Goal: Task Accomplishment & Management: Use online tool/utility

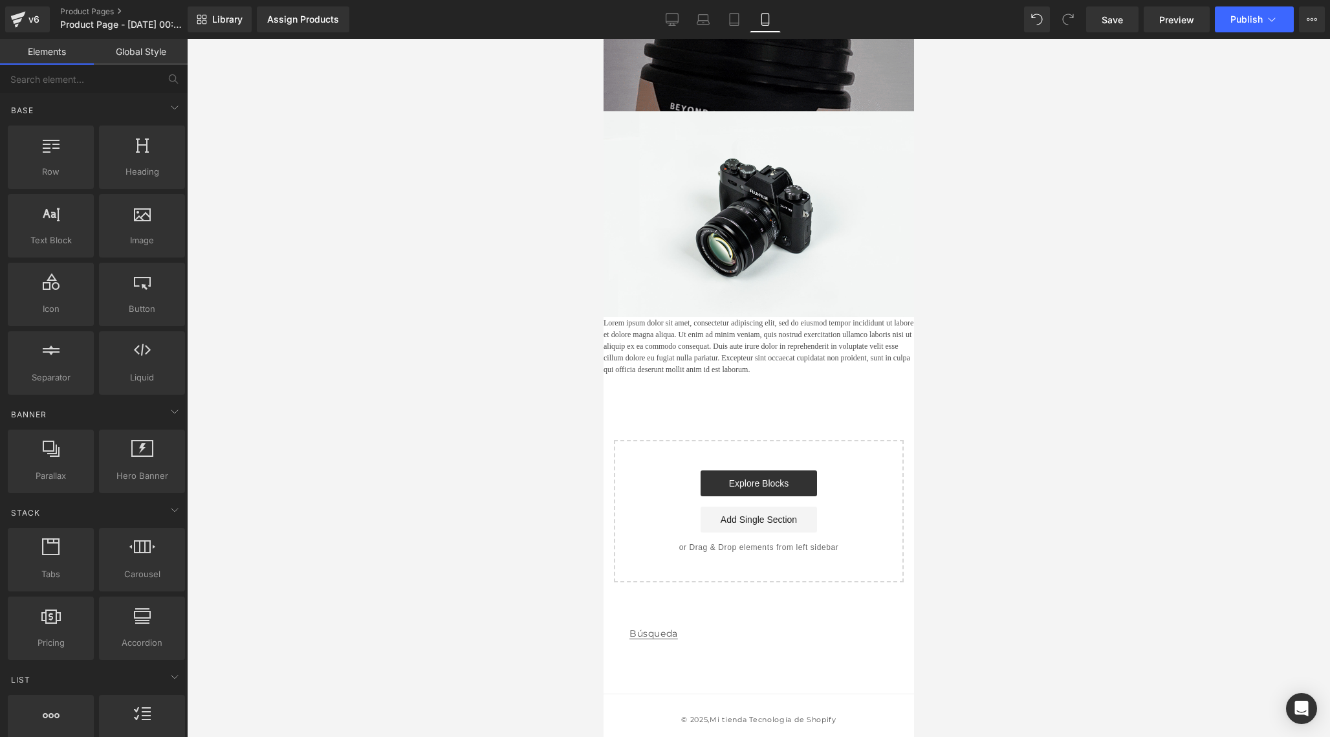
scroll to position [1022, 0]
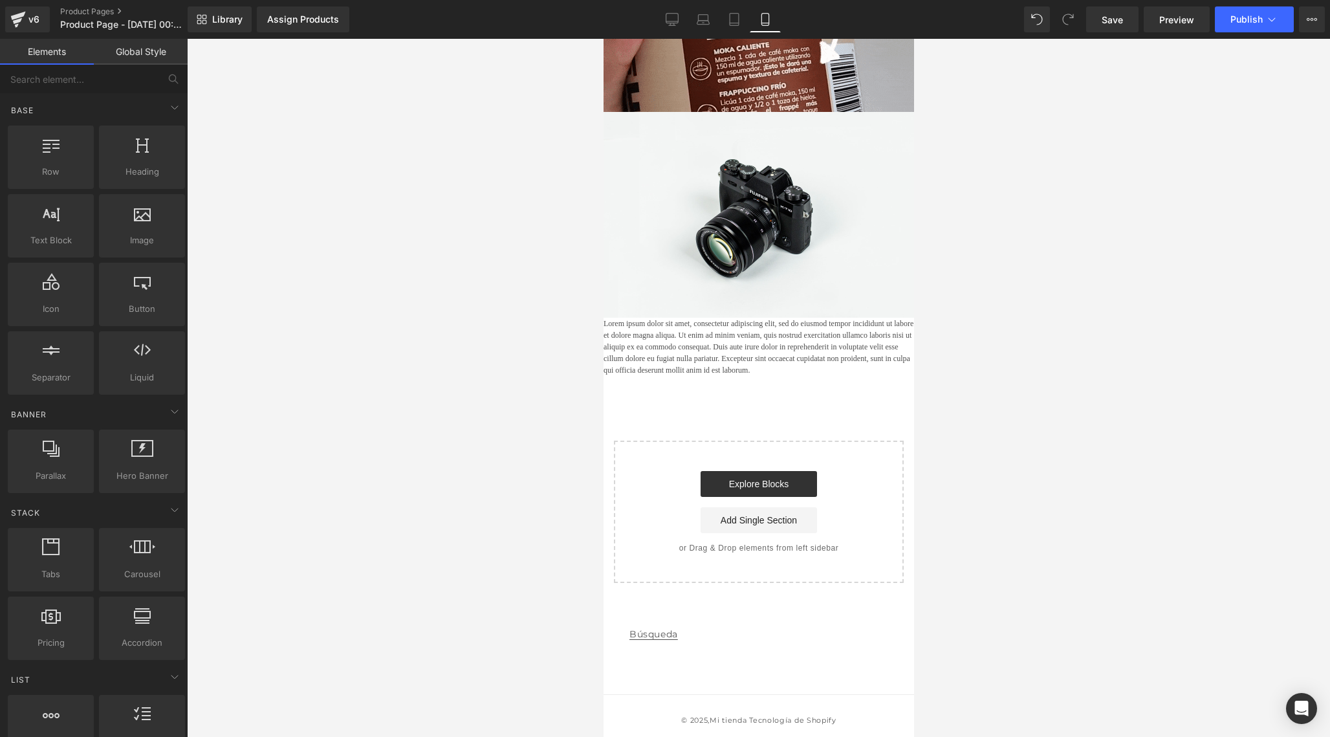
click at [1021, 437] on div at bounding box center [758, 388] width 1143 height 698
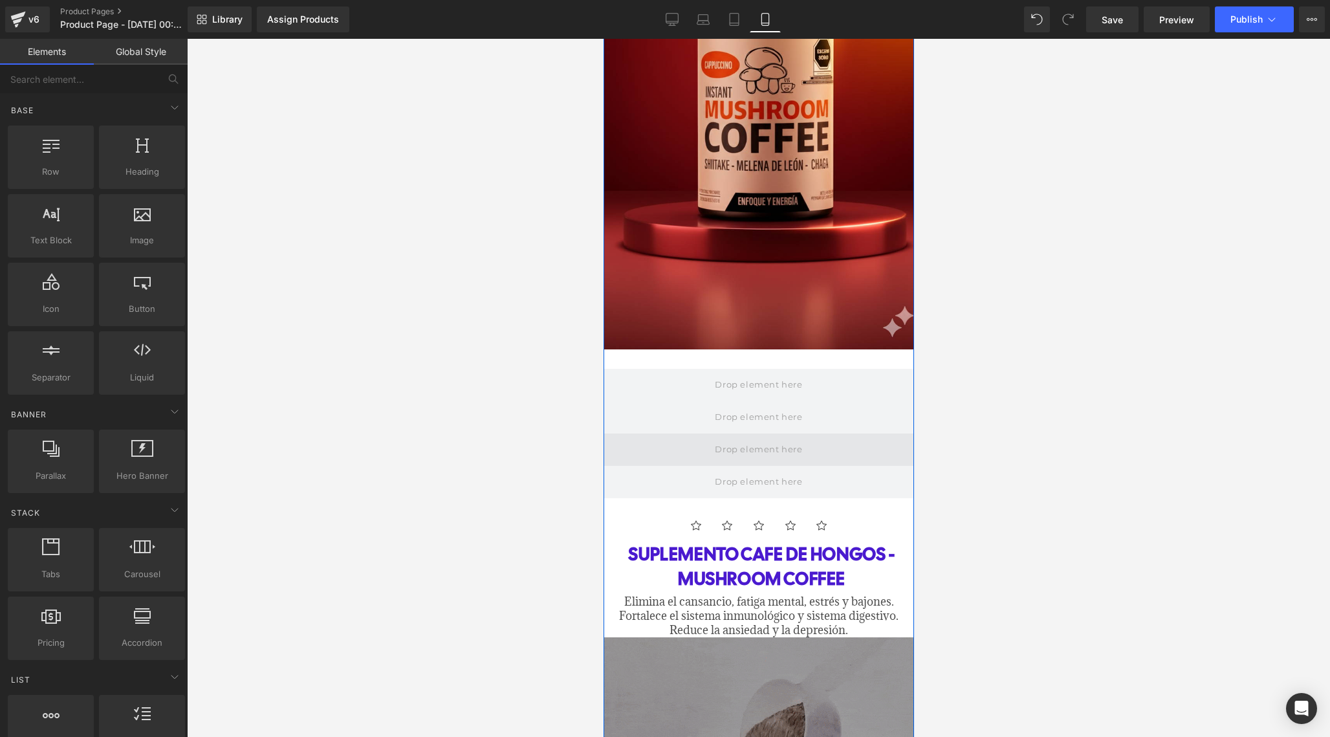
scroll to position [324, 0]
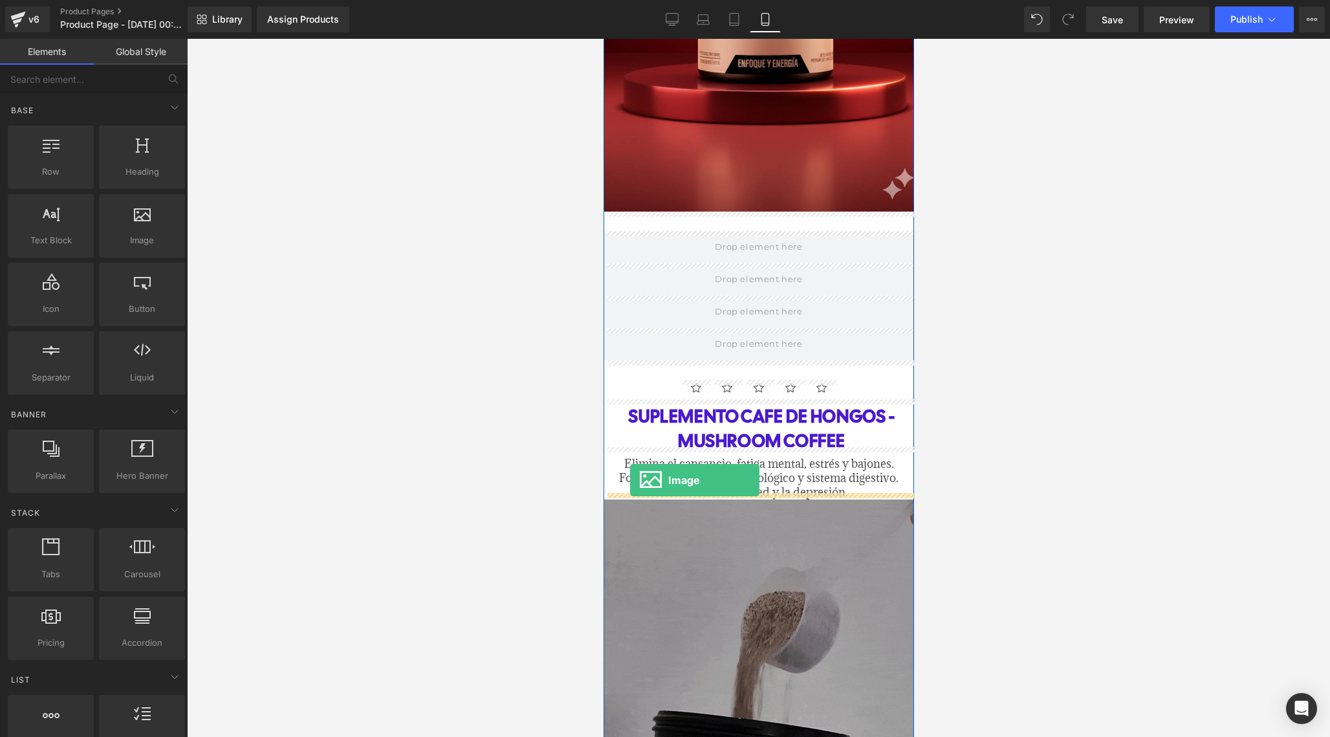
drag, startPoint x: 731, startPoint y: 275, endPoint x: 630, endPoint y: 475, distance: 224.5
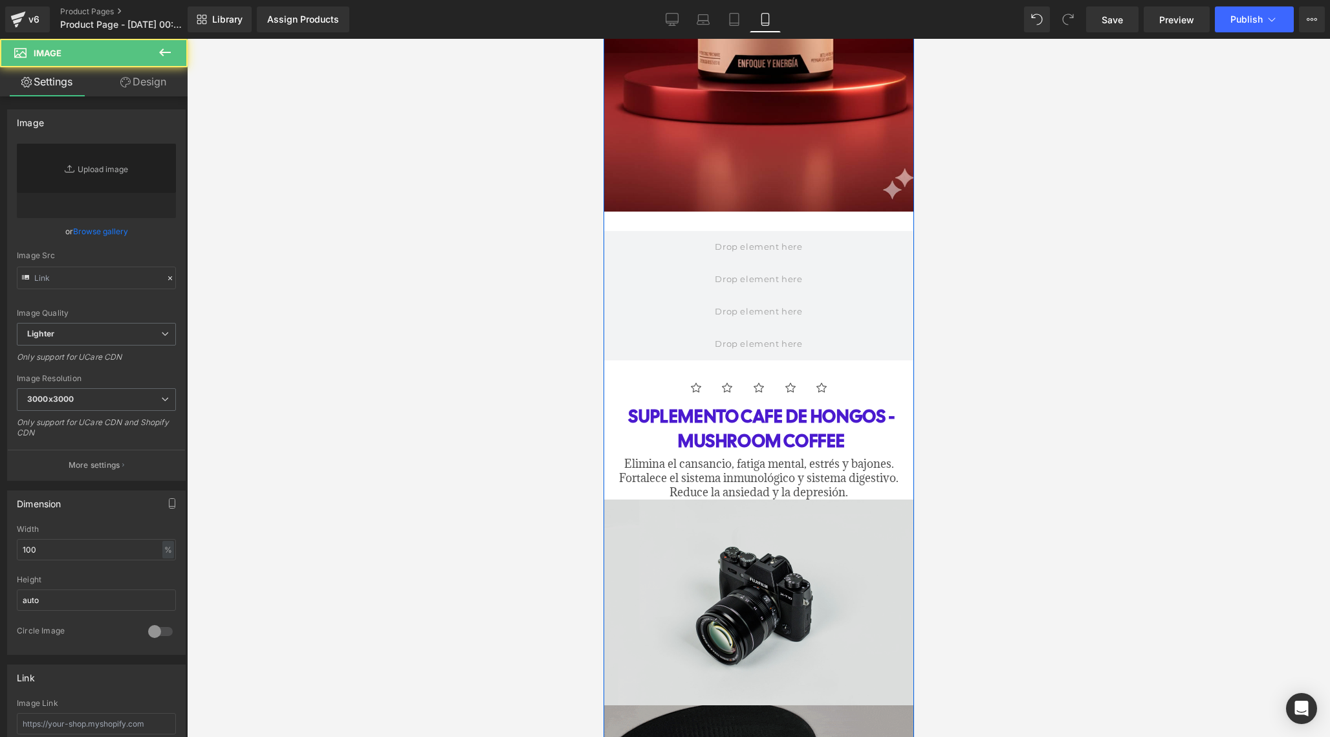
type input "//[DOMAIN_NAME][URL]"
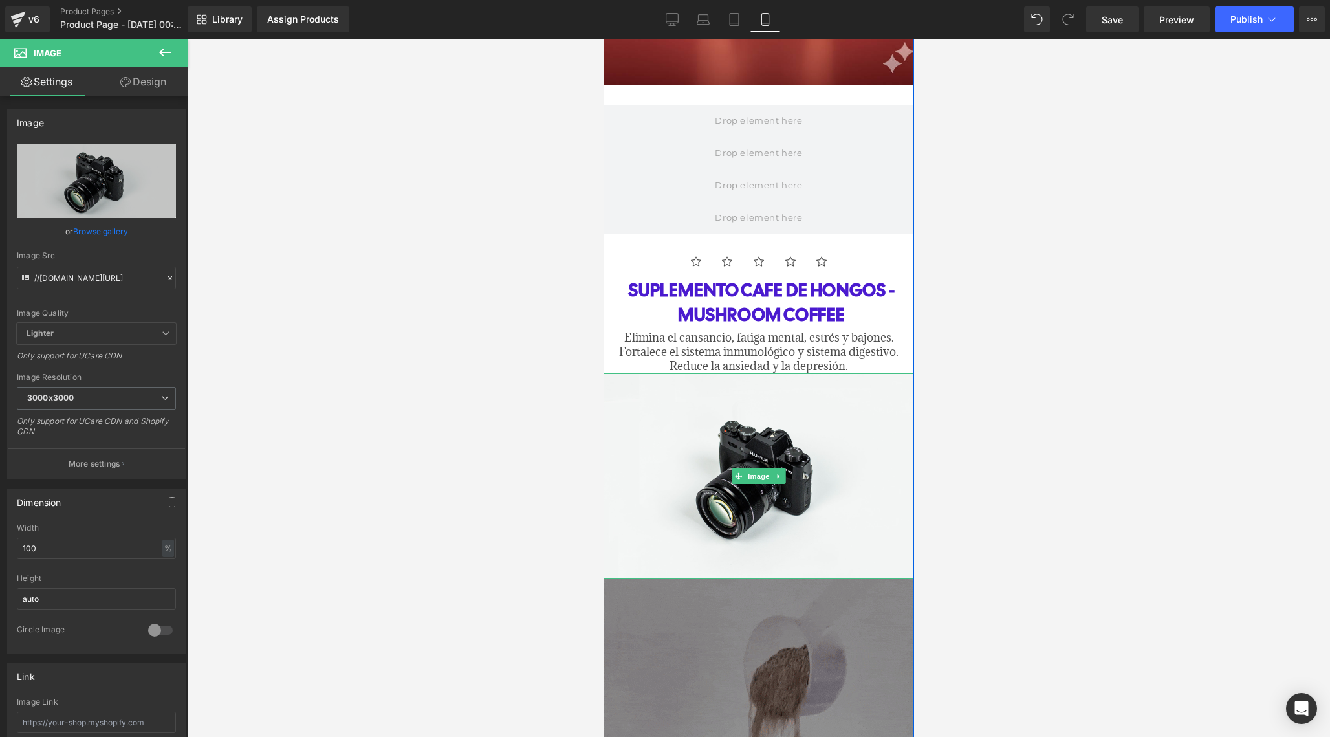
scroll to position [451, 0]
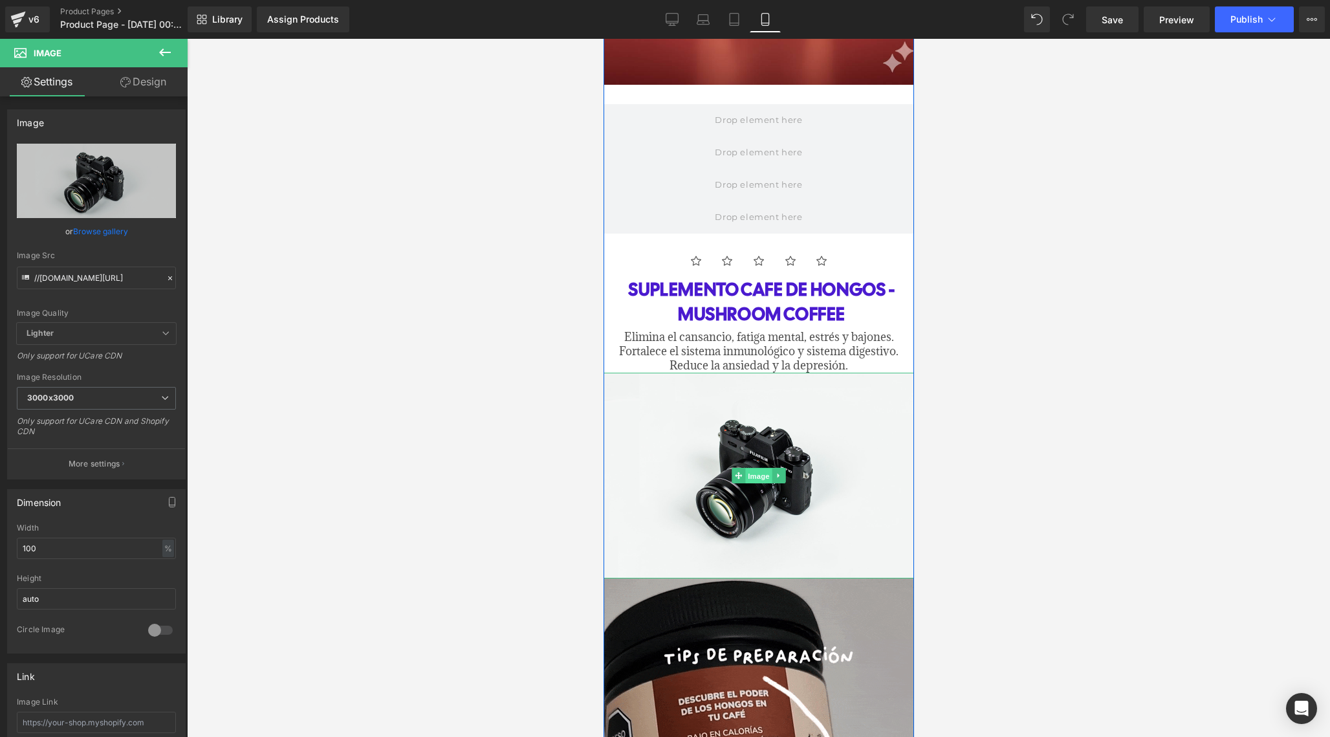
click at [746, 474] on span "Image" at bounding box center [757, 476] width 27 height 16
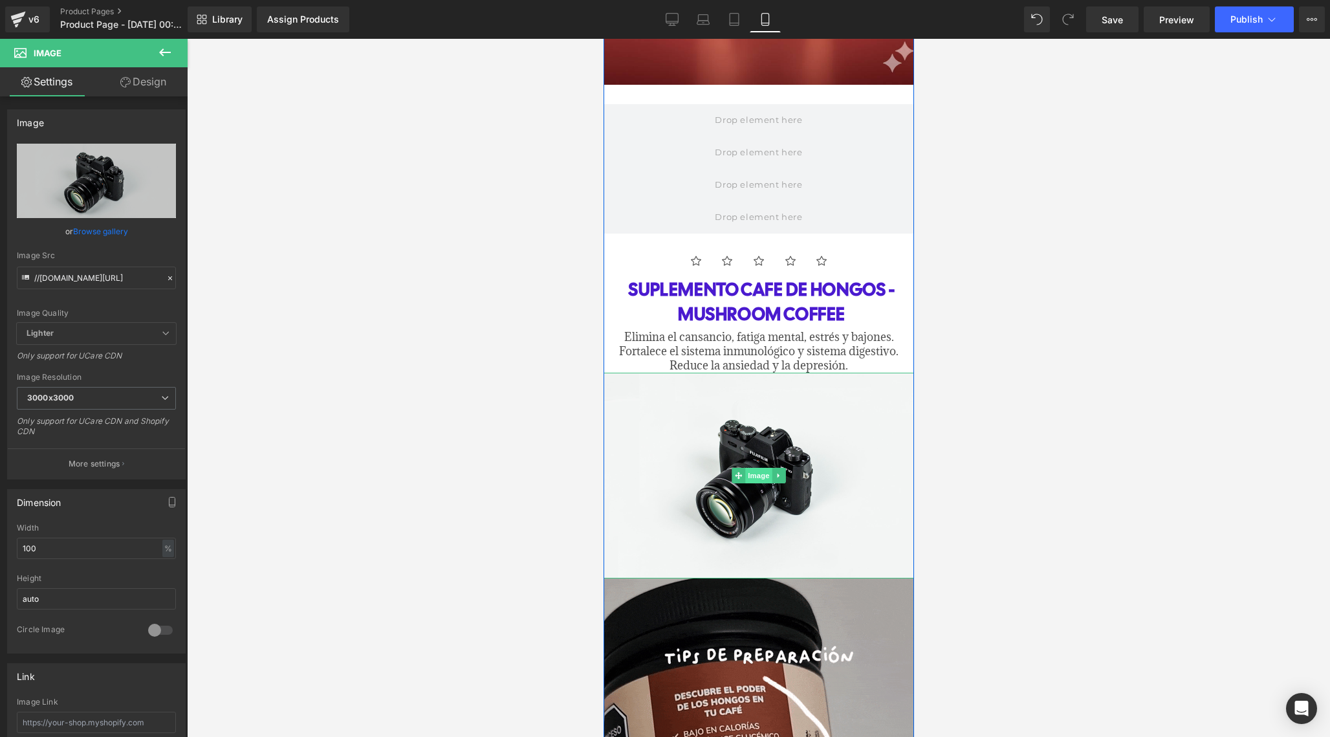
click at [755, 468] on span "Image" at bounding box center [757, 476] width 27 height 16
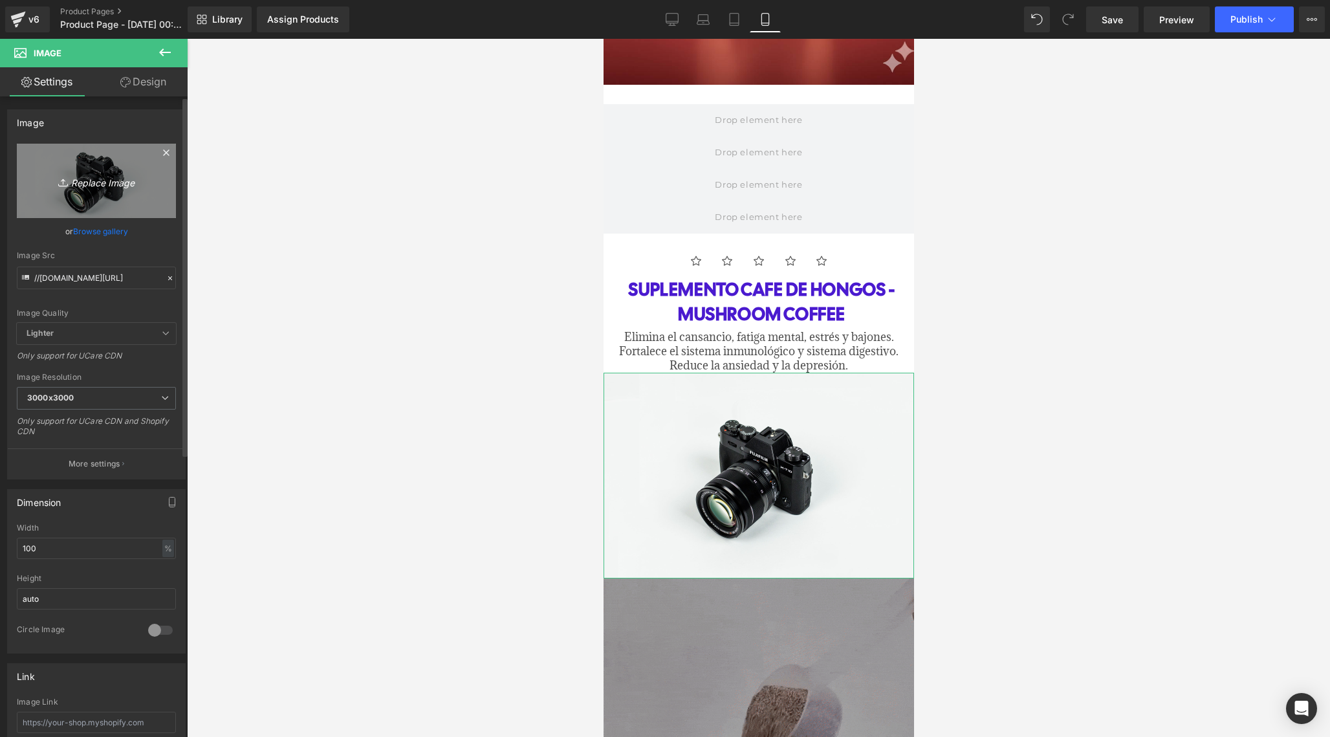
click at [96, 193] on link "Replace Image" at bounding box center [96, 181] width 159 height 74
type input "C:\fakepath\2154F4EF-9BB7-4DB5-96A1-DC00EFDFBBC6_4_5005_c.jpeg"
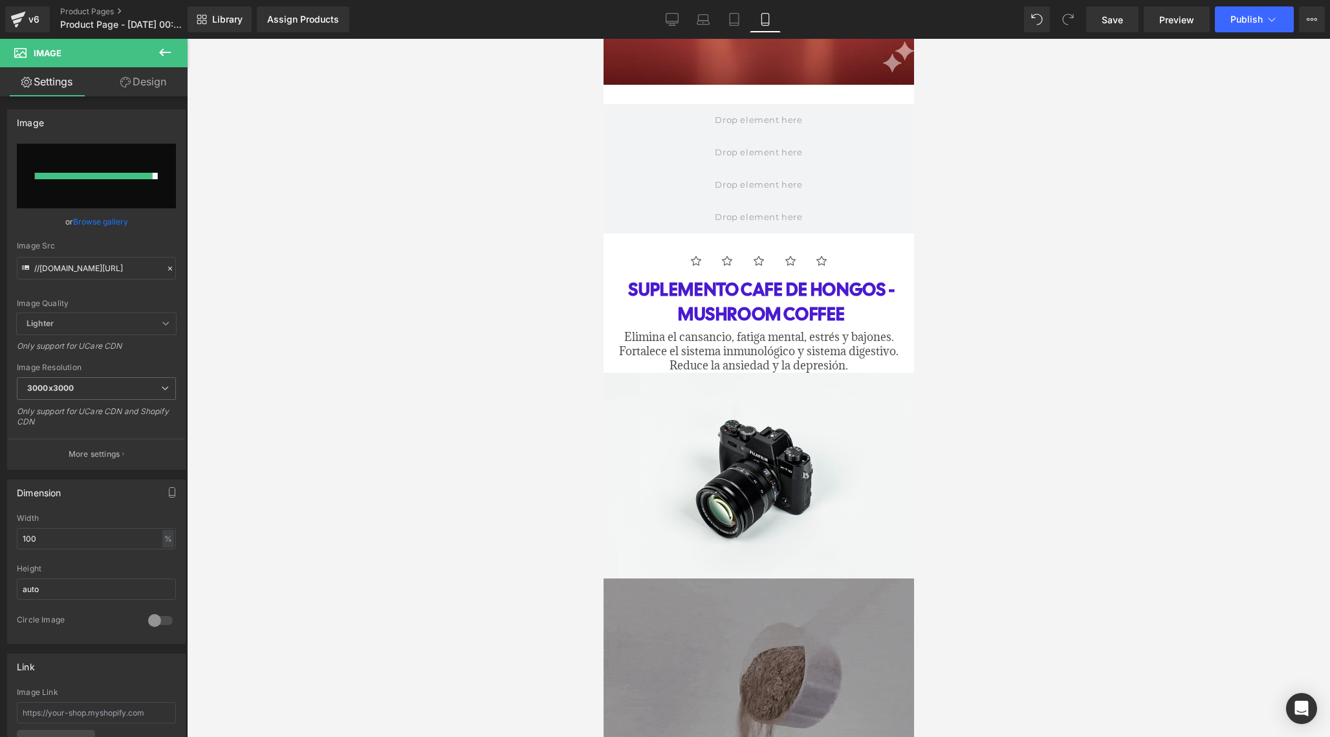
type input "[URL][DOMAIN_NAME]"
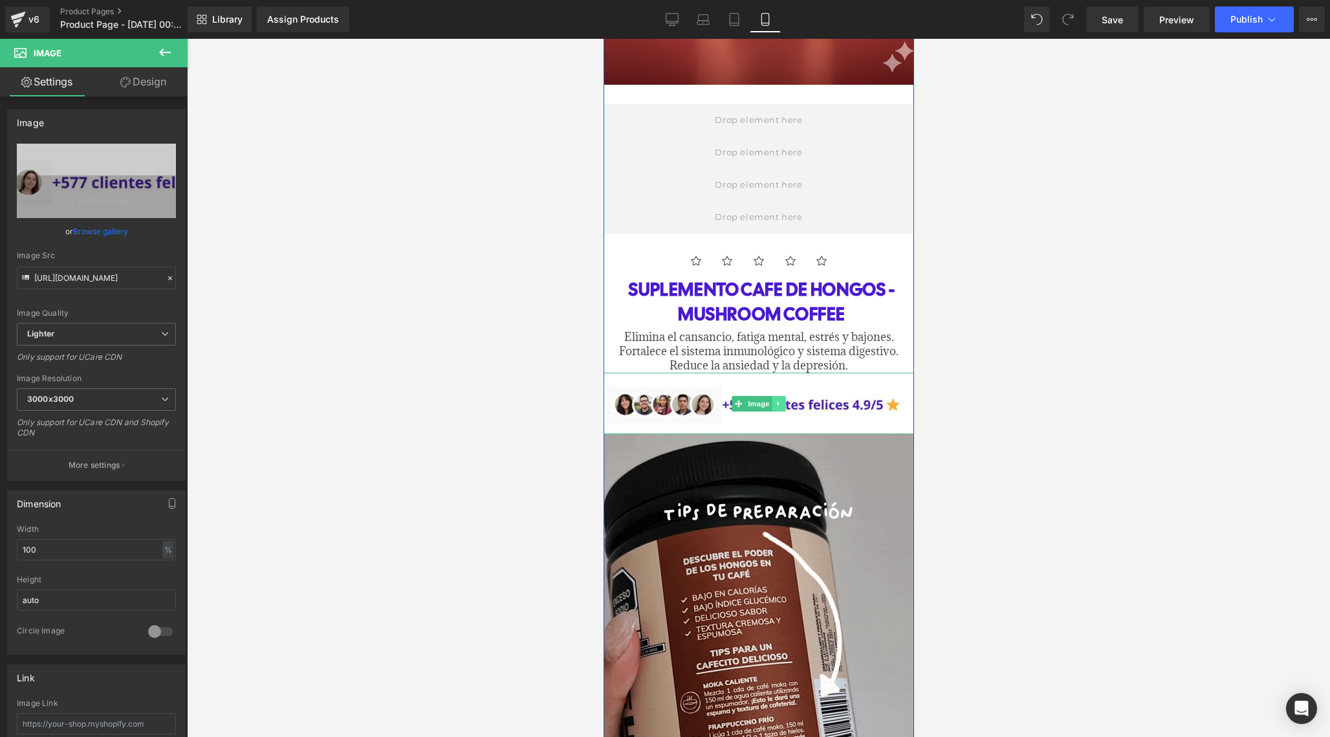
click at [772, 399] on link at bounding box center [779, 404] width 14 height 16
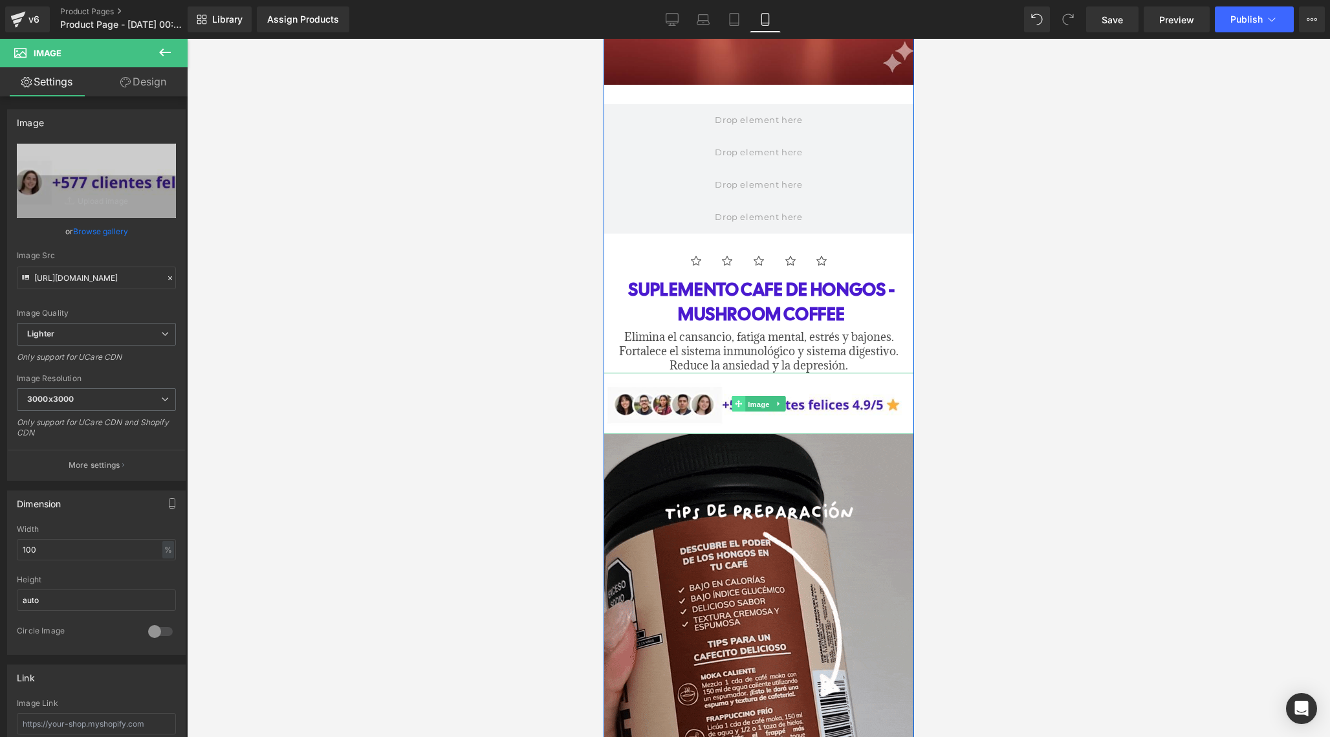
click at [739, 399] on link "Image" at bounding box center [751, 404] width 40 height 16
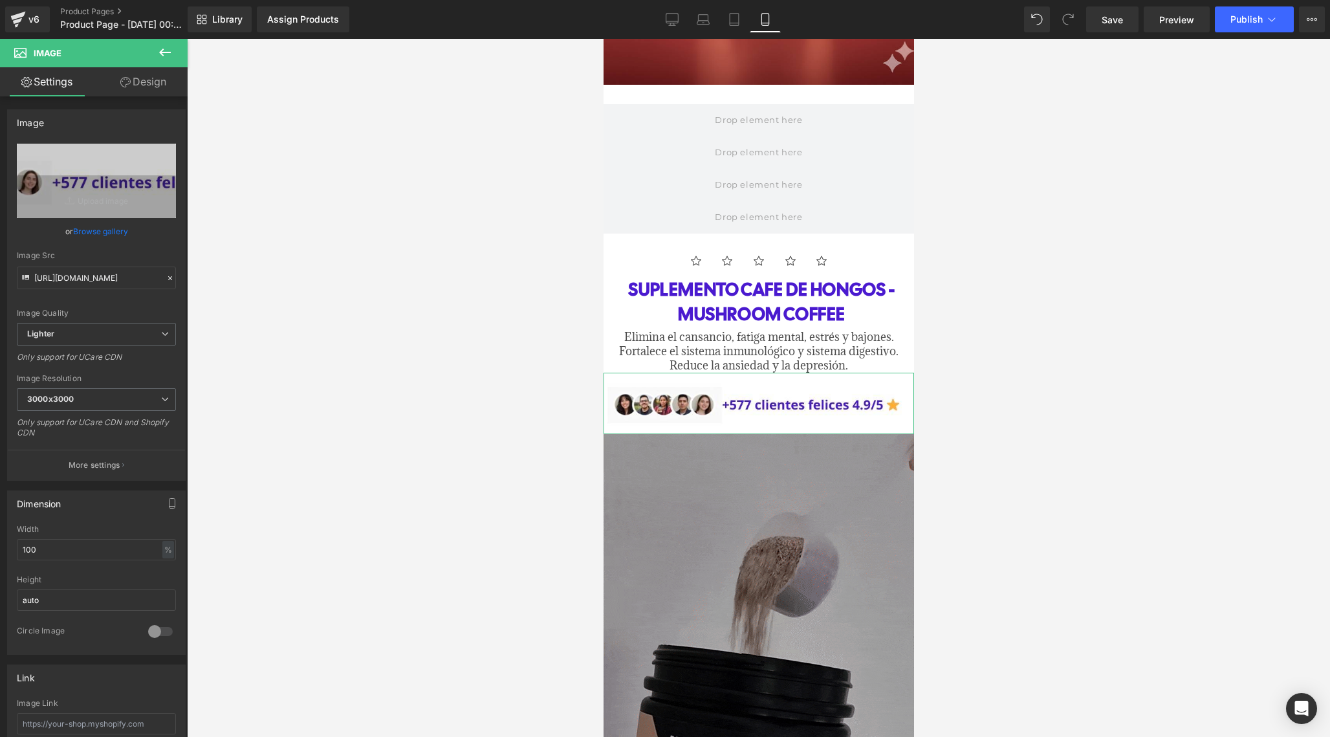
click at [144, 84] on link "Design" at bounding box center [143, 81] width 94 height 29
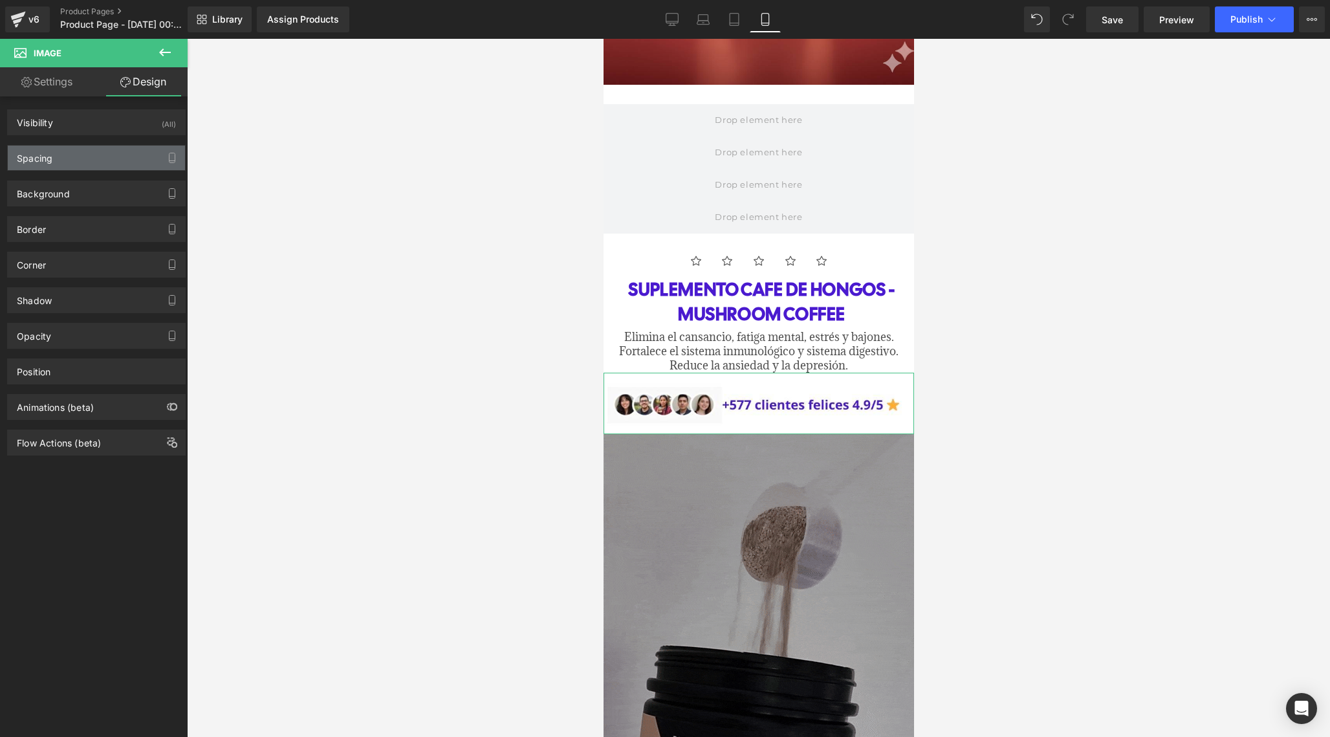
click at [91, 165] on div "Spacing" at bounding box center [96, 158] width 177 height 25
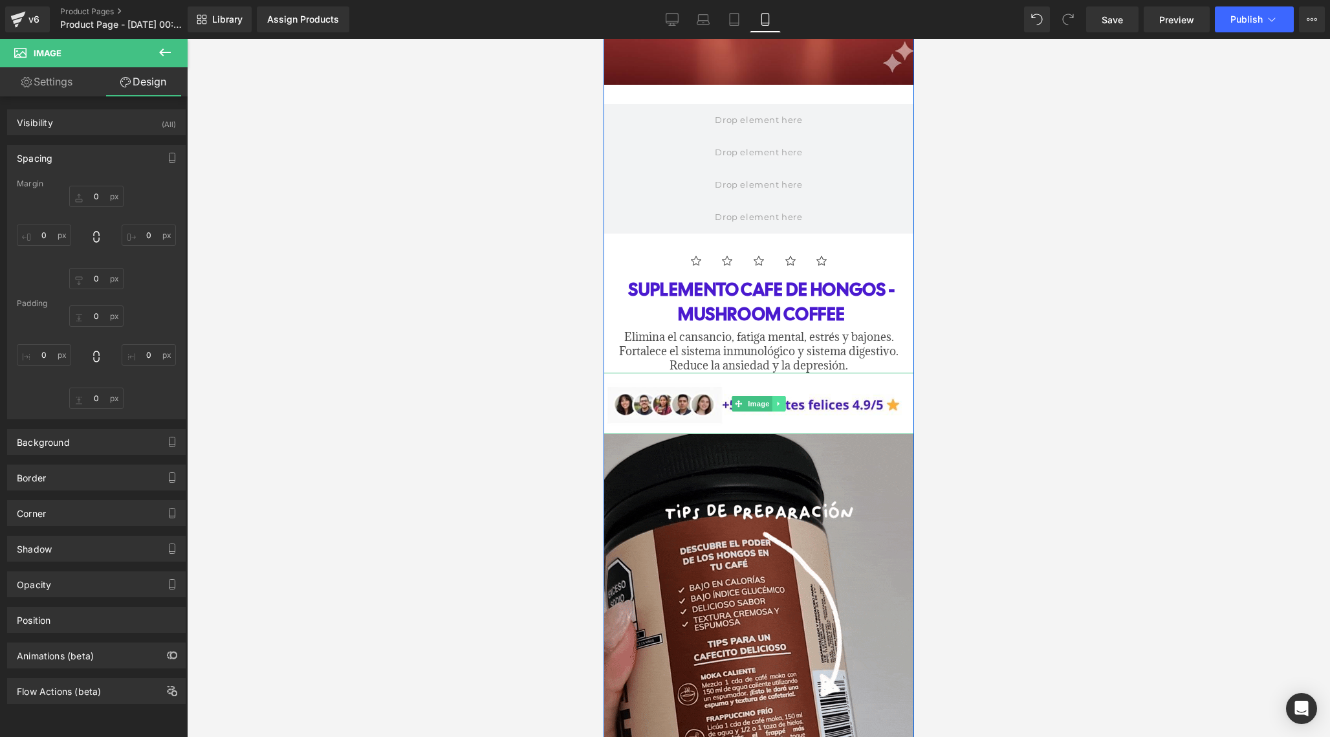
click at [777, 400] on icon at bounding box center [778, 404] width 7 height 8
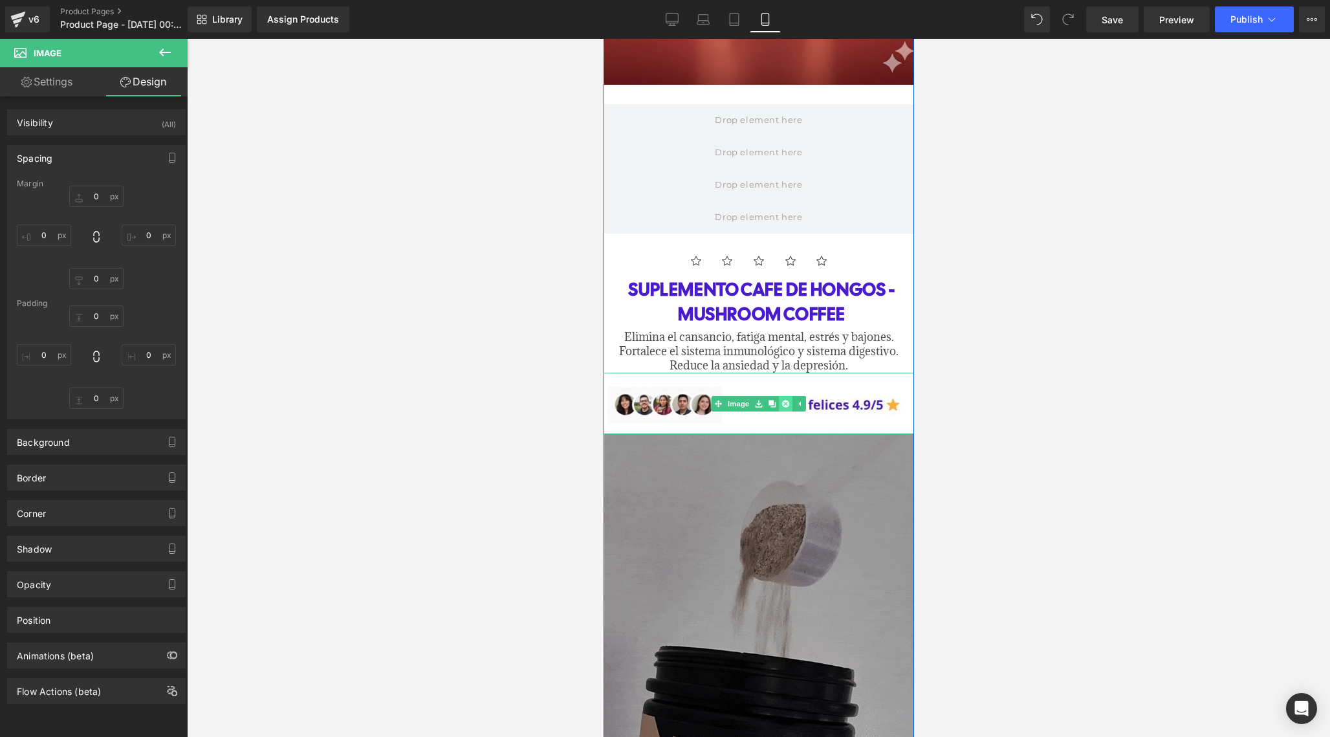
click at [785, 400] on icon at bounding box center [784, 403] width 7 height 7
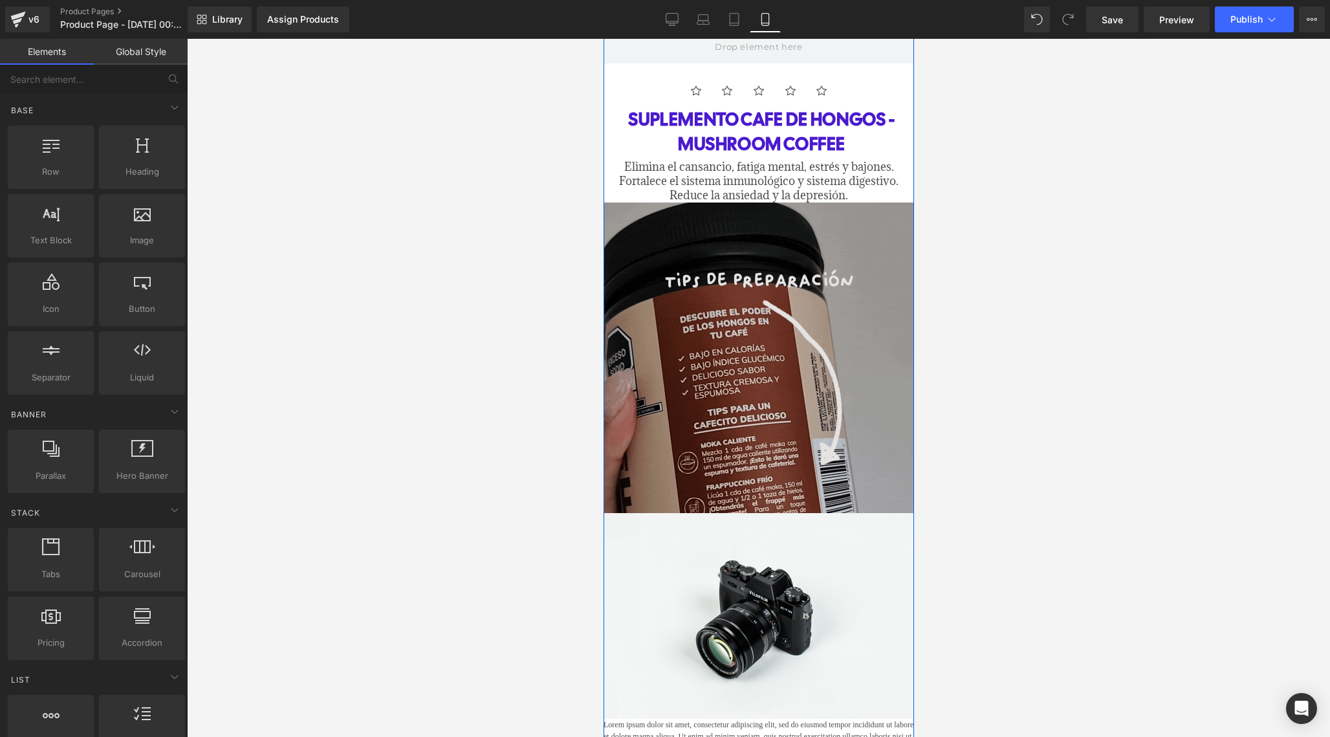
scroll to position [591, 0]
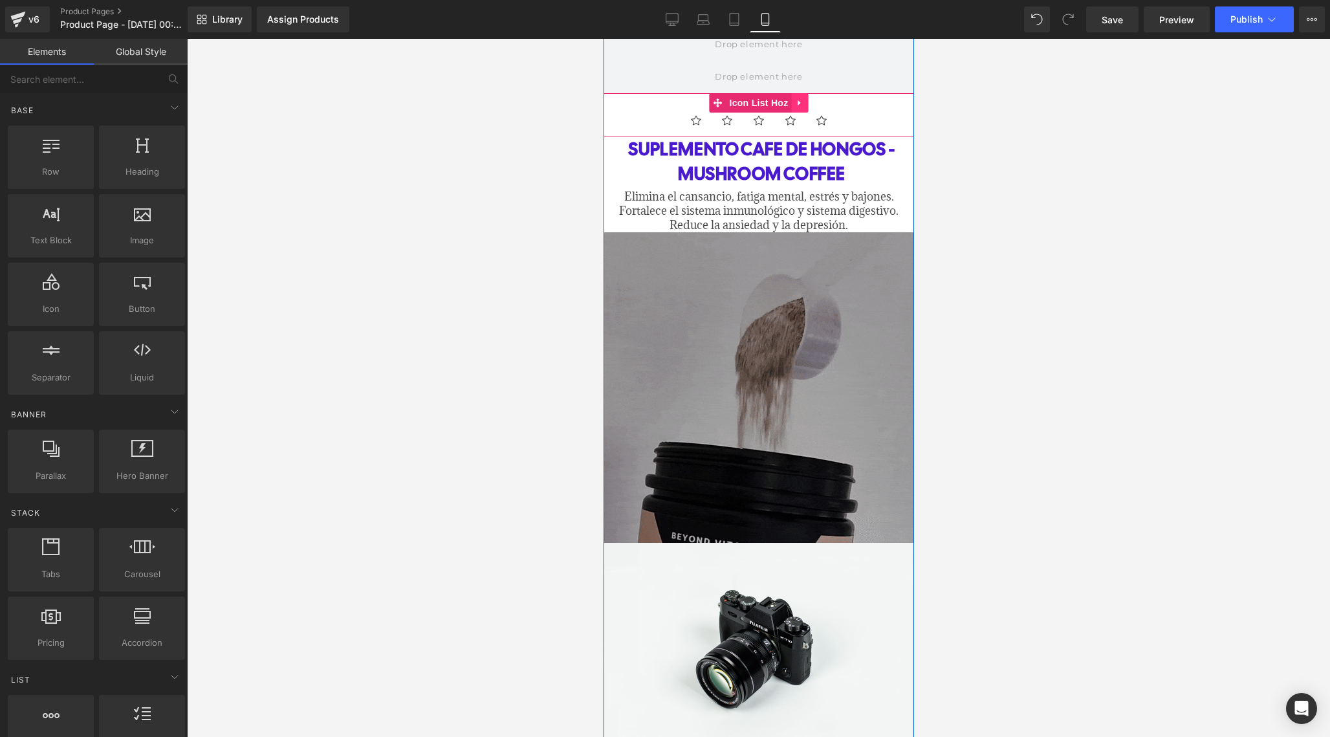
click at [795, 103] on icon at bounding box center [799, 103] width 9 height 10
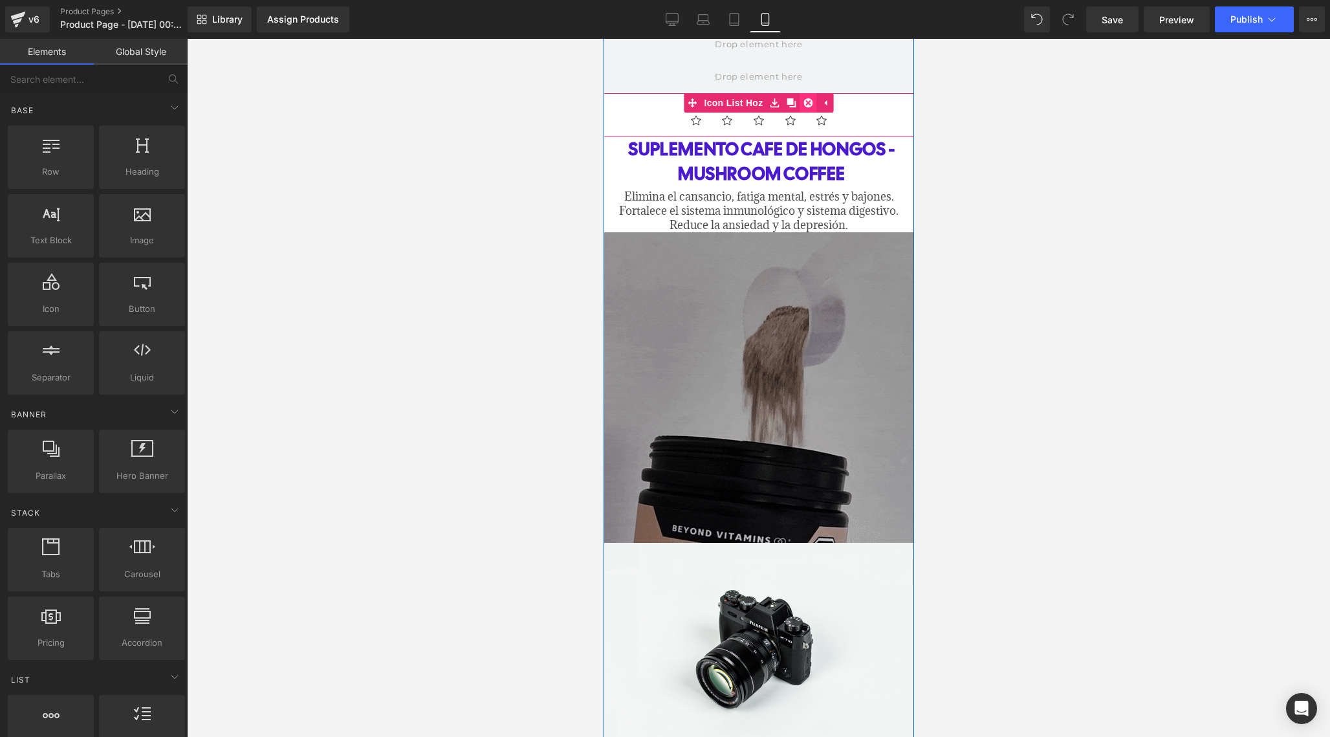
click at [806, 103] on icon at bounding box center [807, 103] width 9 height 10
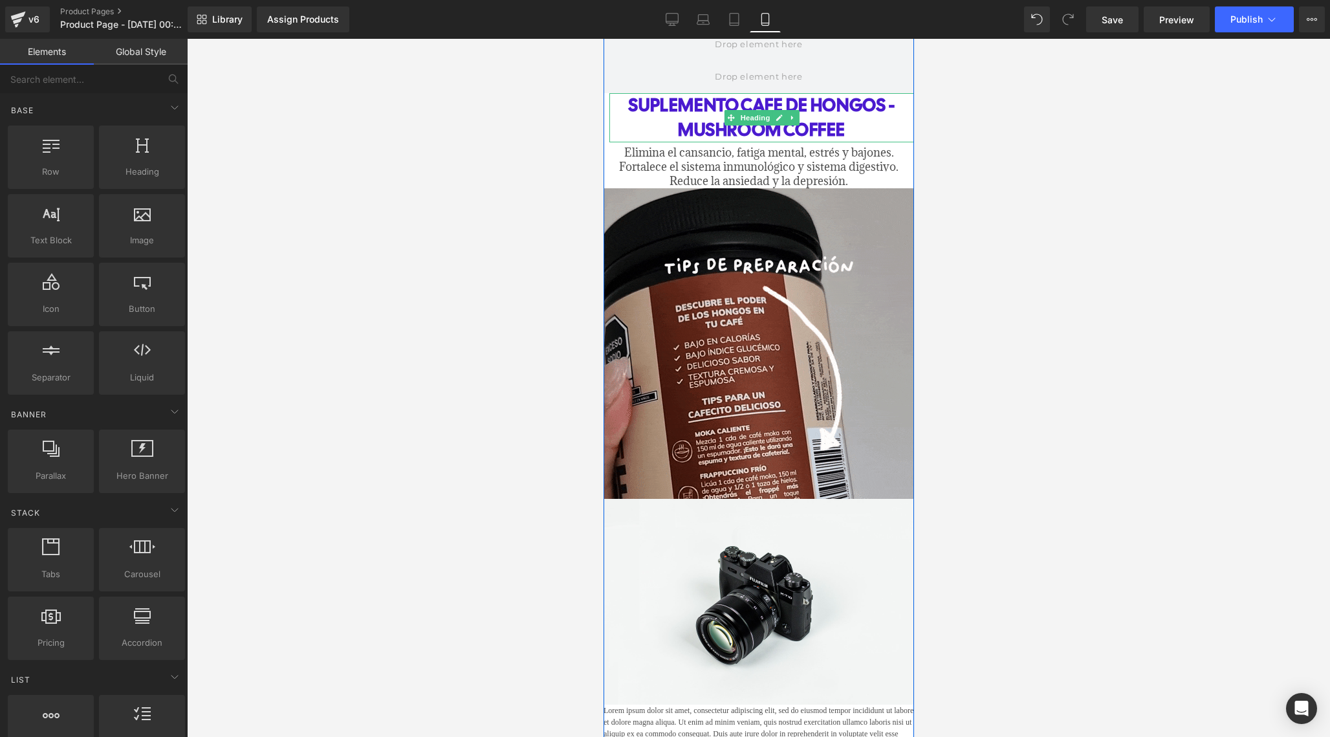
click at [818, 114] on h2 "SUPLEMENTO CAFE DE HONGOS - MUSHROOM COFFEE" at bounding box center [761, 117] width 305 height 49
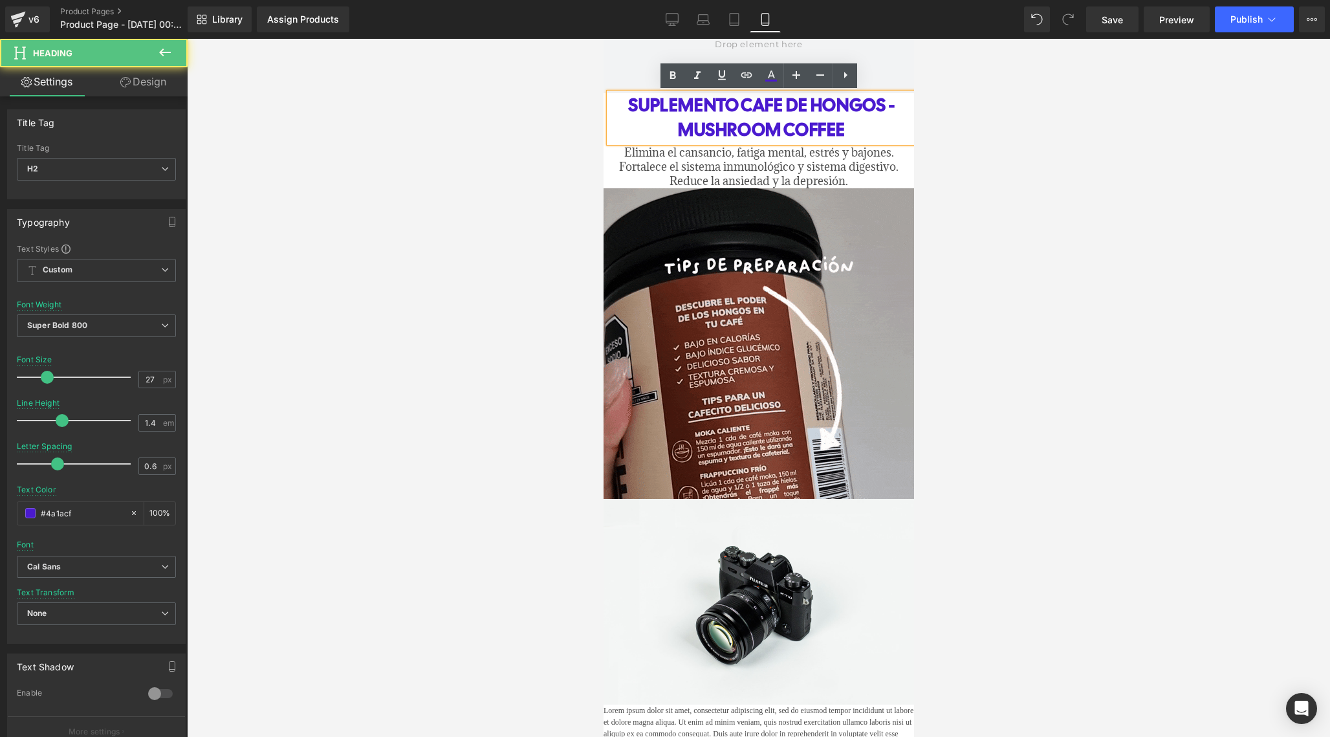
click at [765, 127] on h2 "SUPLEMENTO CAFE DE HONGOS - MUSHROOM COFFEE" at bounding box center [761, 117] width 305 height 49
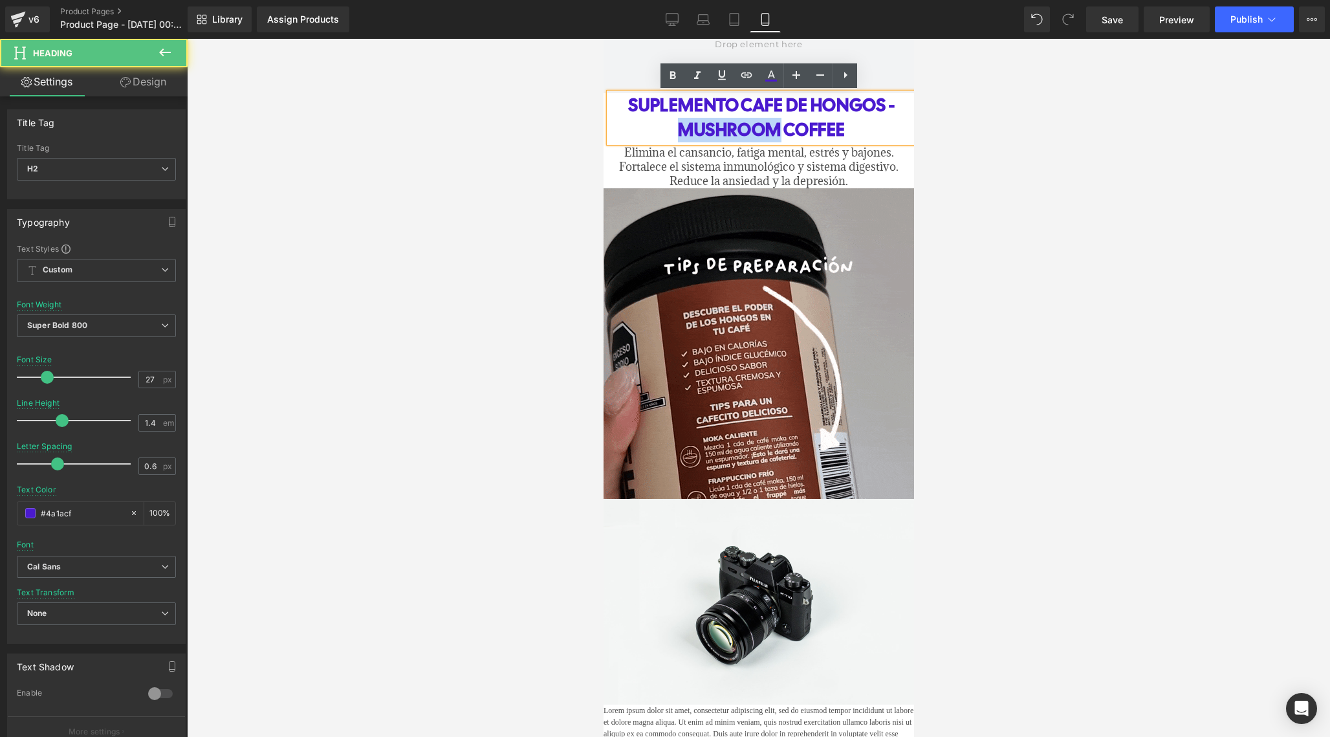
click at [765, 127] on h2 "SUPLEMENTO CAFE DE HONGOS - MUSHROOM COFFEE" at bounding box center [761, 117] width 305 height 49
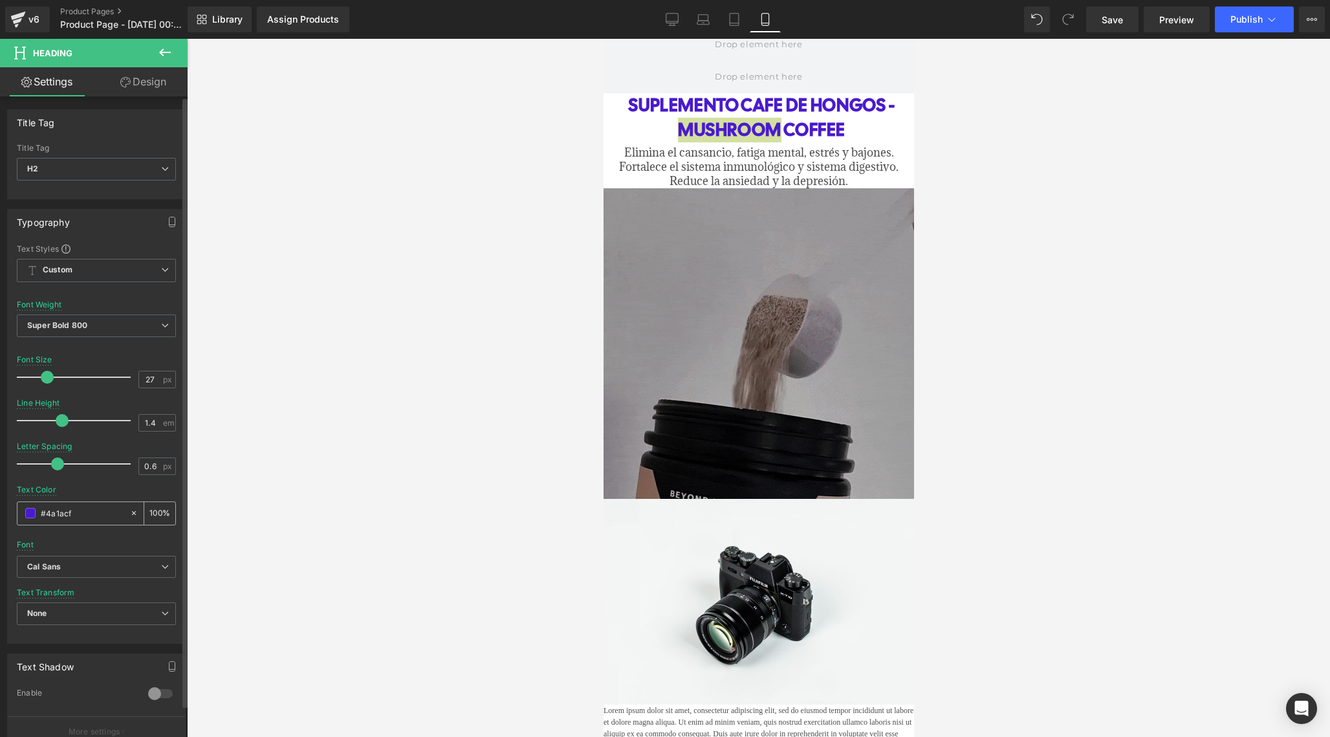
click at [77, 519] on input "#4a1acf" at bounding box center [82, 513] width 83 height 14
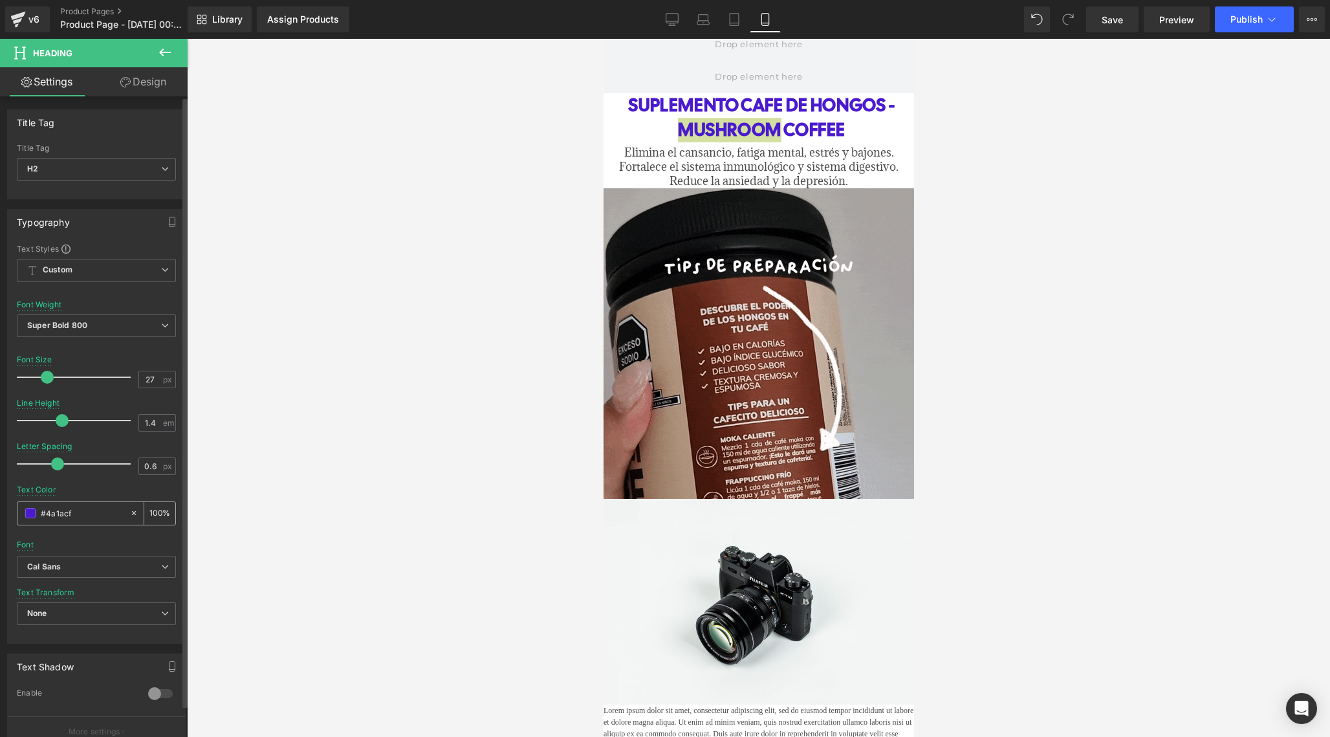
click at [77, 519] on input "#4a1acf" at bounding box center [82, 513] width 83 height 14
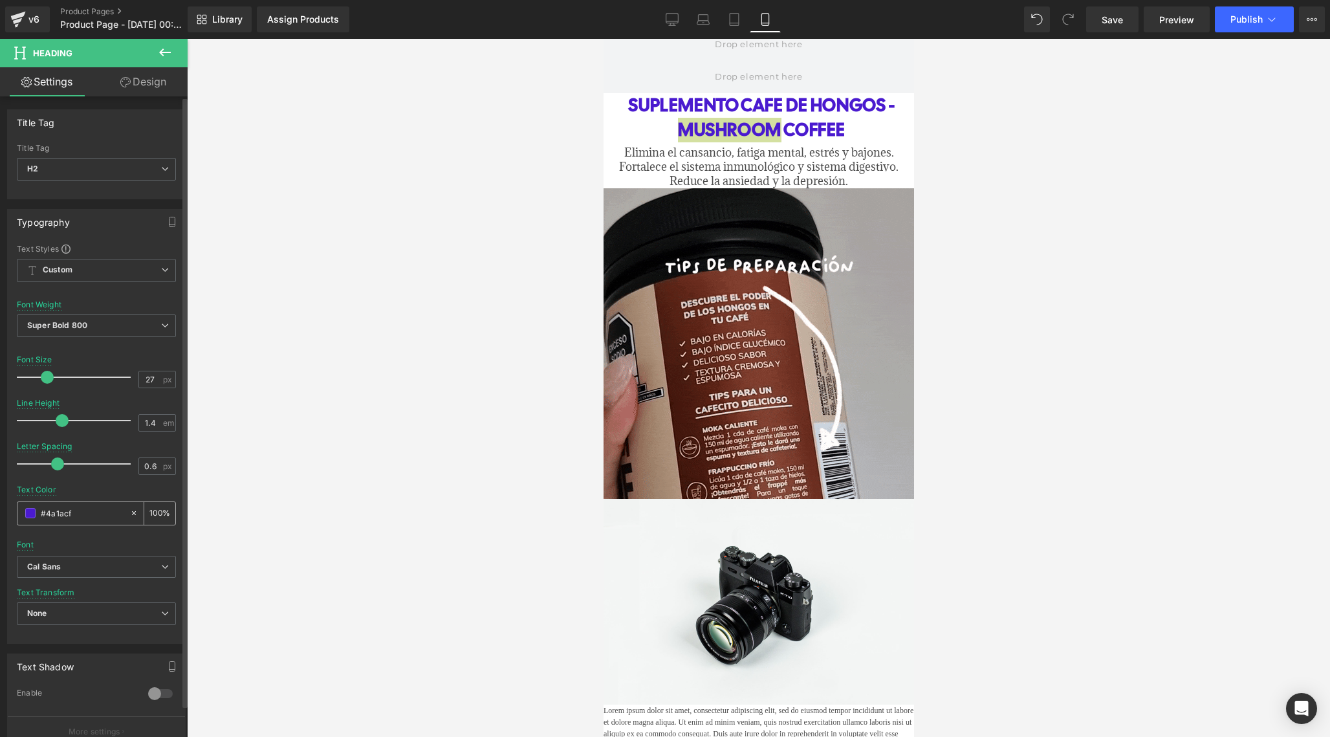
click at [77, 519] on input "#4a1acf" at bounding box center [82, 513] width 83 height 14
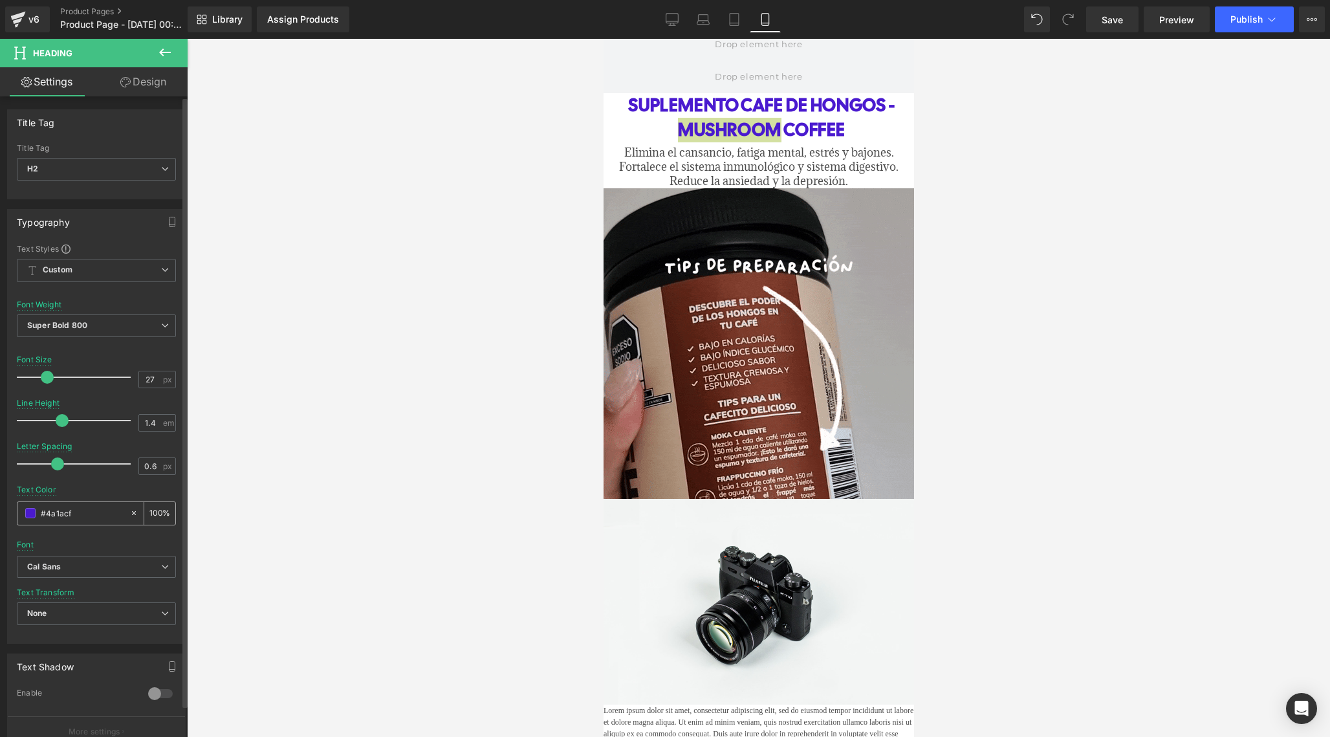
click at [77, 519] on input "#4a1acf" at bounding box center [82, 513] width 83 height 14
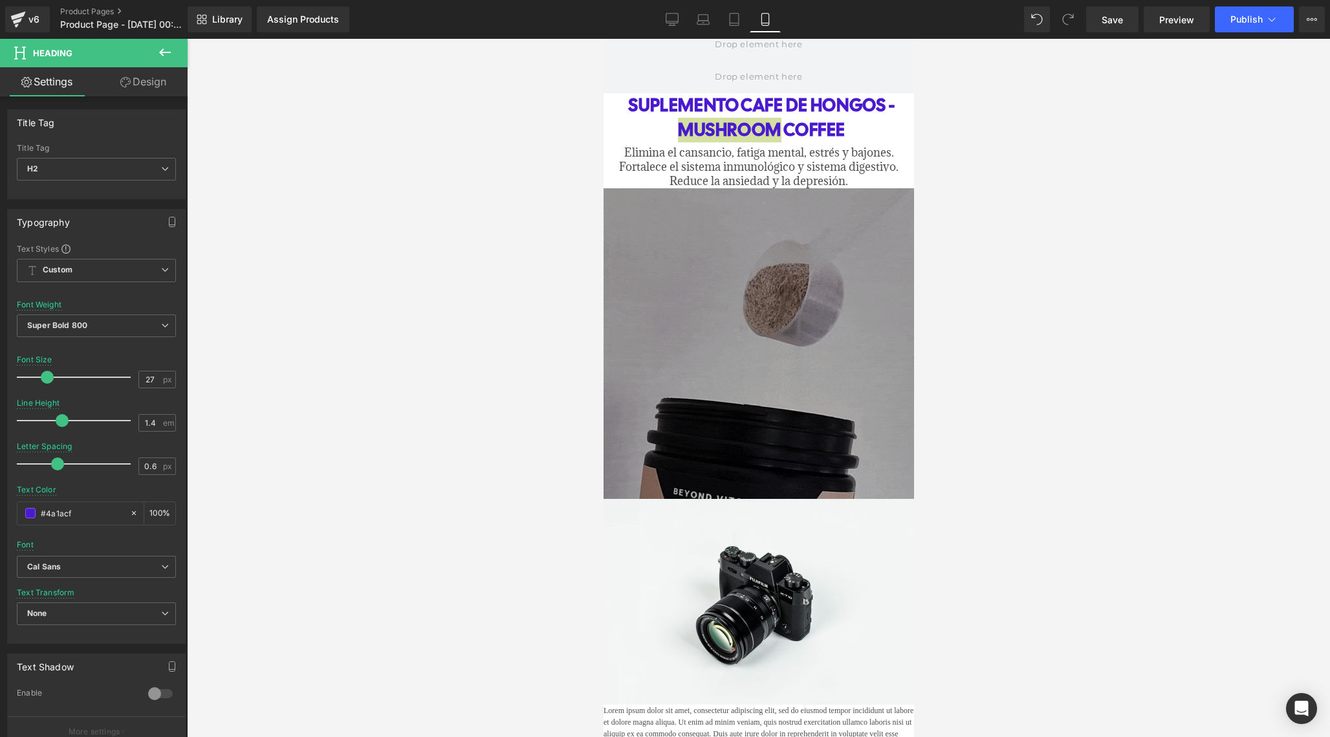
click at [166, 47] on icon at bounding box center [165, 53] width 16 height 16
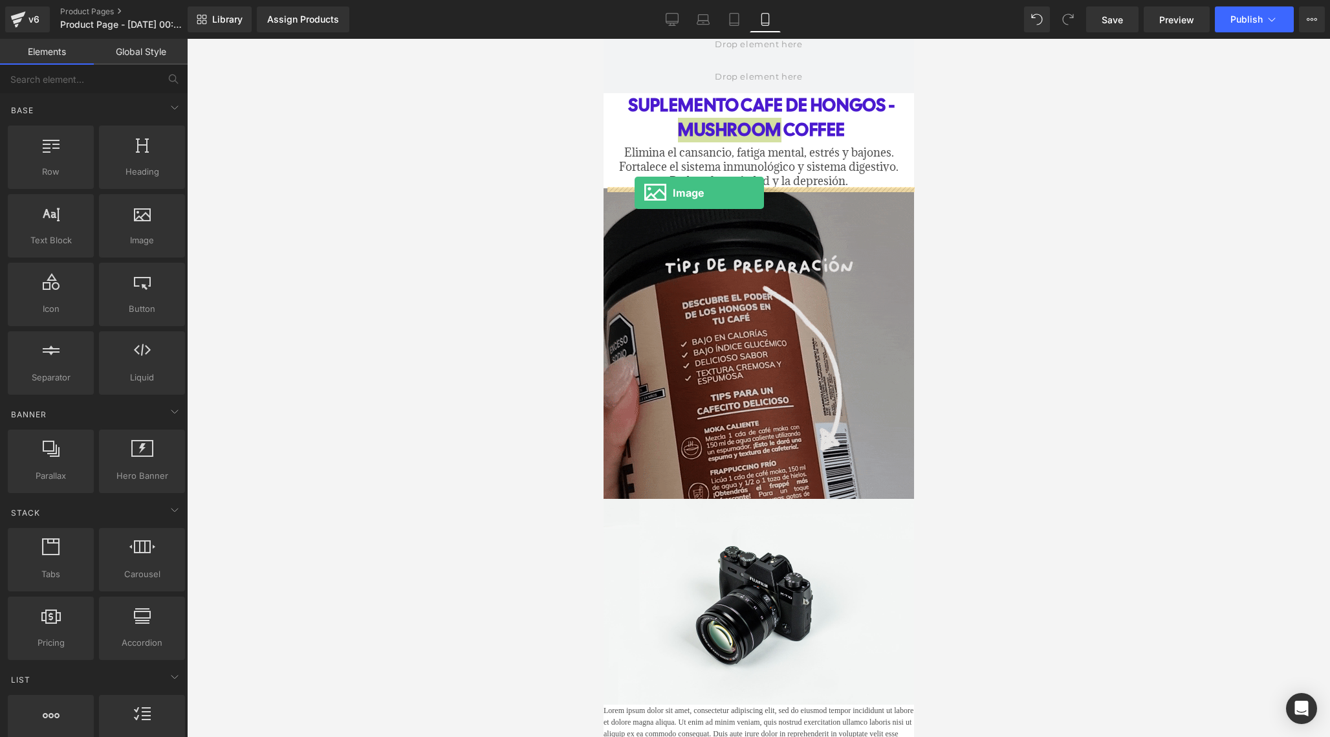
drag, startPoint x: 735, startPoint y: 268, endPoint x: 634, endPoint y: 193, distance: 125.7
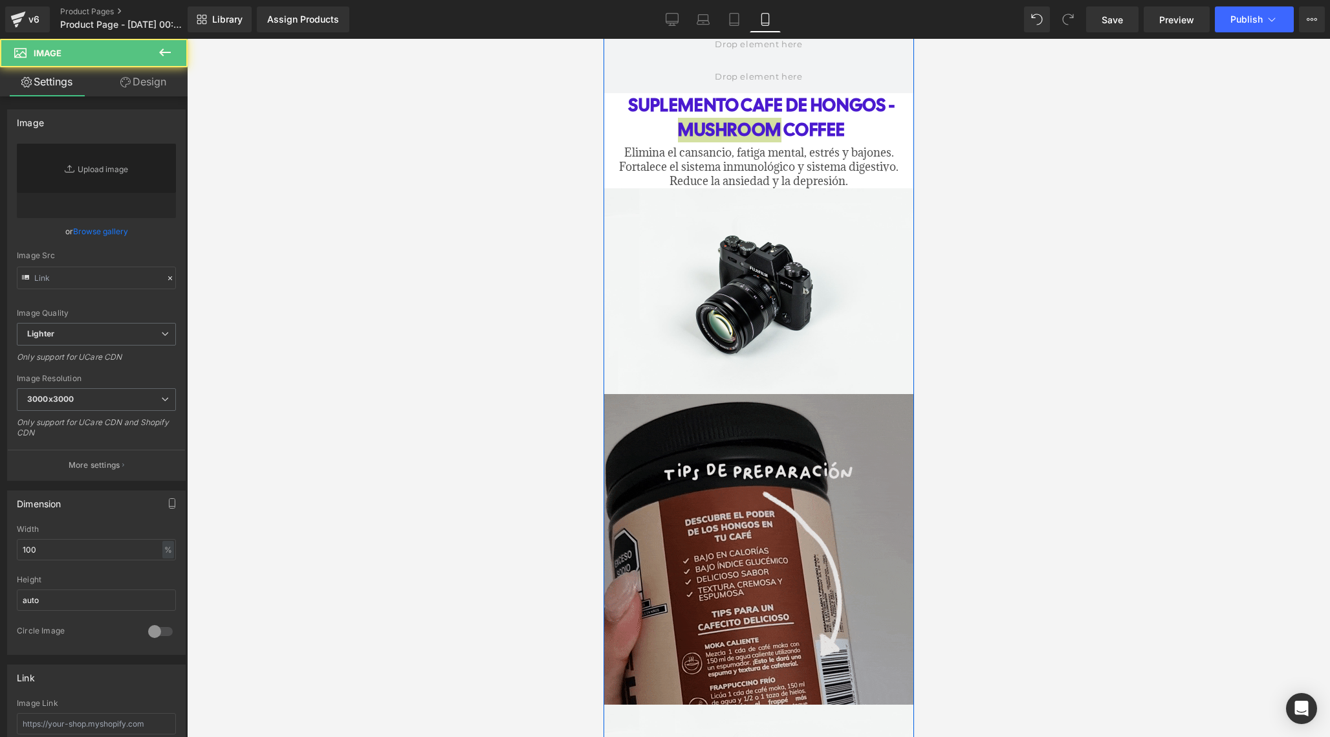
type input "//[DOMAIN_NAME][URL]"
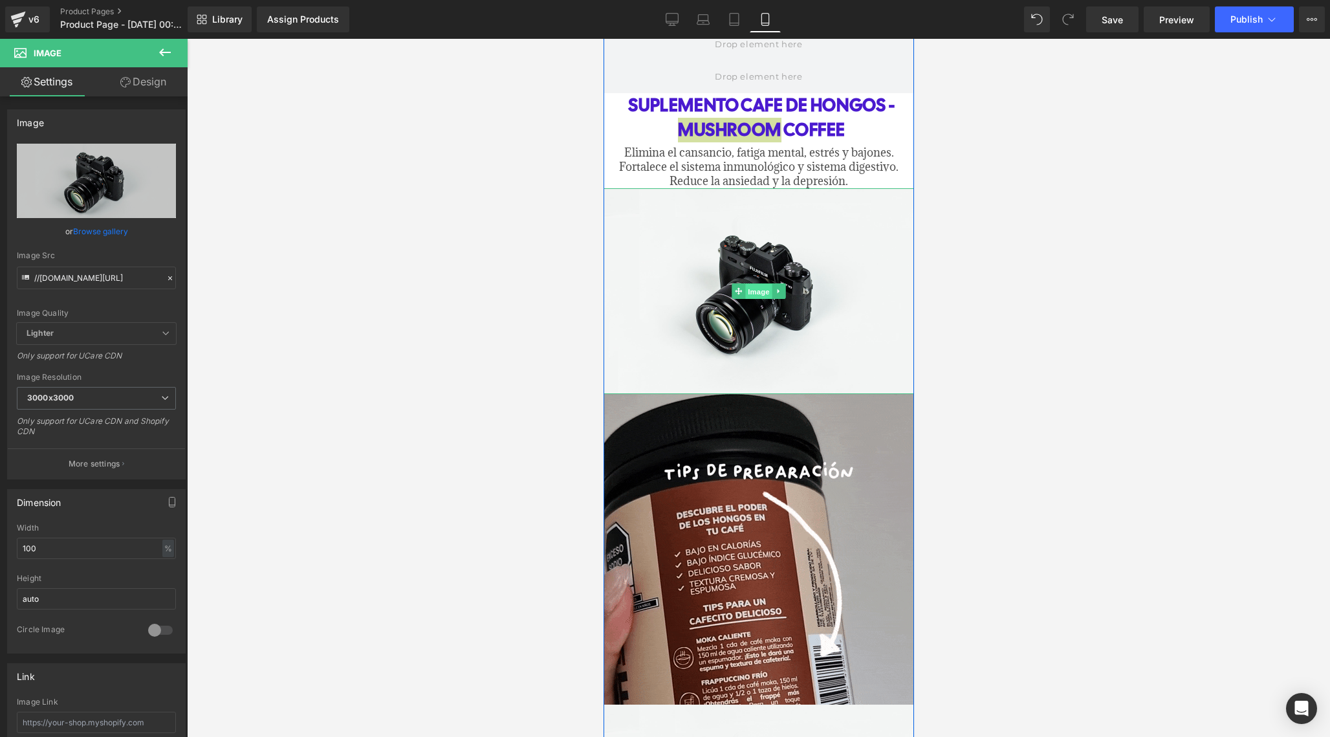
click at [756, 290] on span "Image" at bounding box center [757, 292] width 27 height 16
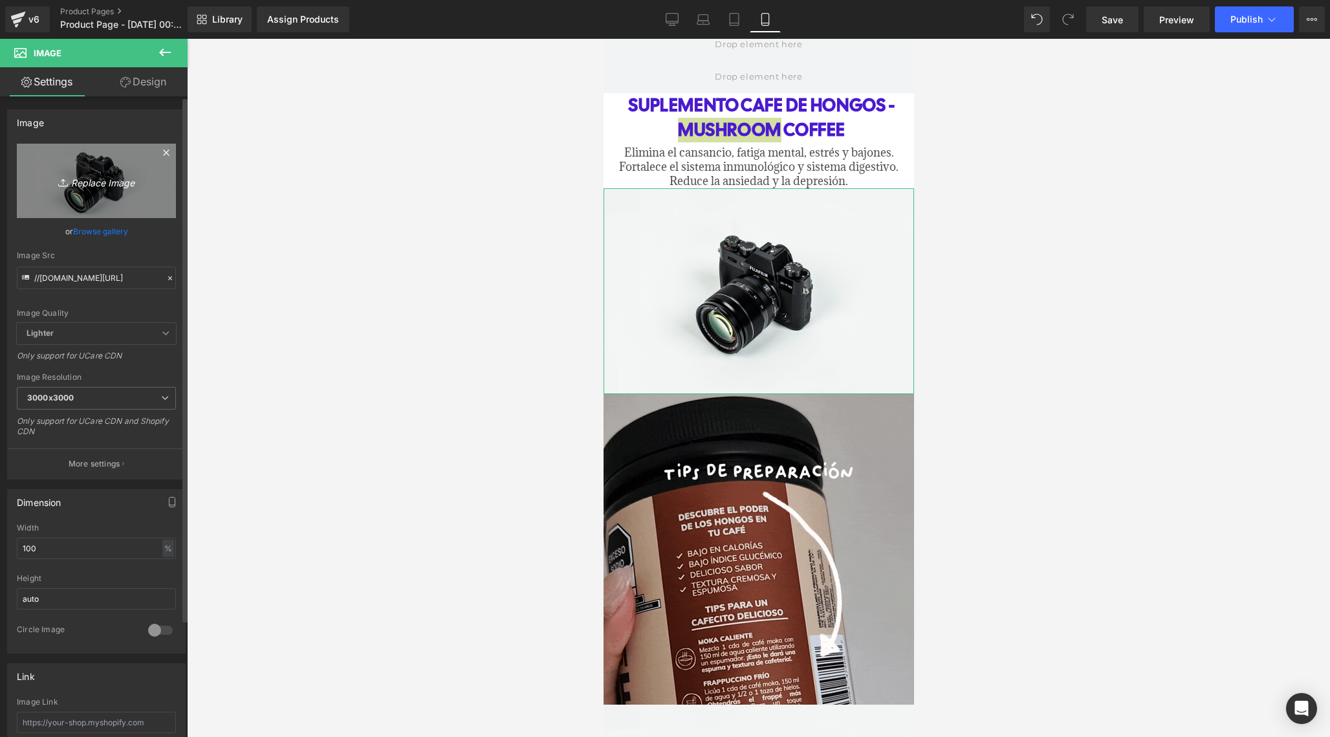
click at [83, 191] on link "Replace Image" at bounding box center [96, 181] width 159 height 74
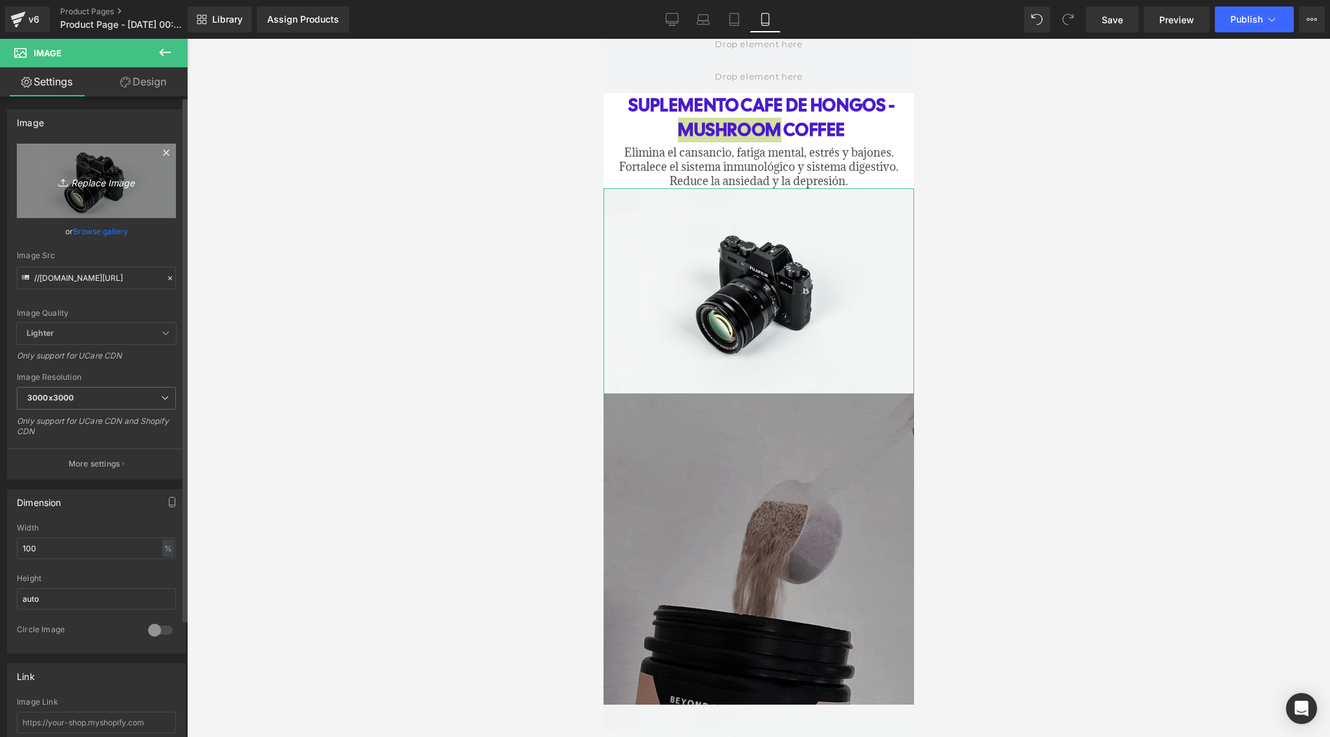
type input "C:\fakepath\Texto-2.png"
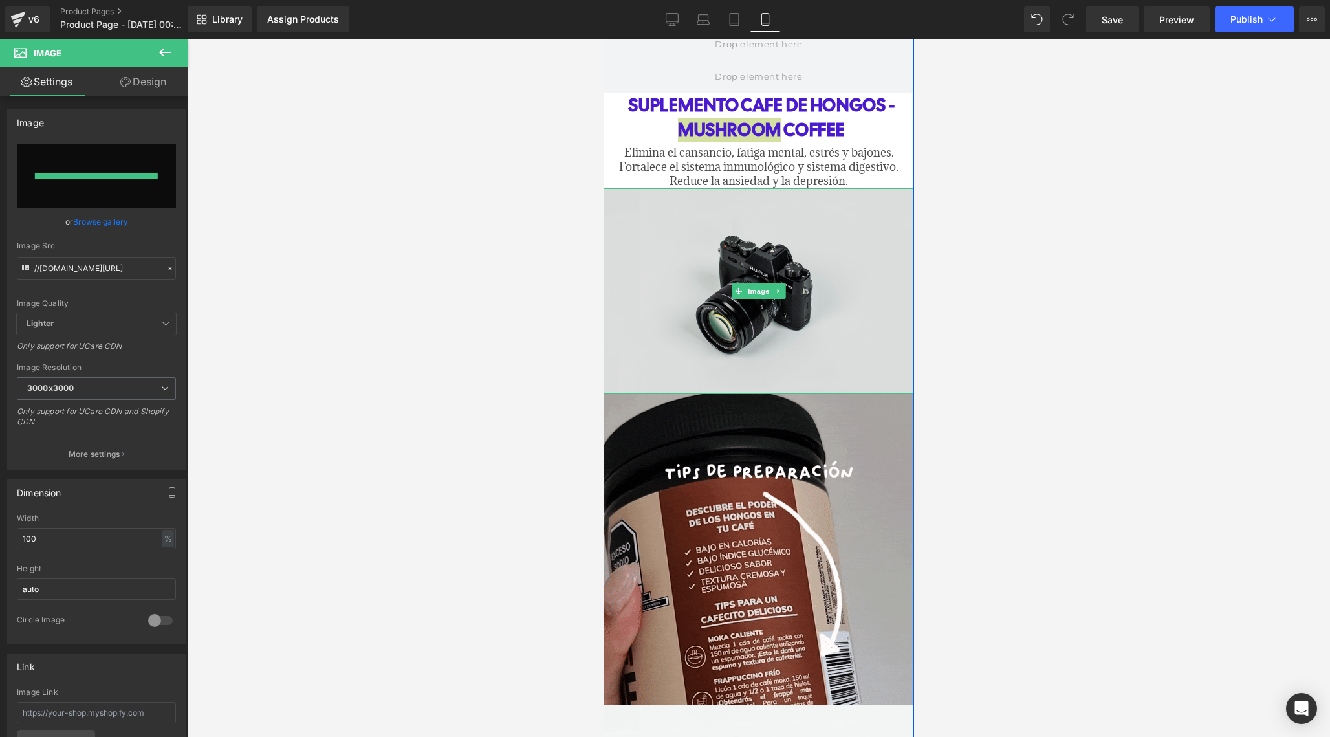
type input "[URL][DOMAIN_NAME]"
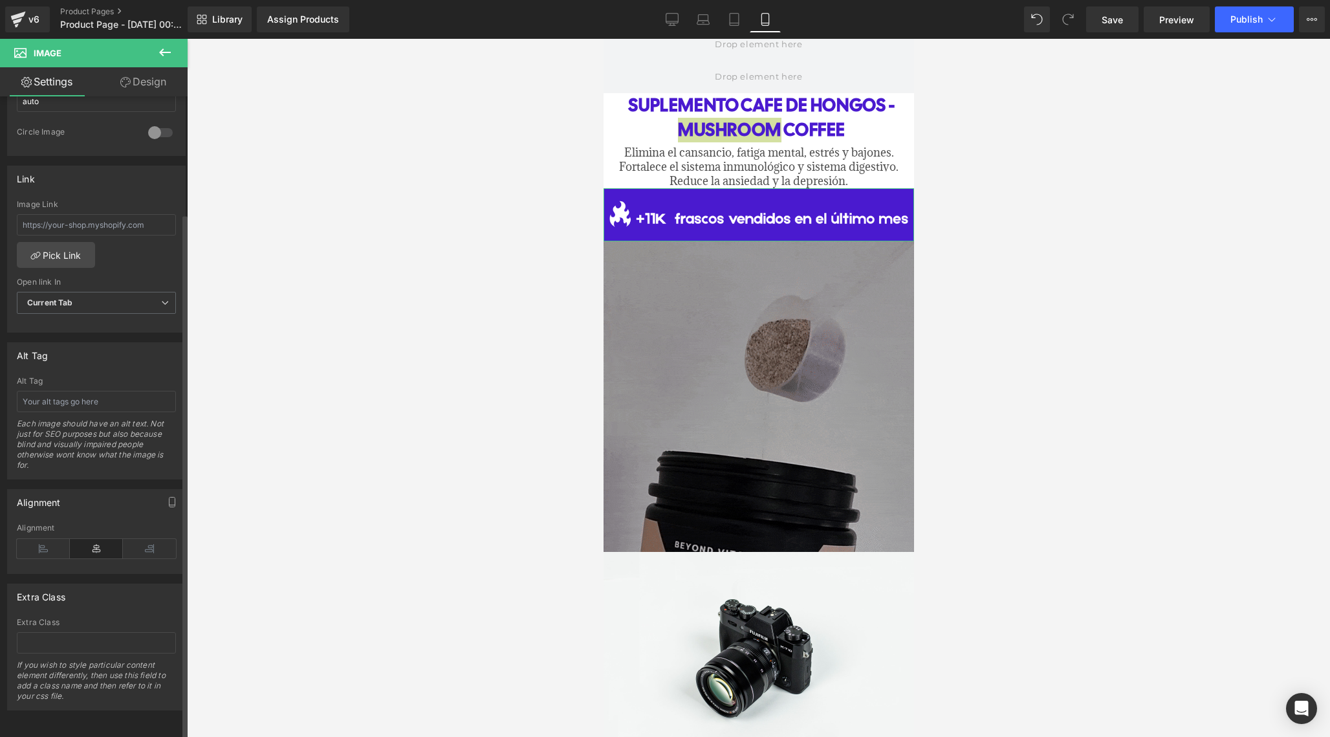
scroll to position [506, 0]
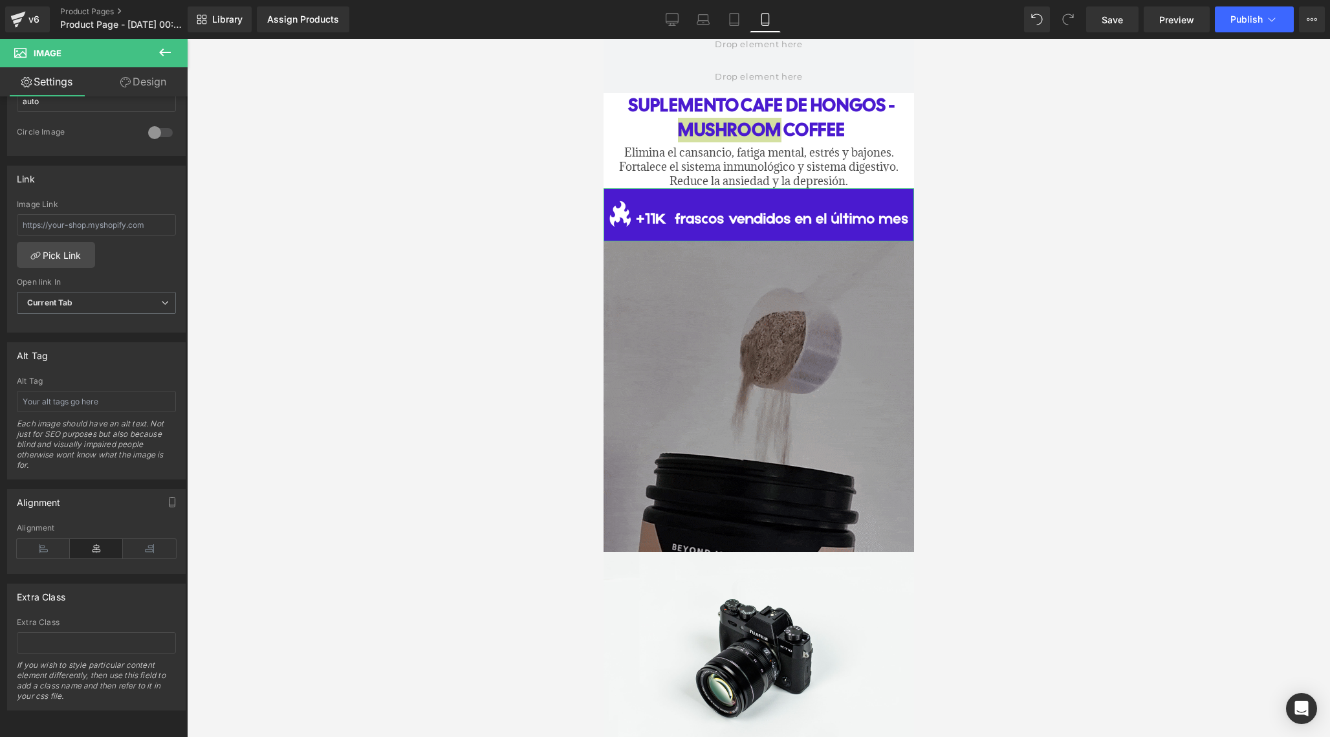
click at [154, 78] on link "Design" at bounding box center [143, 81] width 94 height 29
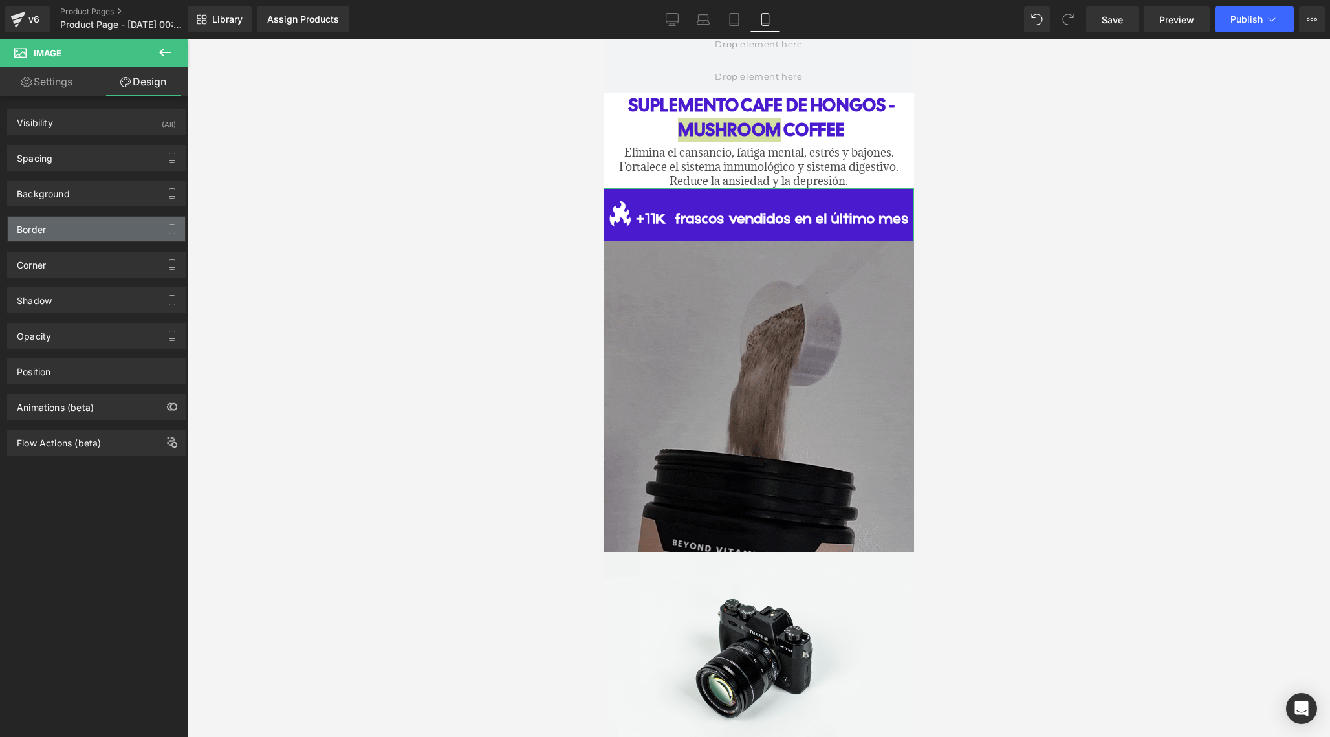
click at [103, 221] on div "Border" at bounding box center [96, 229] width 177 height 25
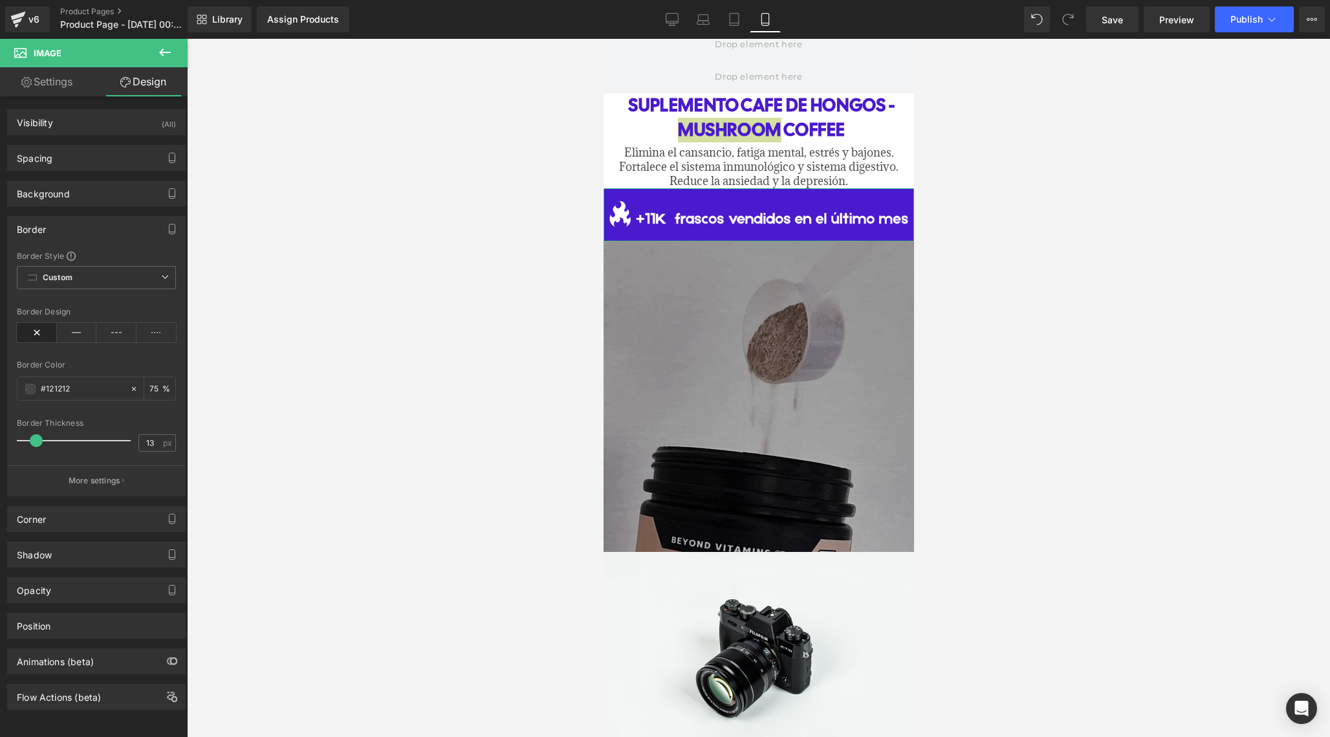
drag, startPoint x: 25, startPoint y: 441, endPoint x: 38, endPoint y: 439, distance: 13.1
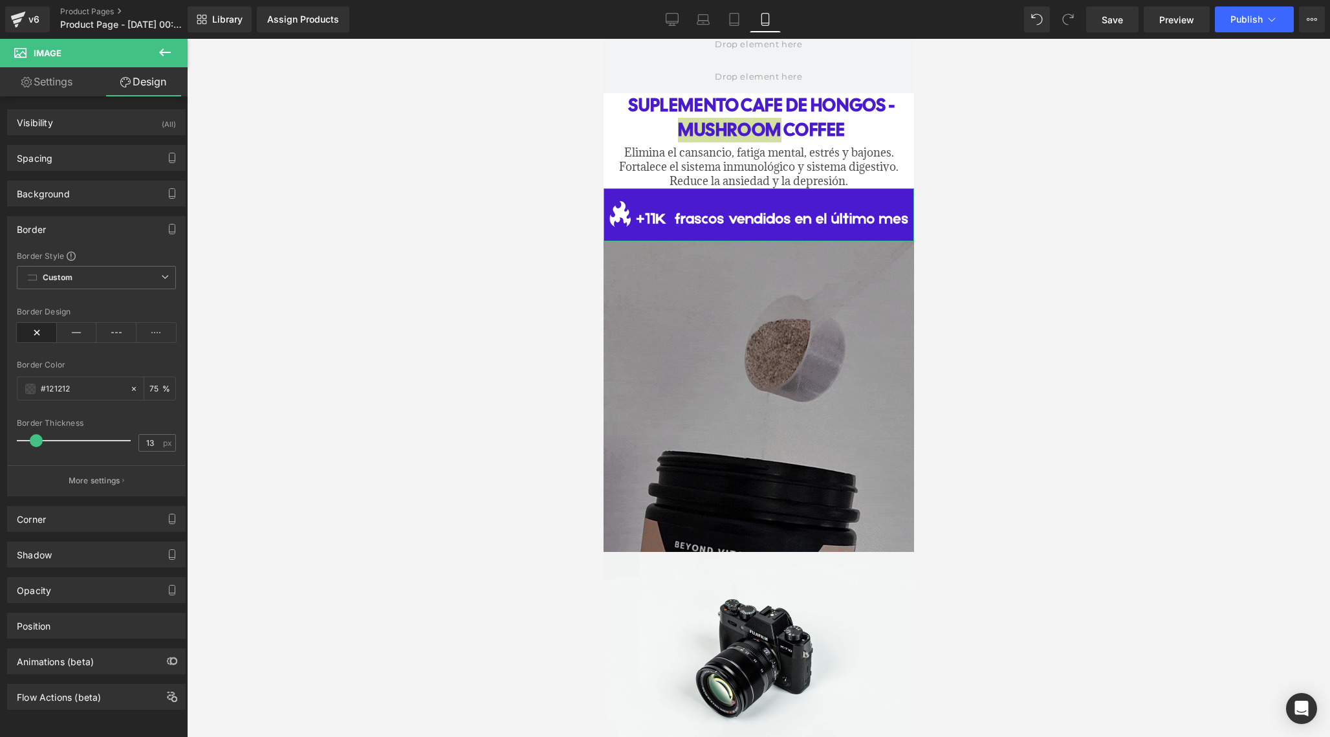
click at [38, 439] on span at bounding box center [36, 440] width 13 height 13
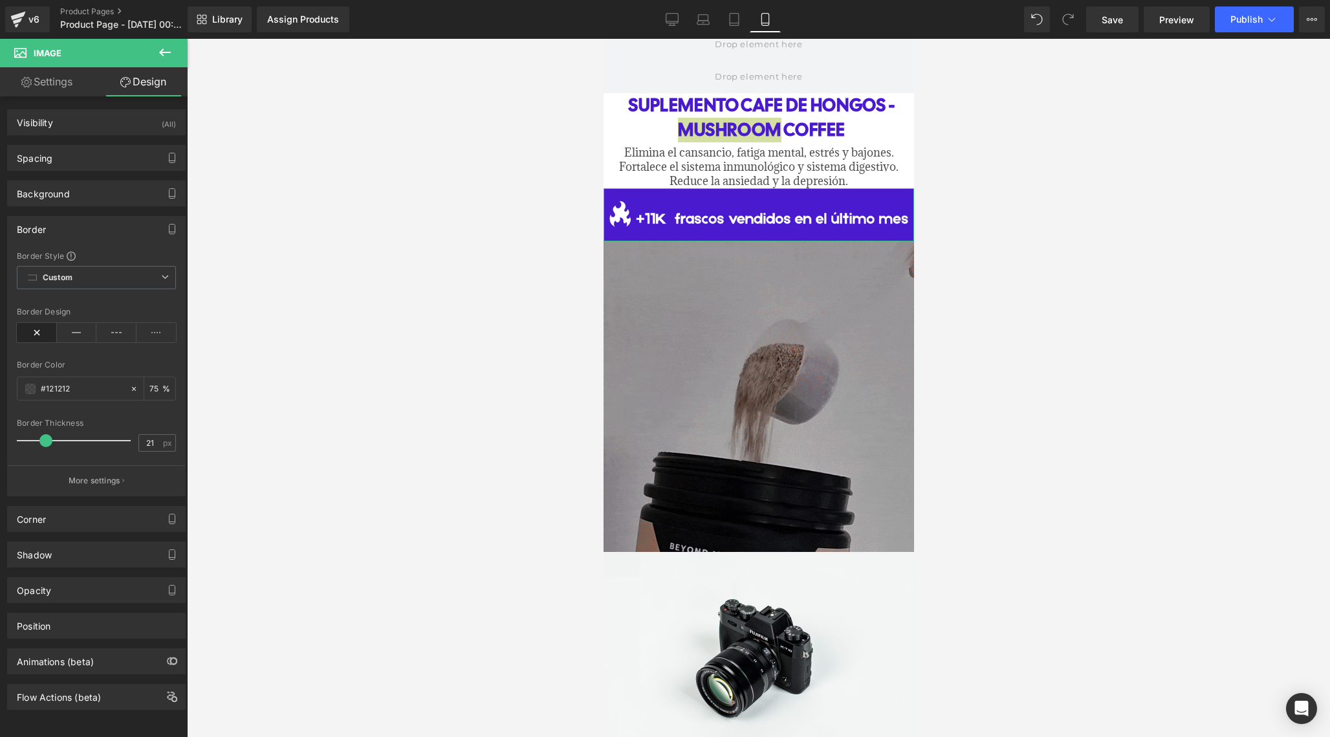
drag, startPoint x: 37, startPoint y: 444, endPoint x: 45, endPoint y: 444, distance: 8.4
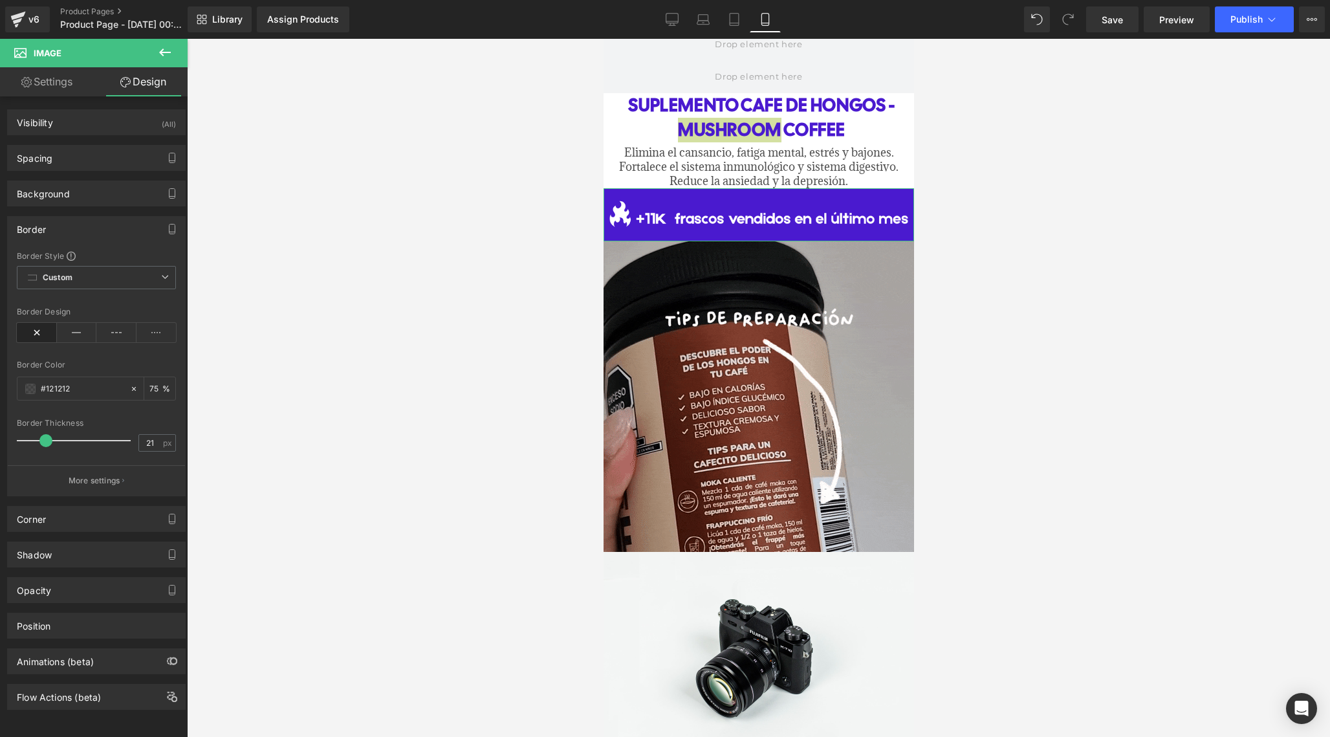
click at [45, 444] on span at bounding box center [45, 440] width 13 height 13
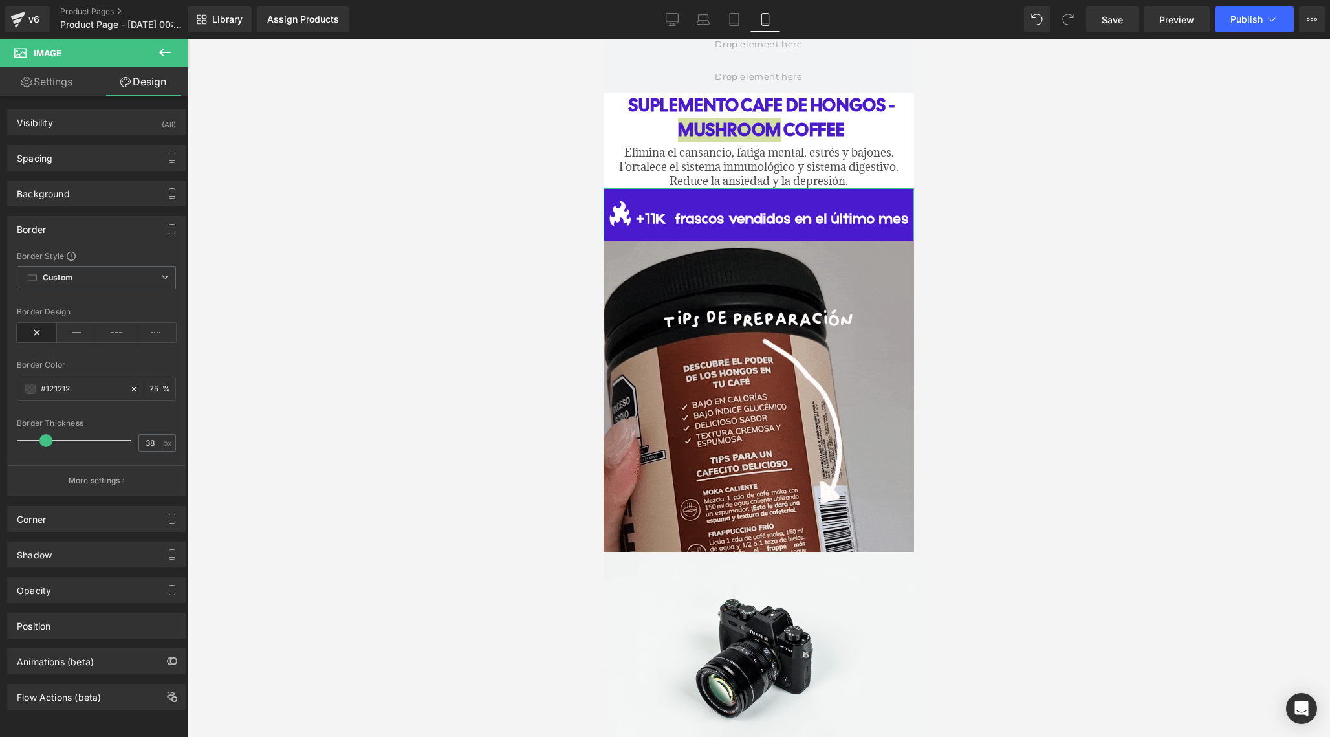
drag, startPoint x: 45, startPoint y: 444, endPoint x: 63, endPoint y: 443, distance: 18.1
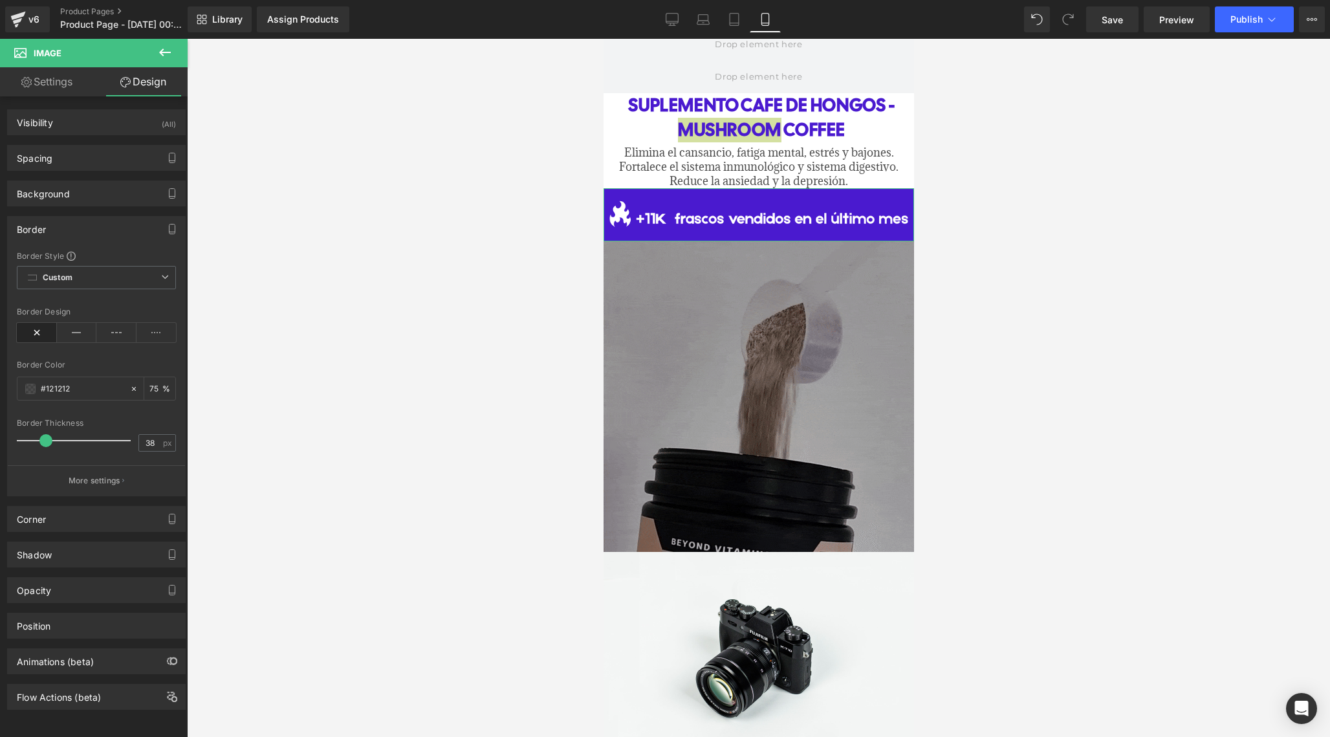
click at [52, 443] on span at bounding box center [45, 440] width 13 height 13
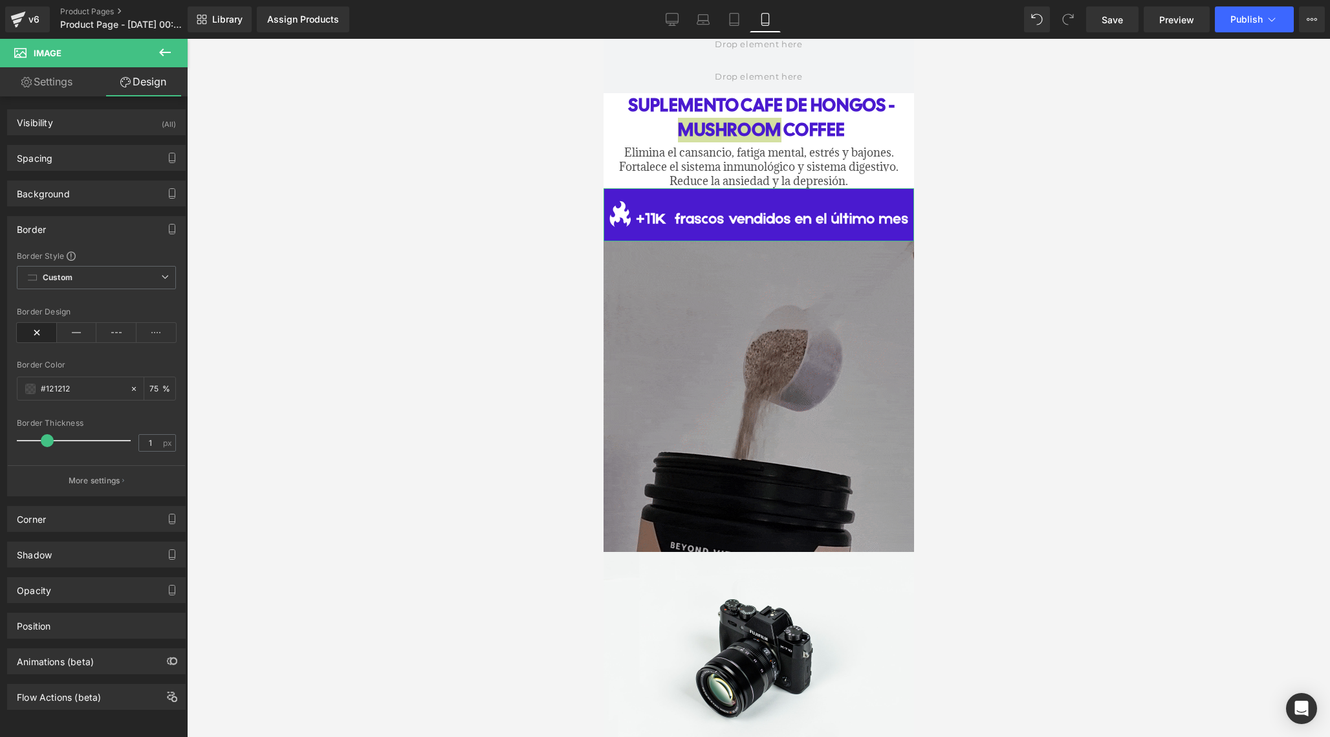
type input "0"
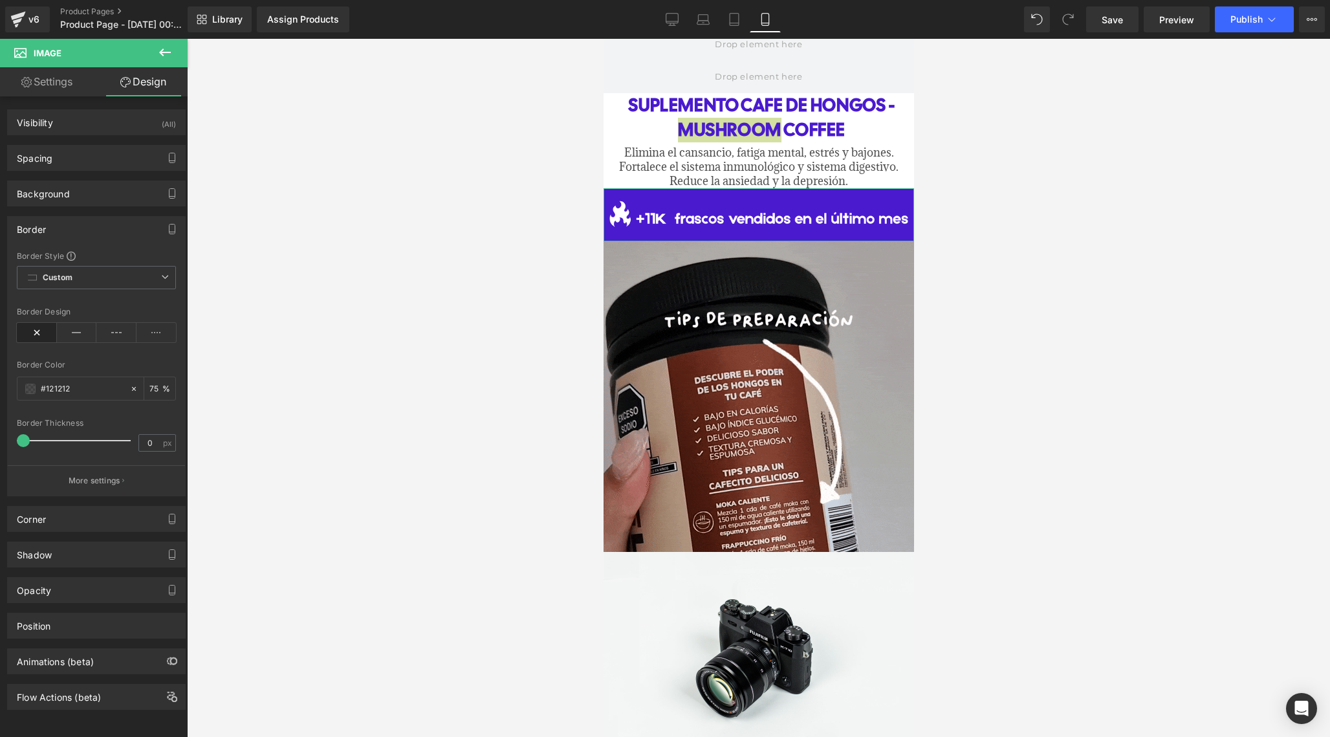
drag, startPoint x: 67, startPoint y: 443, endPoint x: 0, endPoint y: 446, distance: 66.7
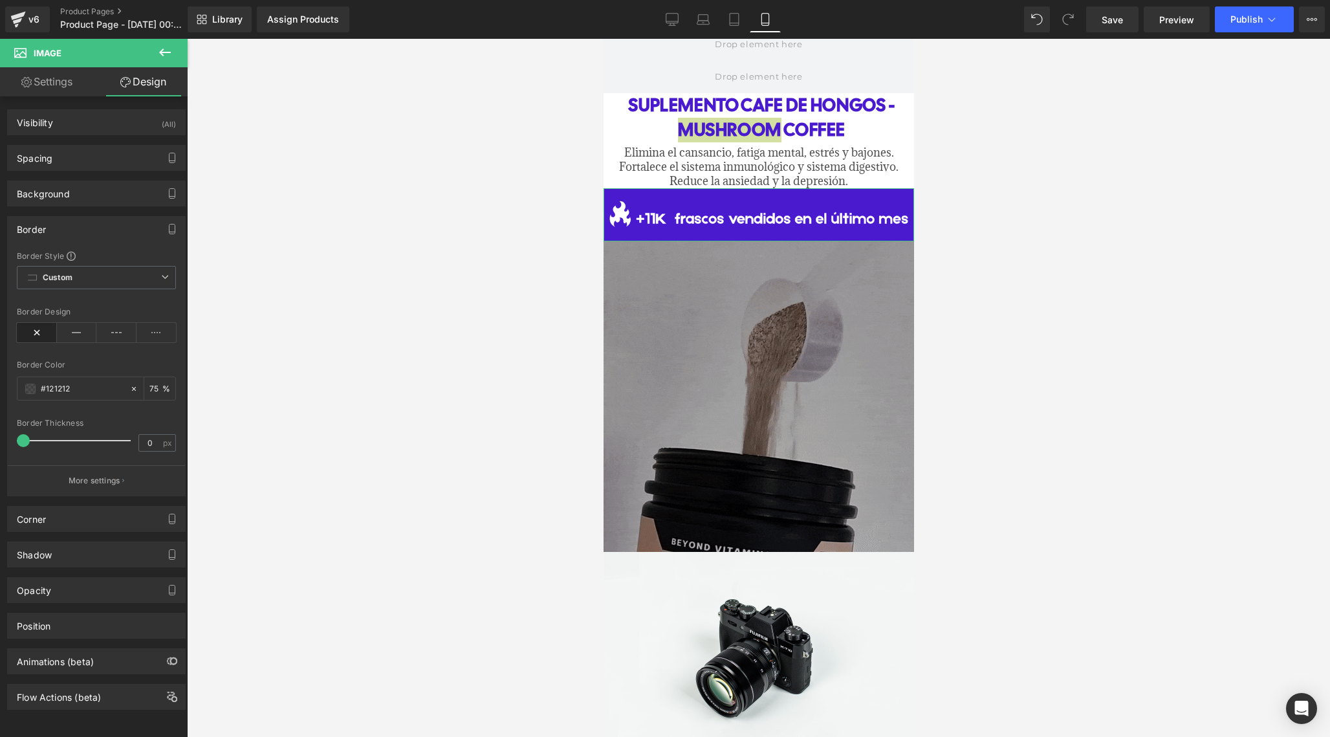
click at [0, 445] on div "Border Border Style Custom Border Solid Border Dashed Border Dotted Custom Cust…" at bounding box center [96, 351] width 193 height 290
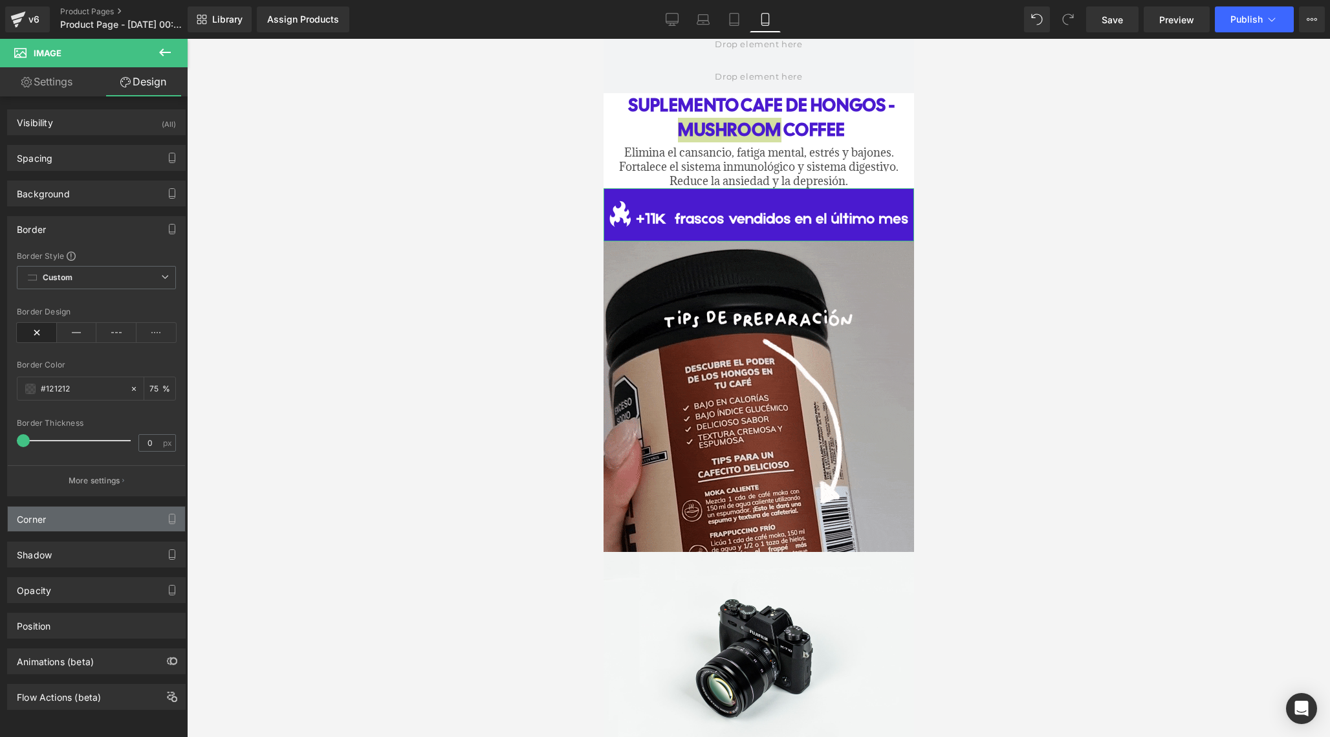
click at [77, 522] on div "Corner" at bounding box center [96, 518] width 177 height 25
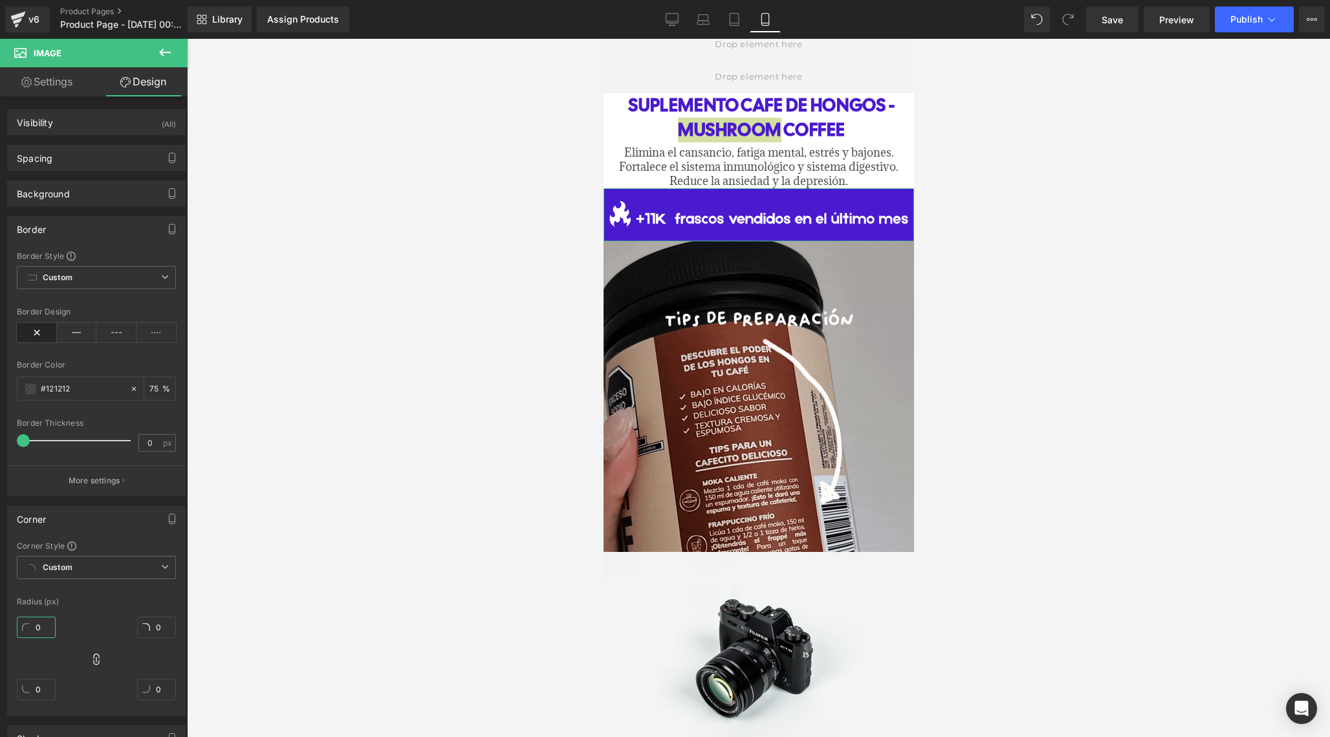
click at [50, 626] on input "0" at bounding box center [36, 626] width 39 height 21
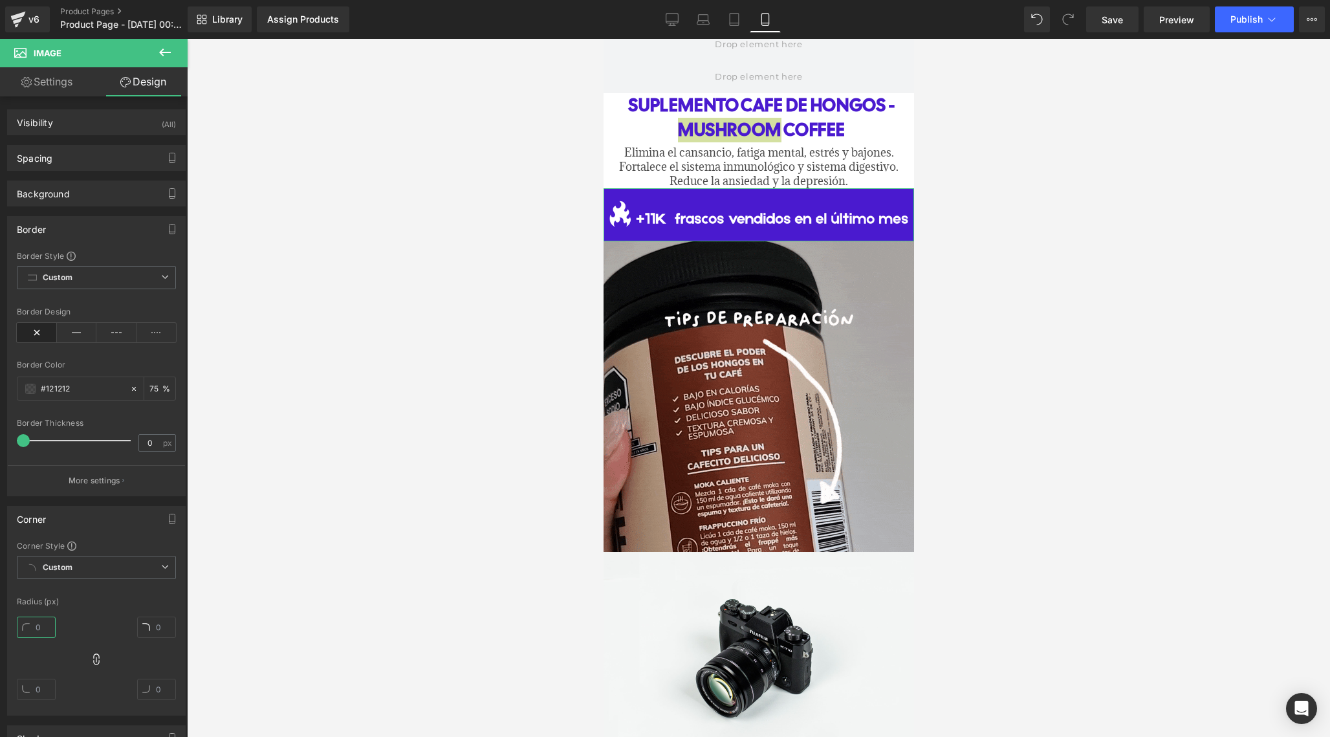
type input "5"
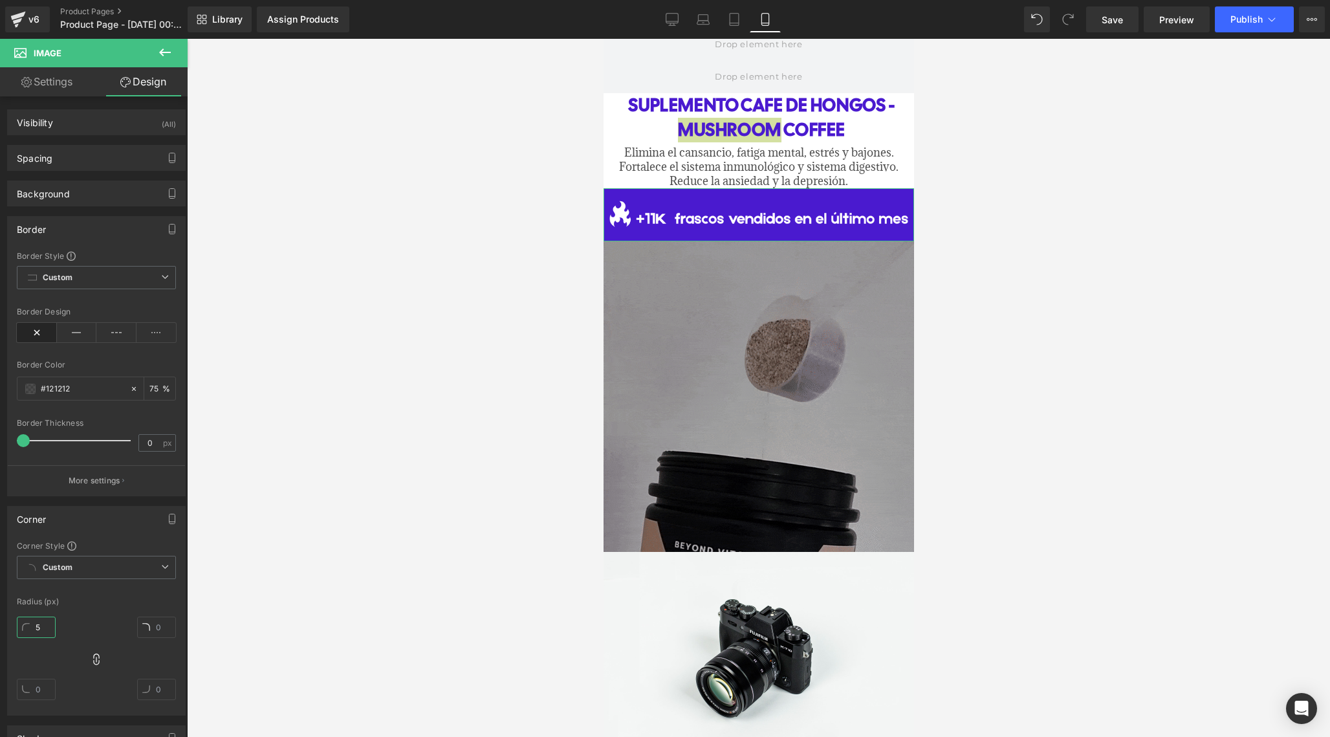
type input "5"
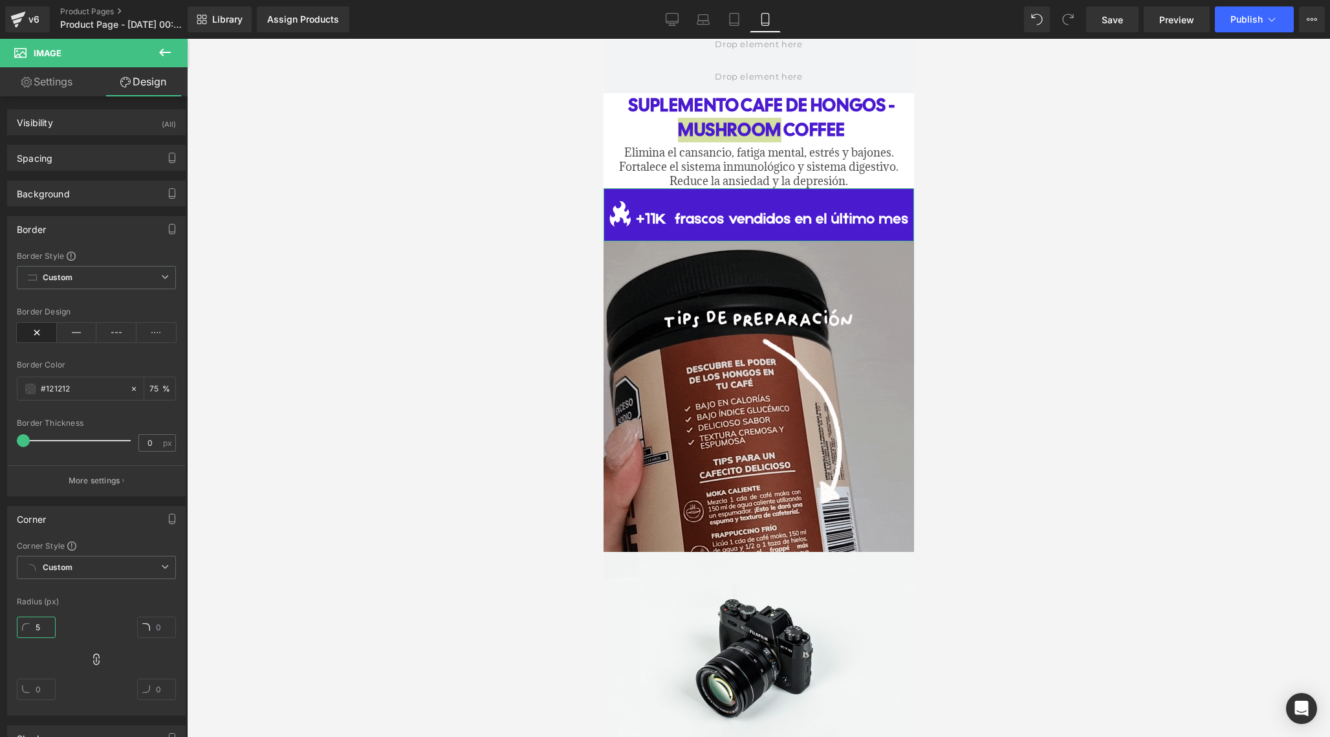
type input "5"
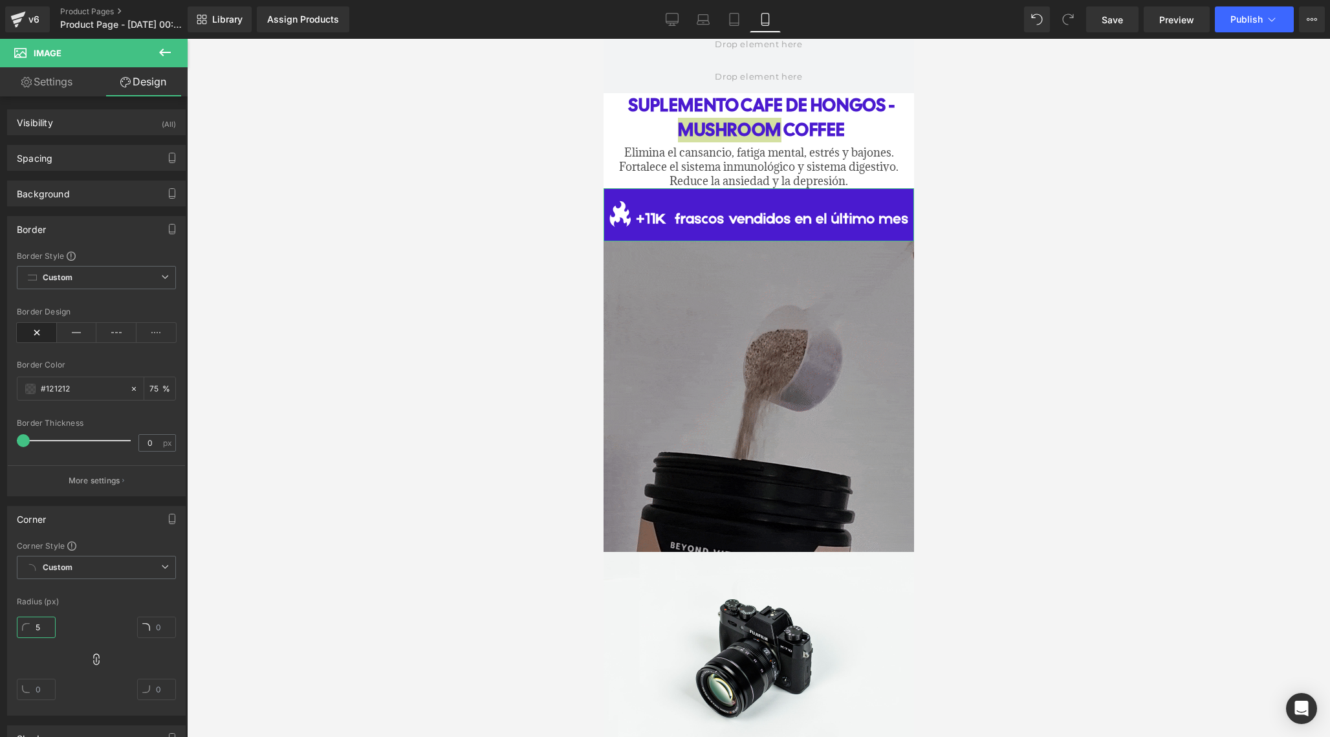
type input "5"
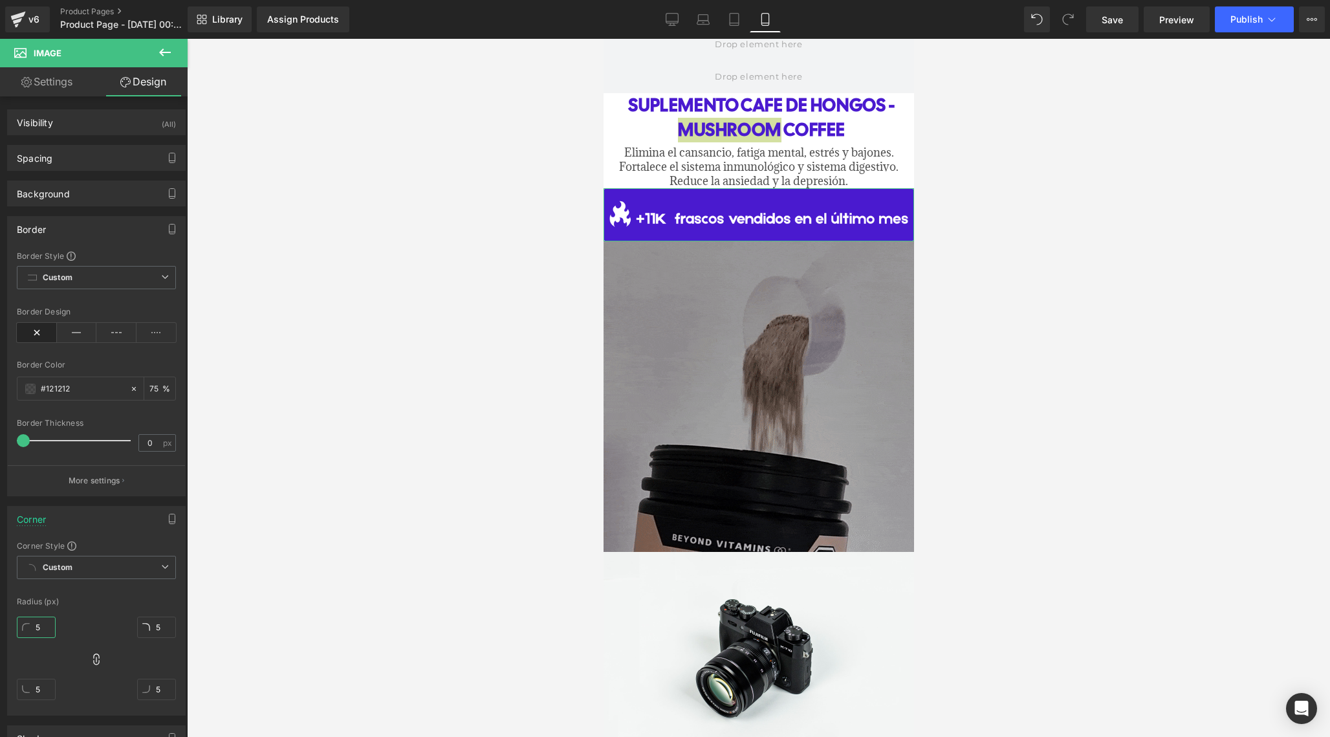
click at [50, 626] on input "5" at bounding box center [36, 626] width 39 height 21
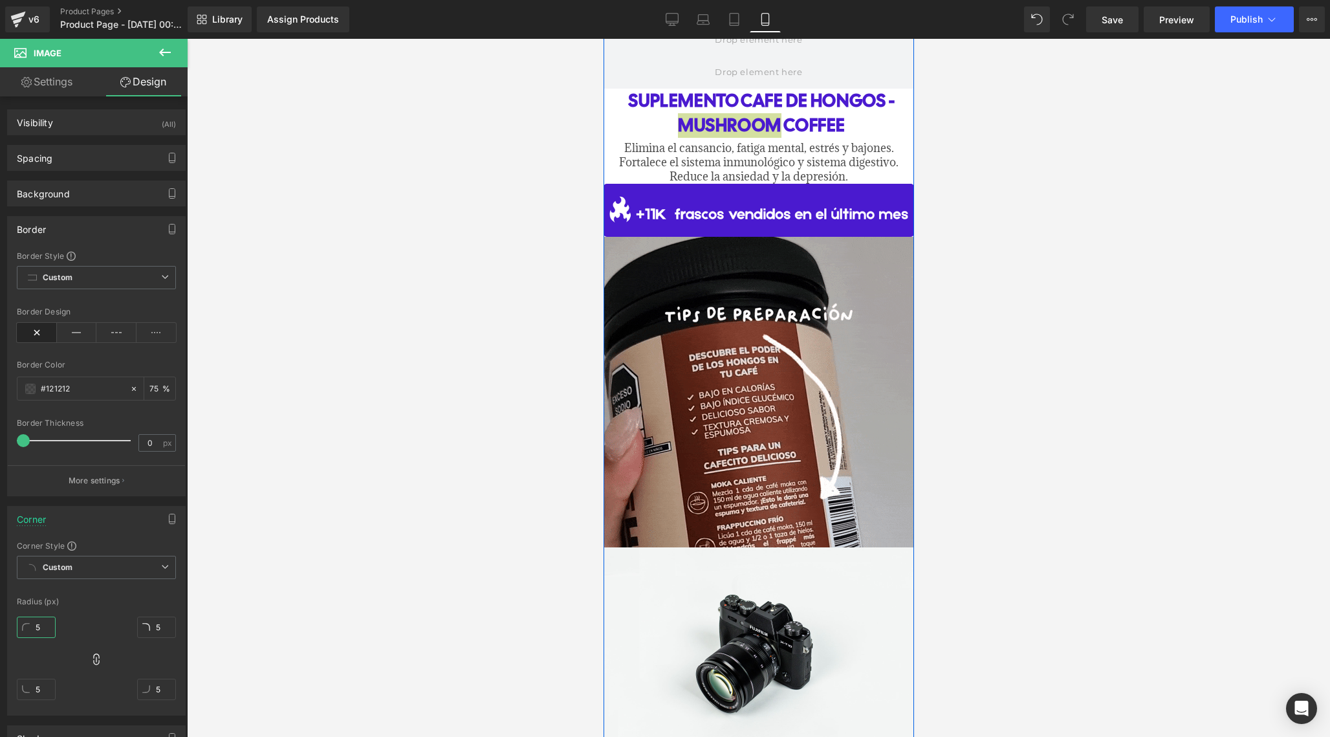
scroll to position [595, 0]
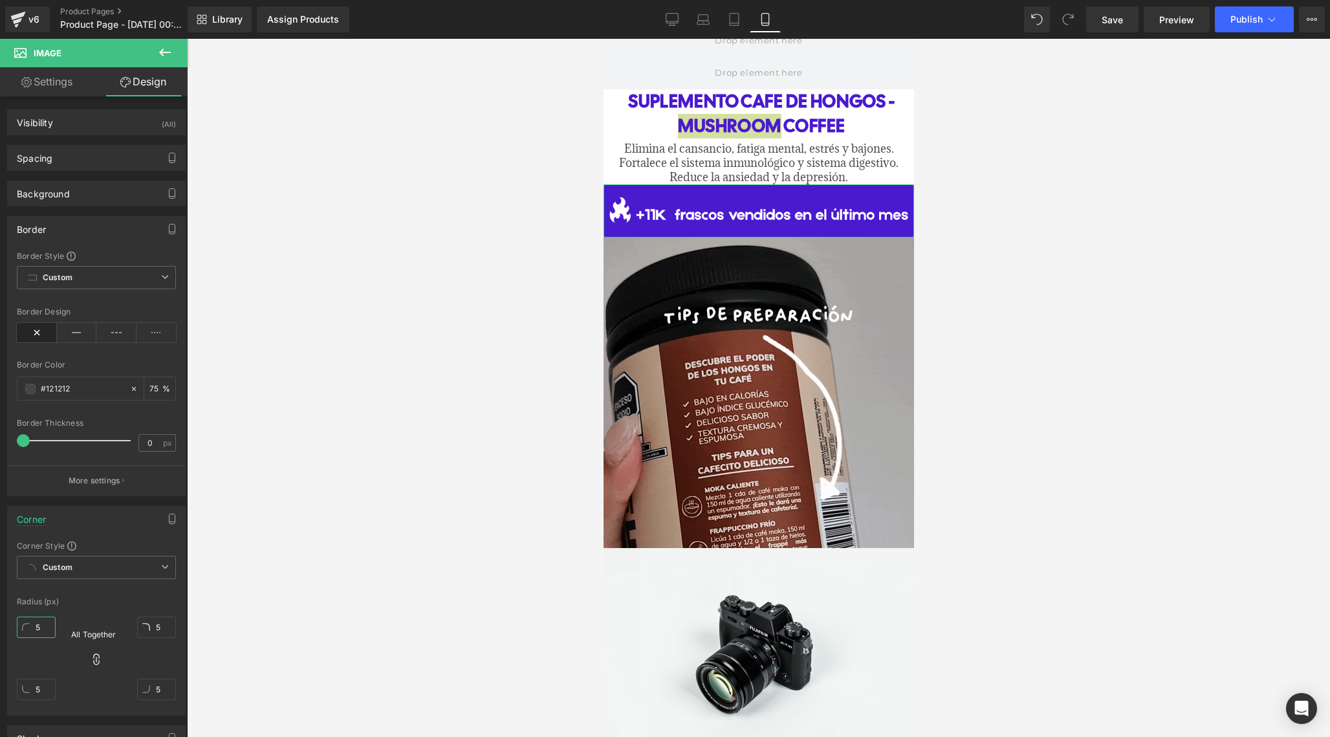
type input "5"
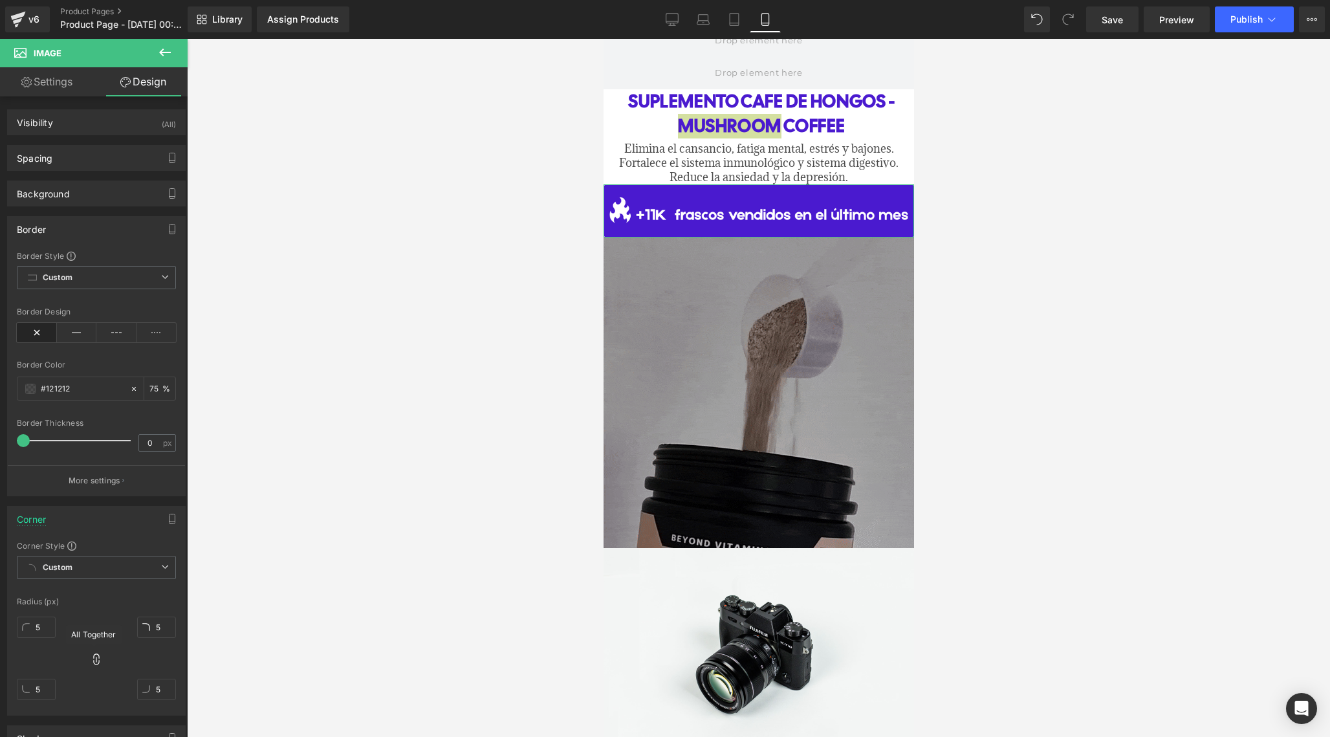
click at [94, 662] on icon at bounding box center [96, 659] width 13 height 13
click at [97, 658] on icon at bounding box center [96, 659] width 13 height 13
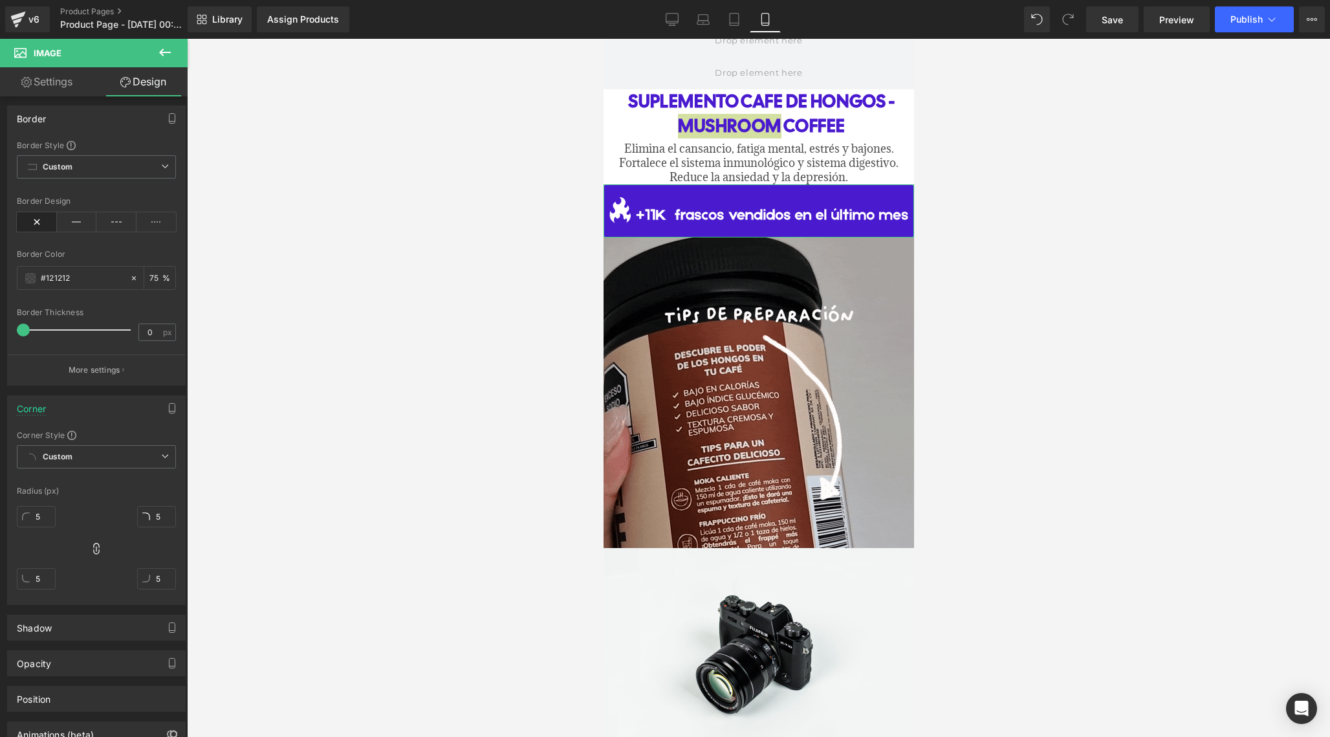
scroll to position [116, 0]
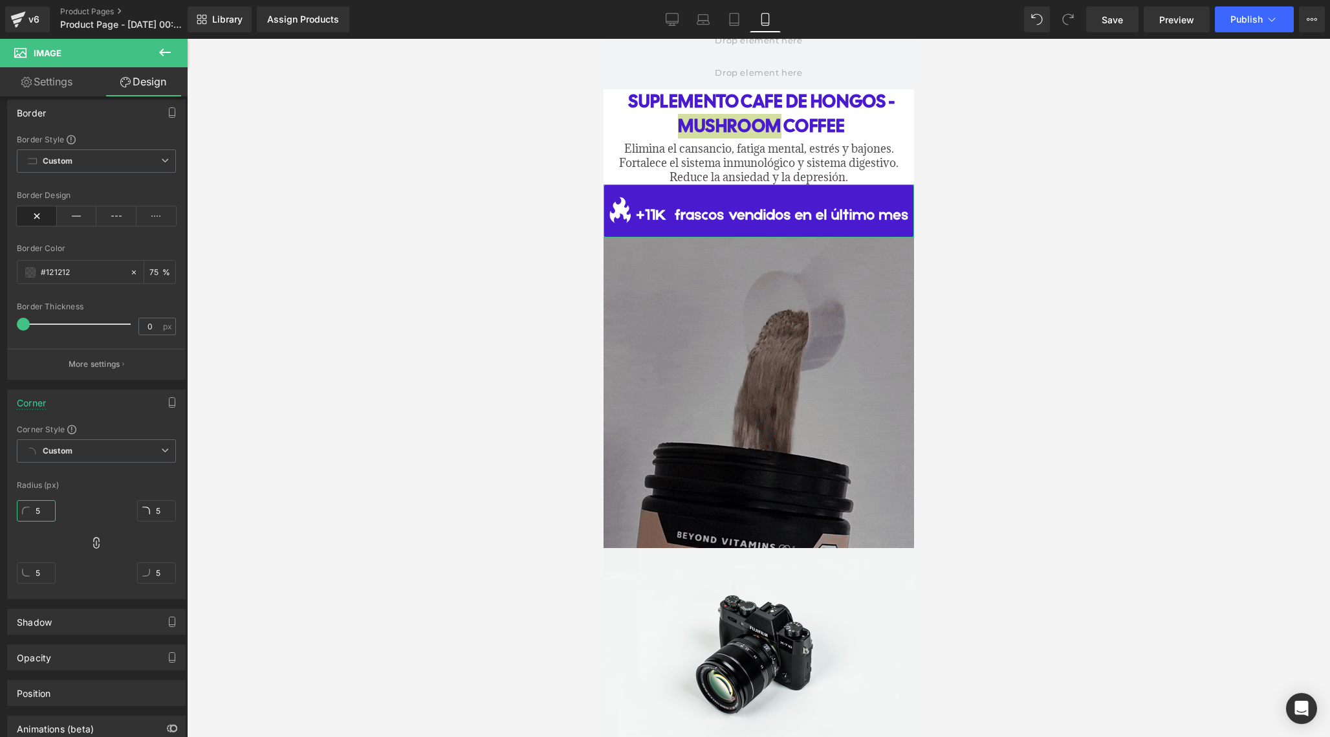
click at [48, 511] on input "5" at bounding box center [36, 510] width 39 height 21
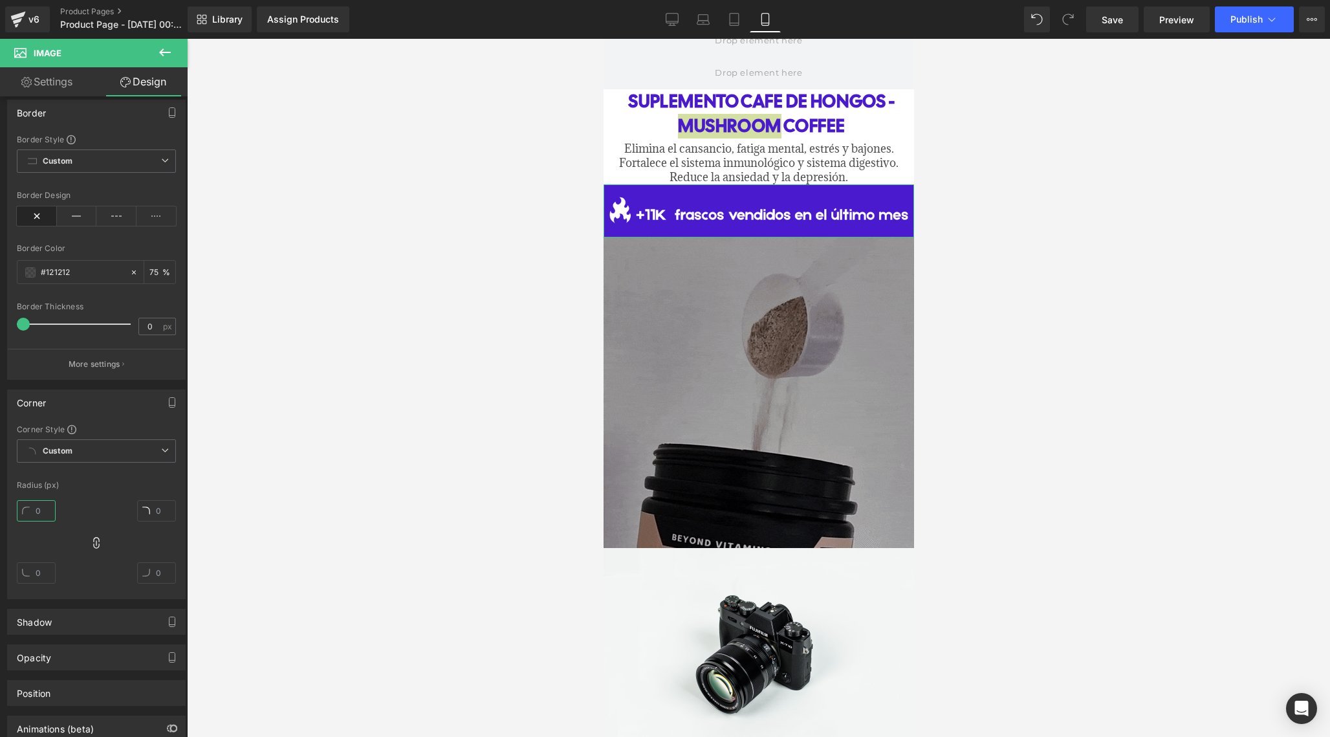
type input "1"
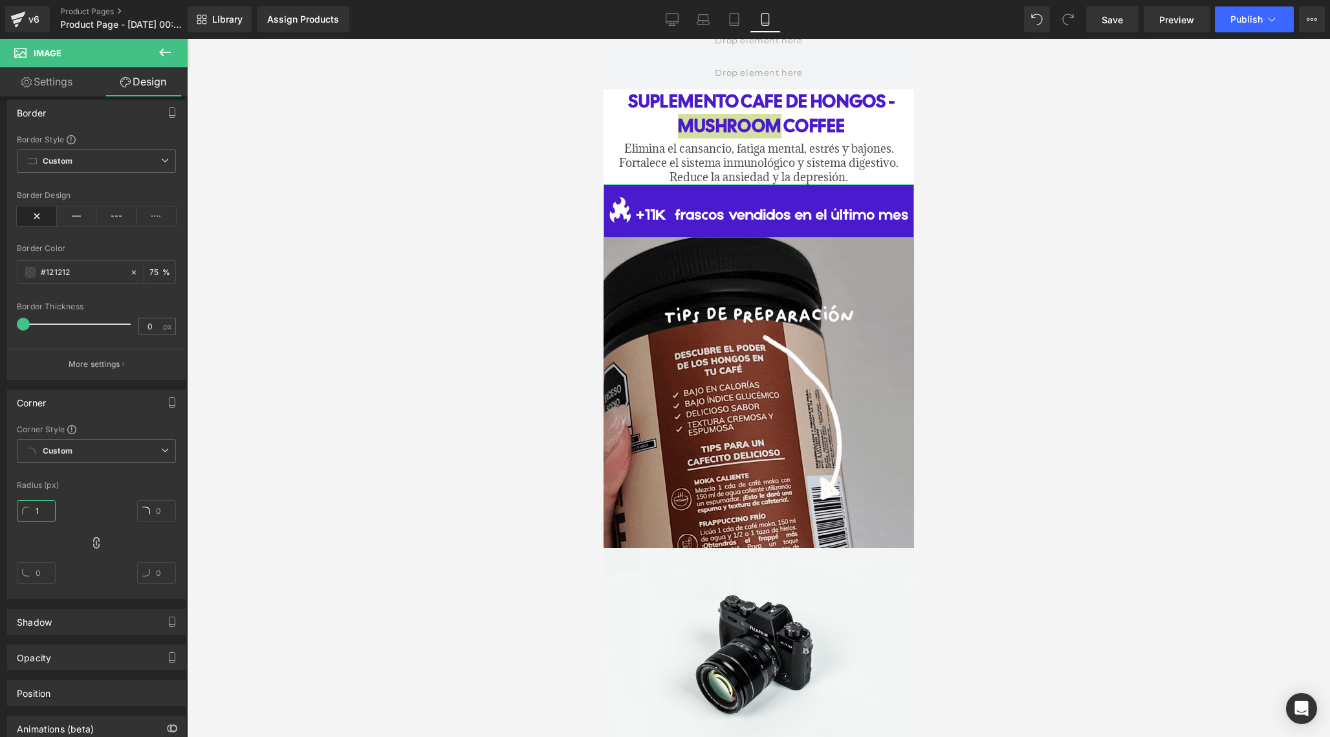
type input "1"
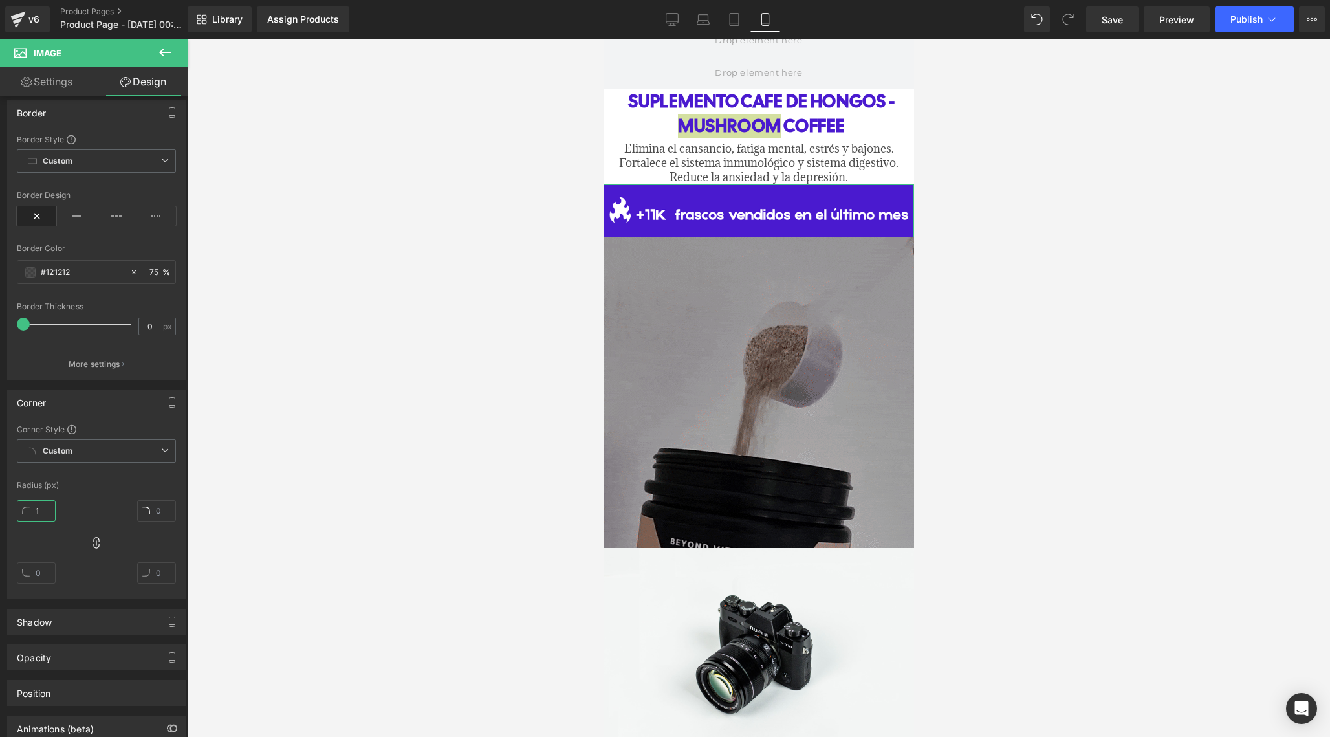
type input "1"
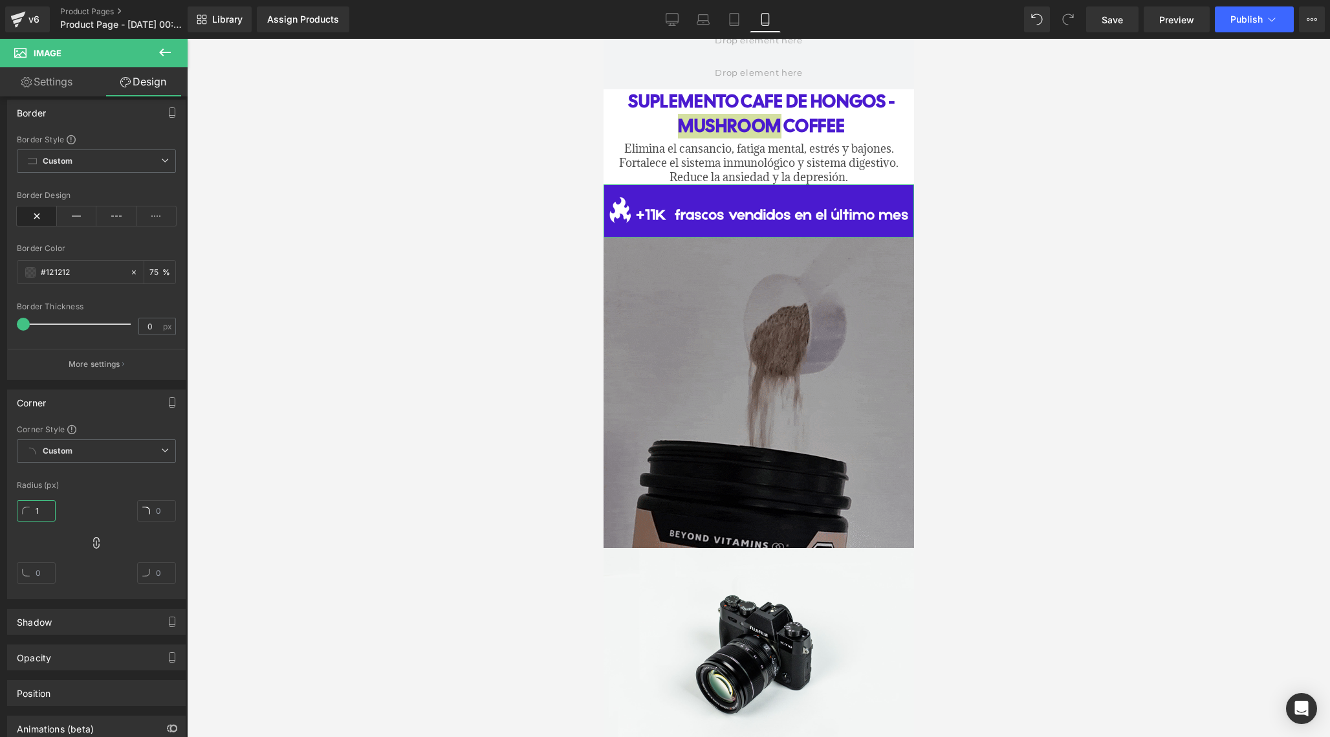
type input "1"
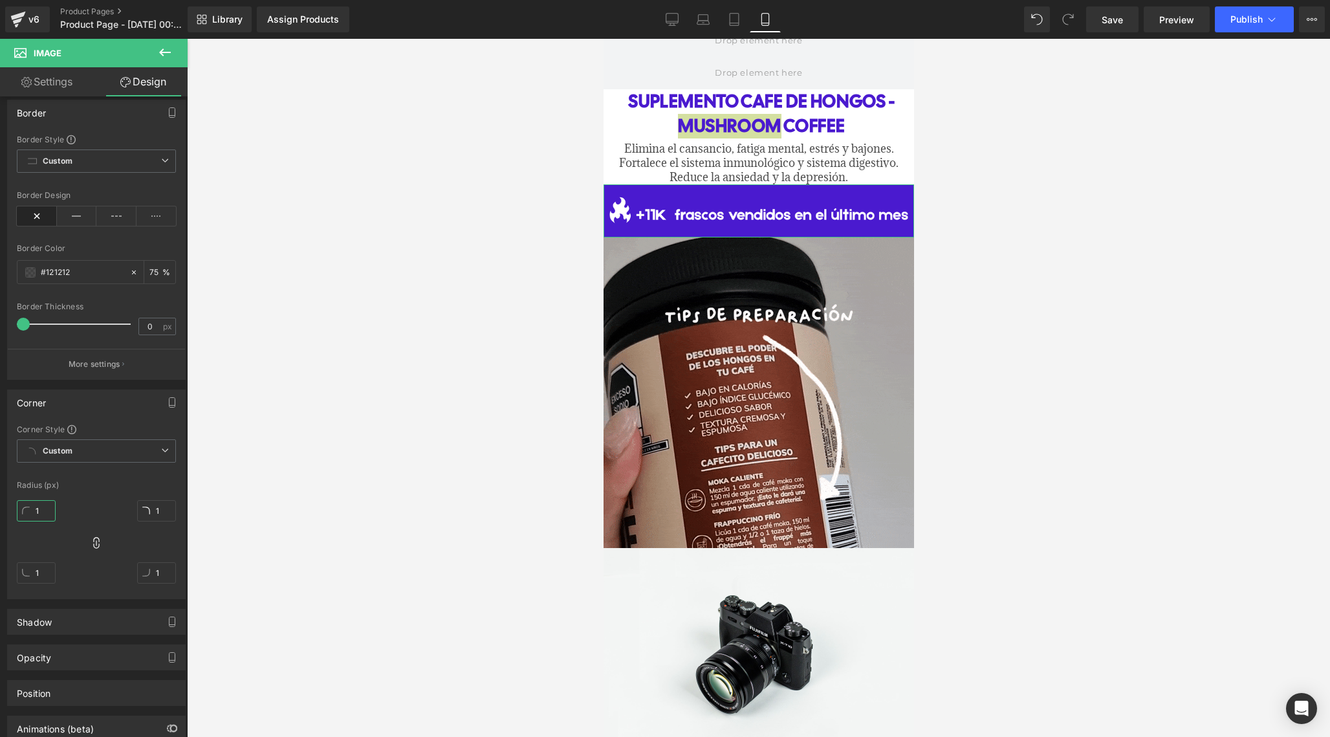
type input "10"
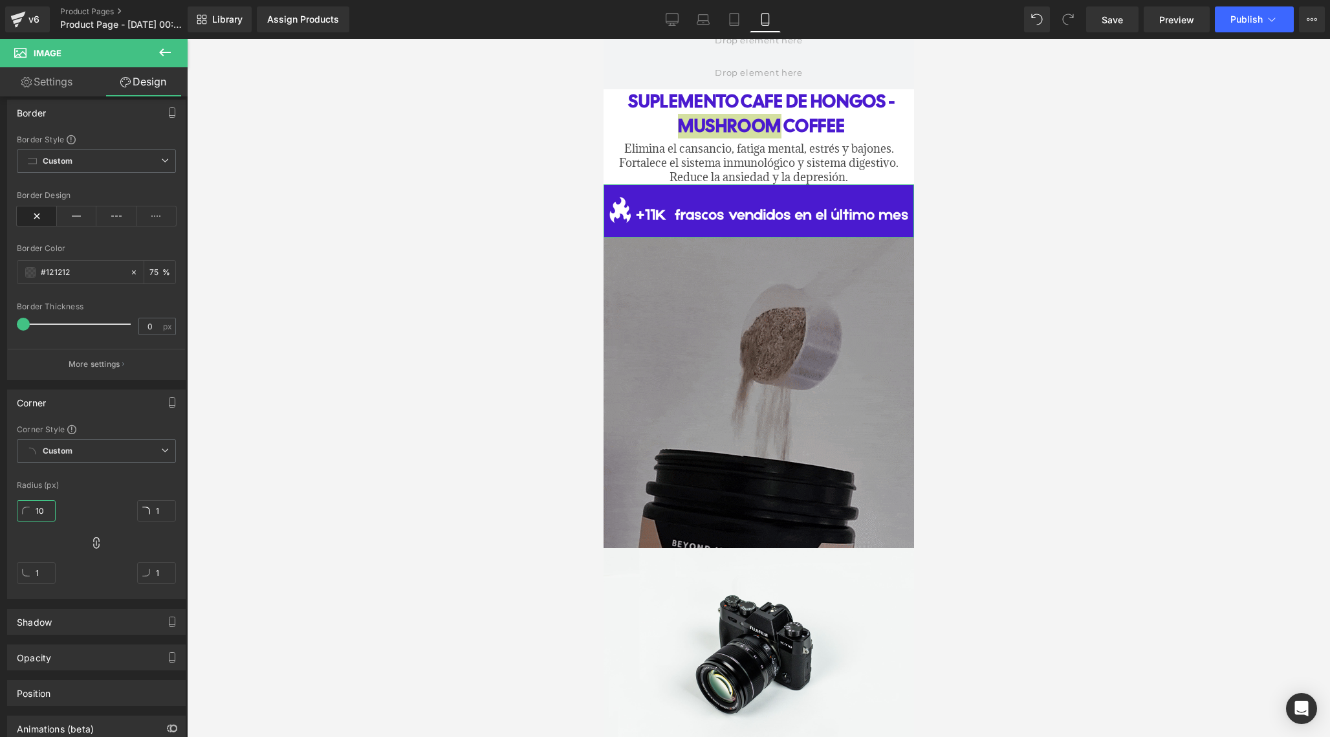
type input "10"
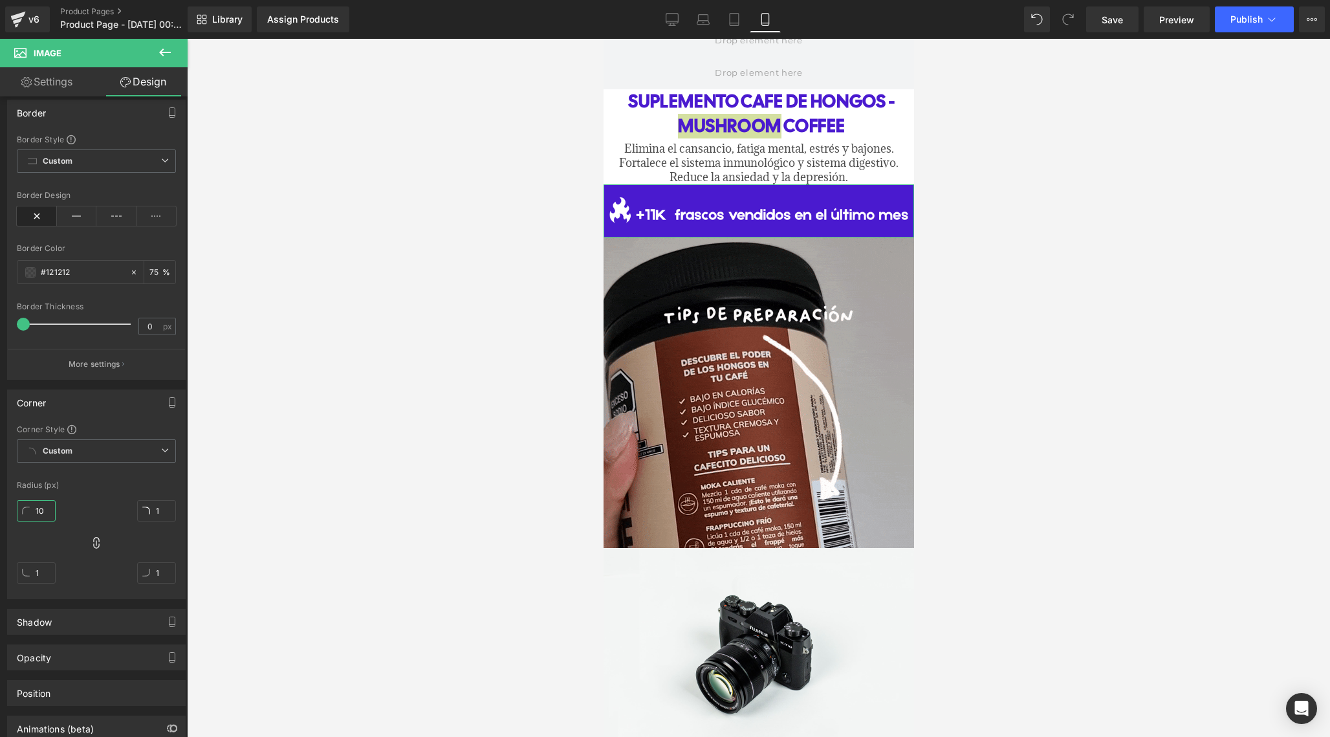
type input "10"
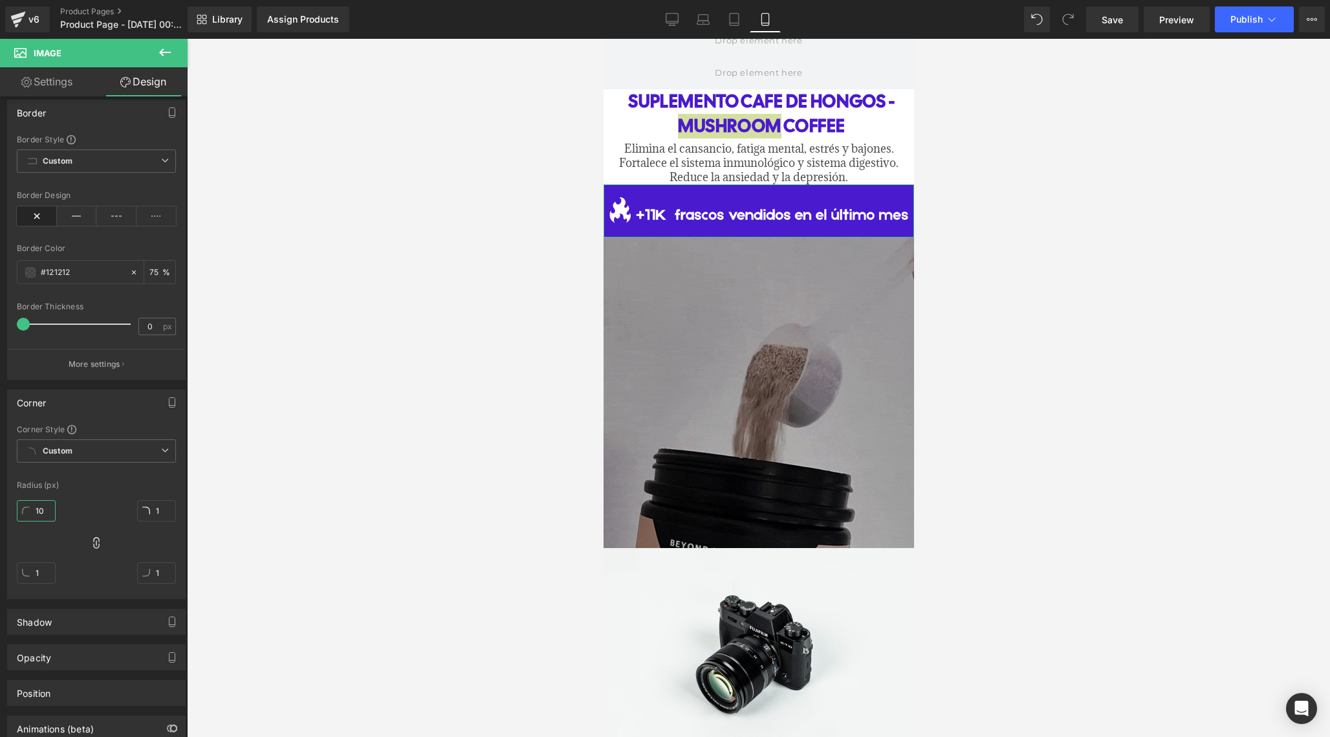
type input "10"
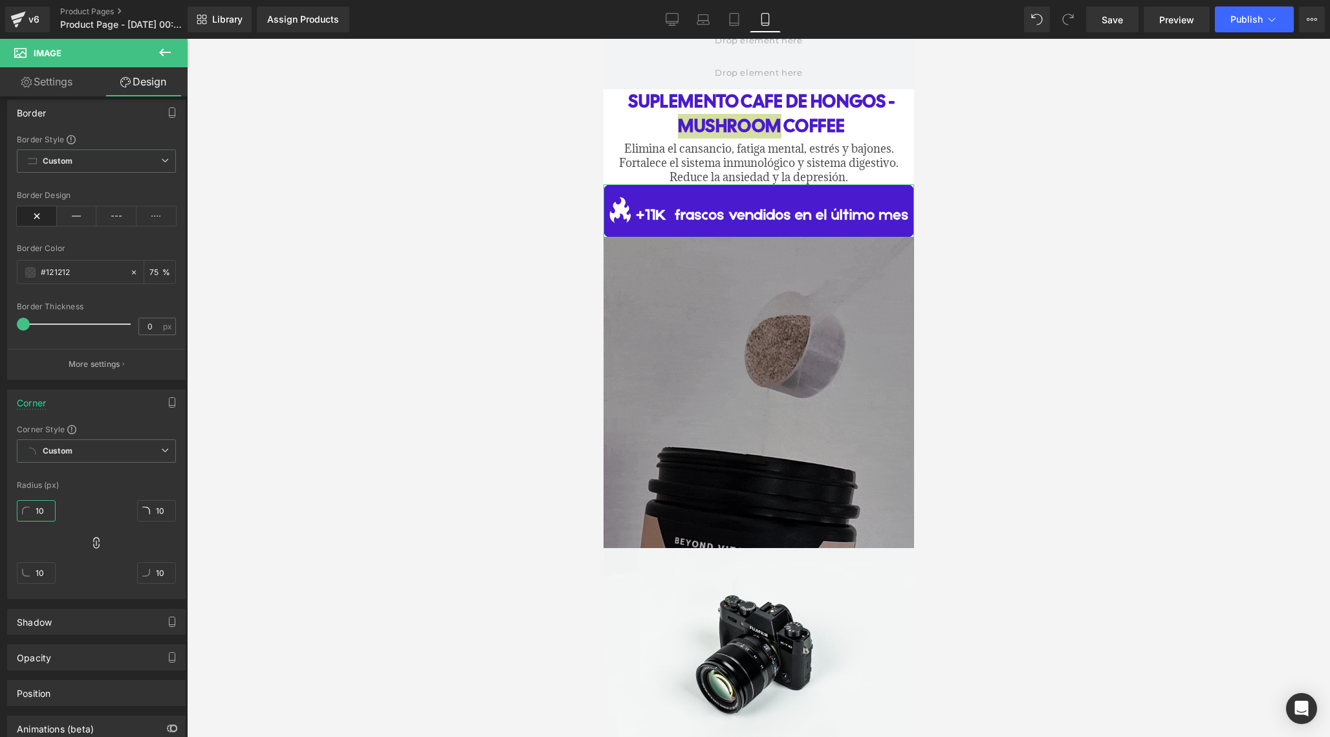
click at [45, 508] on input "10" at bounding box center [36, 510] width 39 height 21
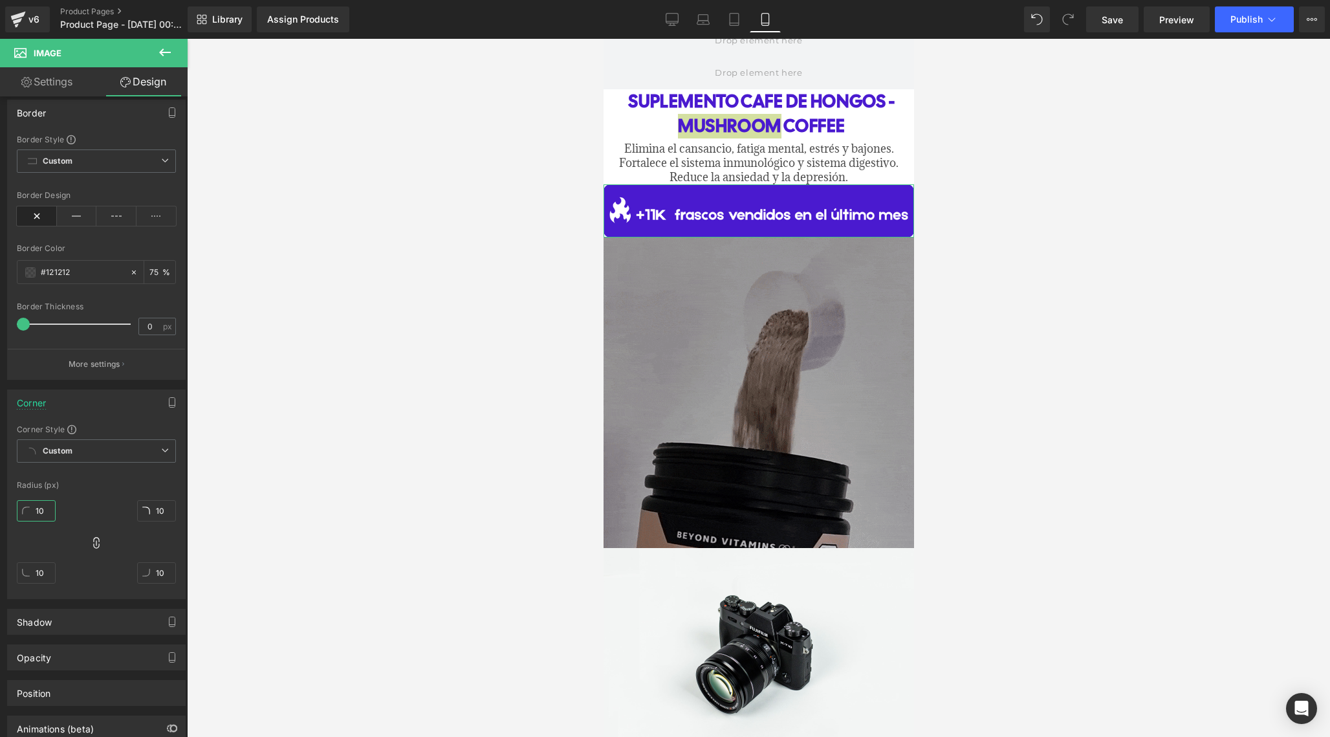
type input "1"
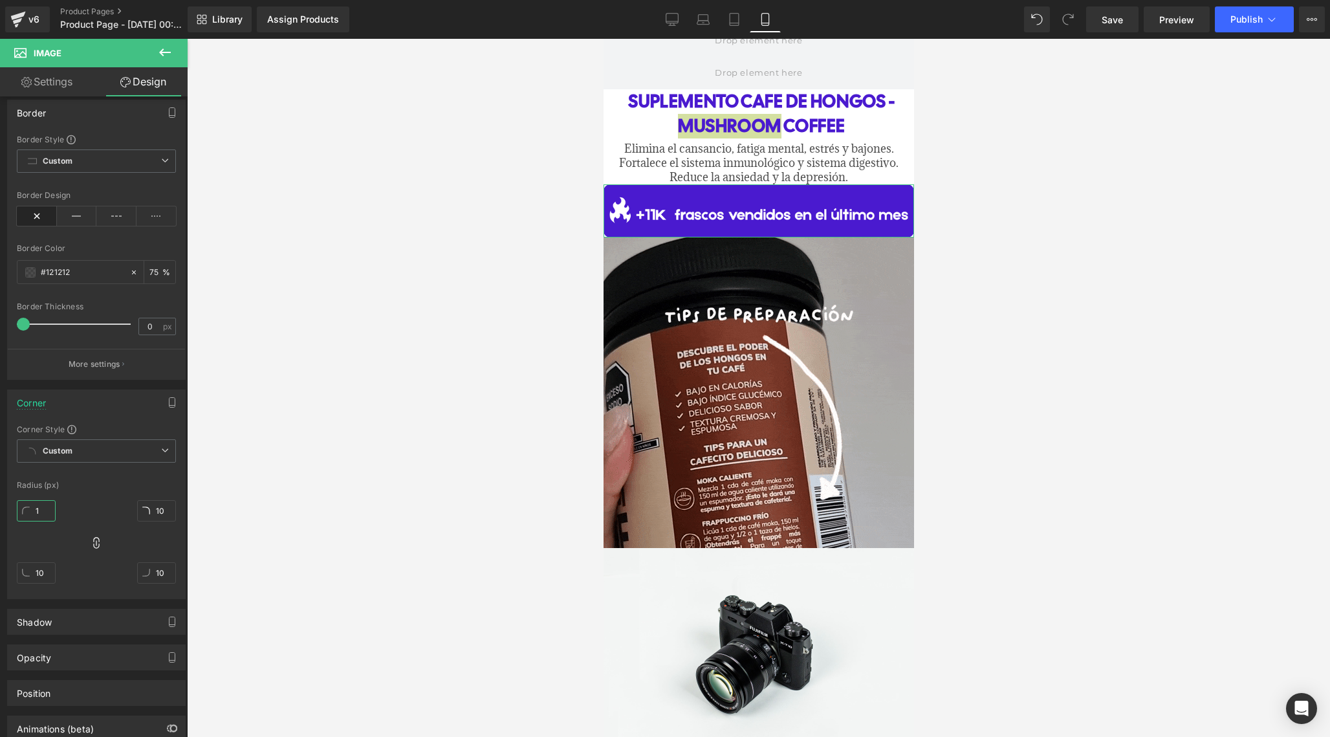
type input "1"
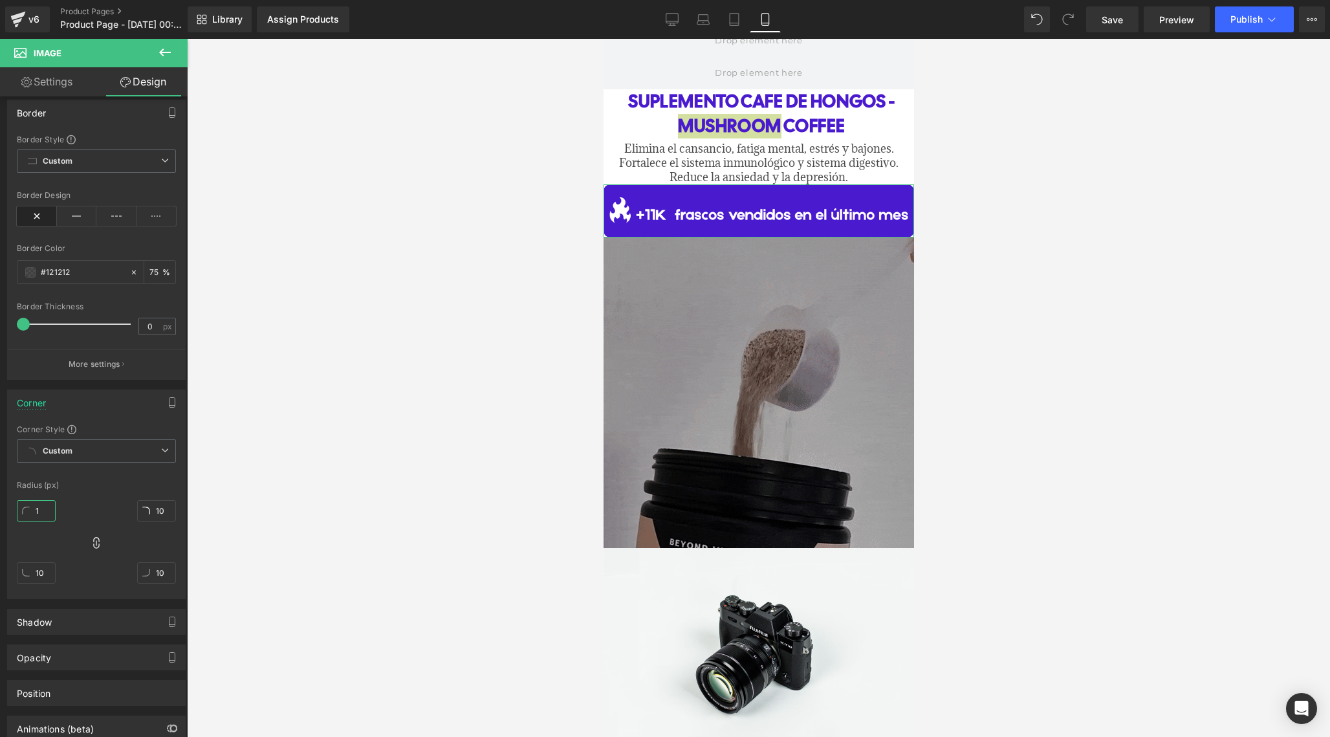
type input "1"
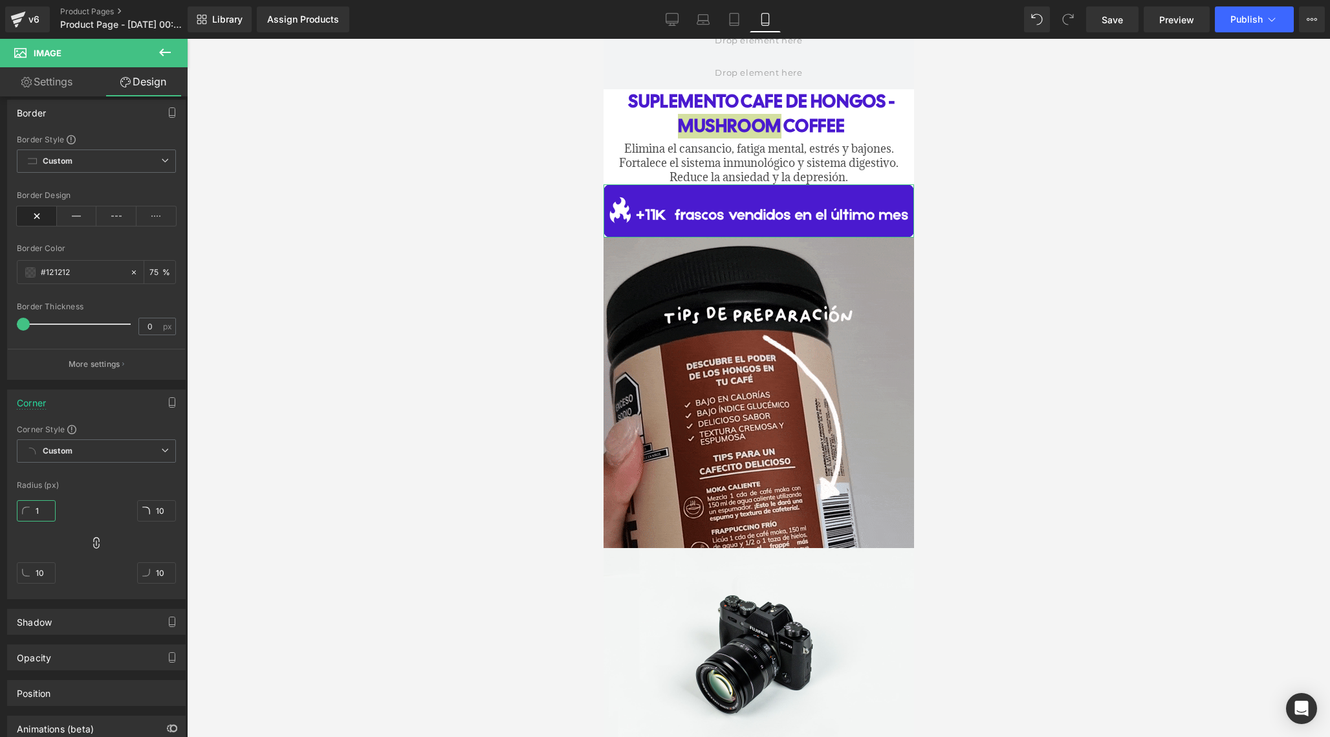
type input "1"
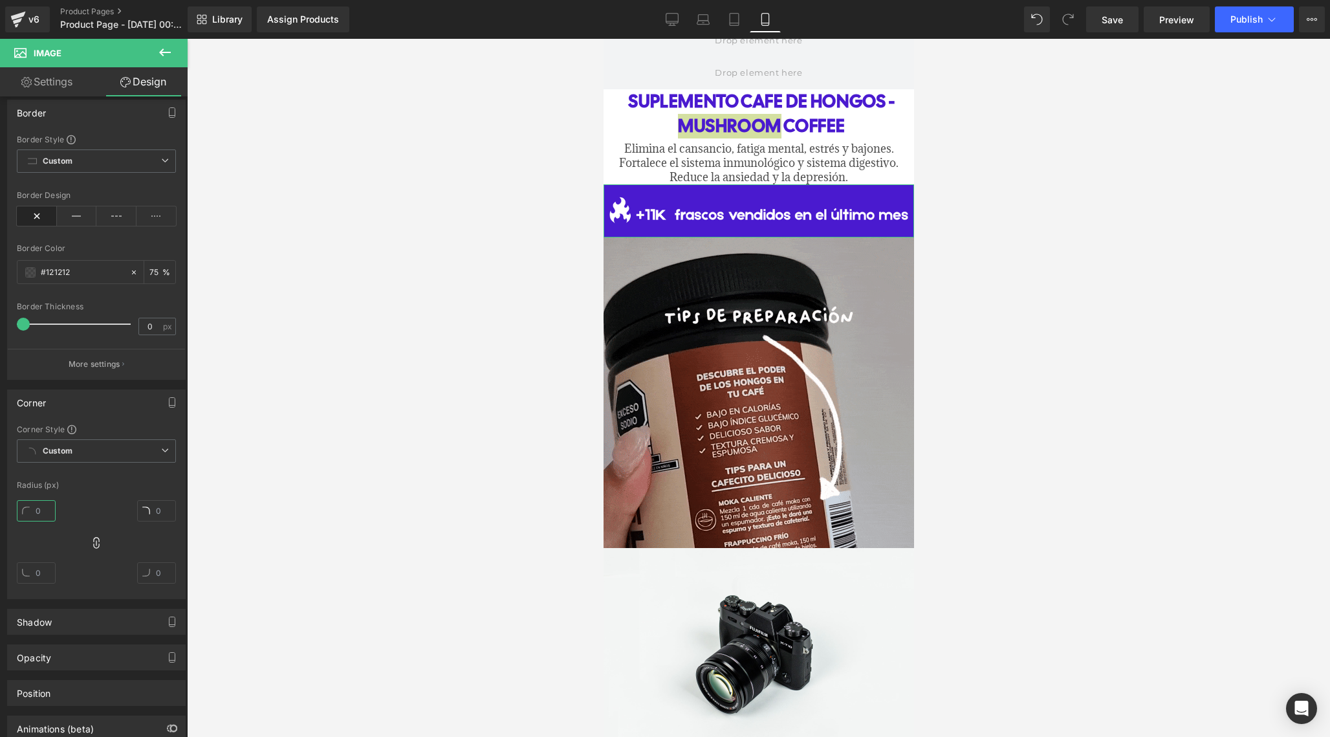
type input "5"
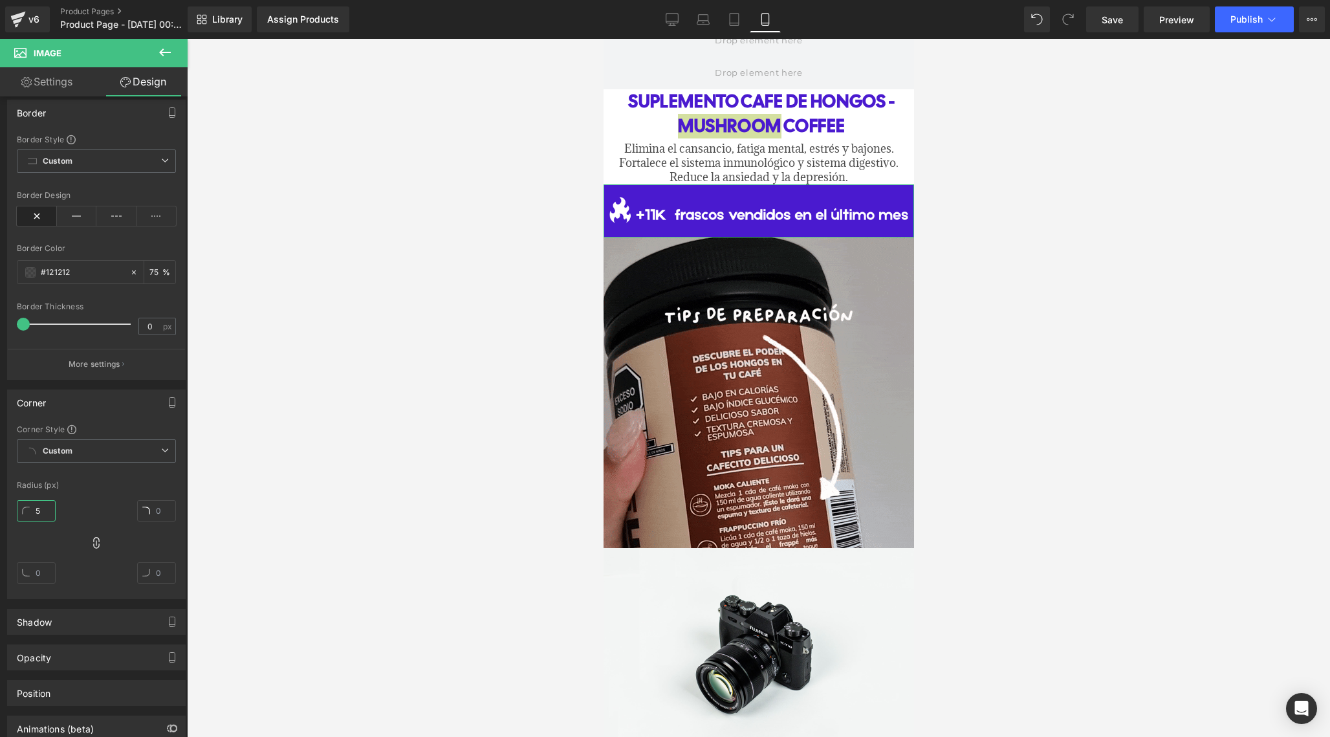
type input "5"
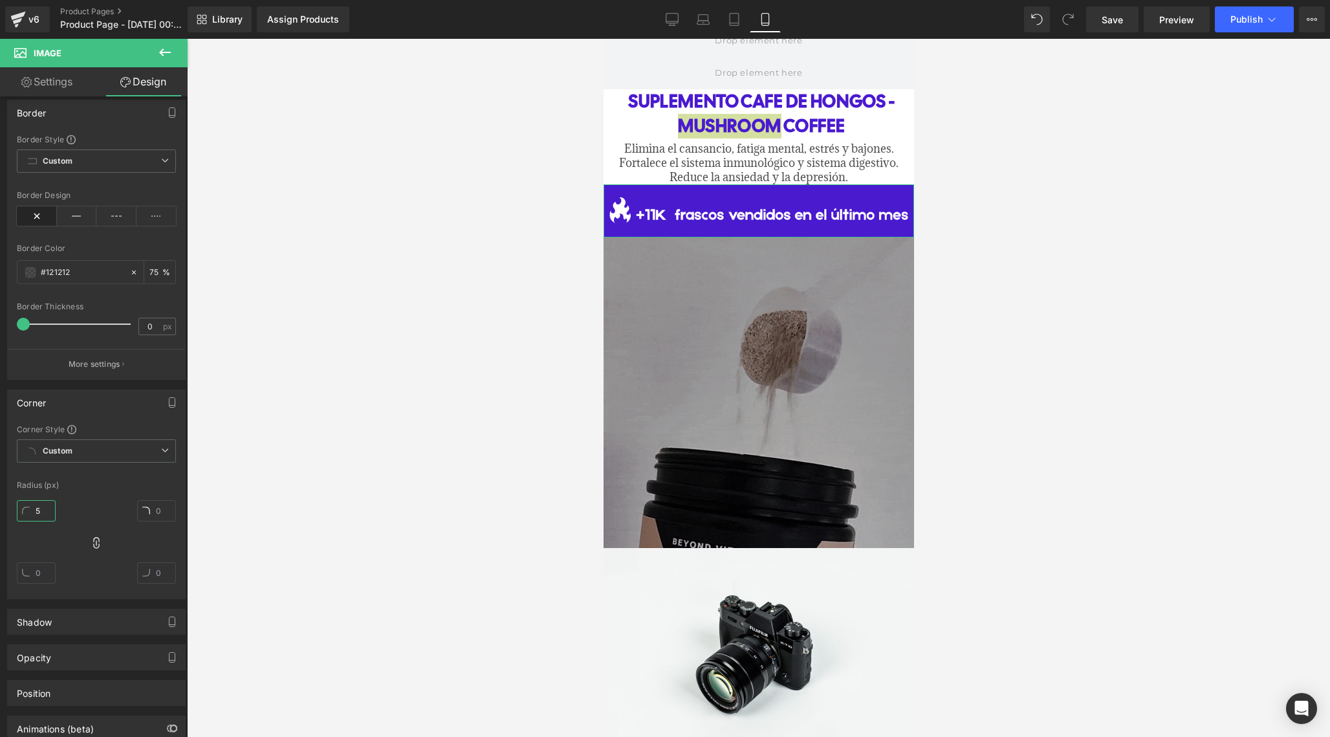
type input "5"
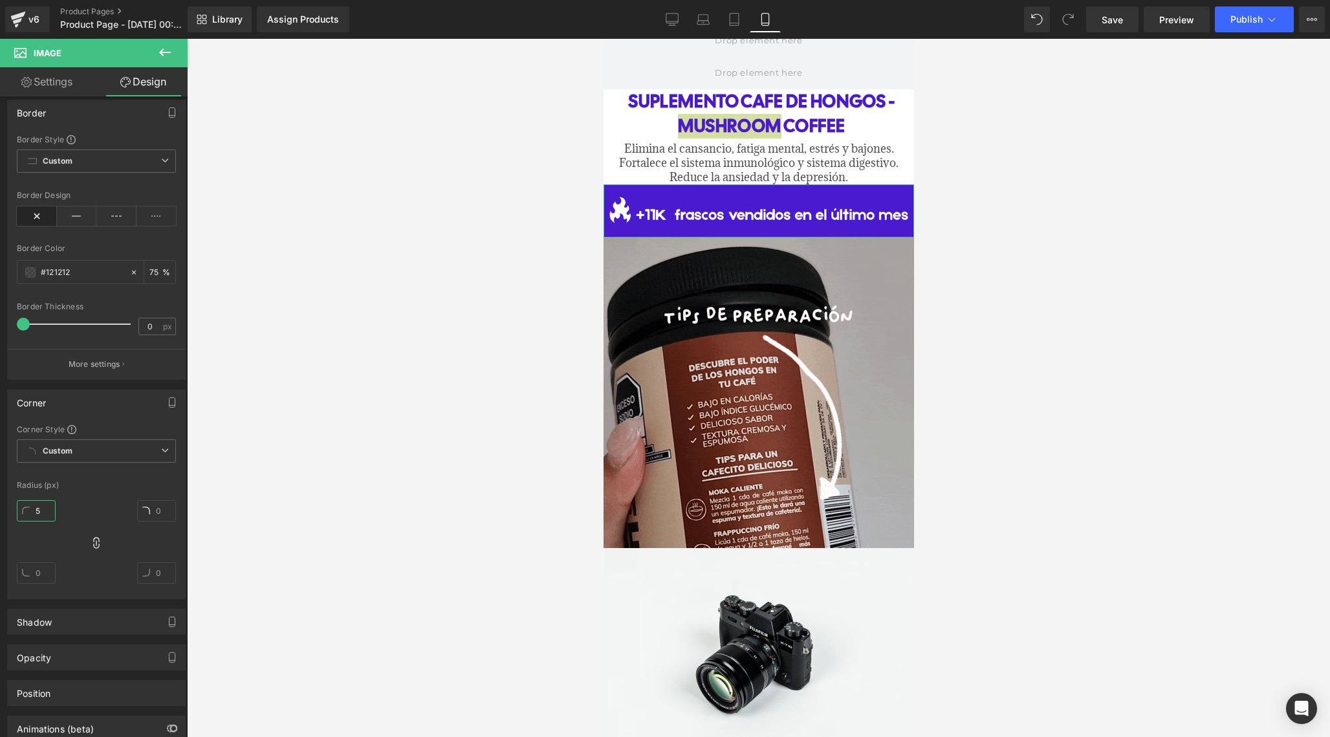
type input "5"
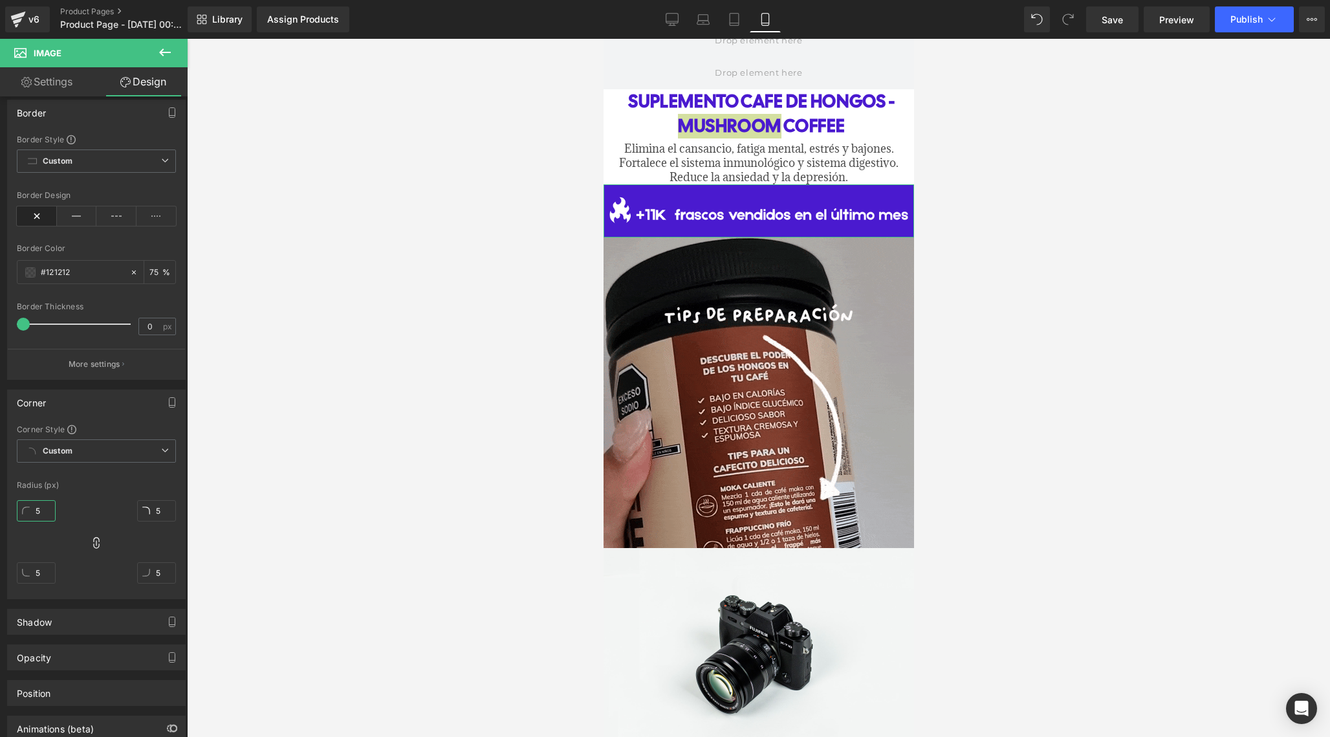
type input "50"
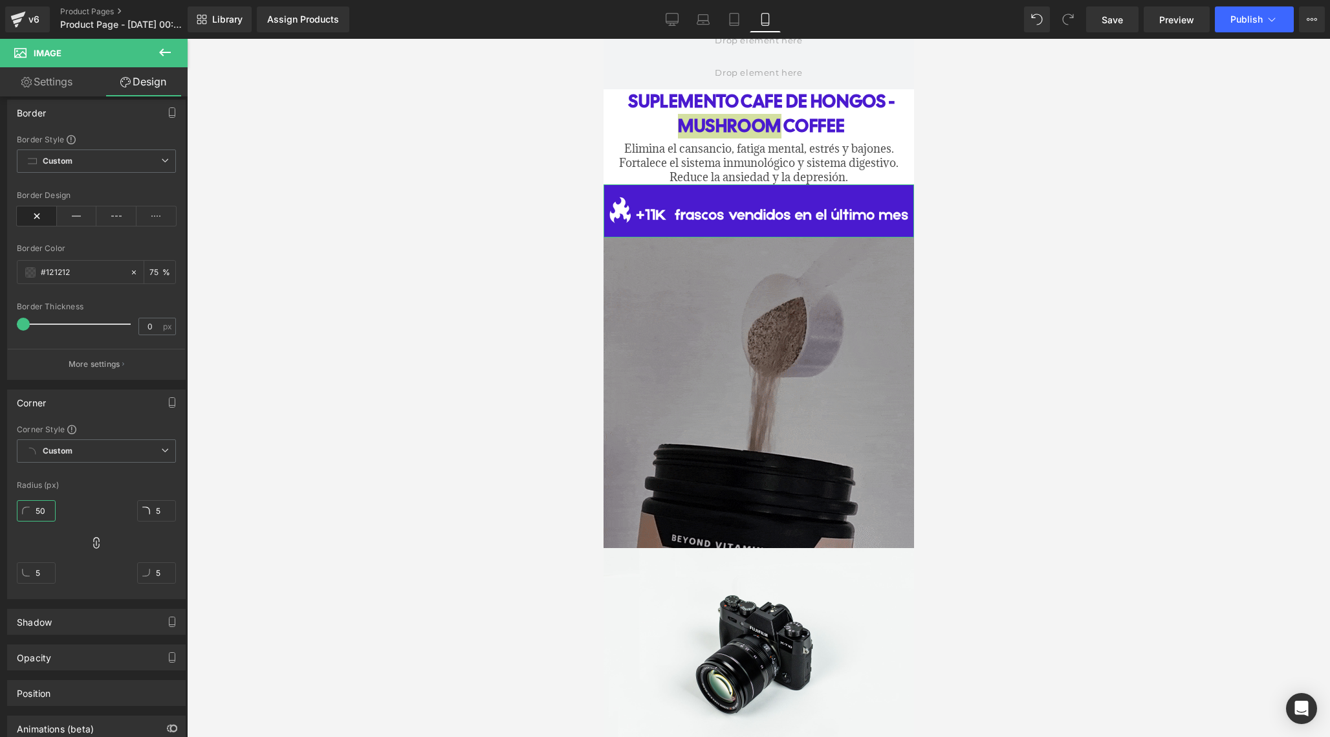
type input "50"
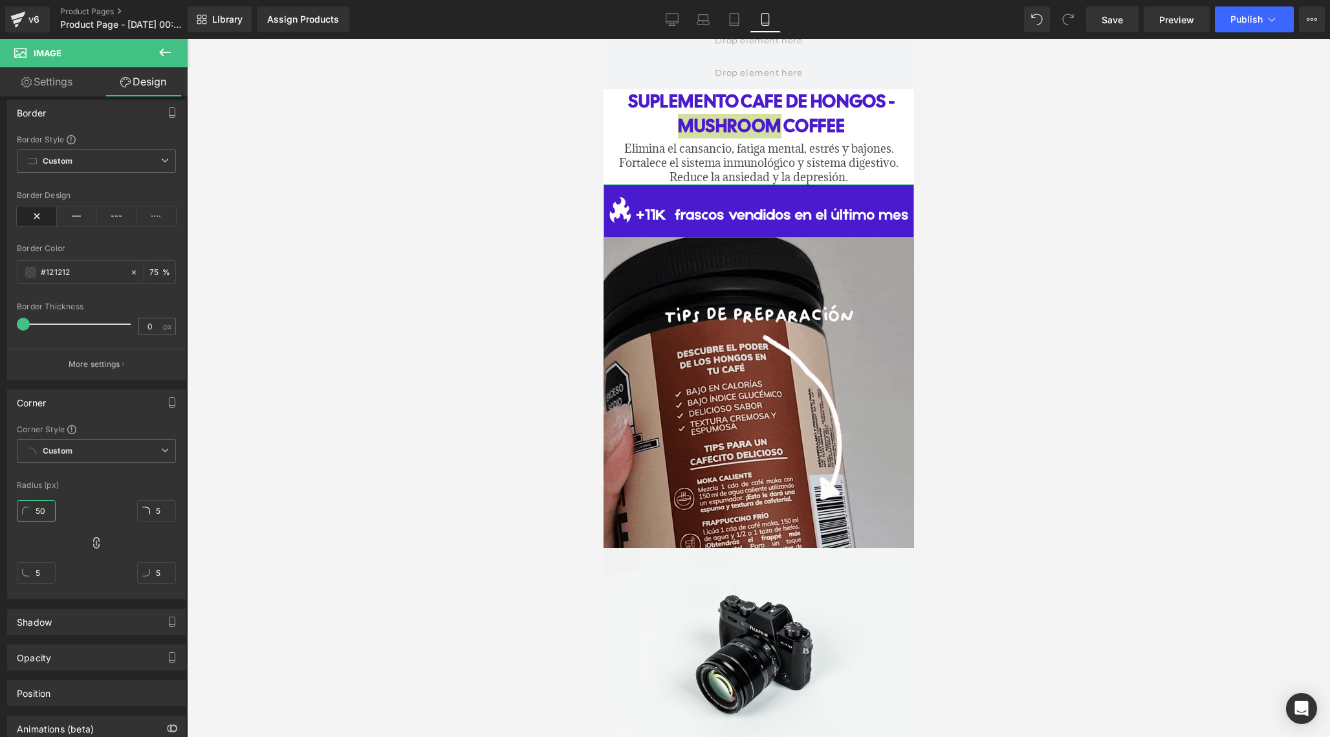
type input "50"
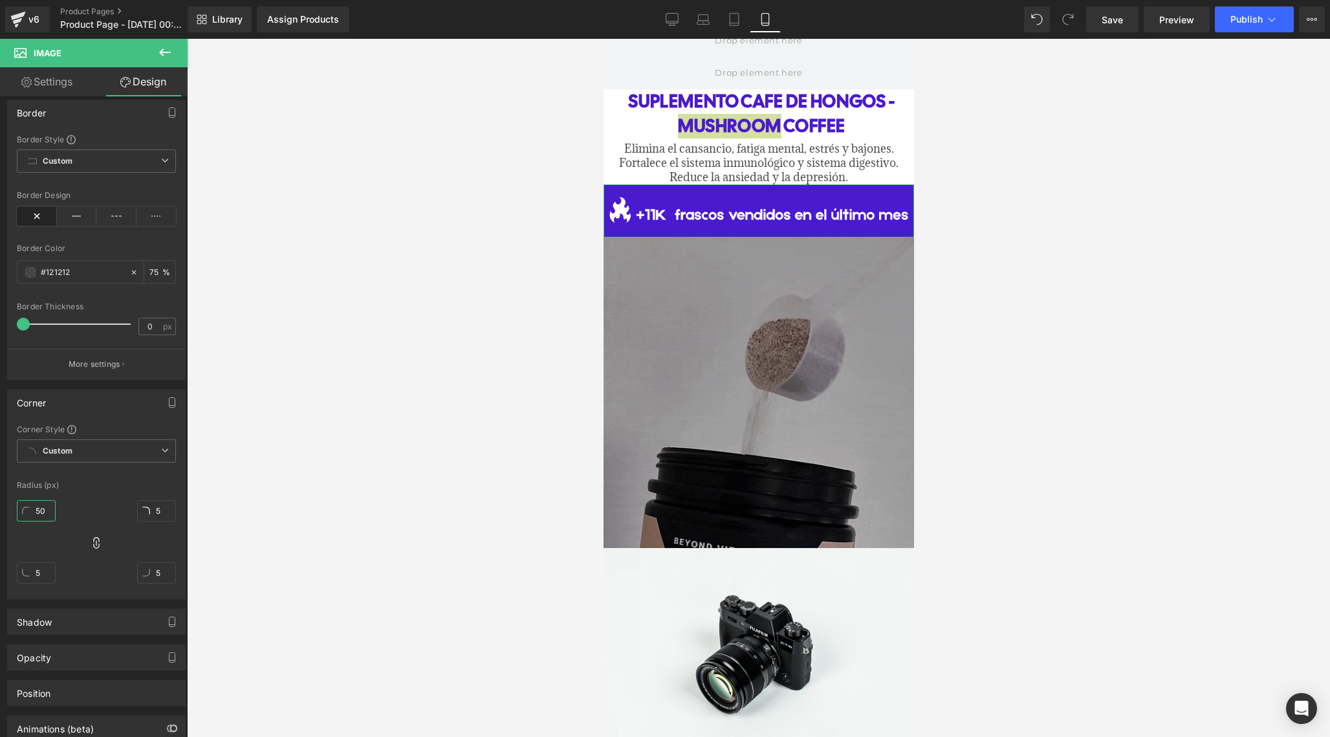
type input "50"
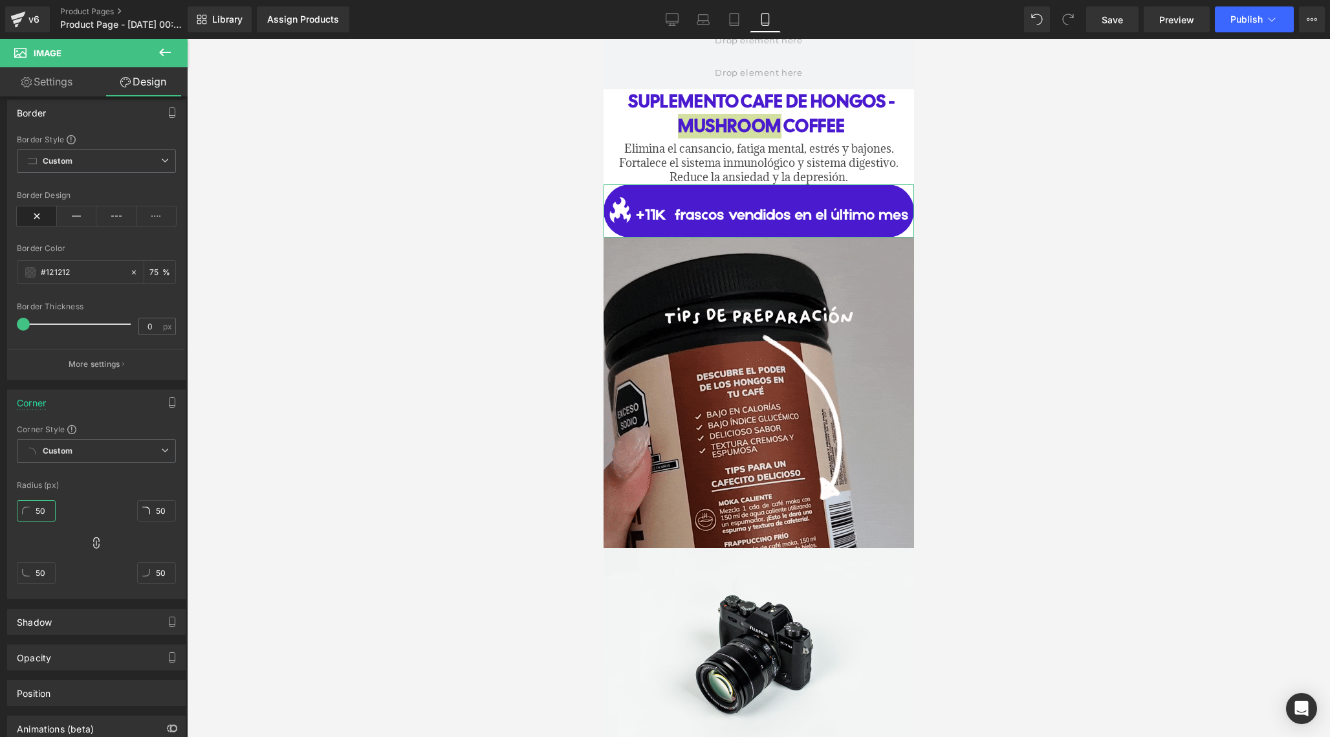
type input "5"
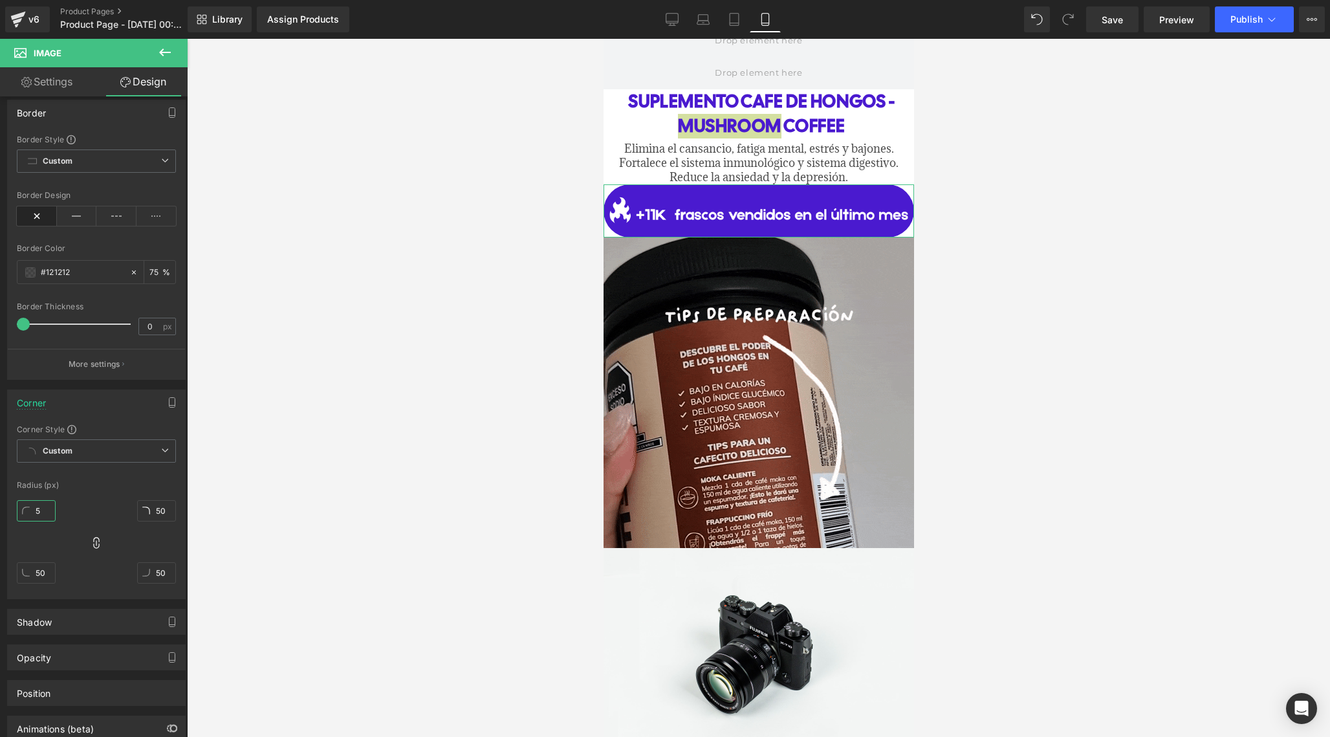
type input "5"
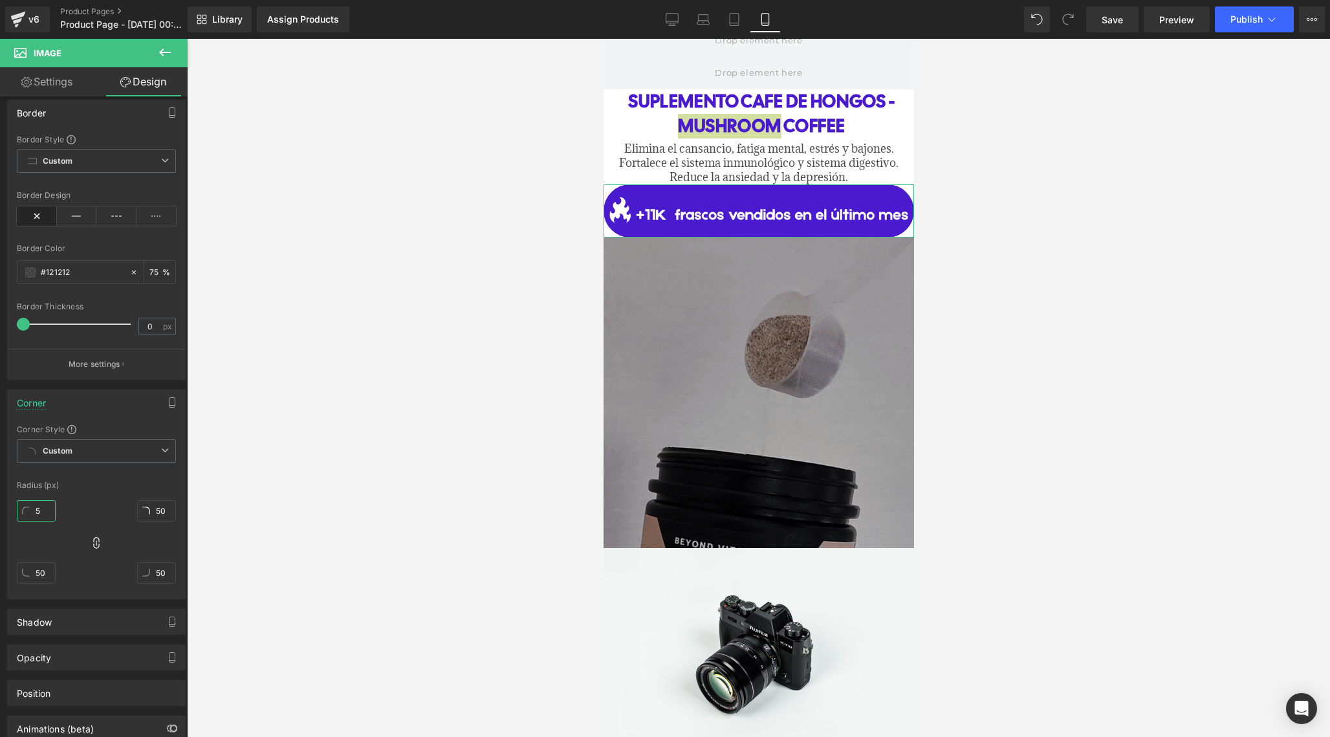
type input "5"
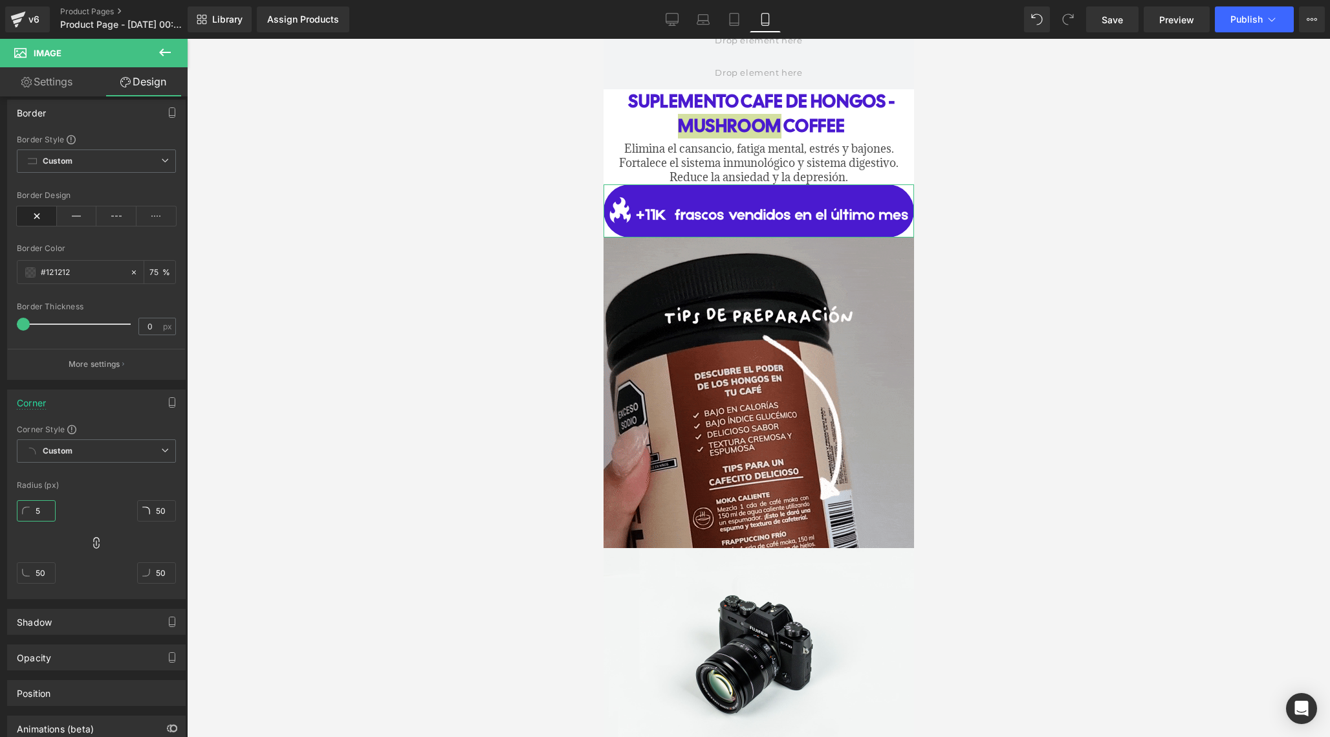
type input "5"
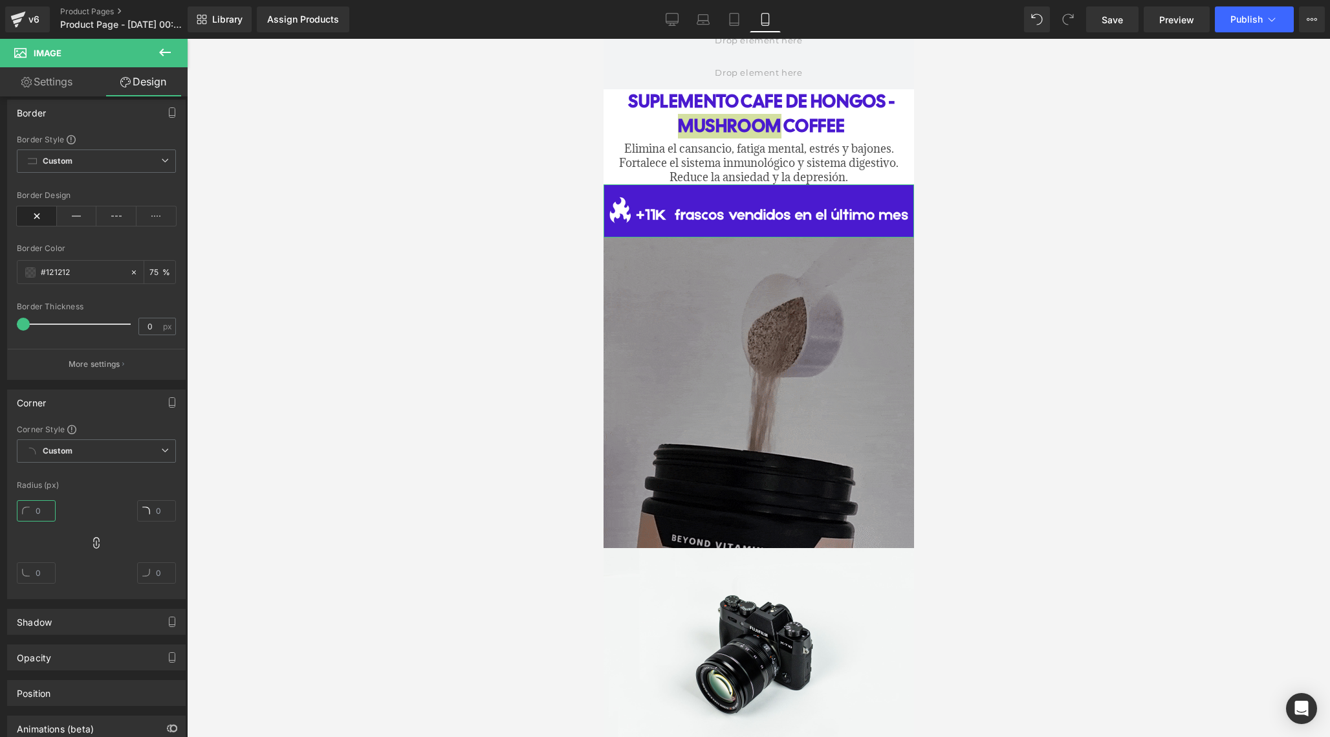
type input "1"
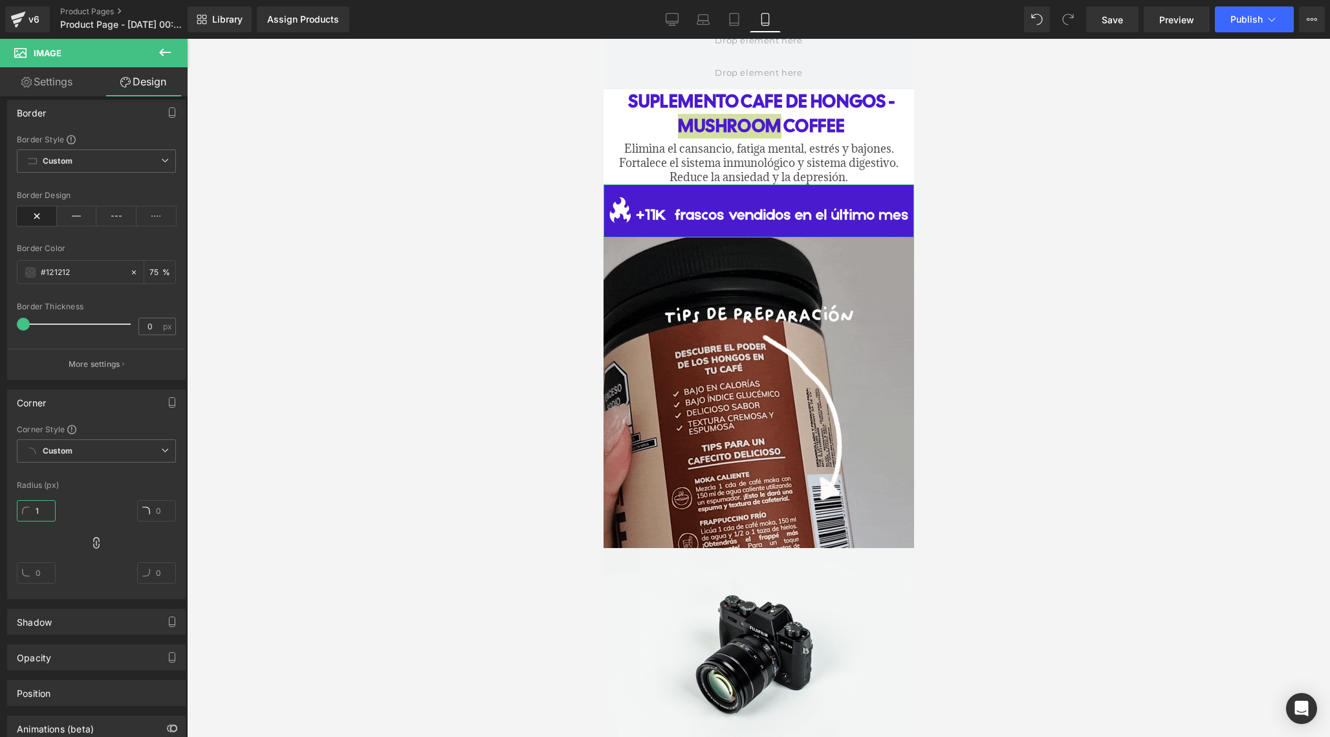
type input "1"
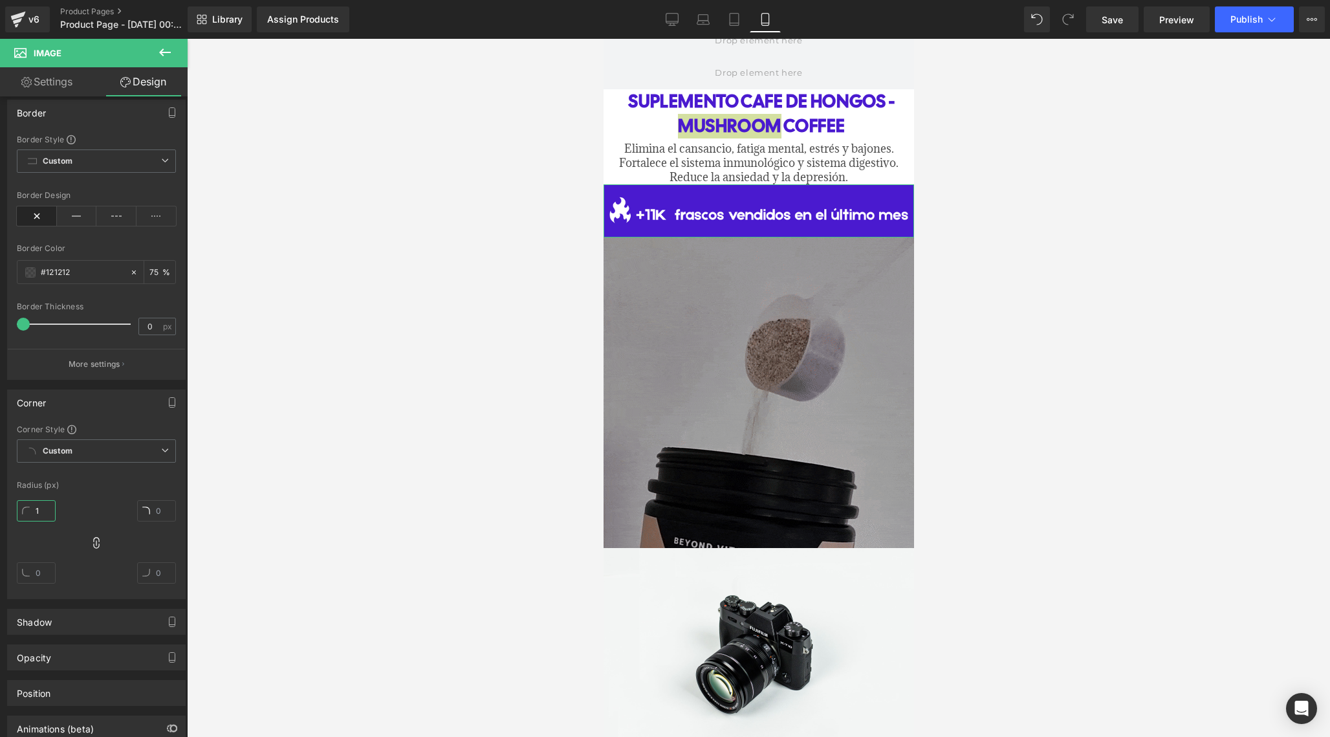
type input "1"
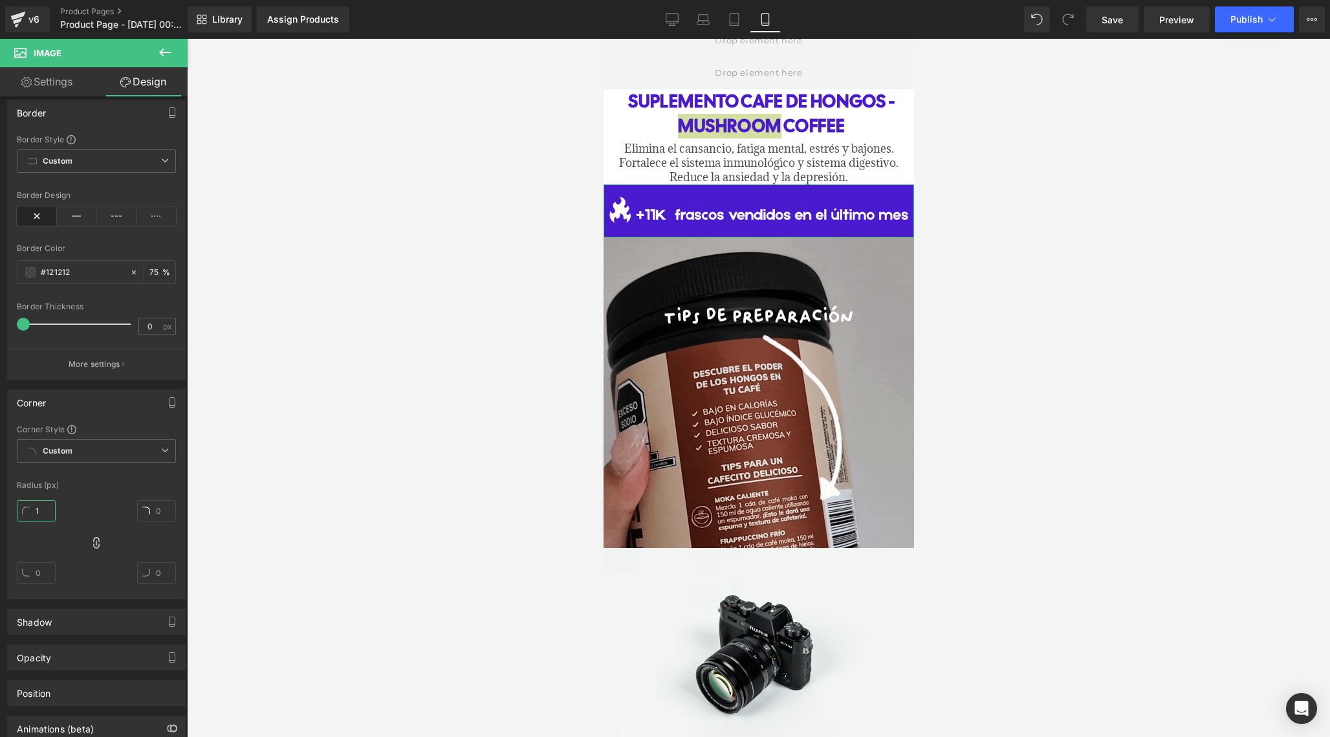
type input "1"
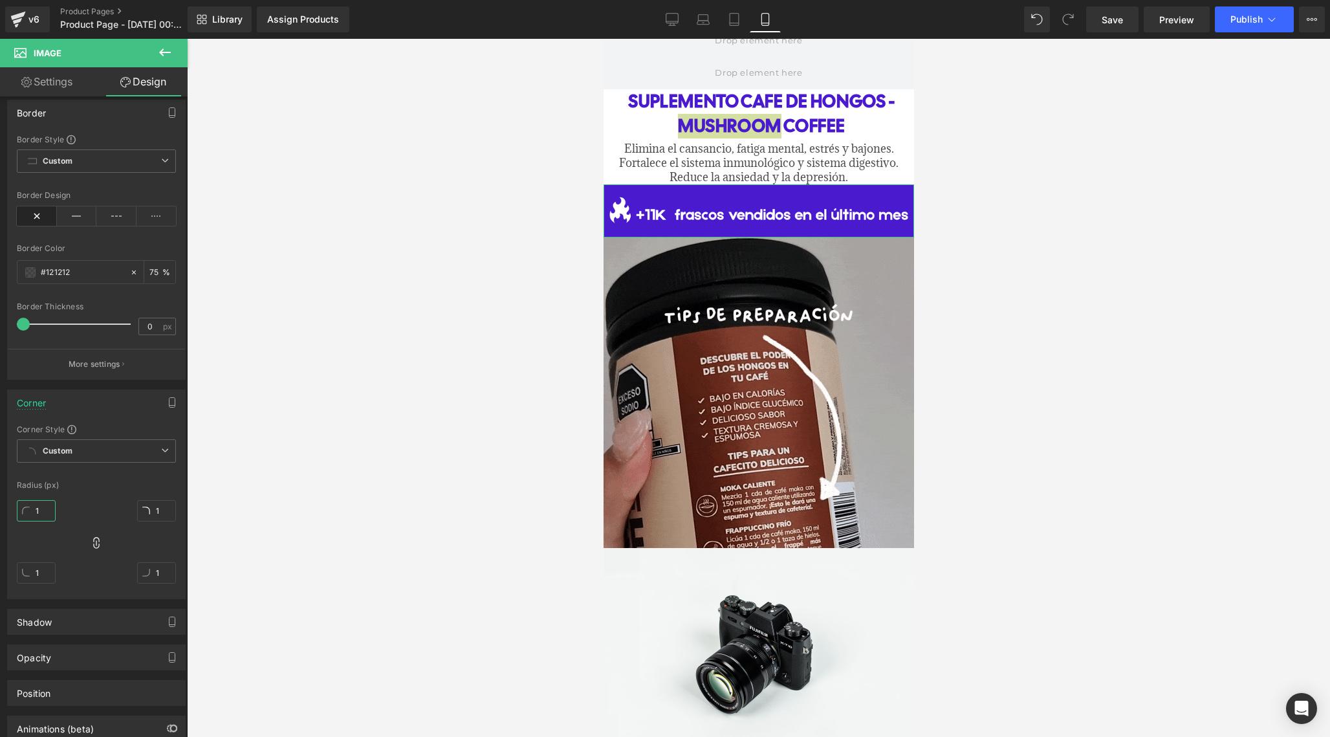
type input "15"
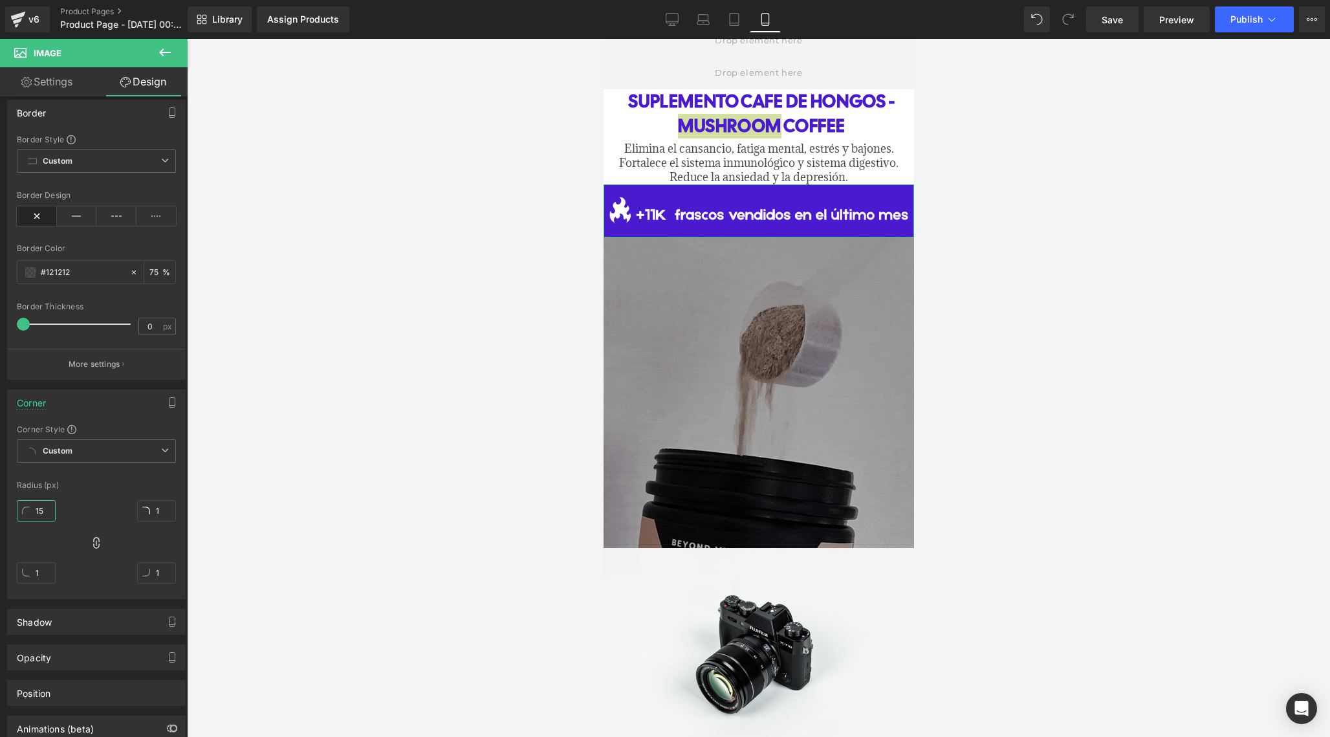
type input "15"
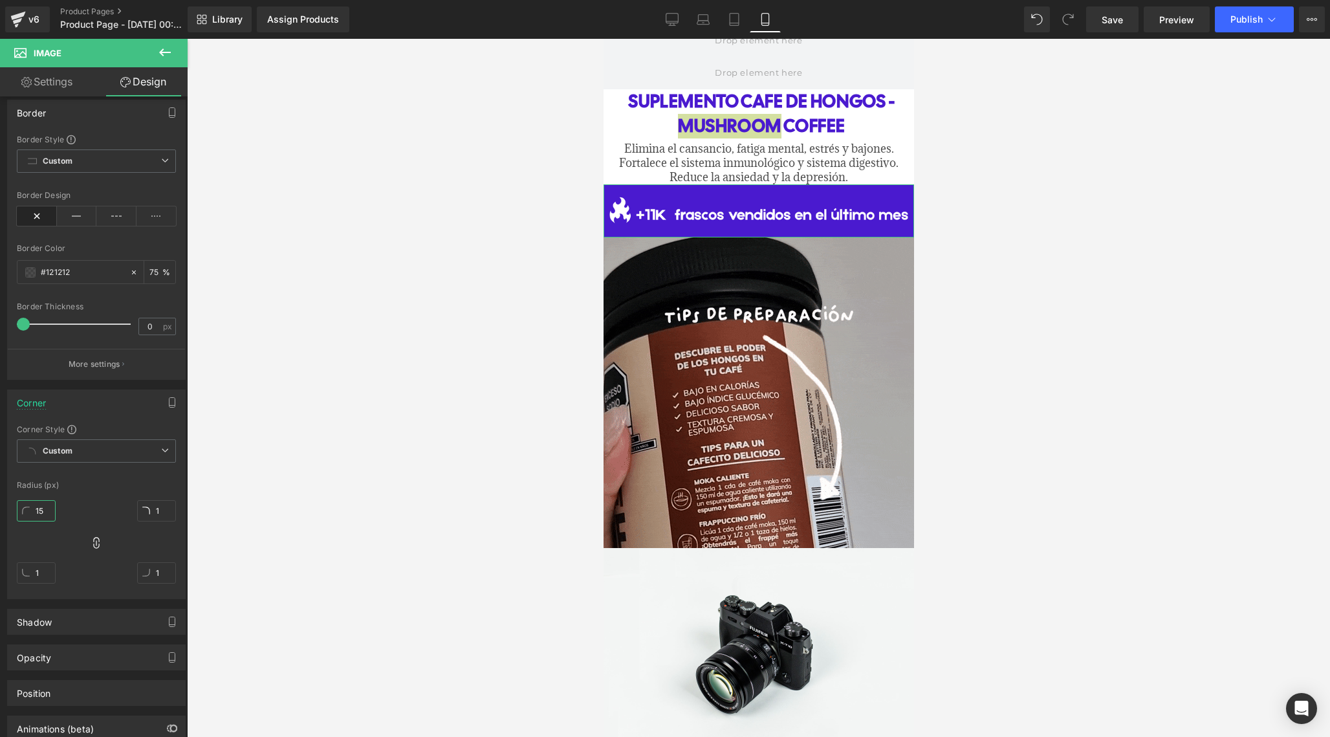
type input "15"
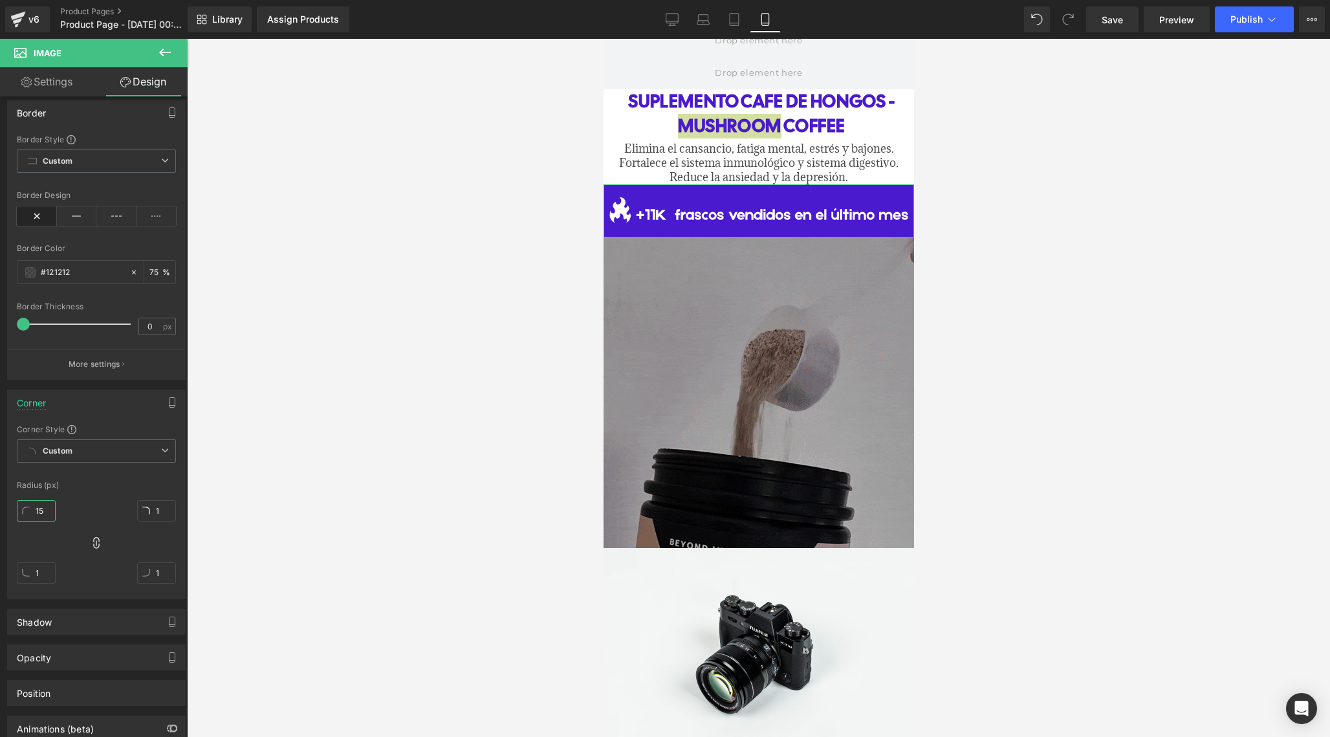
type input "15"
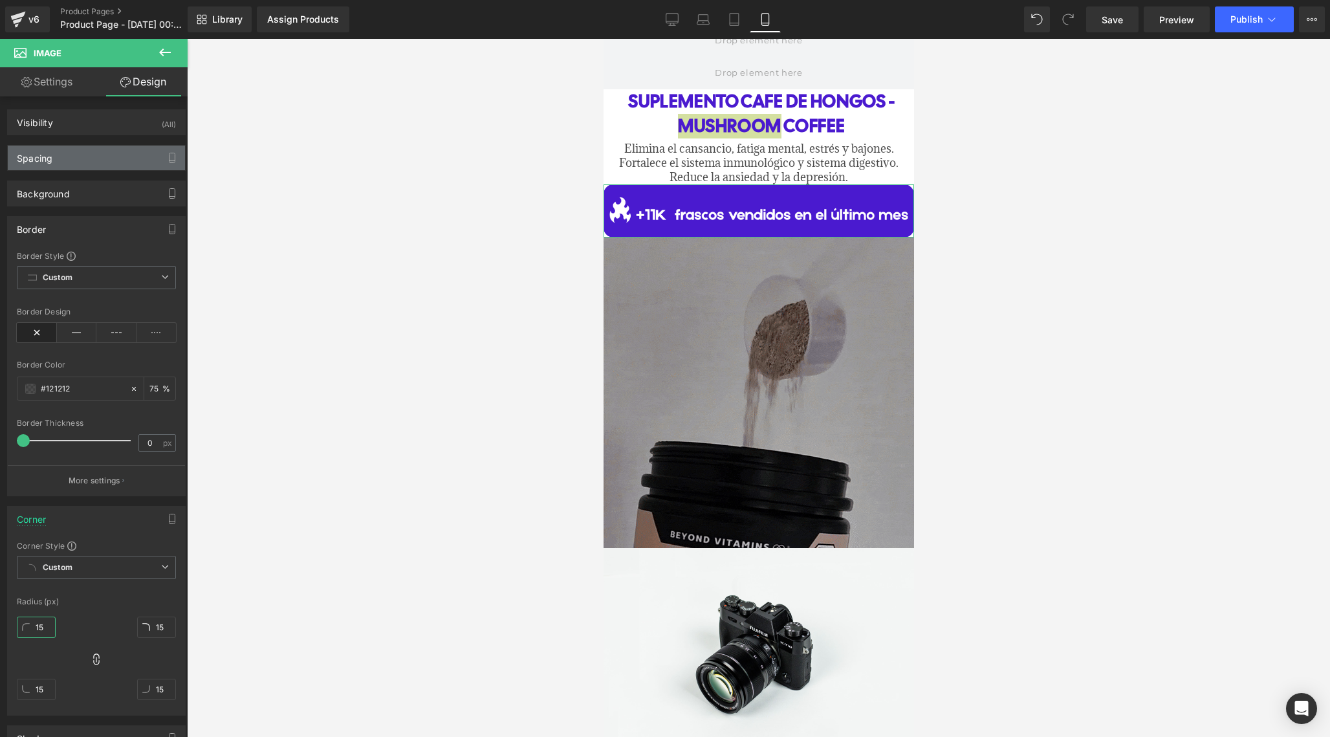
scroll to position [0, 0]
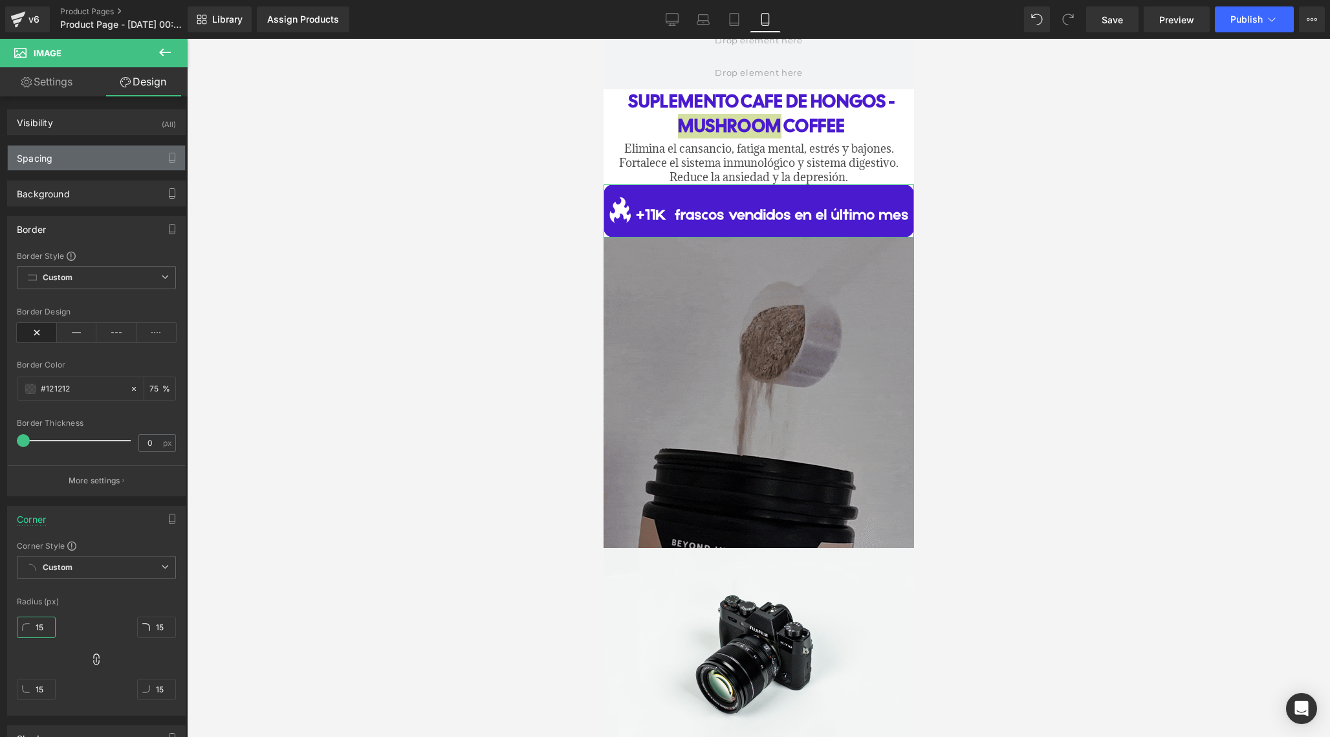
type input "15"
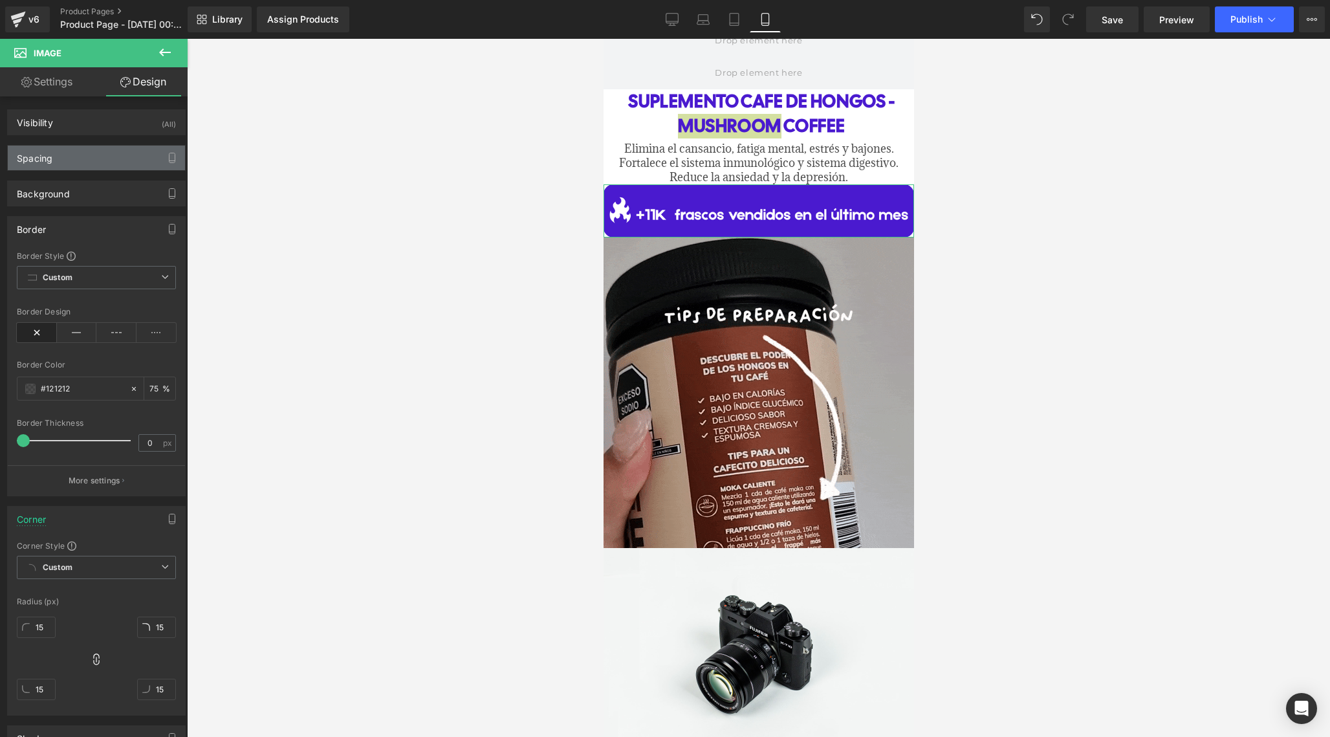
click at [91, 155] on div "Spacing" at bounding box center [96, 158] width 177 height 25
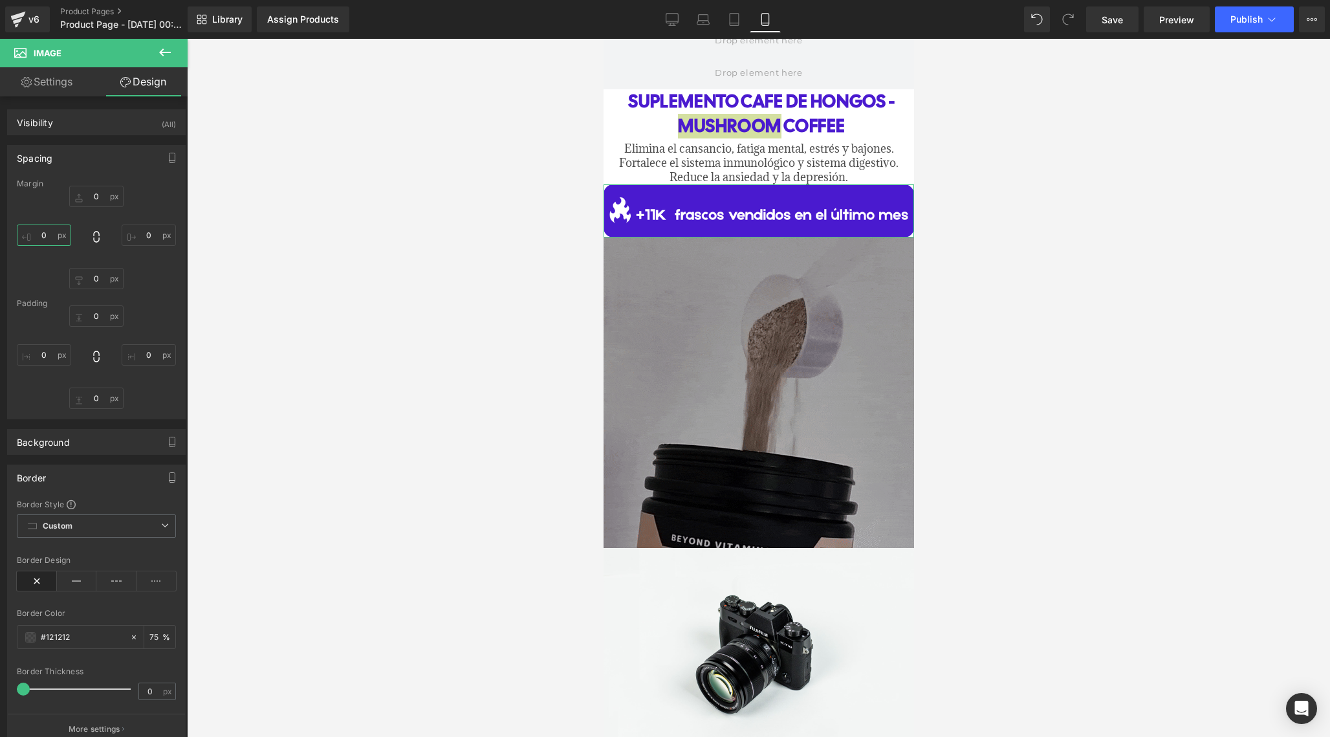
click at [48, 241] on input "0" at bounding box center [44, 234] width 54 height 21
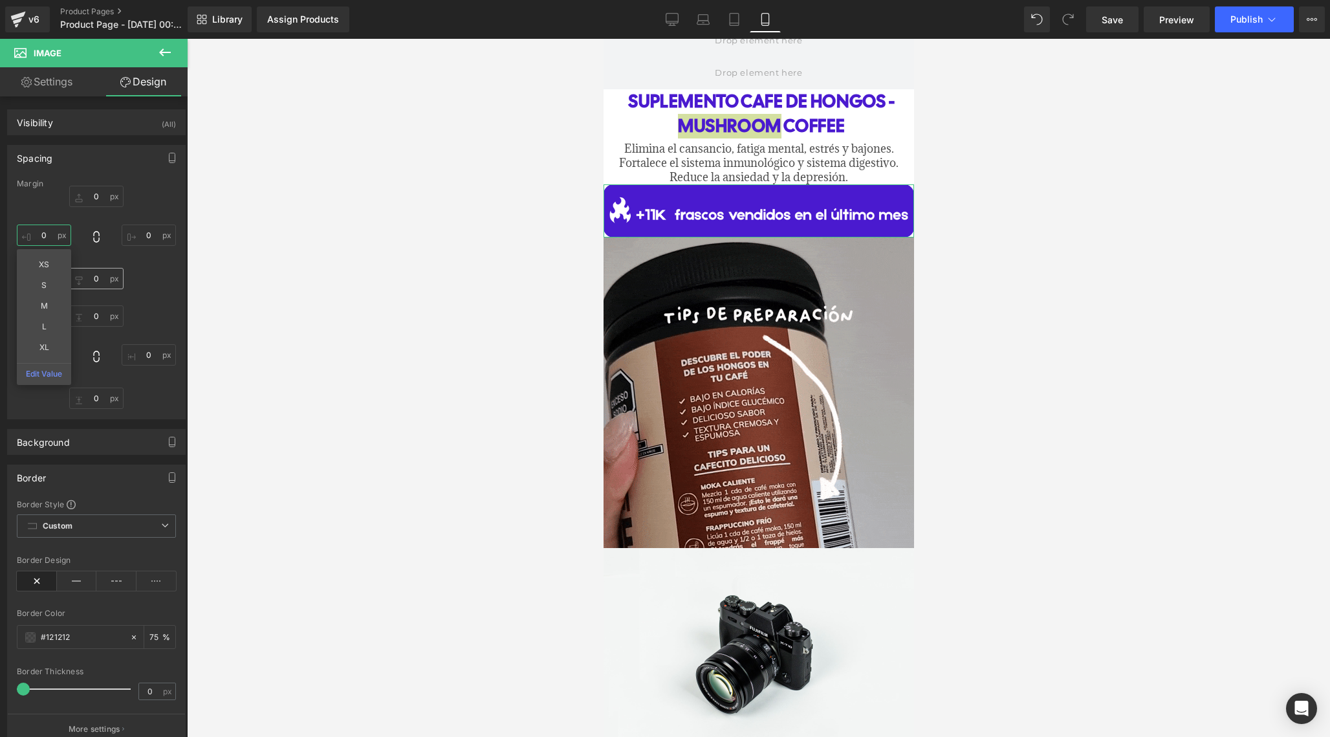
type input "5"
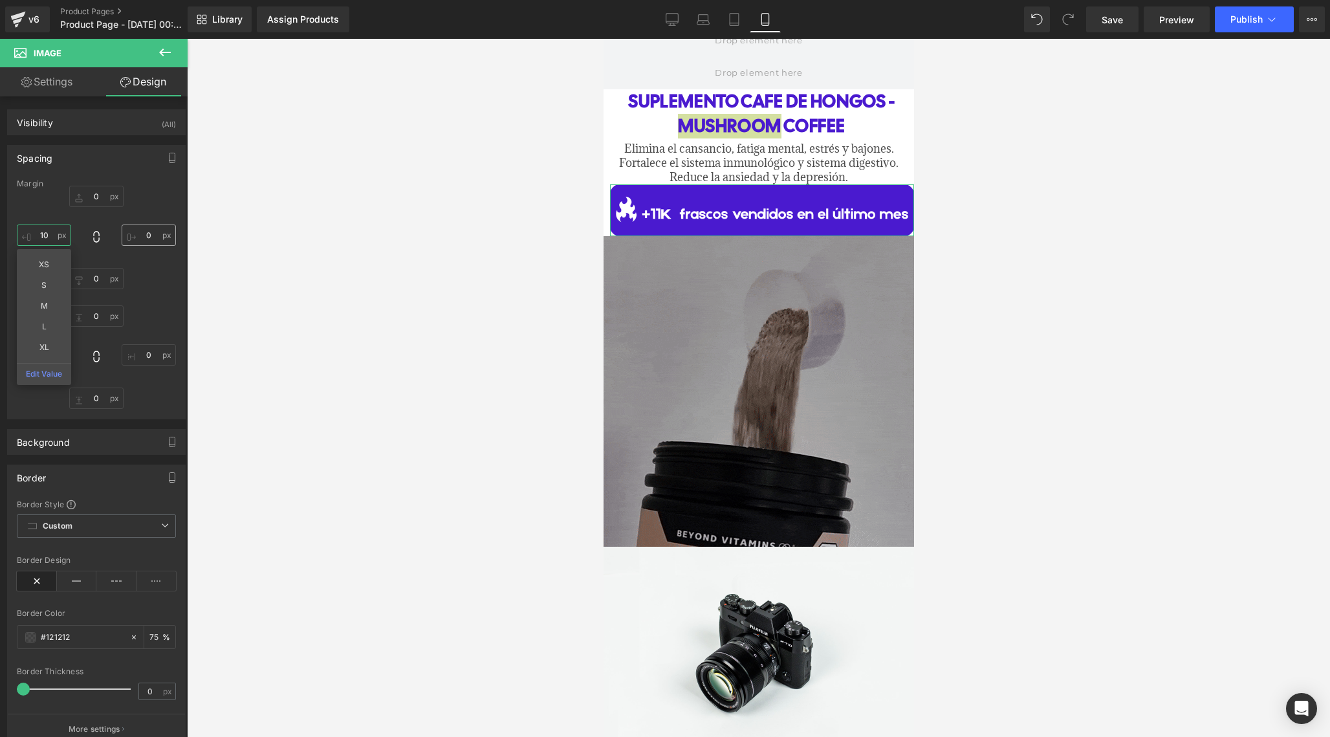
type input "10"
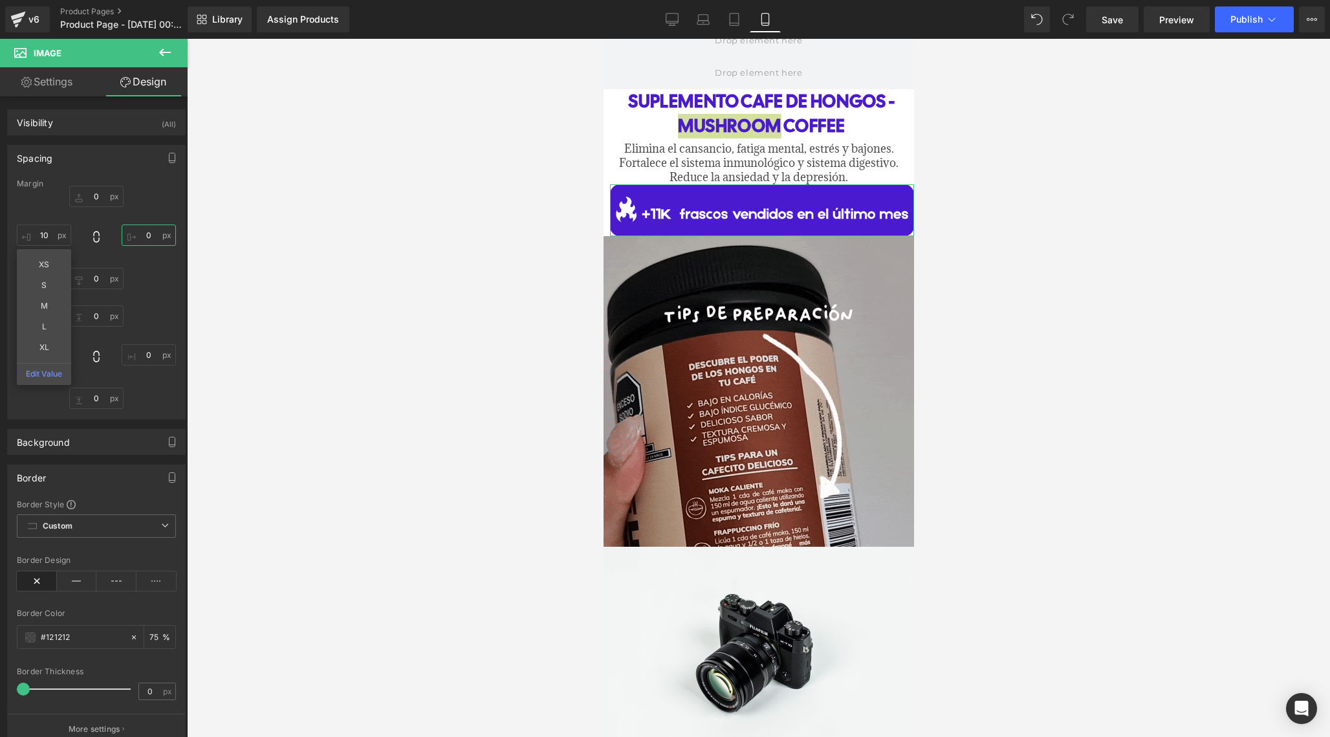
click at [153, 231] on input "0" at bounding box center [149, 234] width 54 height 21
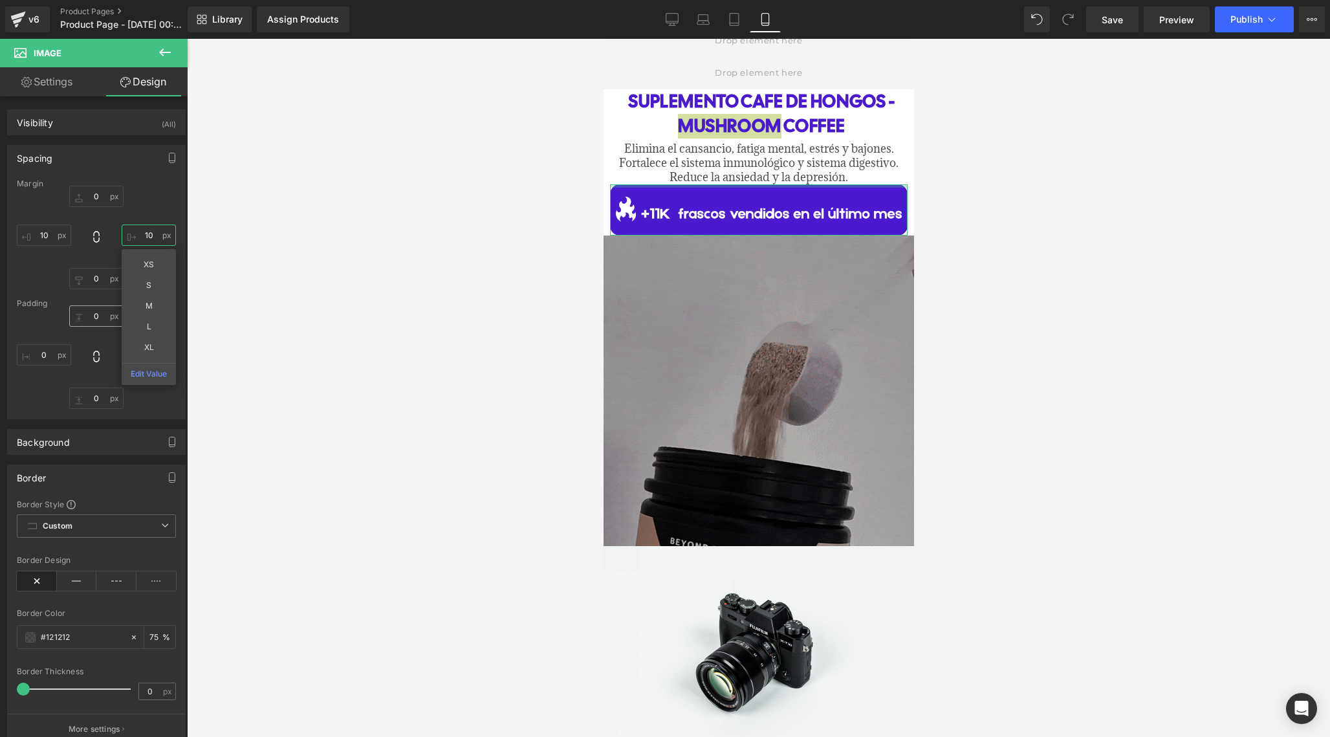
type input "1"
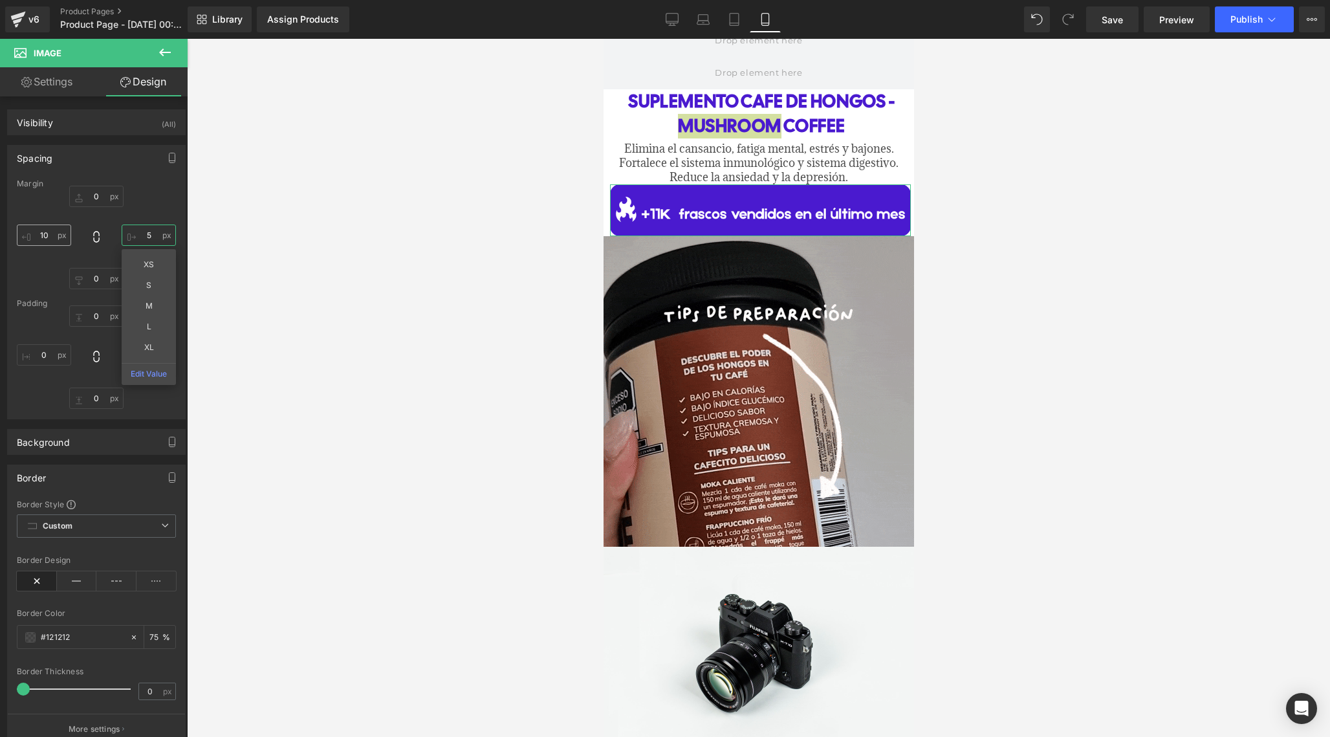
type input "5"
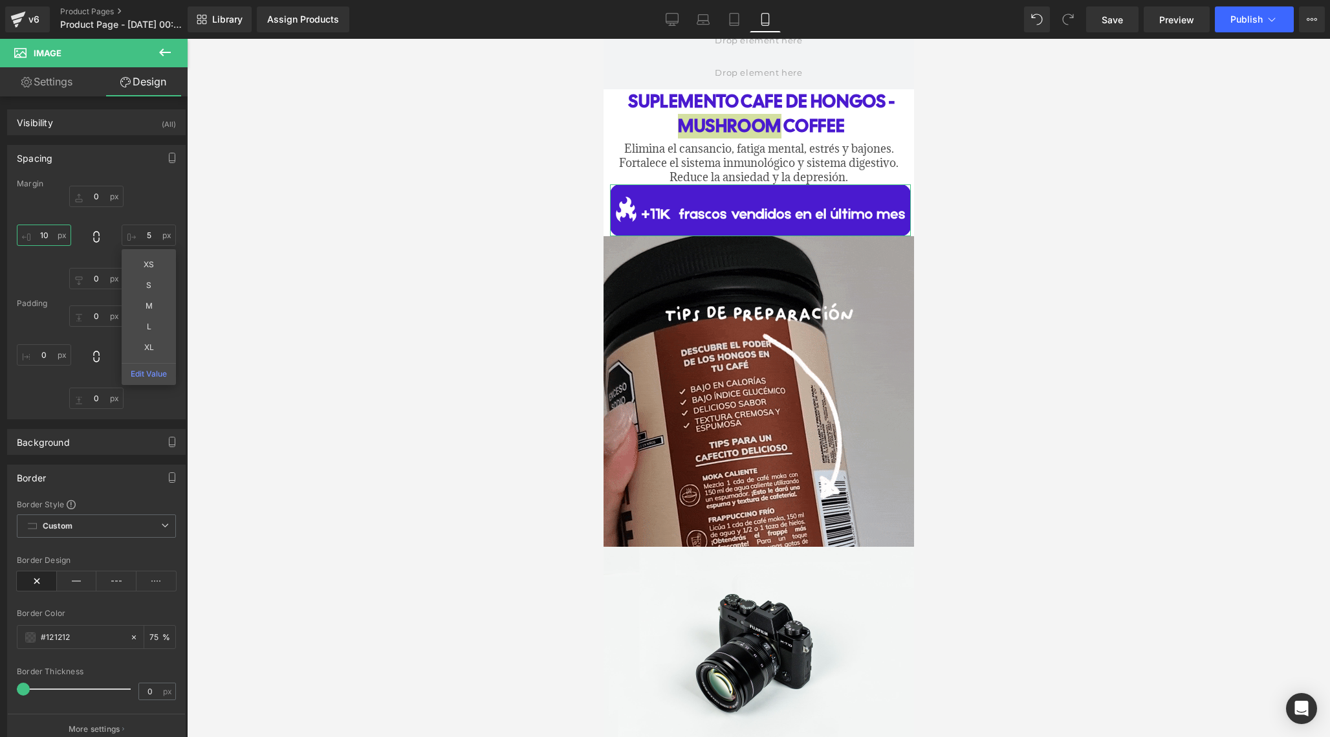
click at [49, 244] on input "10" at bounding box center [44, 234] width 54 height 21
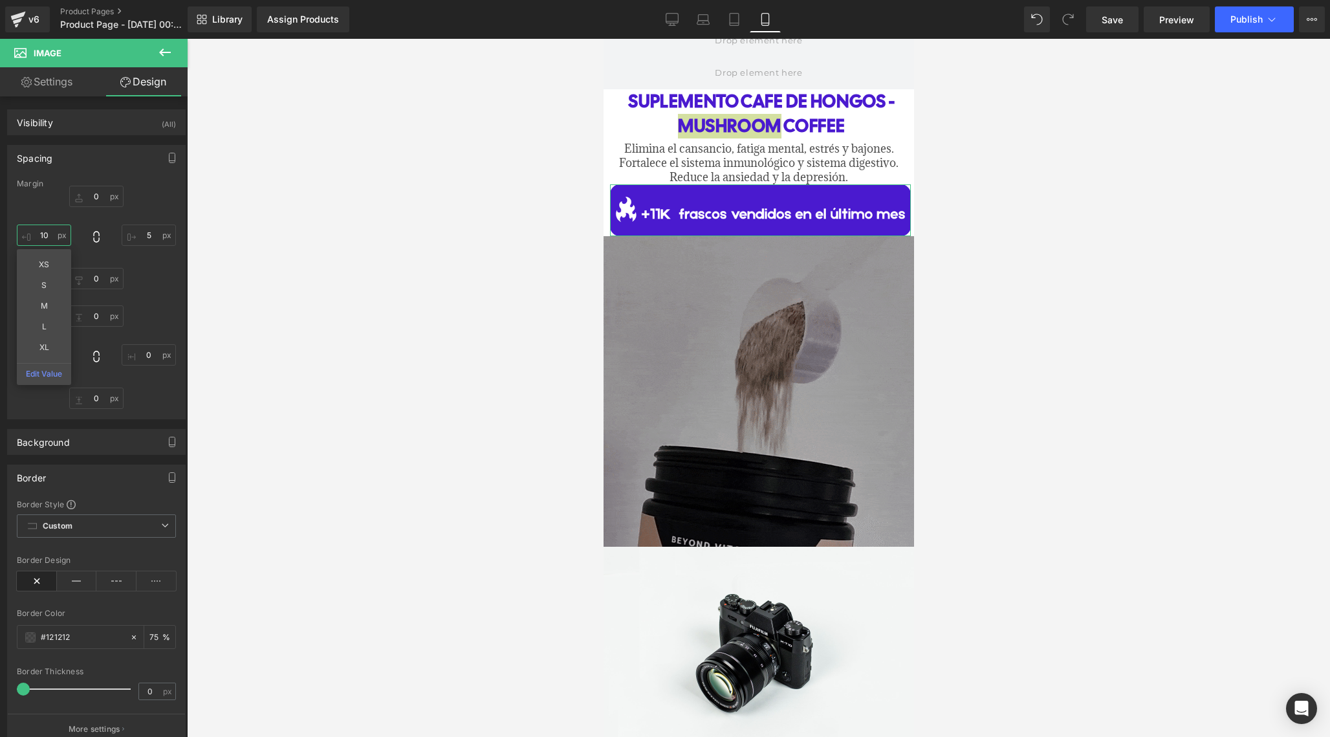
type input "1"
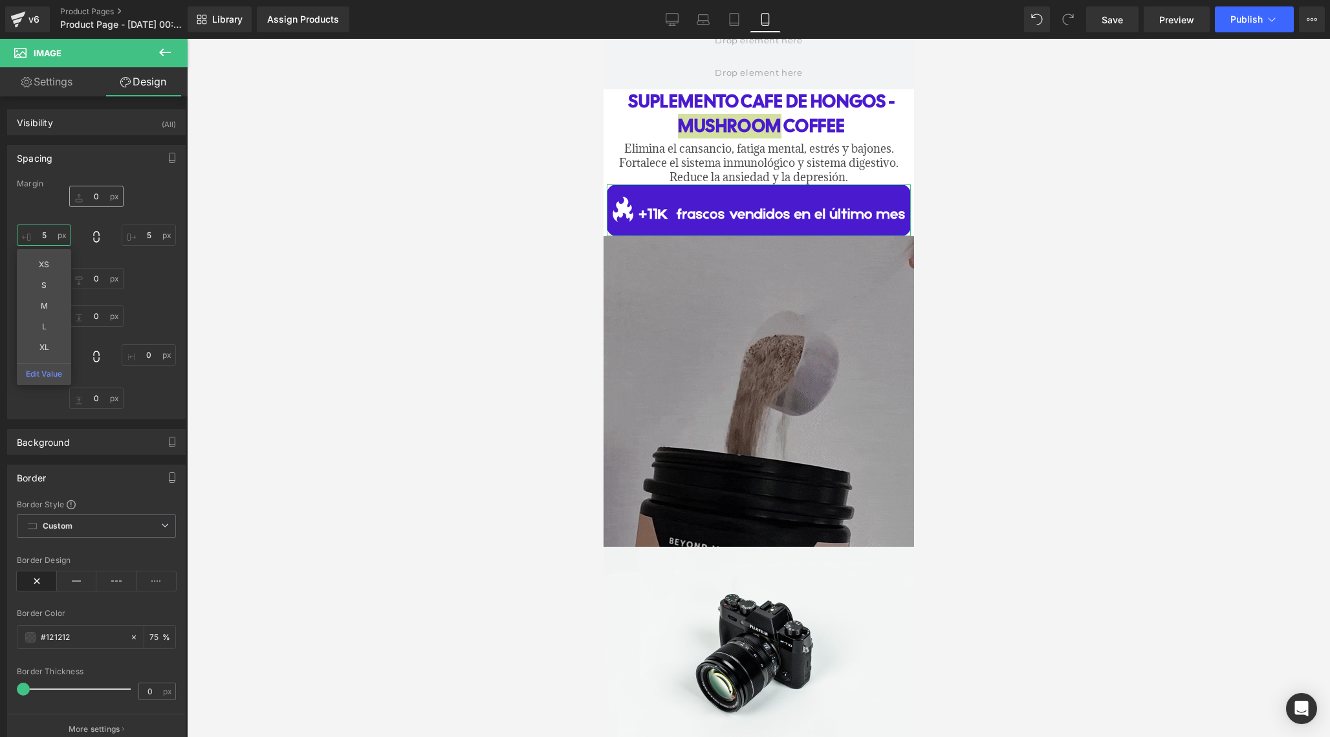
type input "5"
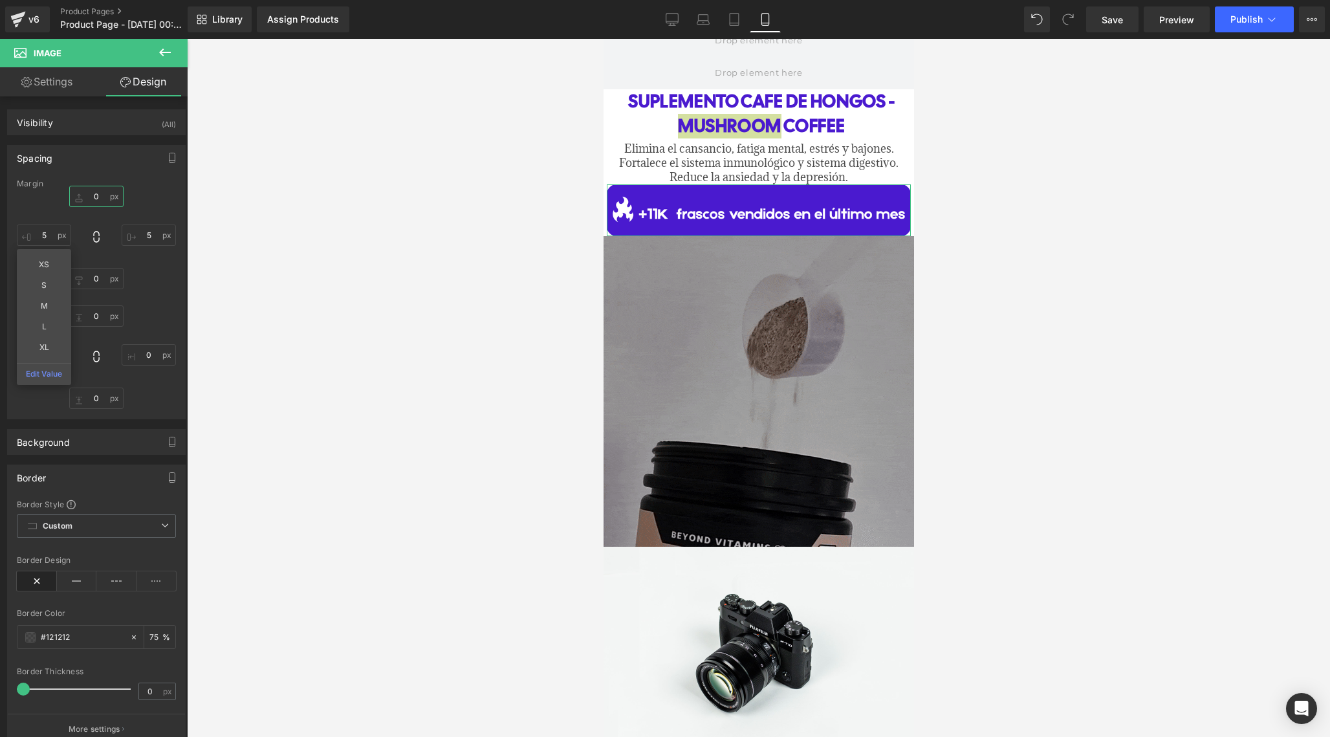
click at [100, 199] on input "0" at bounding box center [96, 196] width 54 height 21
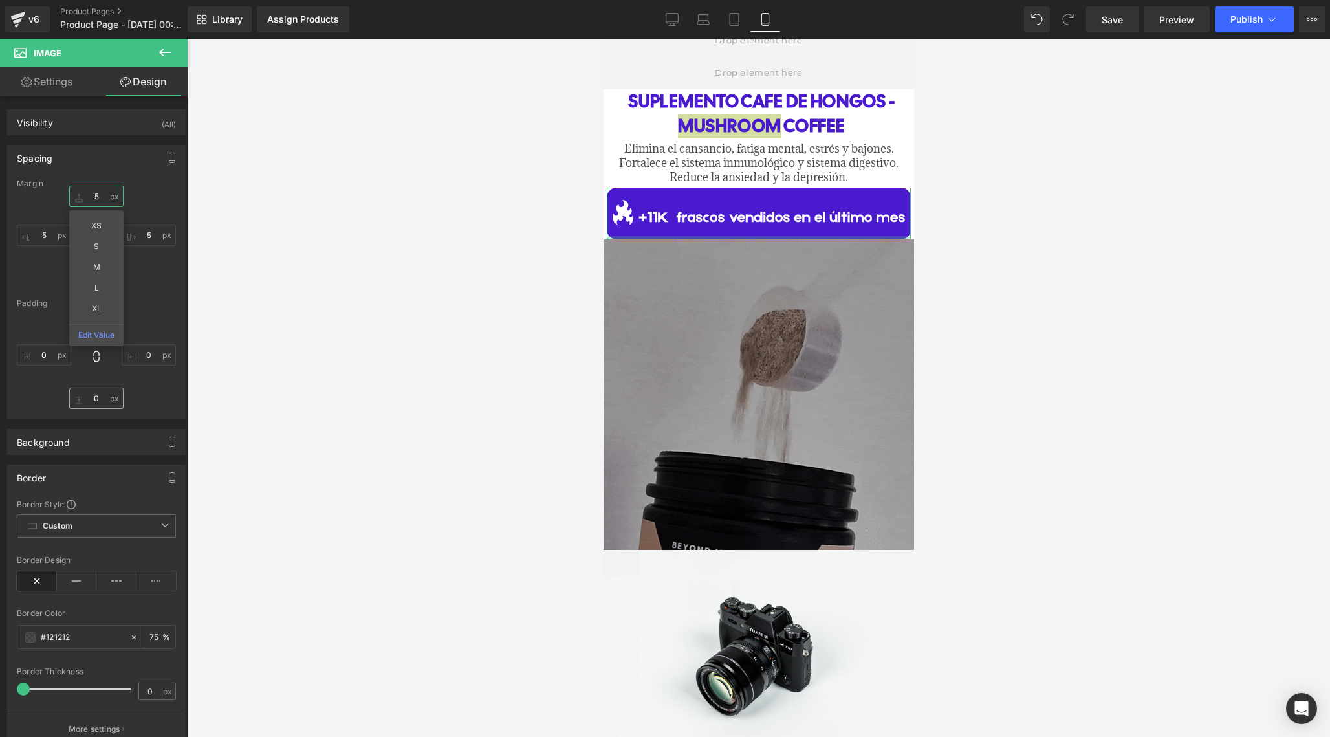
type input "5"
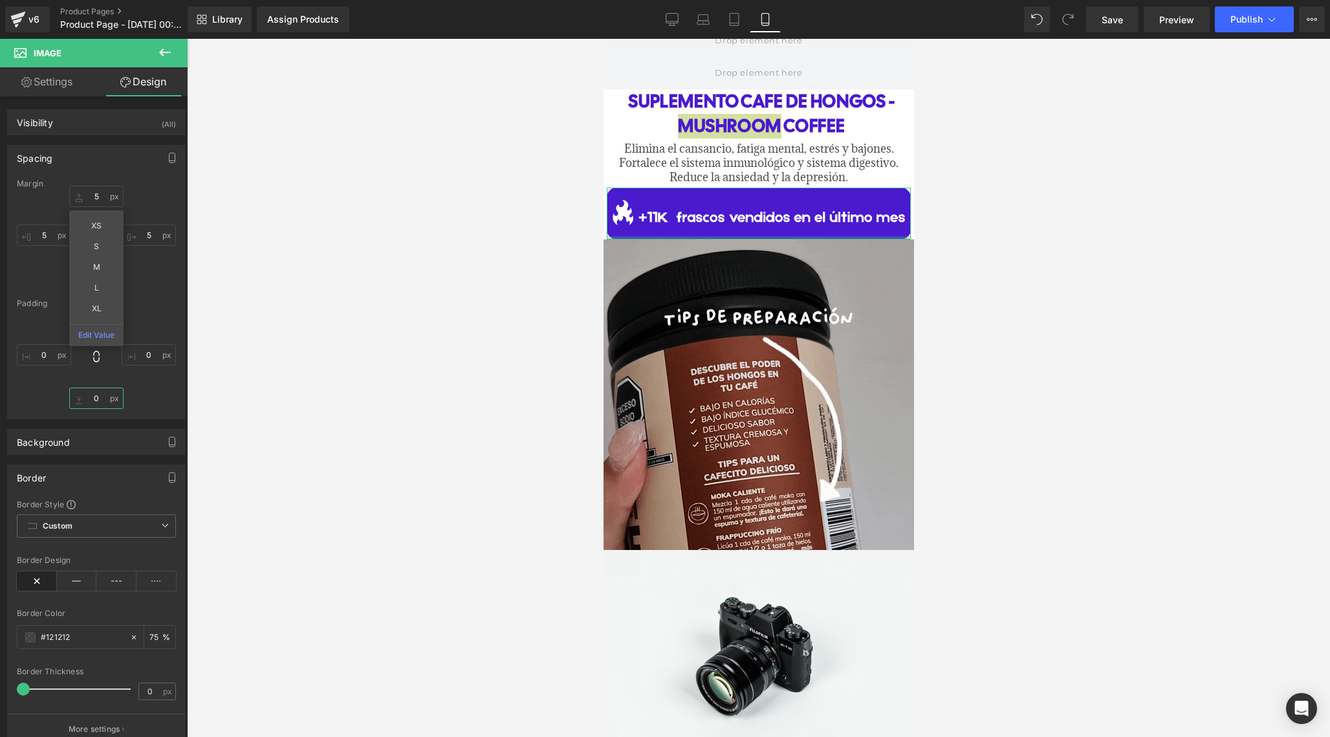
click at [100, 396] on input "0" at bounding box center [96, 397] width 54 height 21
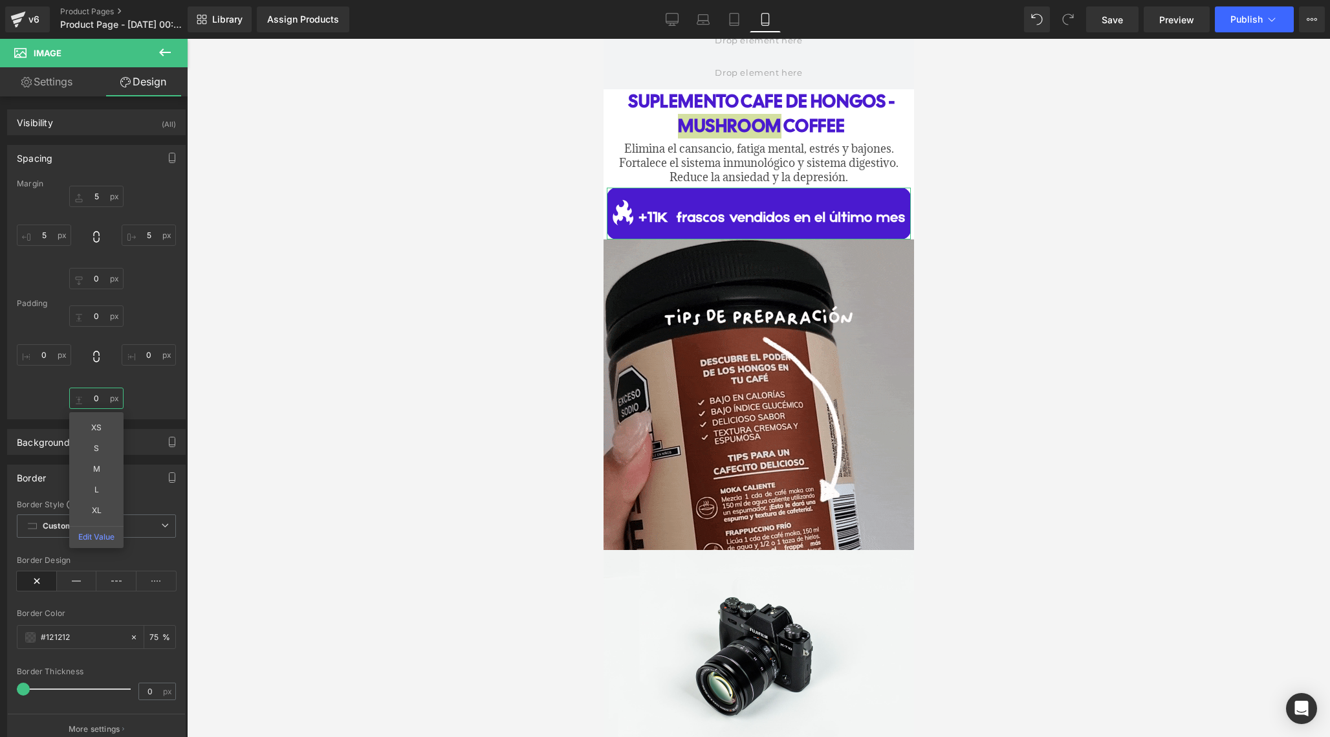
type input "5"
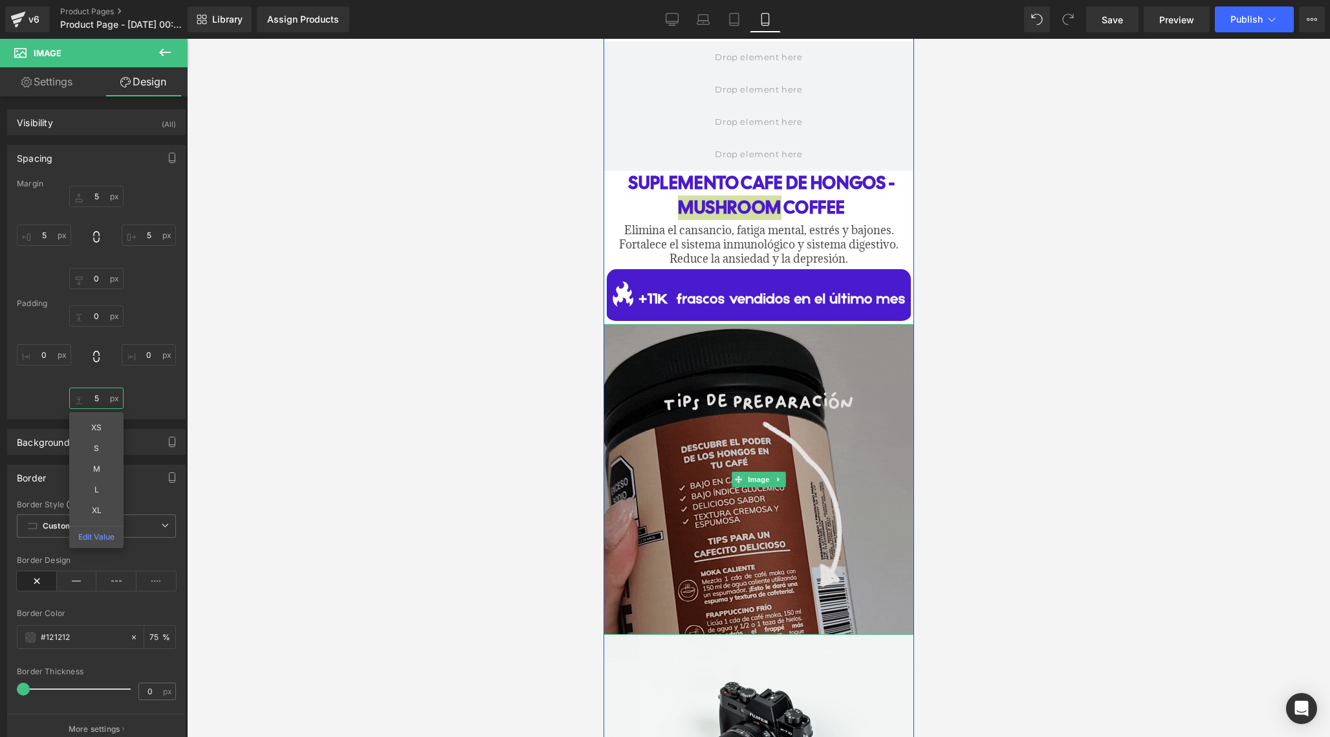
scroll to position [512, 0]
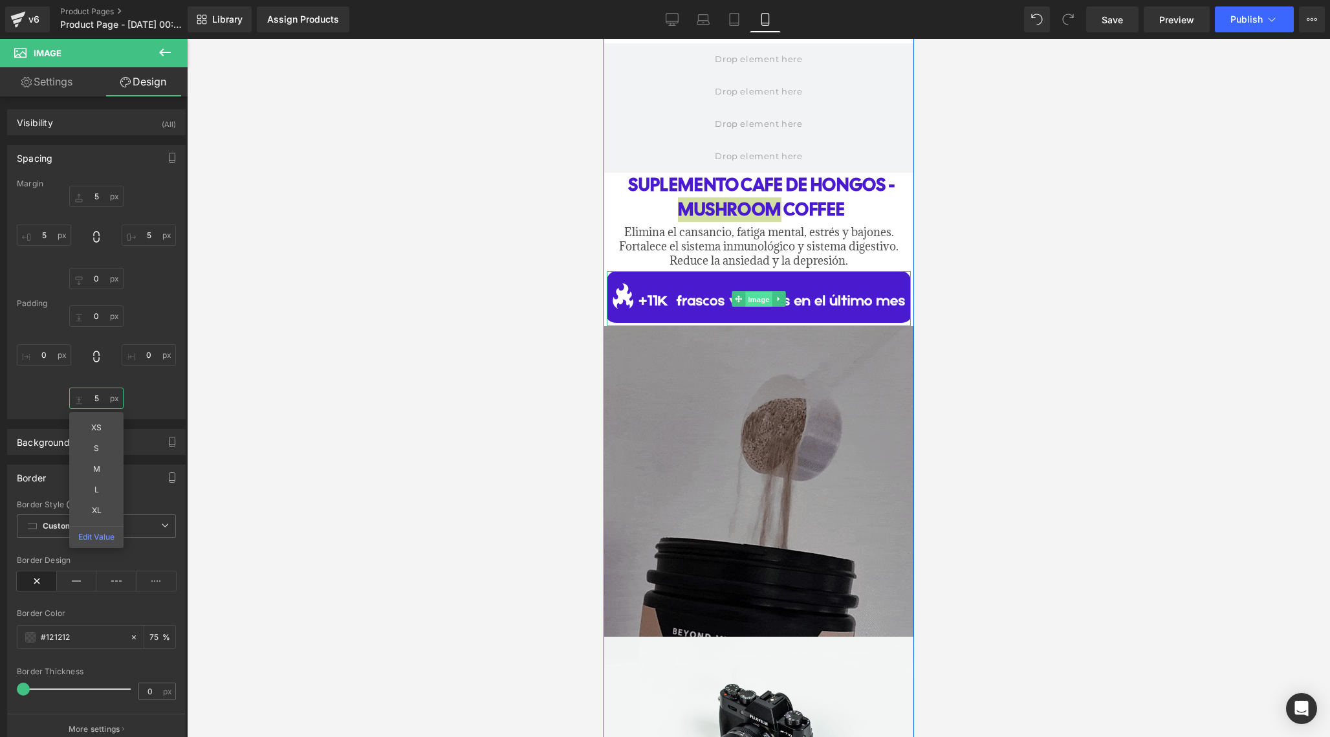
click at [761, 292] on span "Image" at bounding box center [757, 299] width 27 height 16
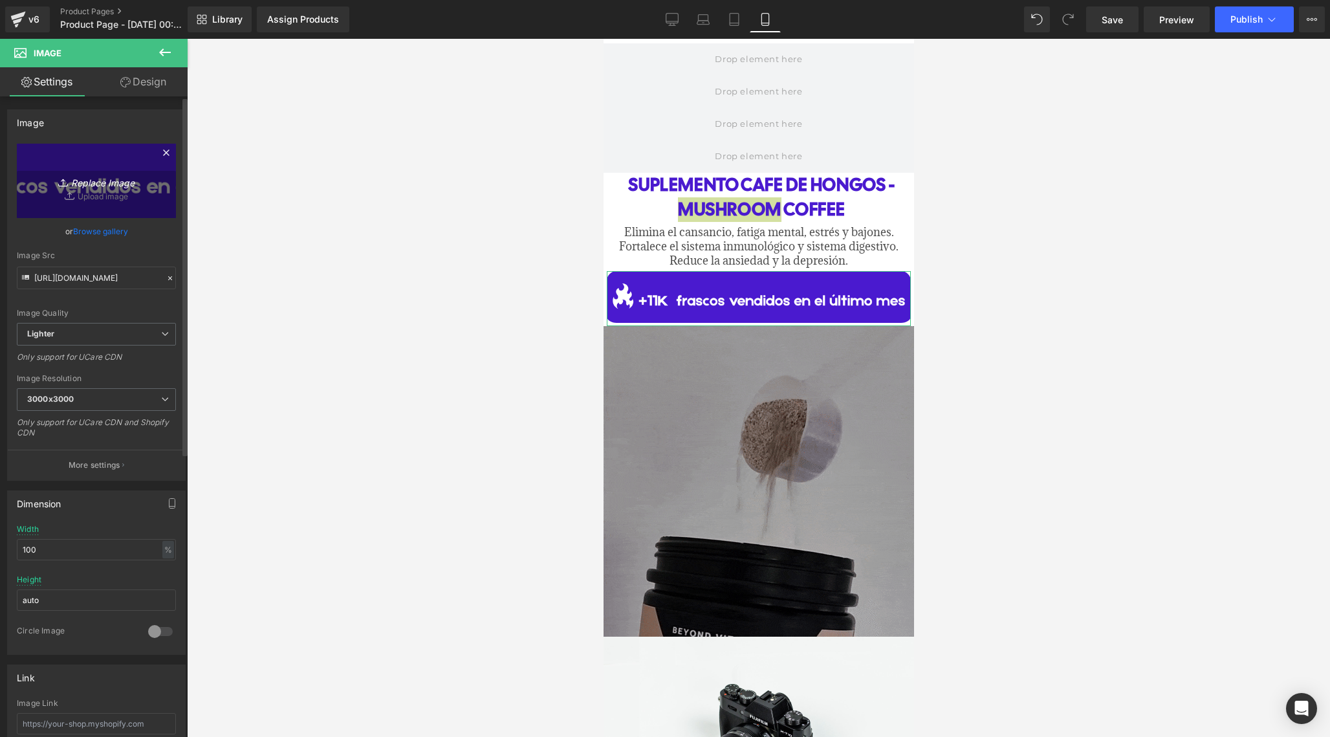
click at [94, 193] on link "Replace Image" at bounding box center [96, 181] width 159 height 74
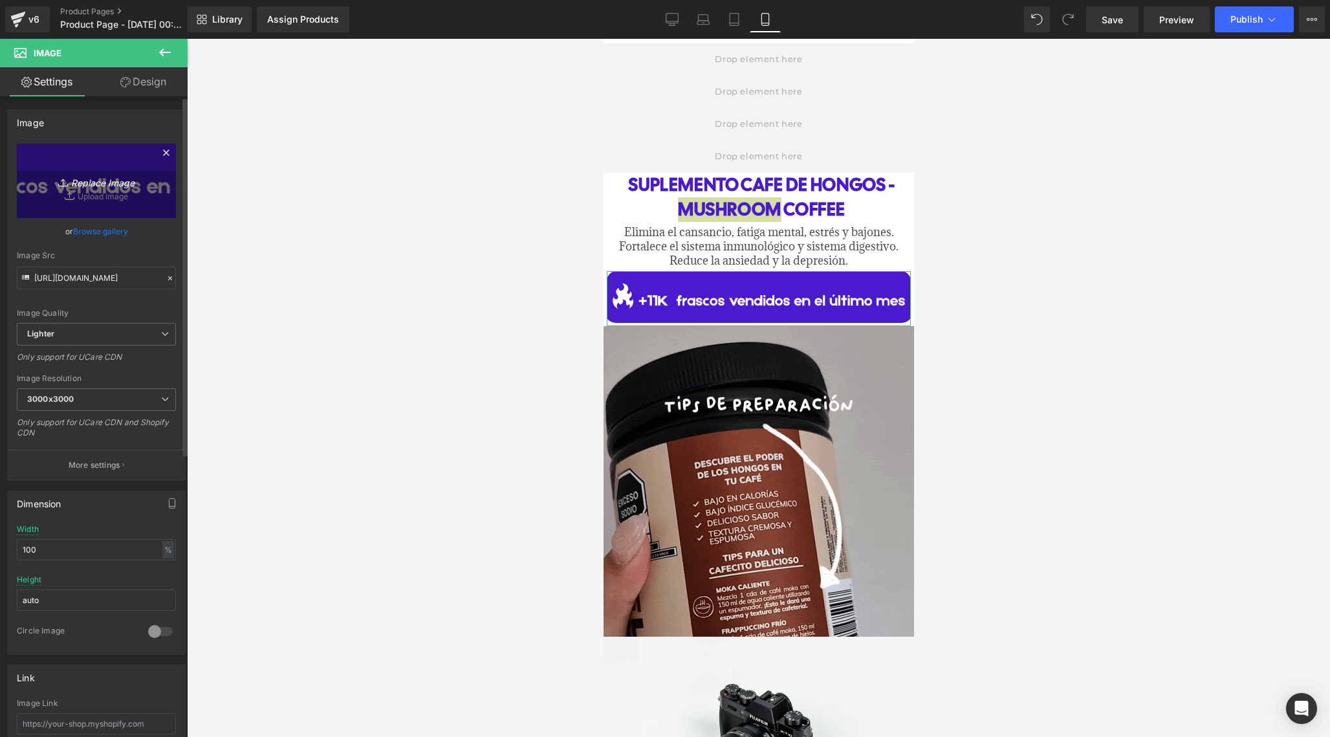
type input "C:\fakepath\Texto-3.png"
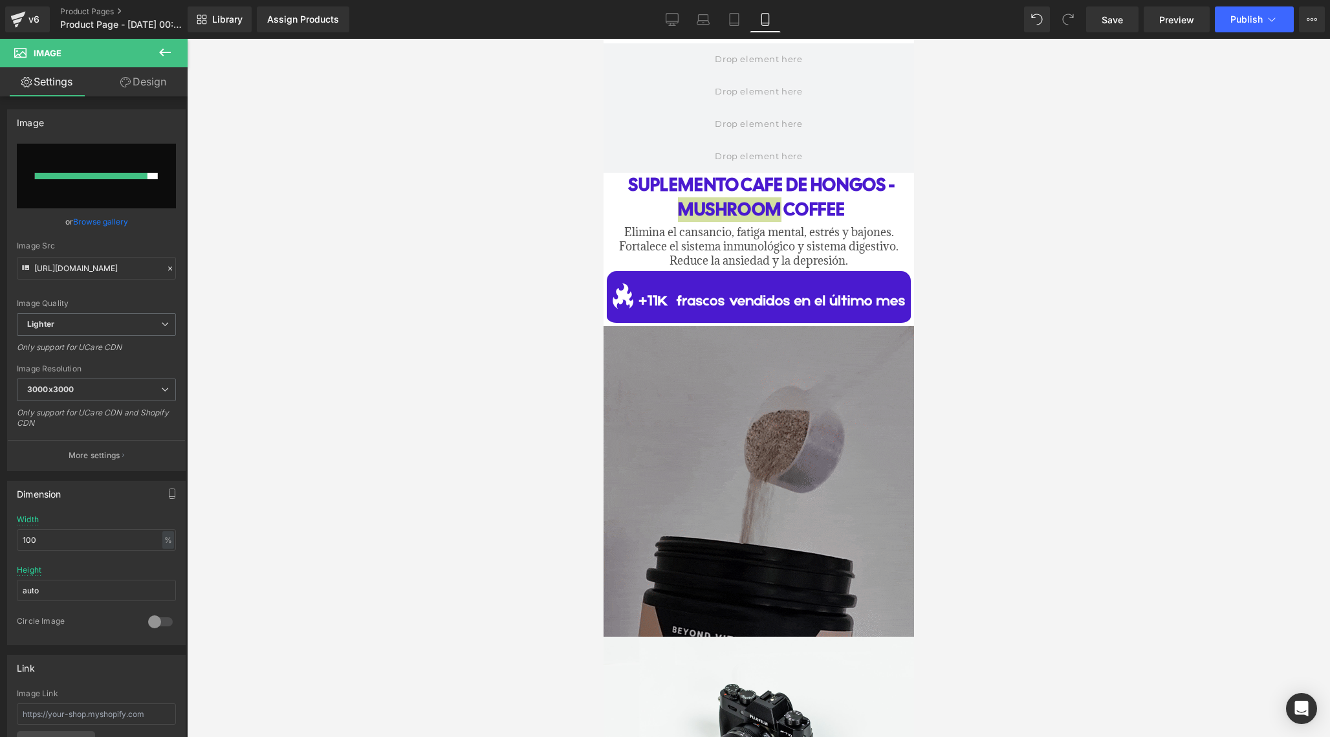
type input "[URL][DOMAIN_NAME]"
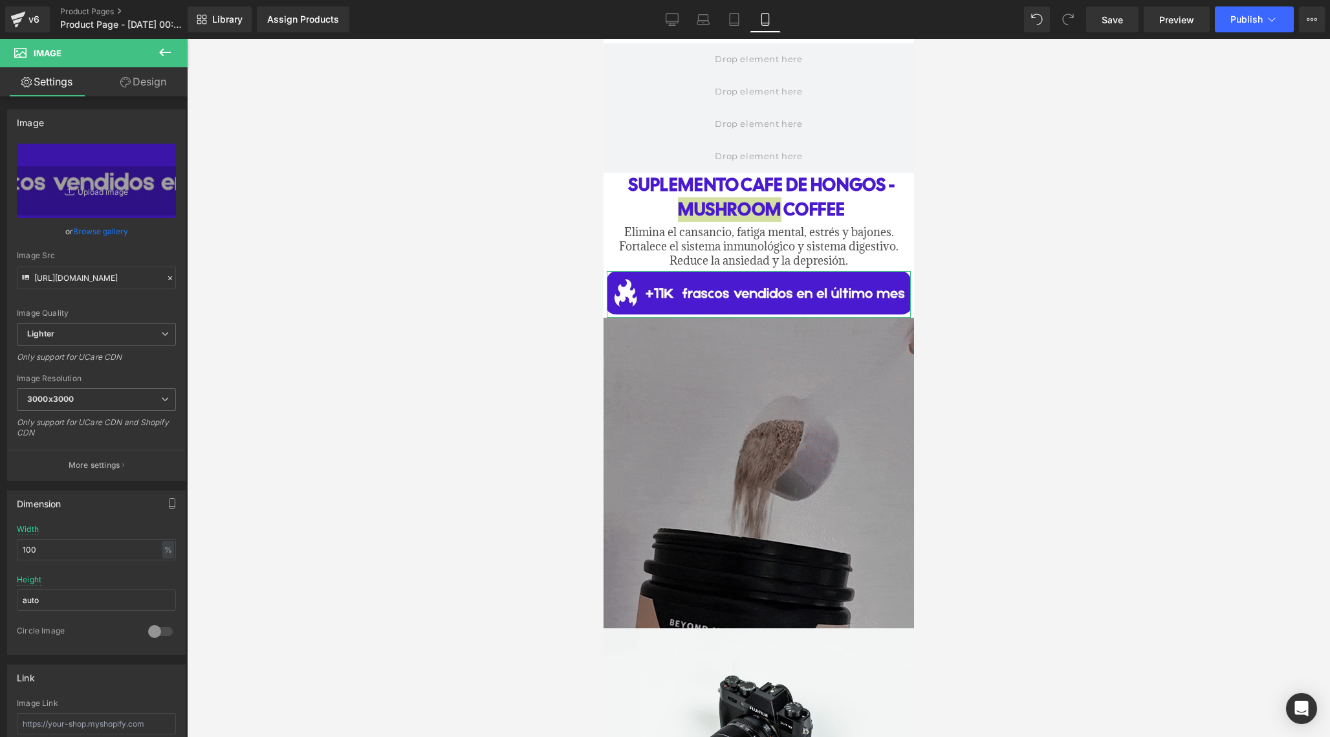
click at [142, 74] on link "Design" at bounding box center [143, 81] width 94 height 29
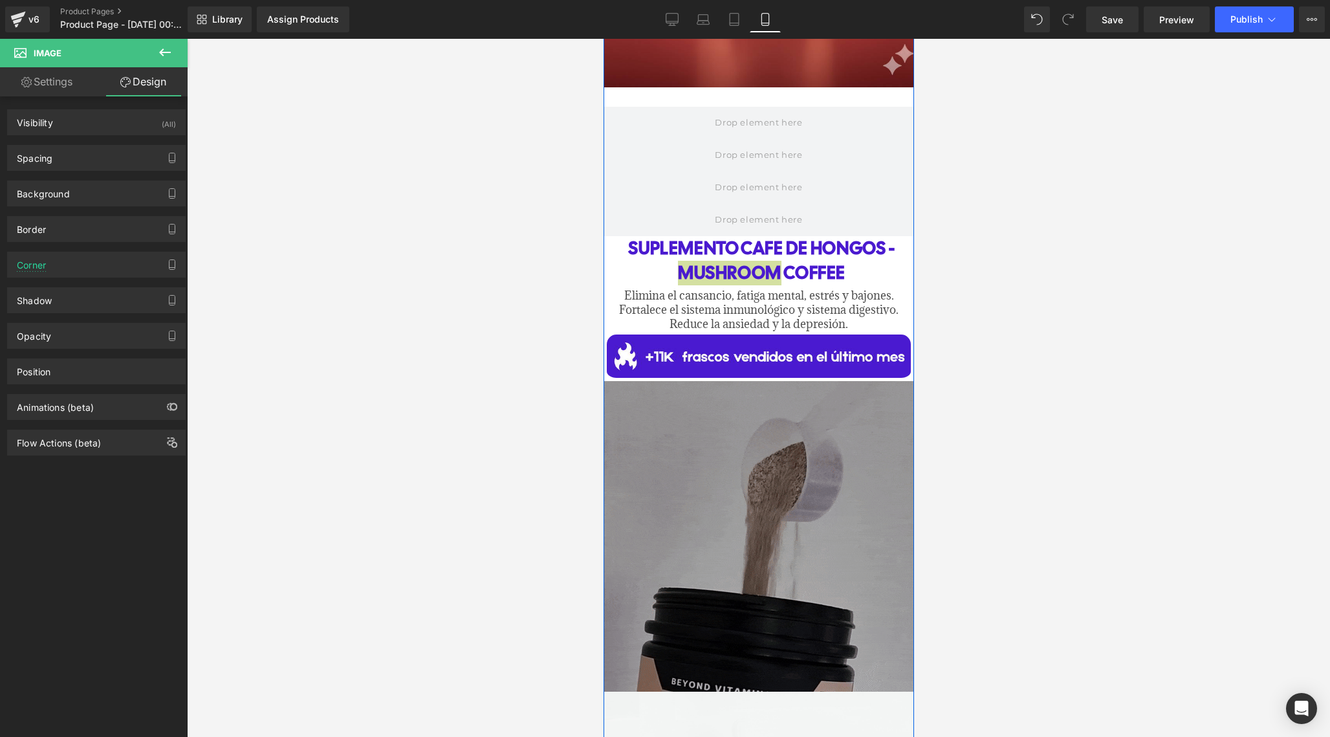
scroll to position [455, 0]
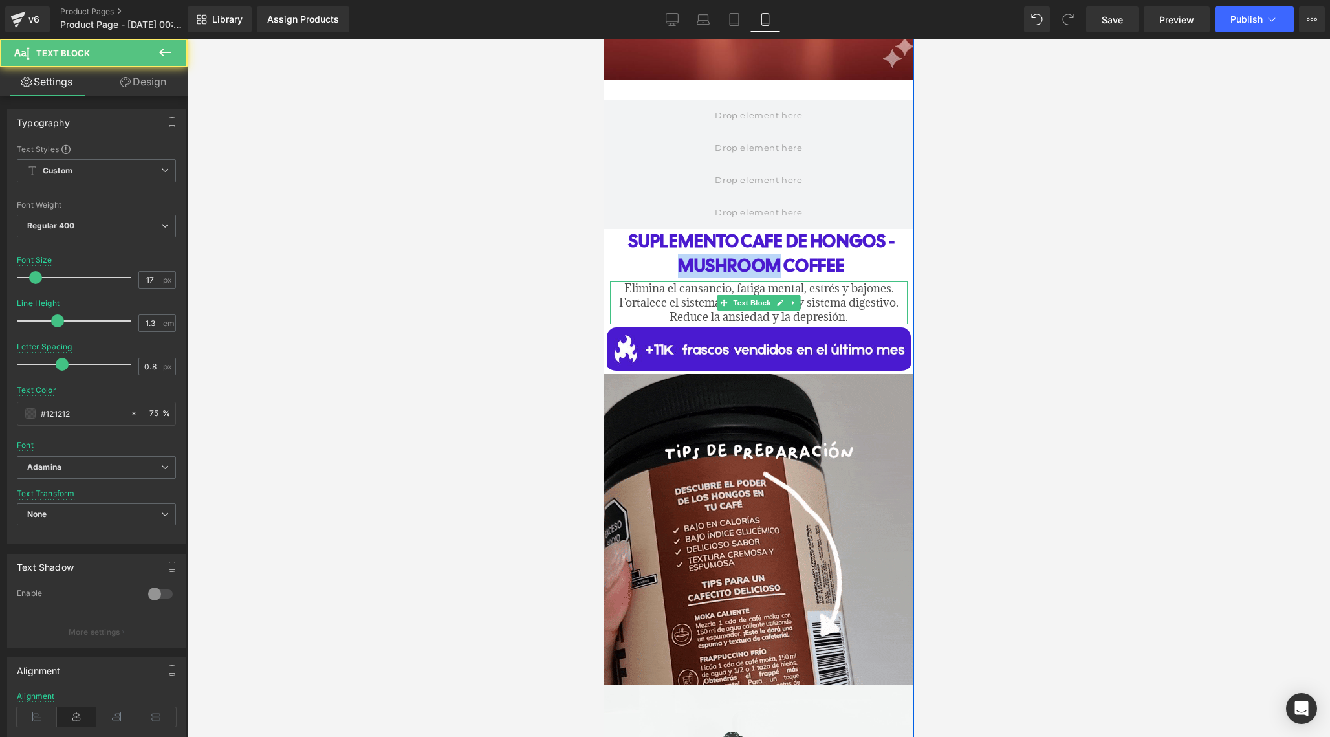
click at [717, 314] on span "Elimina el cansancio, fatiga mental, estrés y bajones. Fortalece el sistema inm…" at bounding box center [757, 302] width 279 height 43
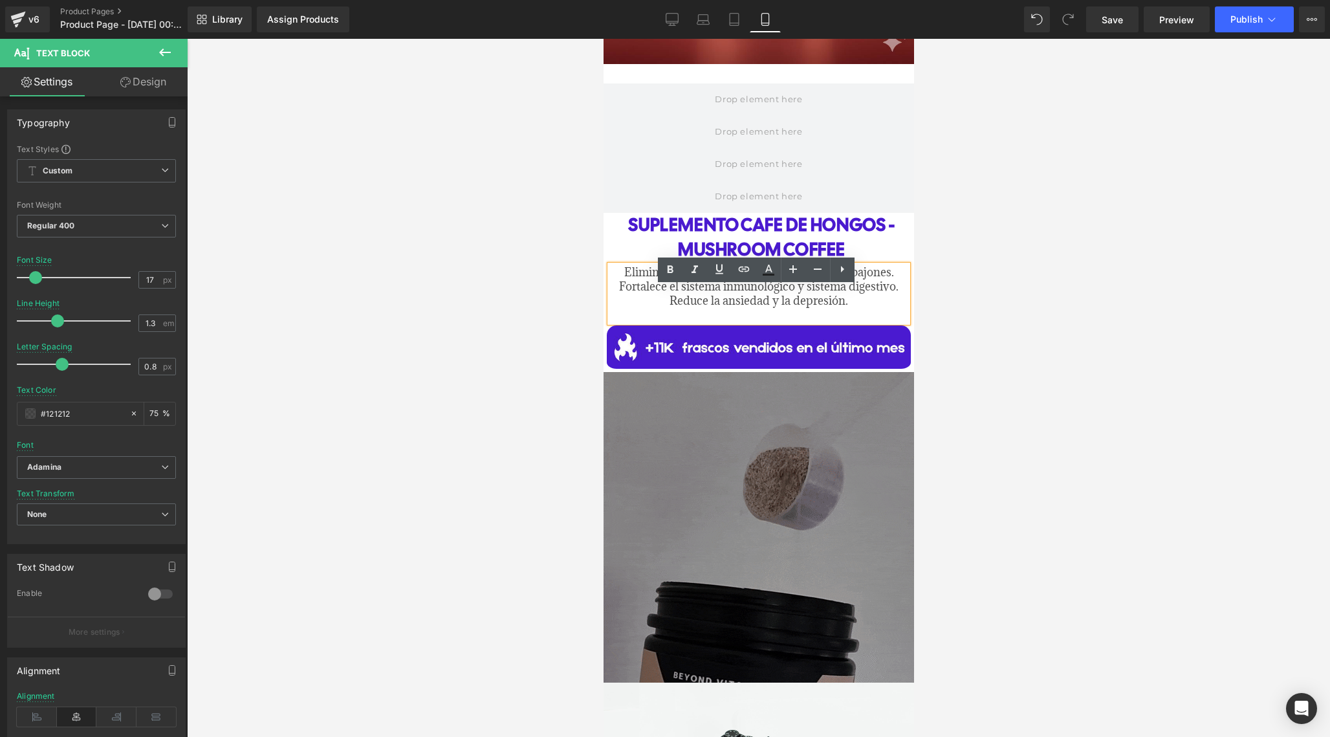
scroll to position [435, 0]
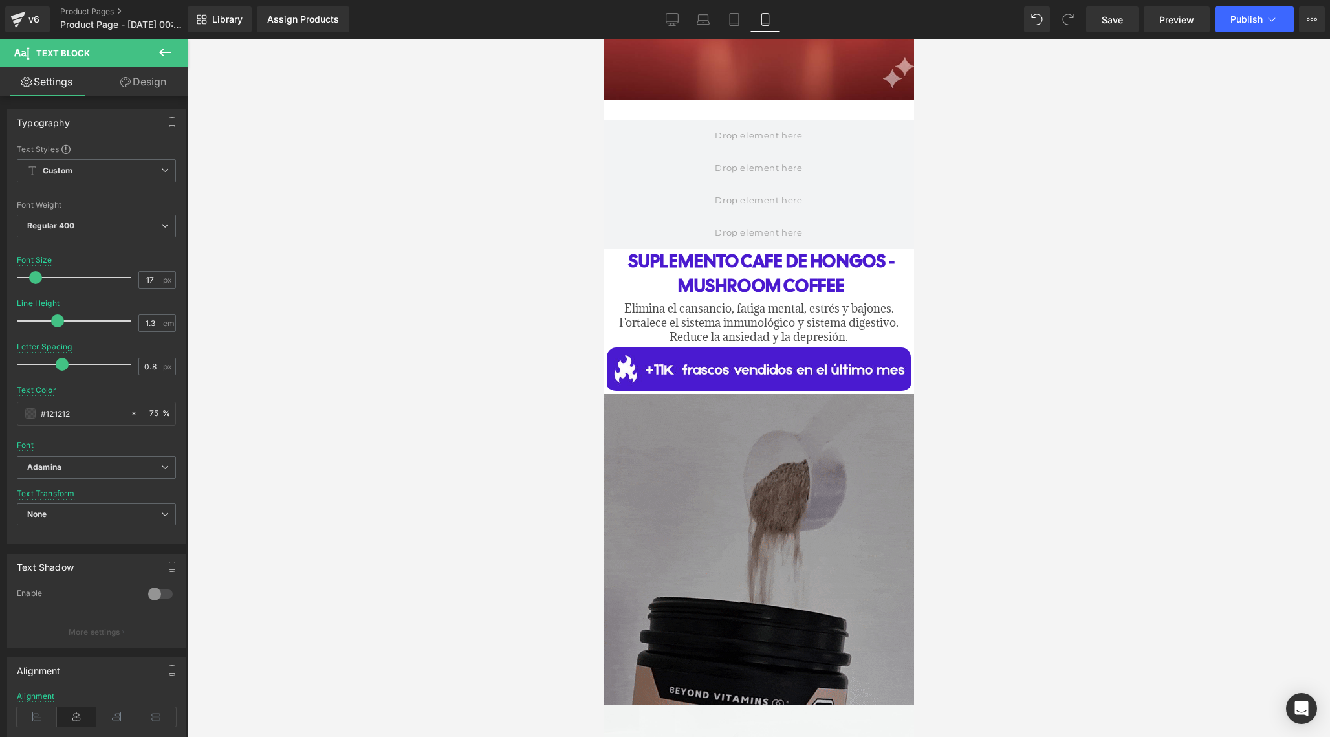
click at [170, 54] on icon at bounding box center [165, 53] width 16 height 16
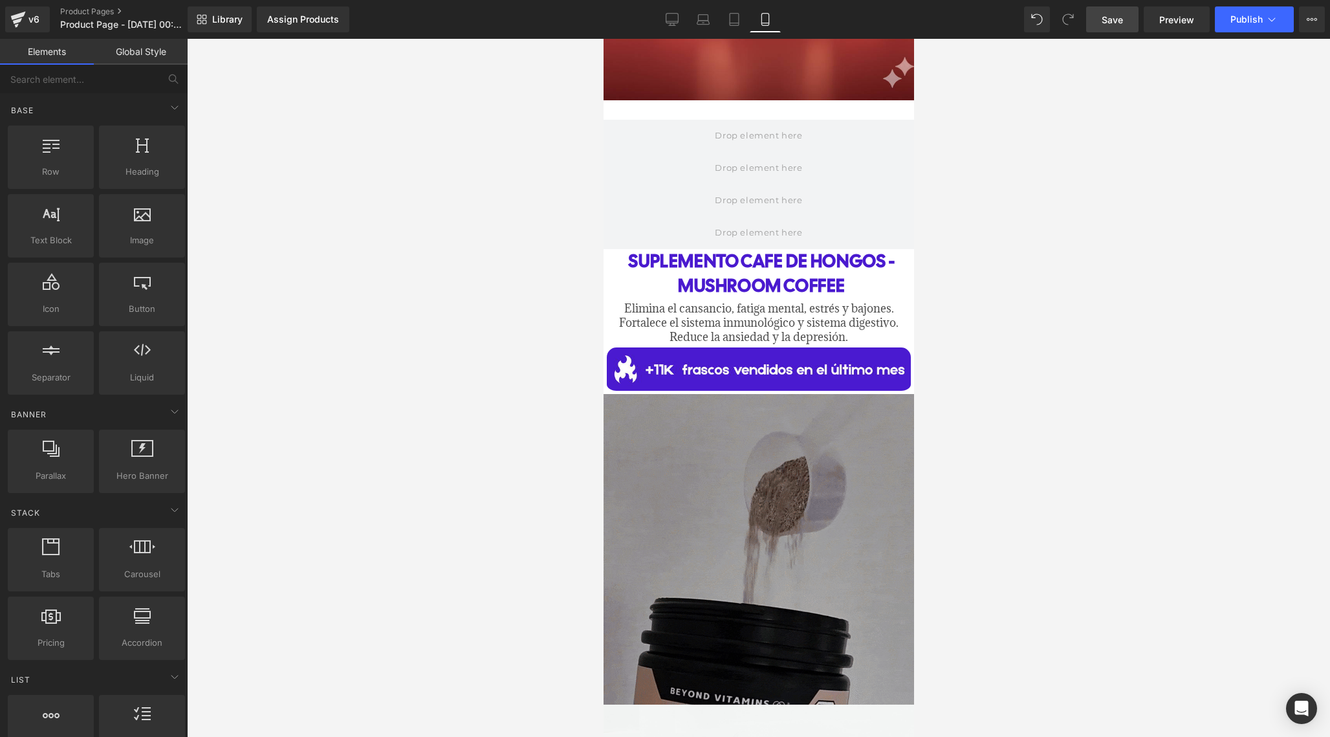
click at [1124, 27] on link "Save" at bounding box center [1112, 19] width 52 height 26
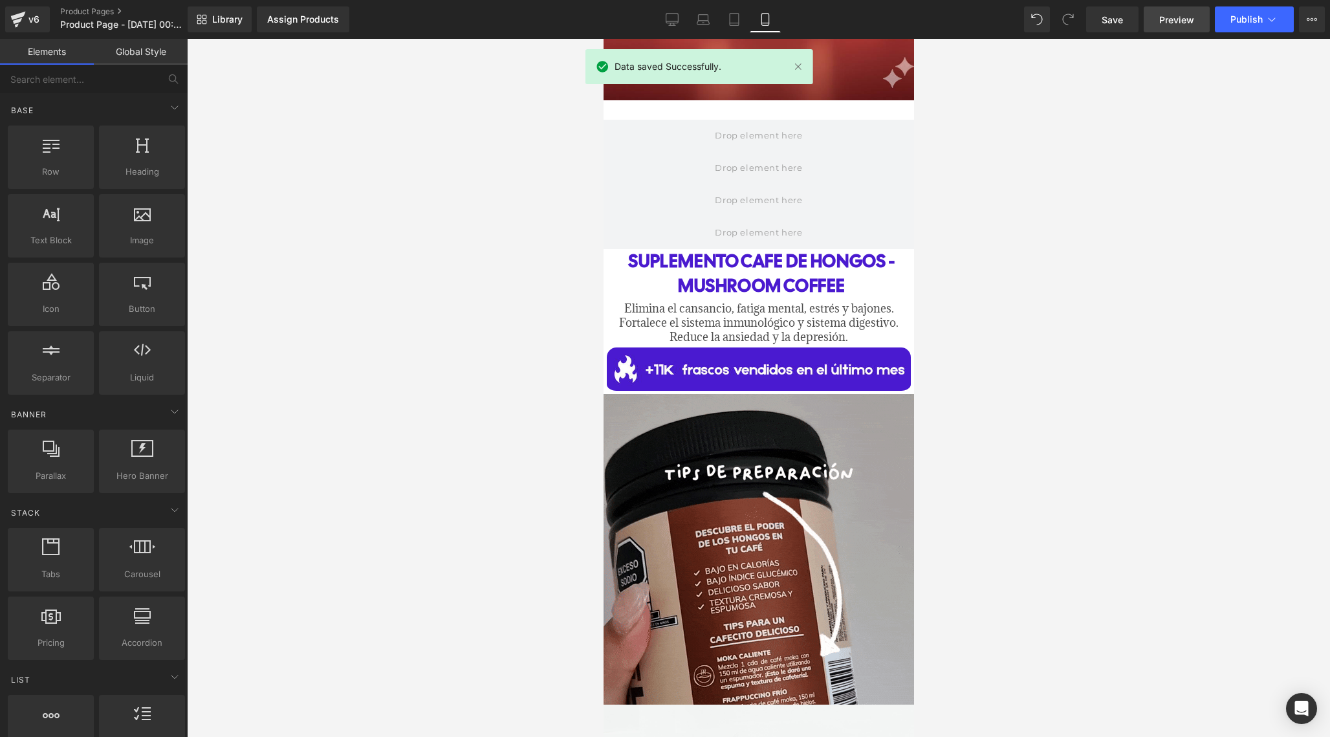
click at [1171, 22] on span "Preview" at bounding box center [1176, 20] width 35 height 14
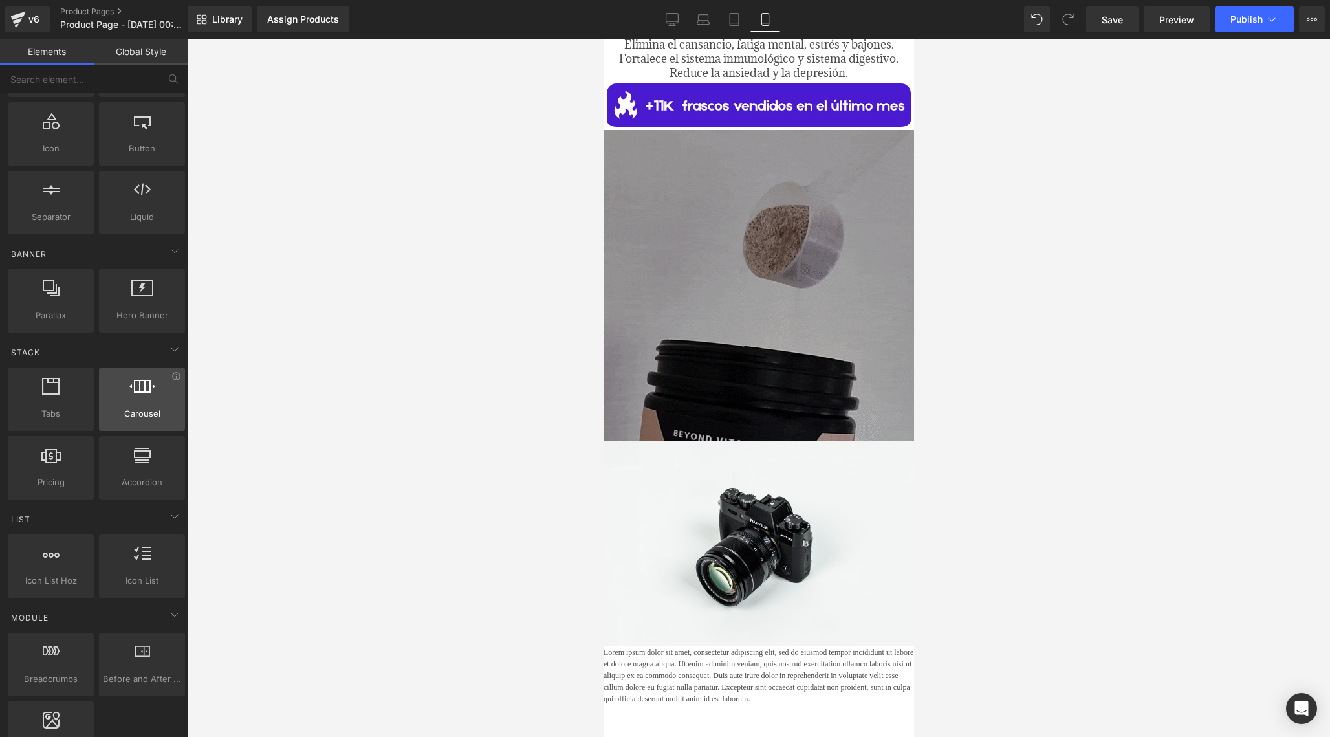
scroll to position [175, 0]
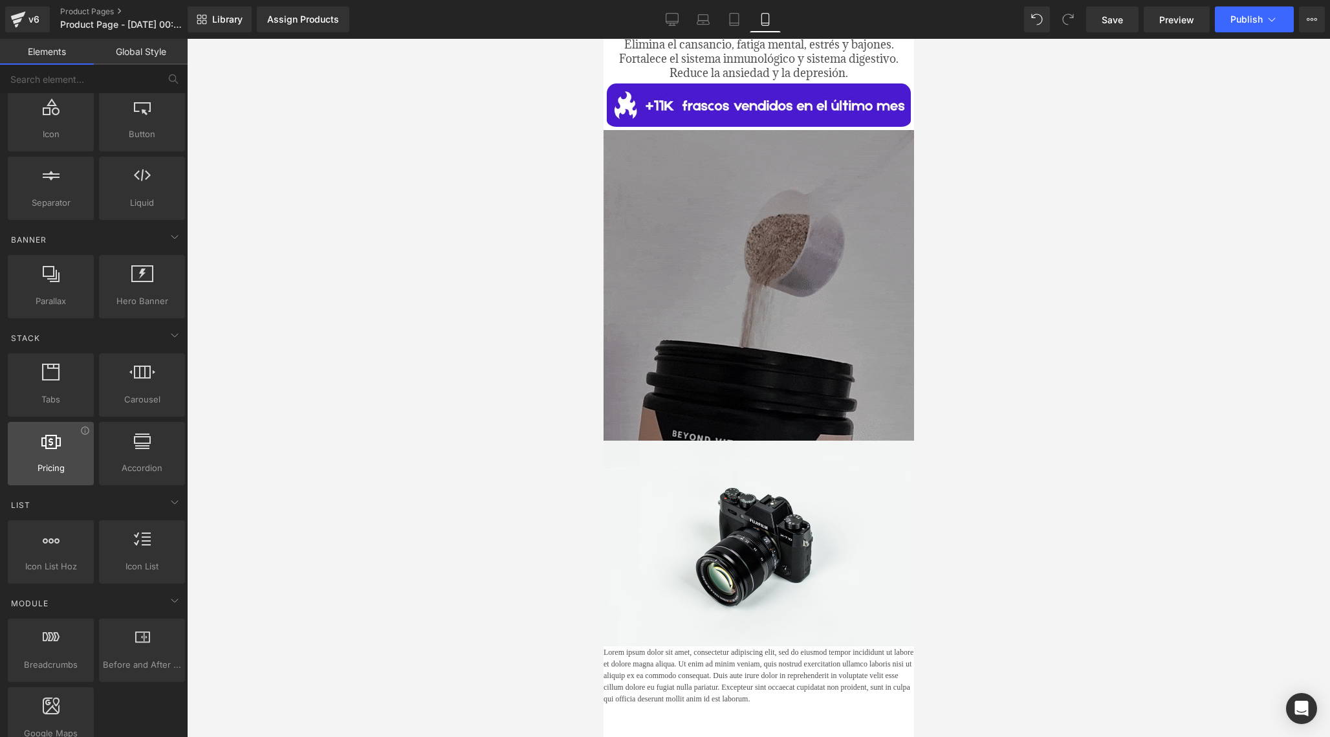
click at [69, 455] on div at bounding box center [51, 446] width 78 height 29
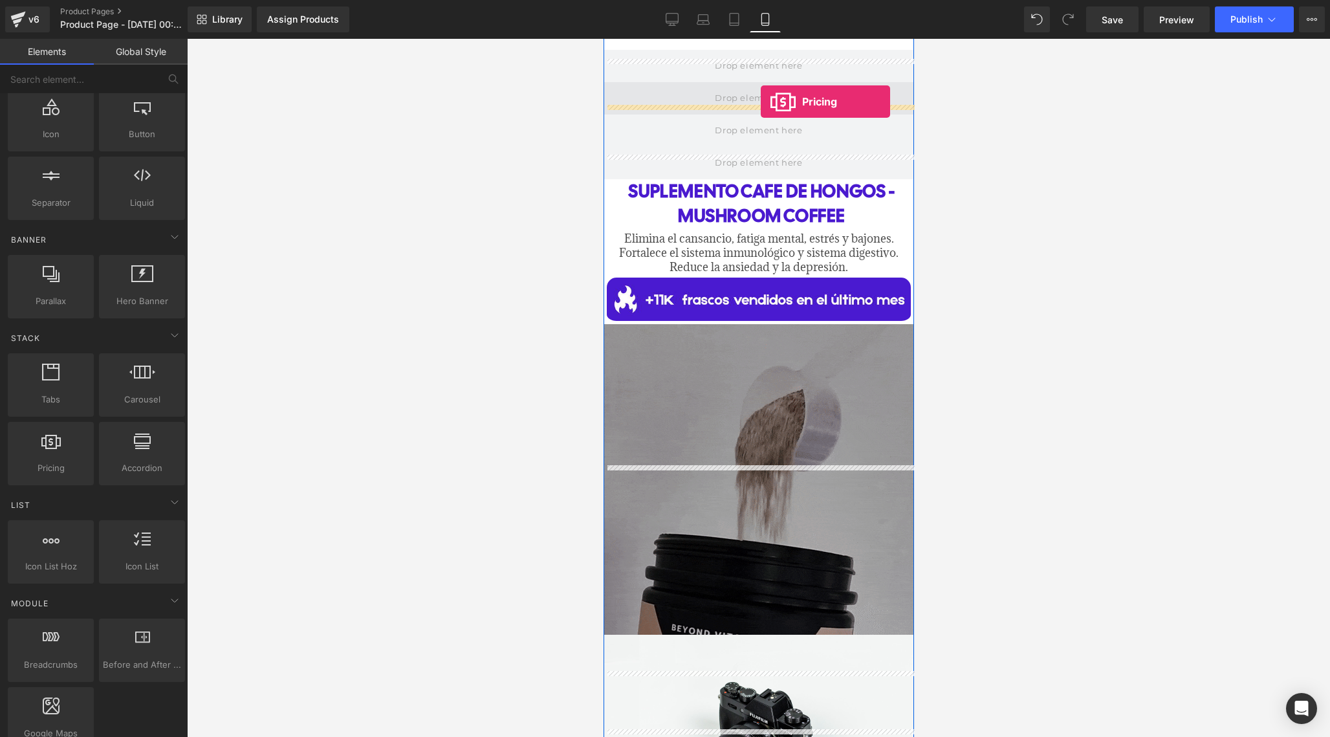
scroll to position [492, 0]
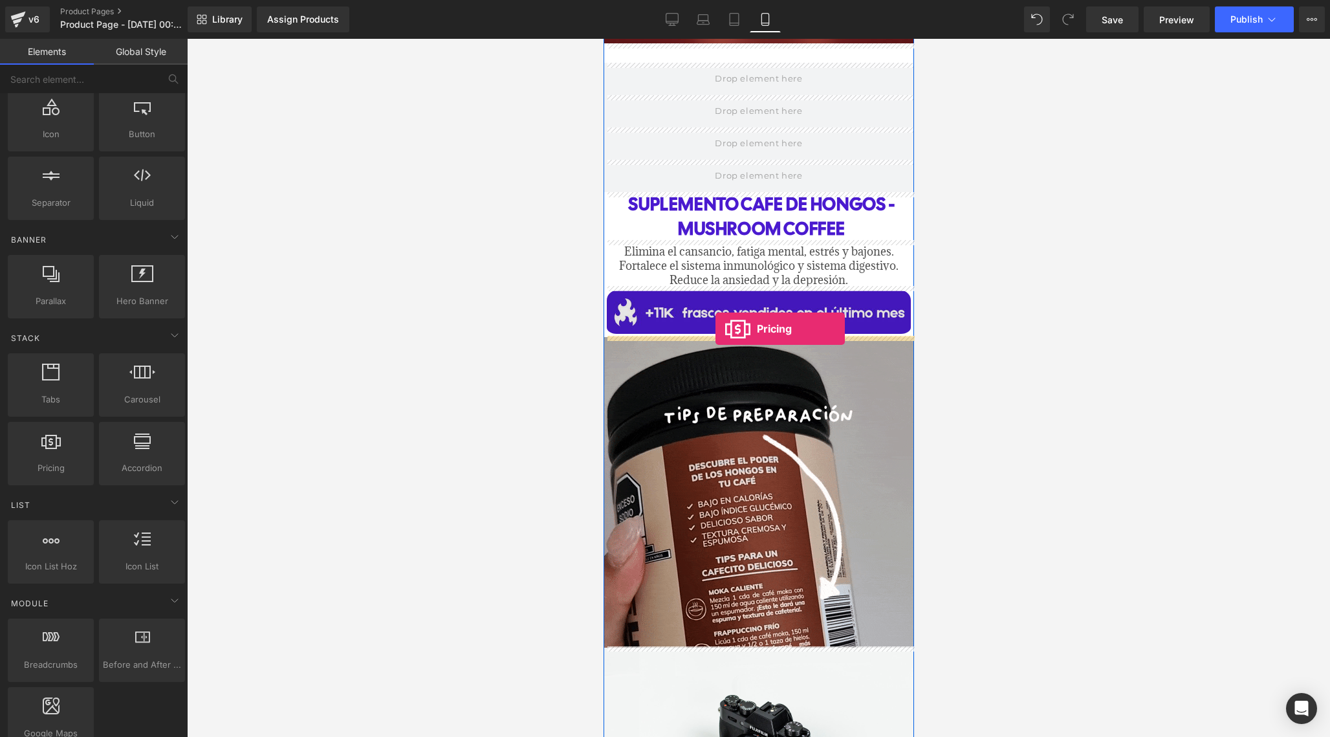
drag, startPoint x: 672, startPoint y: 494, endPoint x: 715, endPoint y: 329, distance: 171.0
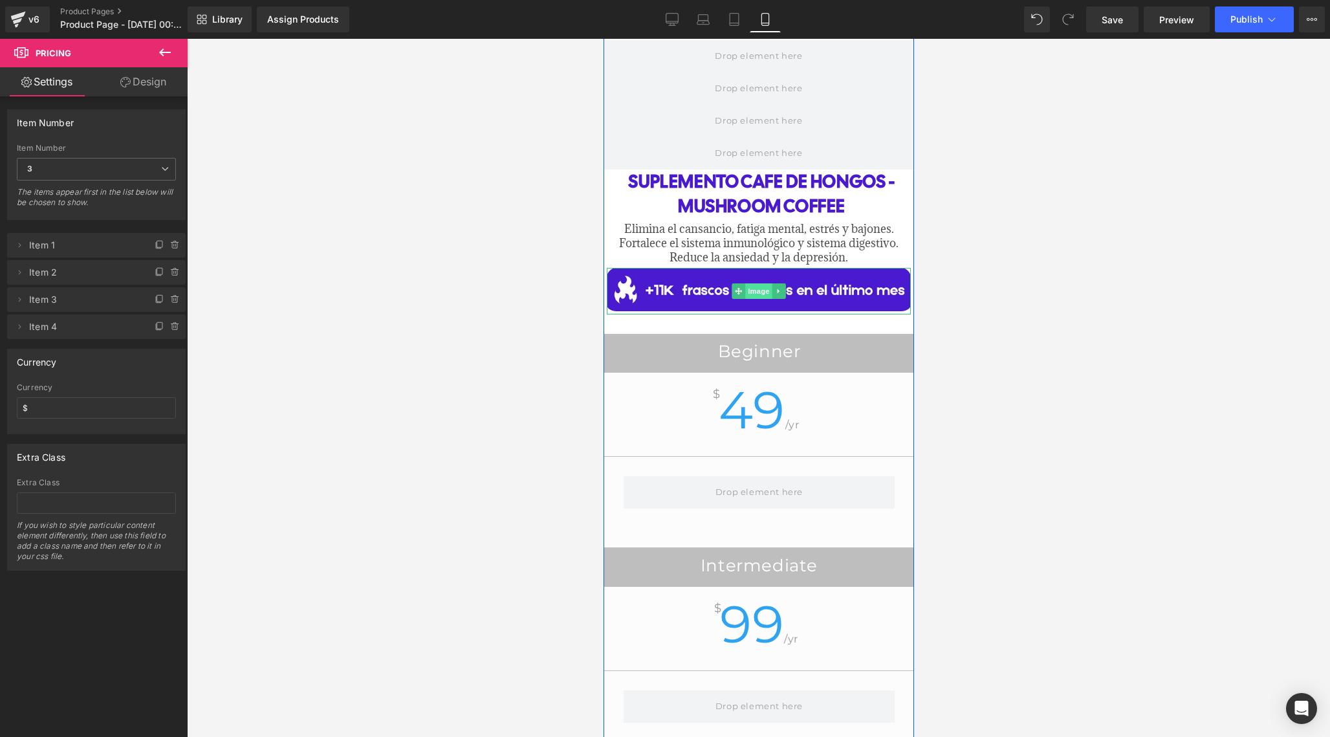
scroll to position [554, 0]
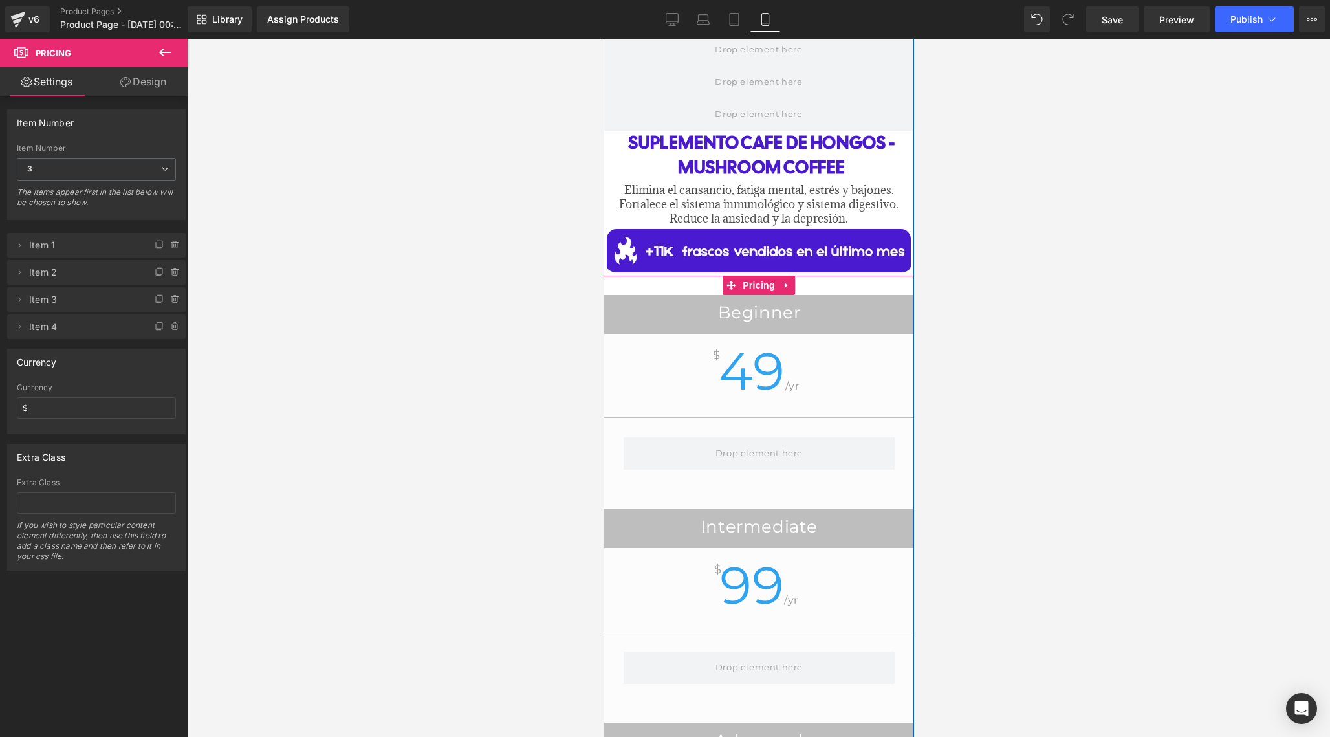
click at [784, 373] on div "$ 49 /yr" at bounding box center [758, 381] width 310 height 73
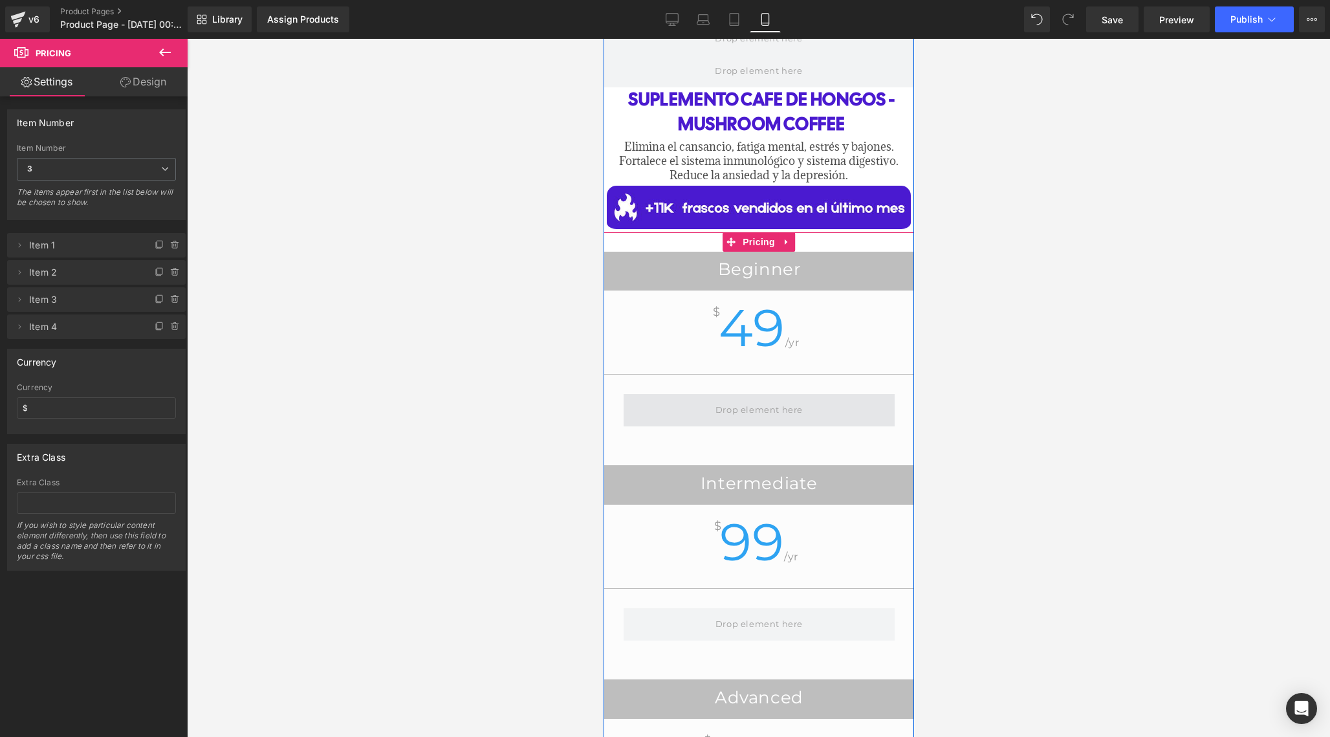
click at [758, 408] on span at bounding box center [758, 410] width 96 height 21
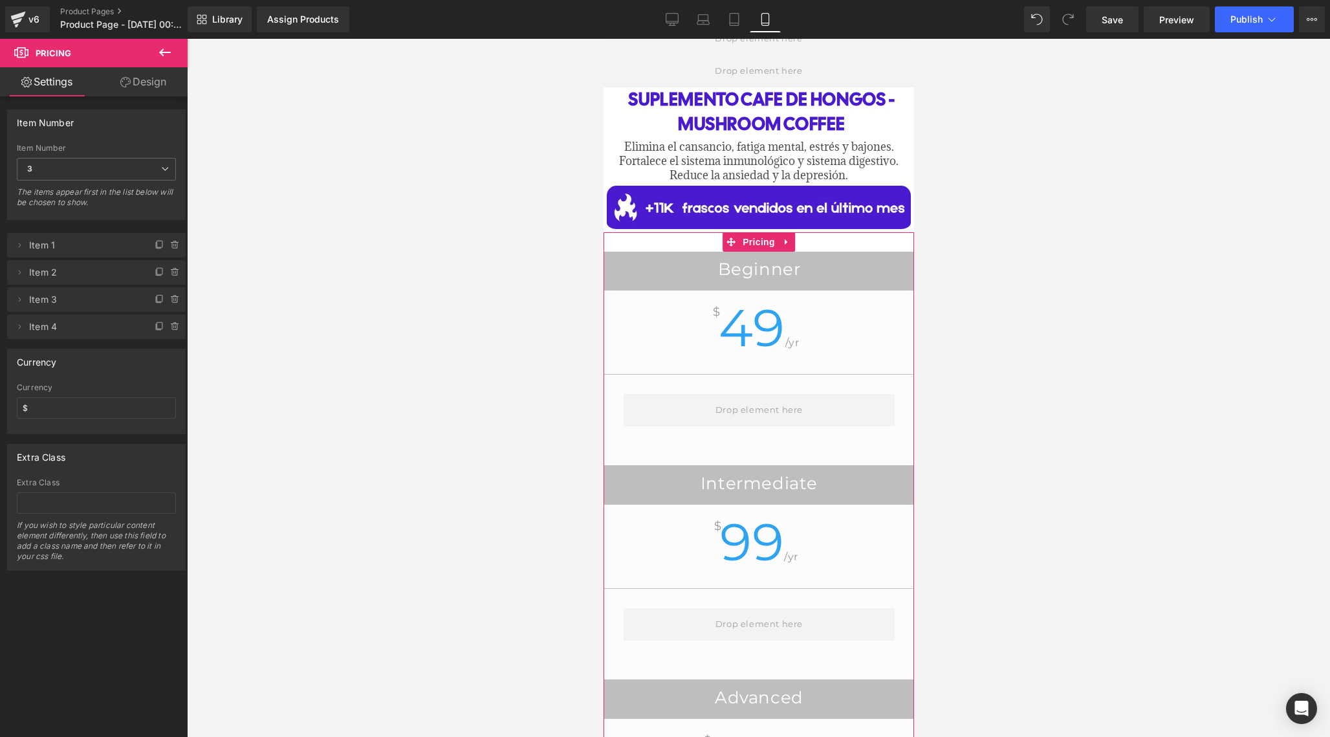
click at [62, 252] on span "Item 1" at bounding box center [83, 245] width 109 height 25
click at [20, 246] on icon at bounding box center [19, 245] width 10 height 10
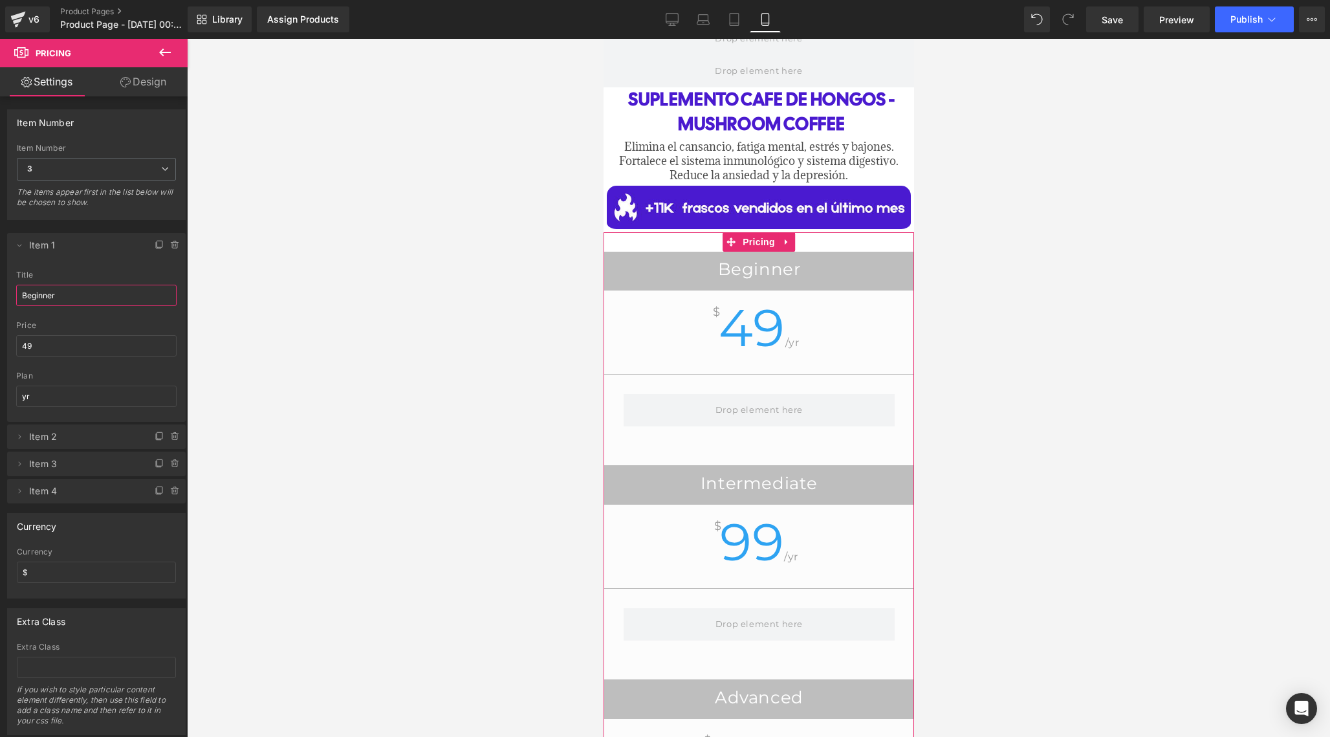
click at [74, 296] on input "Beginner" at bounding box center [96, 295] width 160 height 21
type input "B"
type input "1 FRASCO"
click at [48, 339] on input "49" at bounding box center [96, 345] width 160 height 21
type input "4"
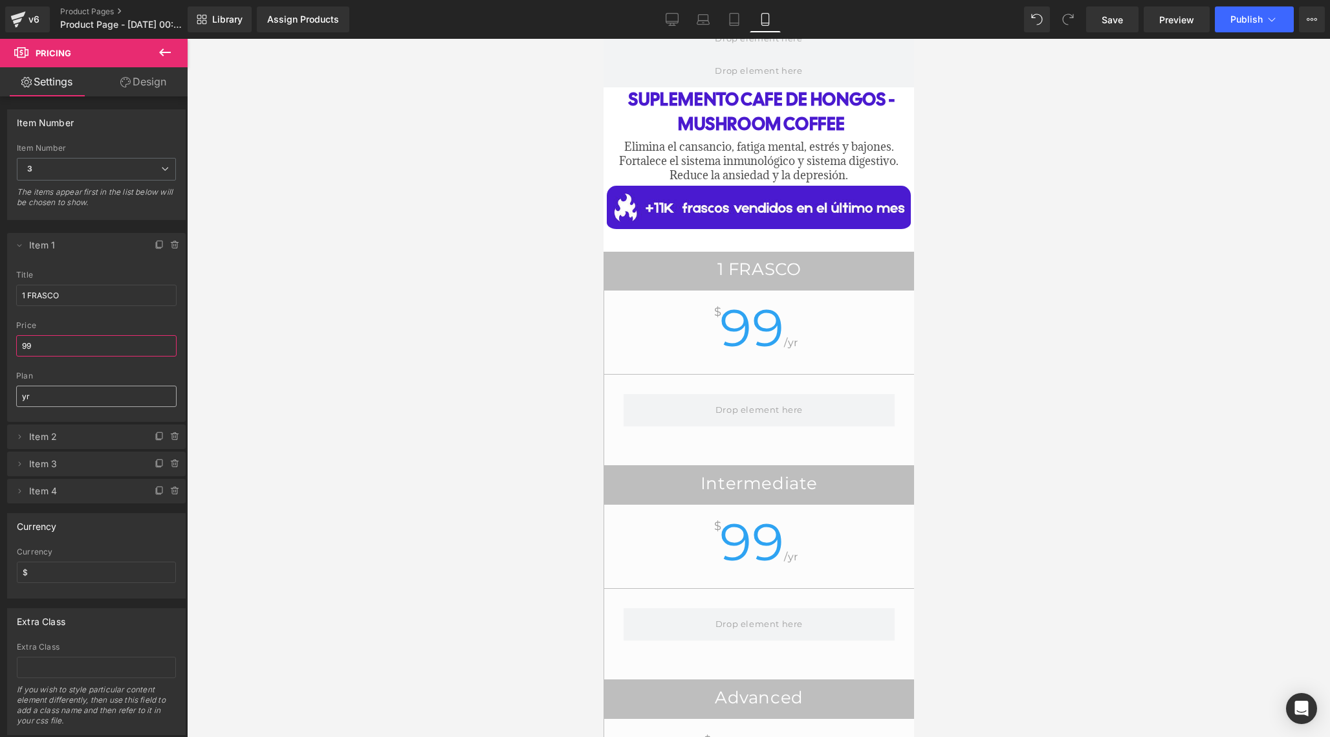
type input "99"
click at [59, 393] on input "yr" at bounding box center [96, 396] width 160 height 21
type input "y"
type input "M"
click at [138, 354] on input "99" at bounding box center [96, 345] width 160 height 21
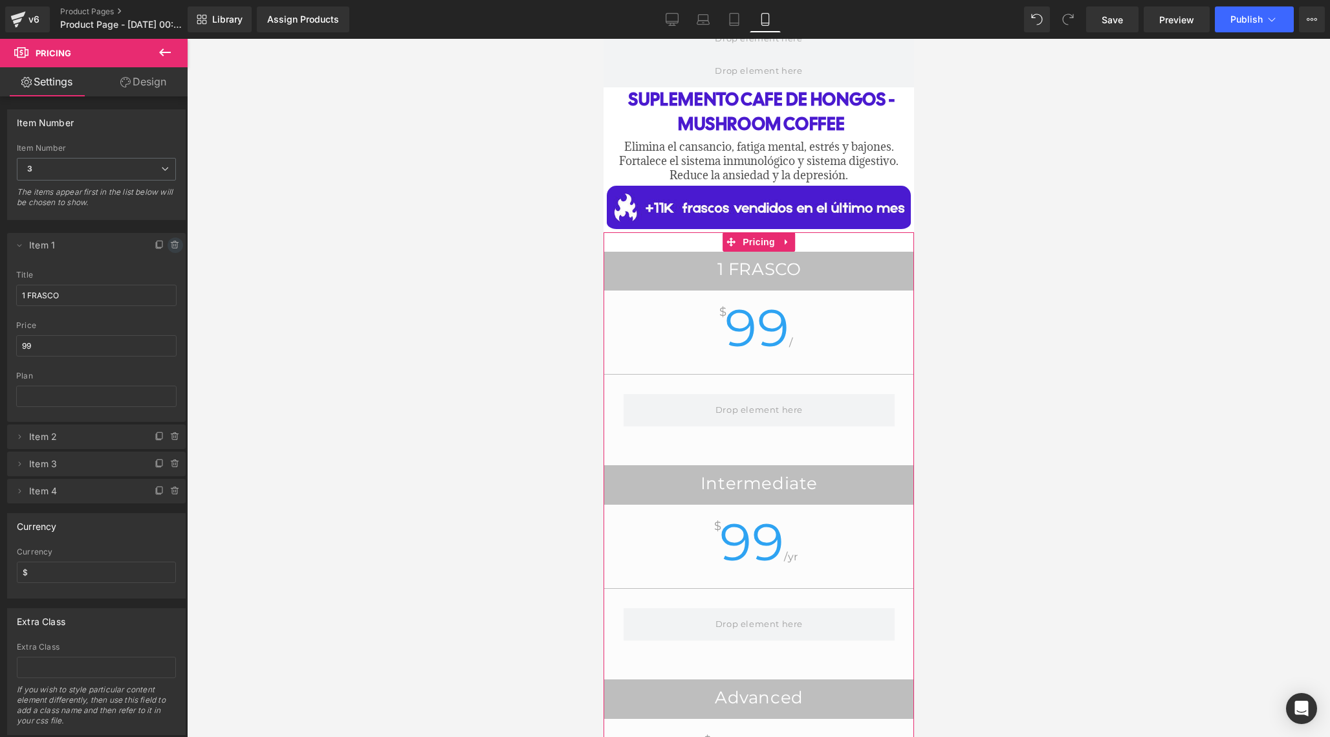
click at [172, 247] on icon at bounding box center [174, 245] width 5 height 6
click at [114, 246] on button "Cancel" at bounding box center [115, 245] width 43 height 17
click at [783, 243] on icon at bounding box center [785, 242] width 9 height 10
click at [790, 243] on icon at bounding box center [794, 241] width 9 height 9
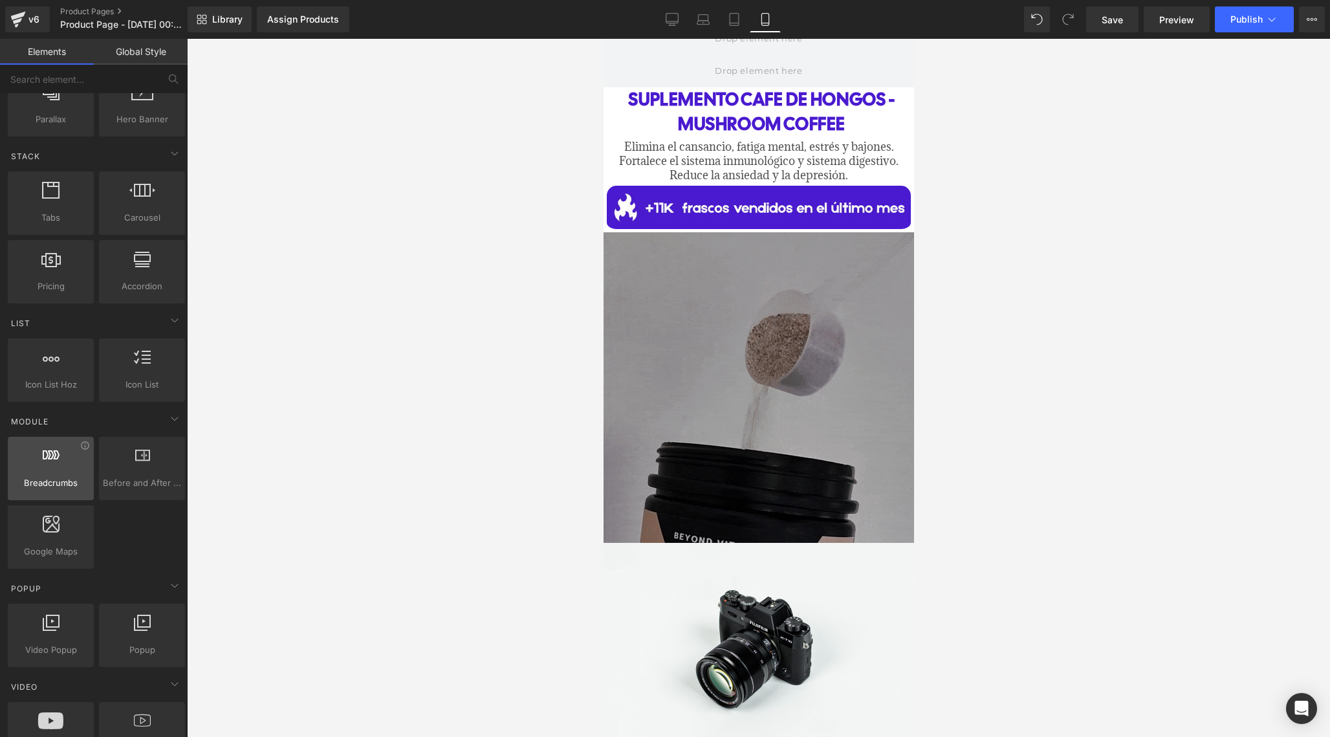
scroll to position [320, 0]
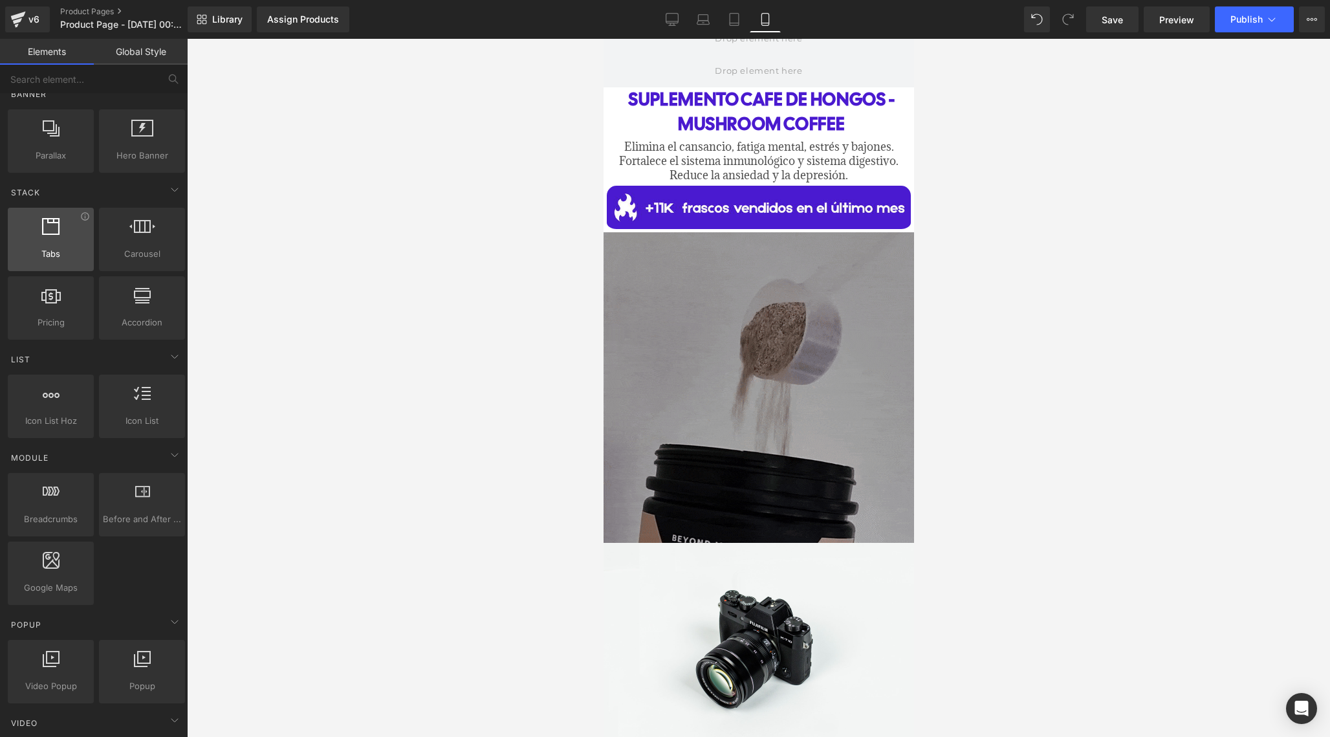
click at [45, 249] on span "Tabs" at bounding box center [51, 254] width 78 height 14
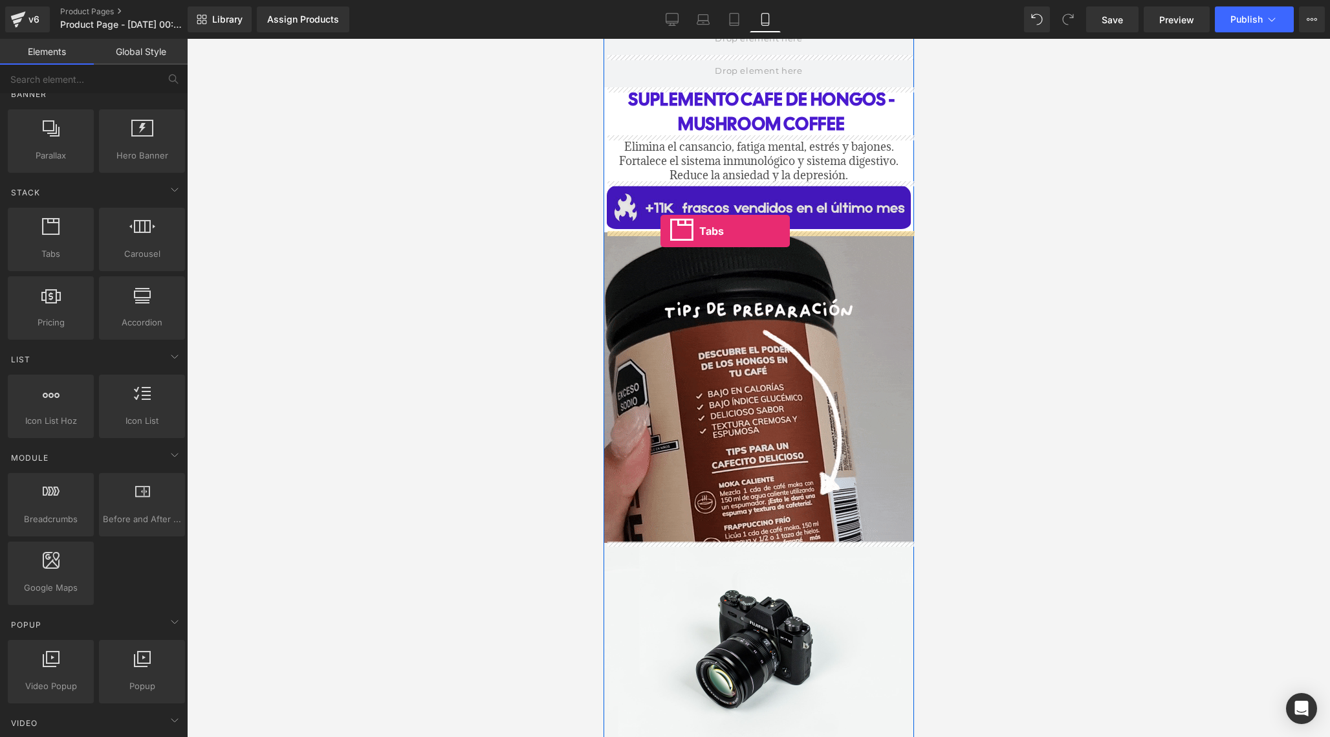
drag, startPoint x: 664, startPoint y: 287, endPoint x: 658, endPoint y: 227, distance: 60.4
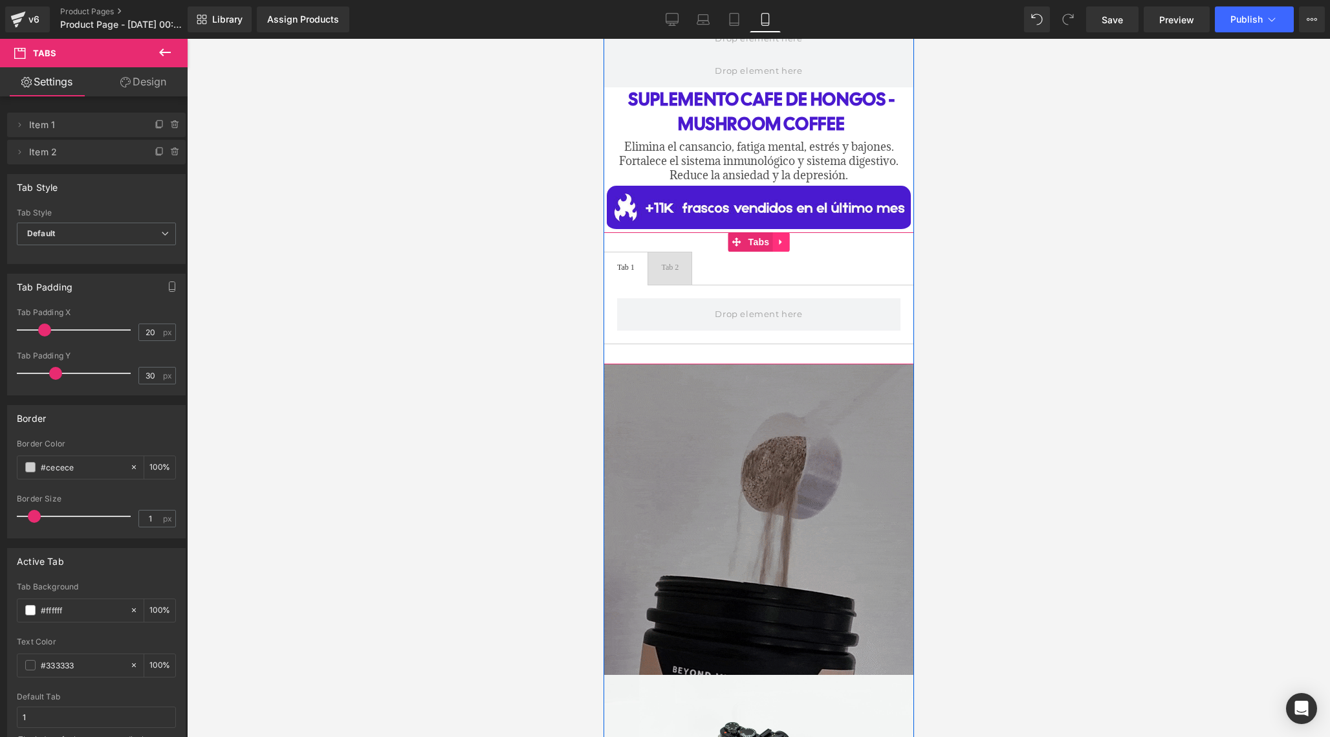
click at [781, 241] on icon at bounding box center [780, 242] width 9 height 10
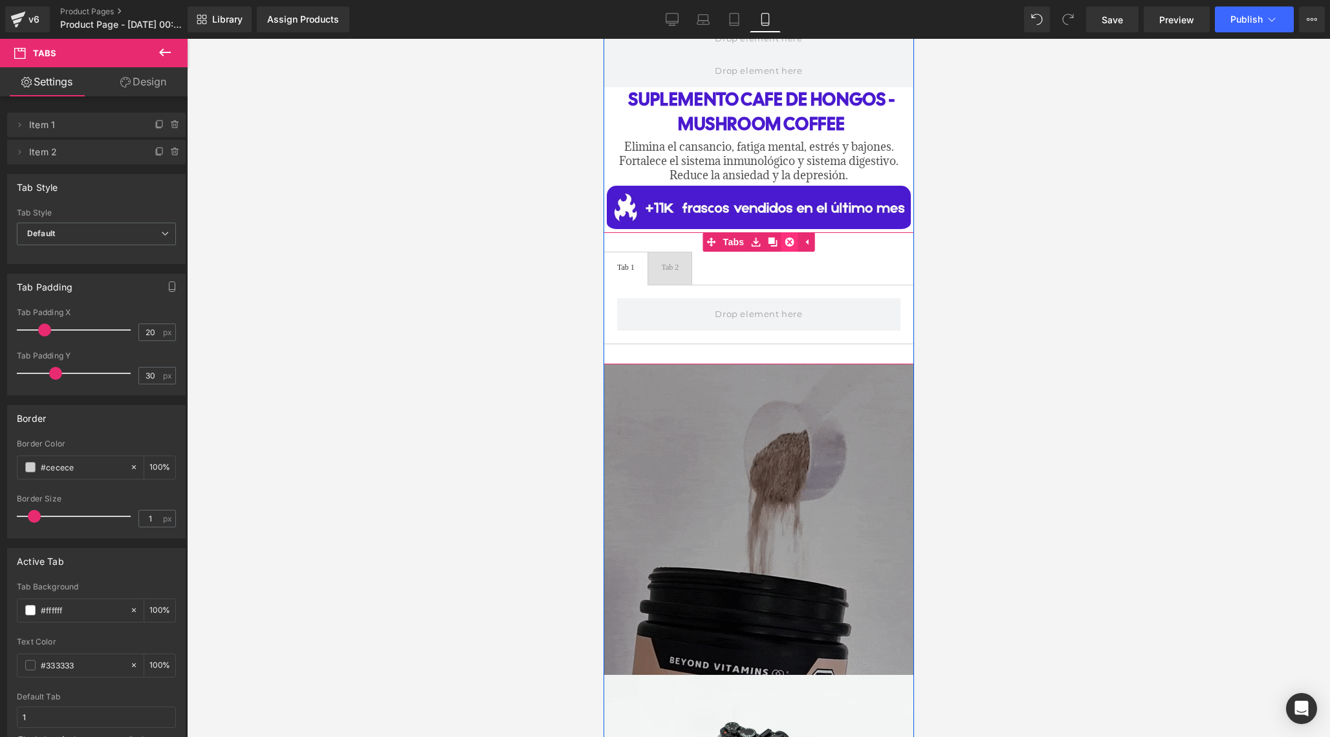
click at [785, 242] on icon at bounding box center [788, 241] width 9 height 9
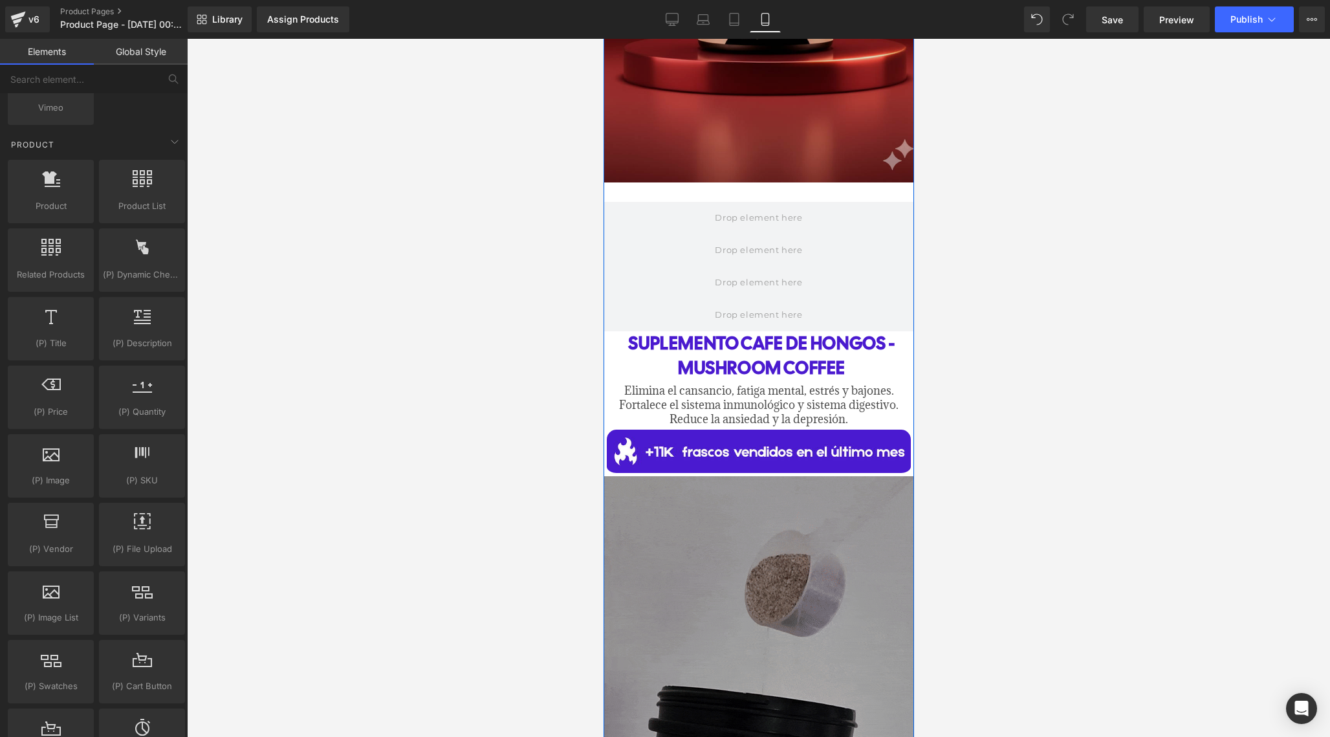
scroll to position [386, 0]
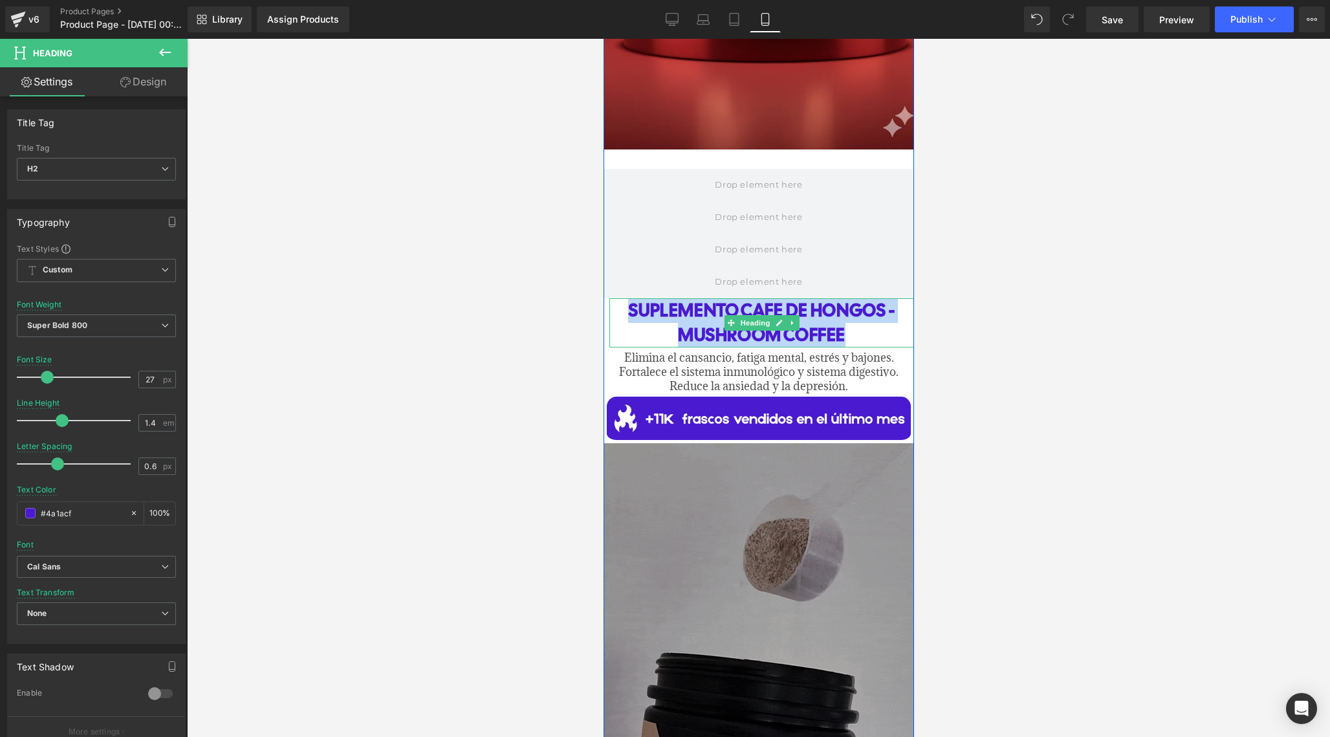
drag, startPoint x: 616, startPoint y: 309, endPoint x: 854, endPoint y: 338, distance: 240.4
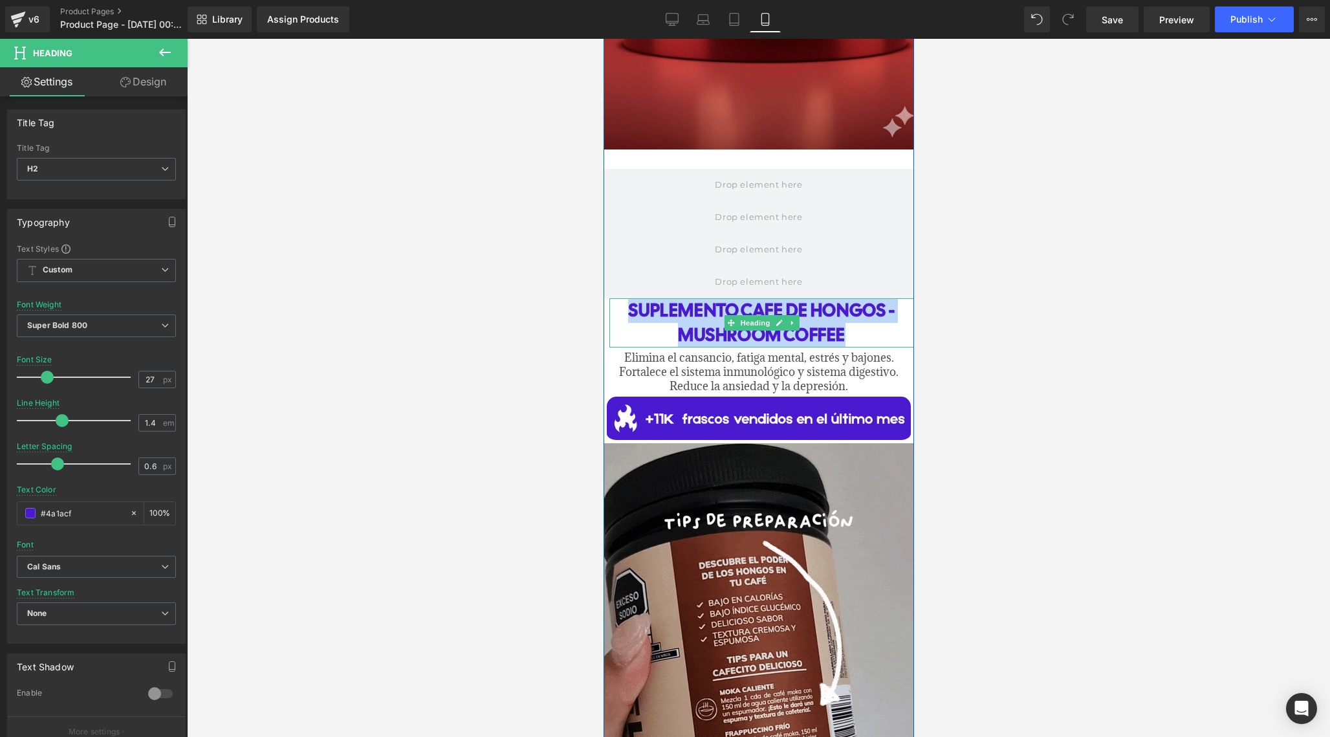
click at [855, 338] on h2 "SUPLEMENTO CAFE DE HONGOS - MUSHROOM COFFEE" at bounding box center [761, 322] width 305 height 49
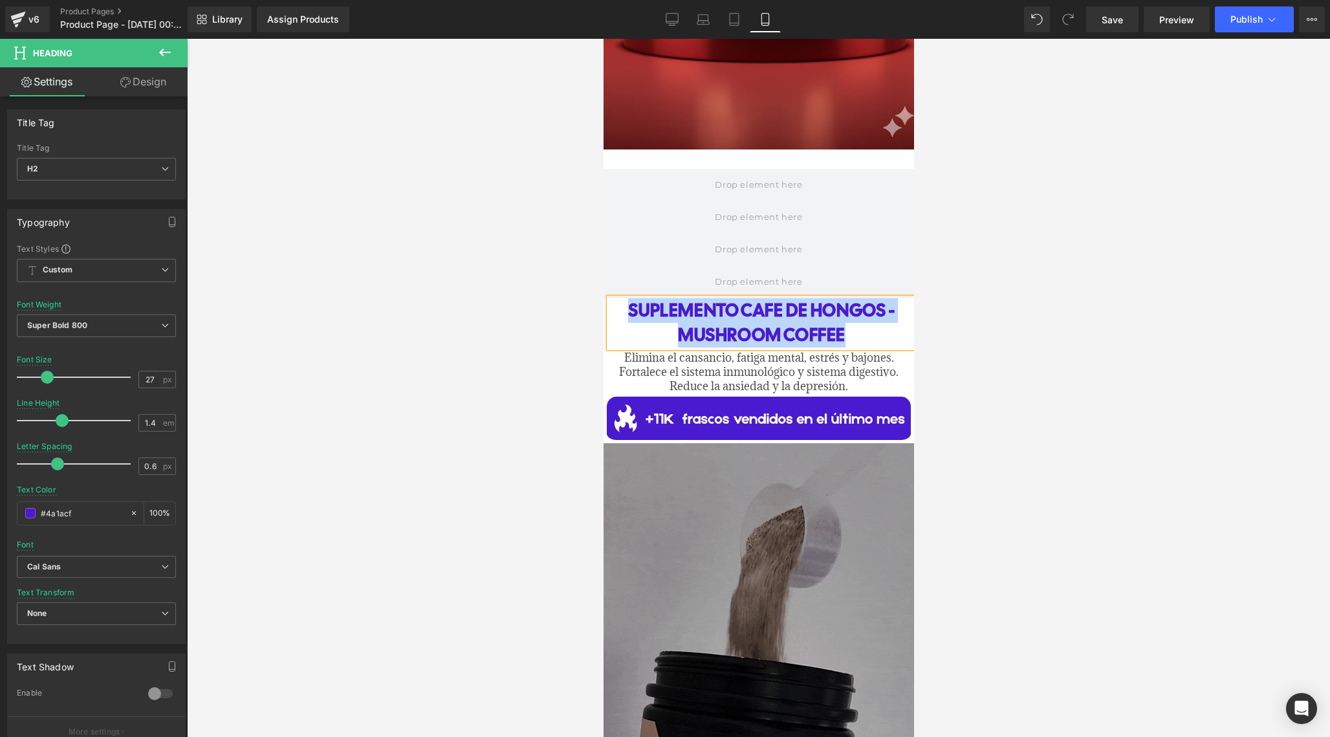
copy h2 "SUPLEMENTO CAFE DE HONGOS - MUSHROOM COFFEE"
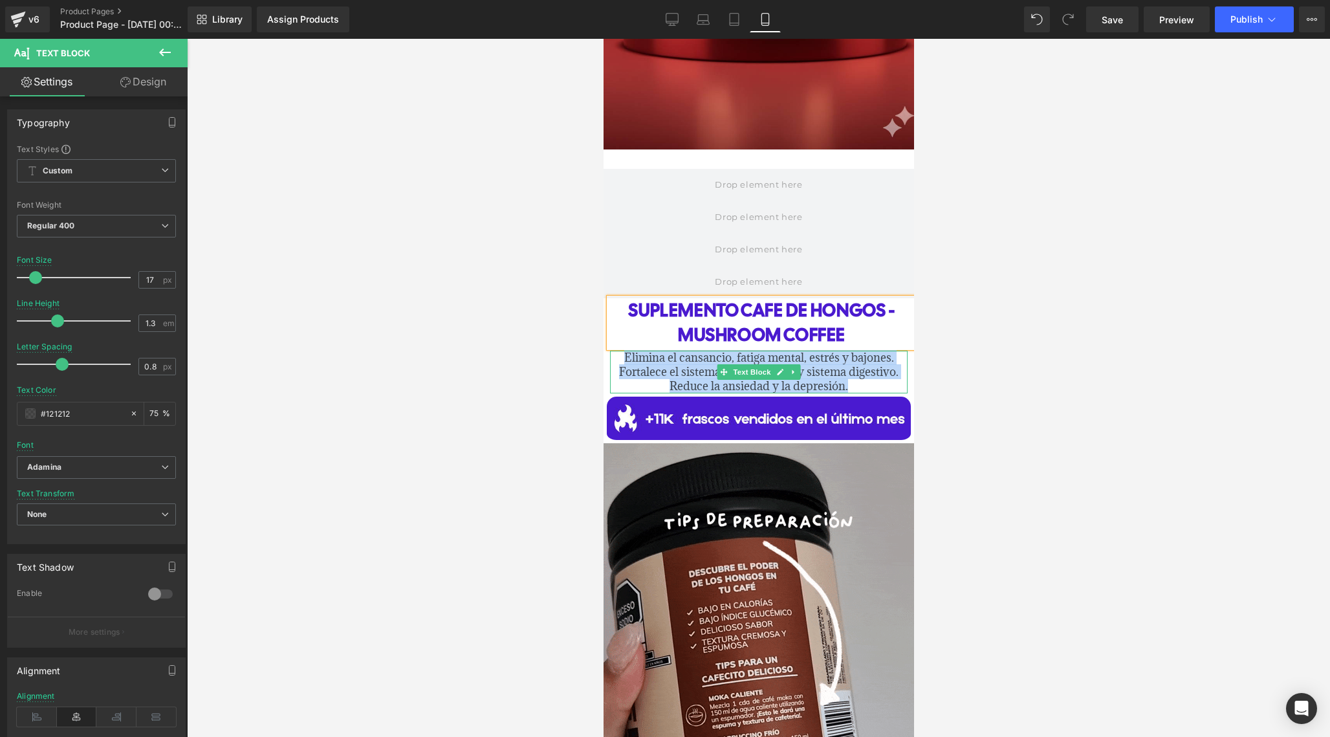
drag, startPoint x: 619, startPoint y: 358, endPoint x: 860, endPoint y: 386, distance: 242.3
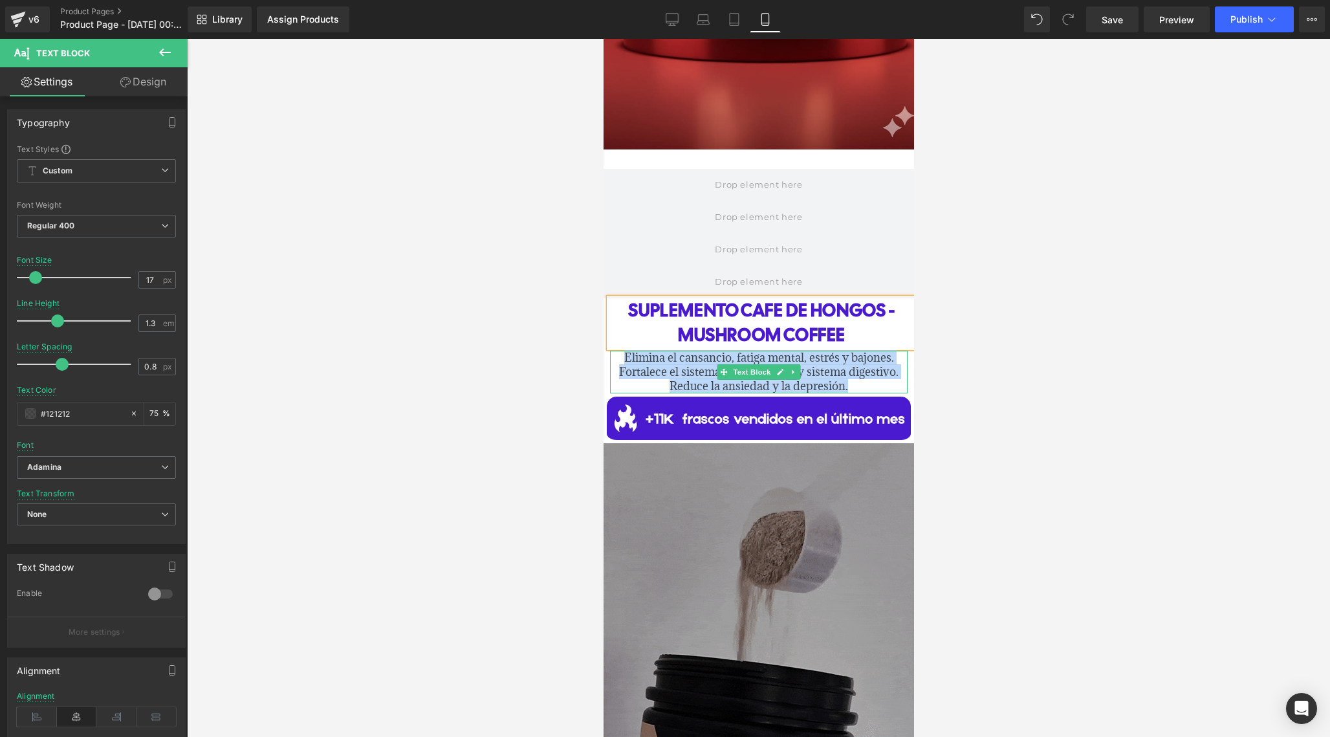
click at [860, 386] on div "Elimina el cansancio, fatiga mental, estrés y bajones. Fortalece el sistema inm…" at bounding box center [758, 372] width 298 height 43
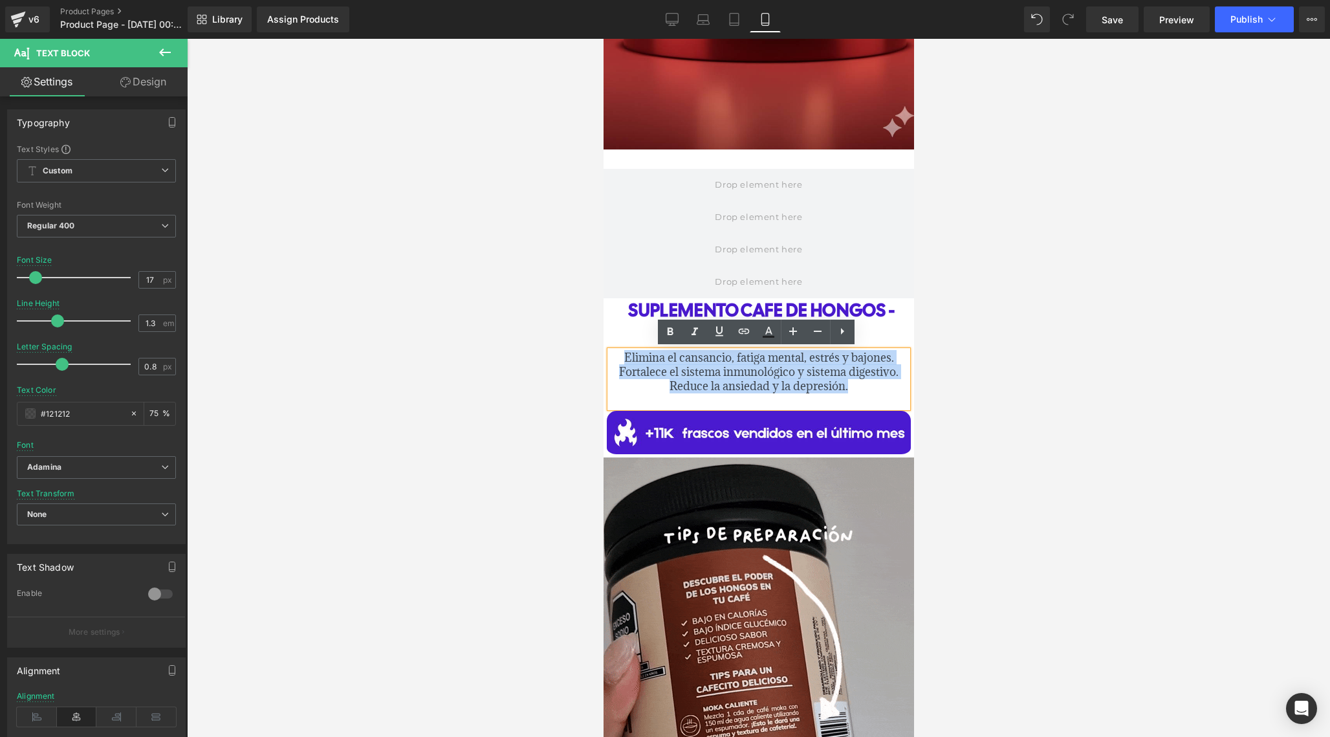
copy span "Elimina el cansancio, fatiga mental, estrés y bajones. Fortalece el sistema inm…"
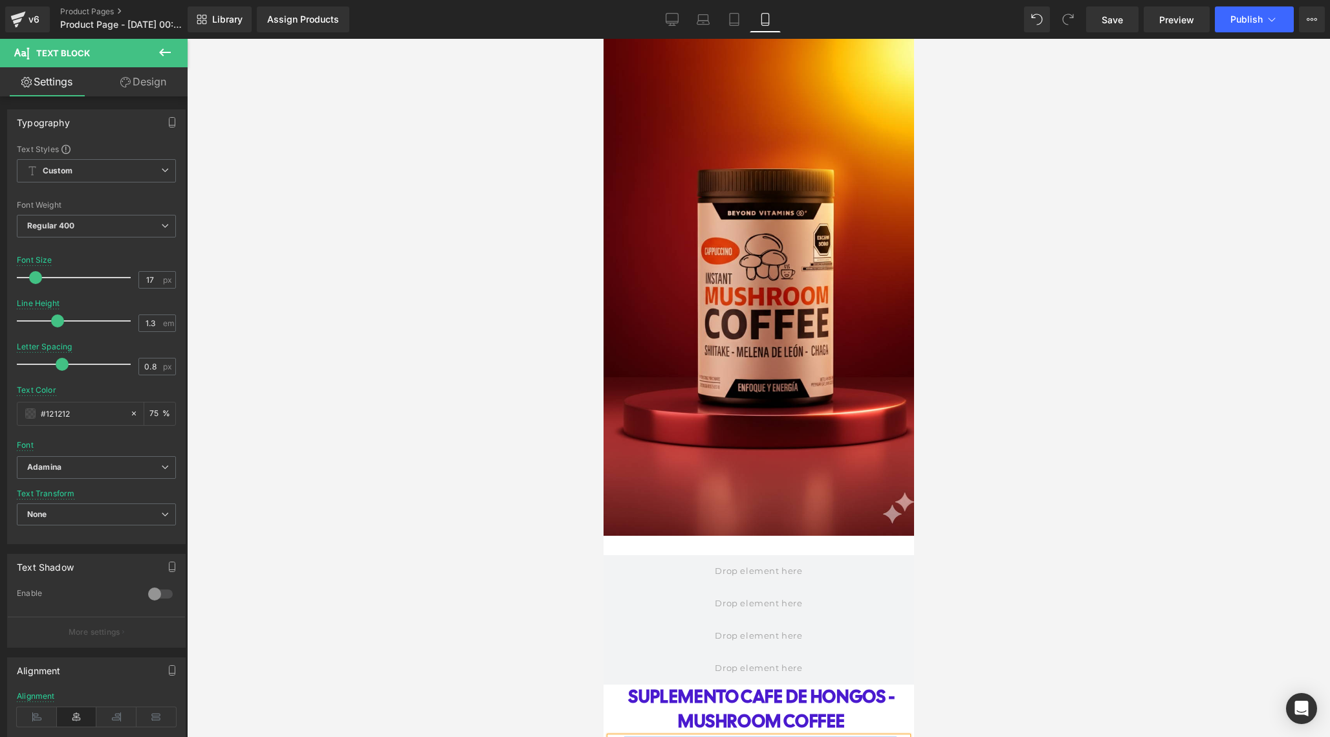
scroll to position [0, 0]
click at [1122, 24] on span "Save" at bounding box center [1112, 20] width 21 height 14
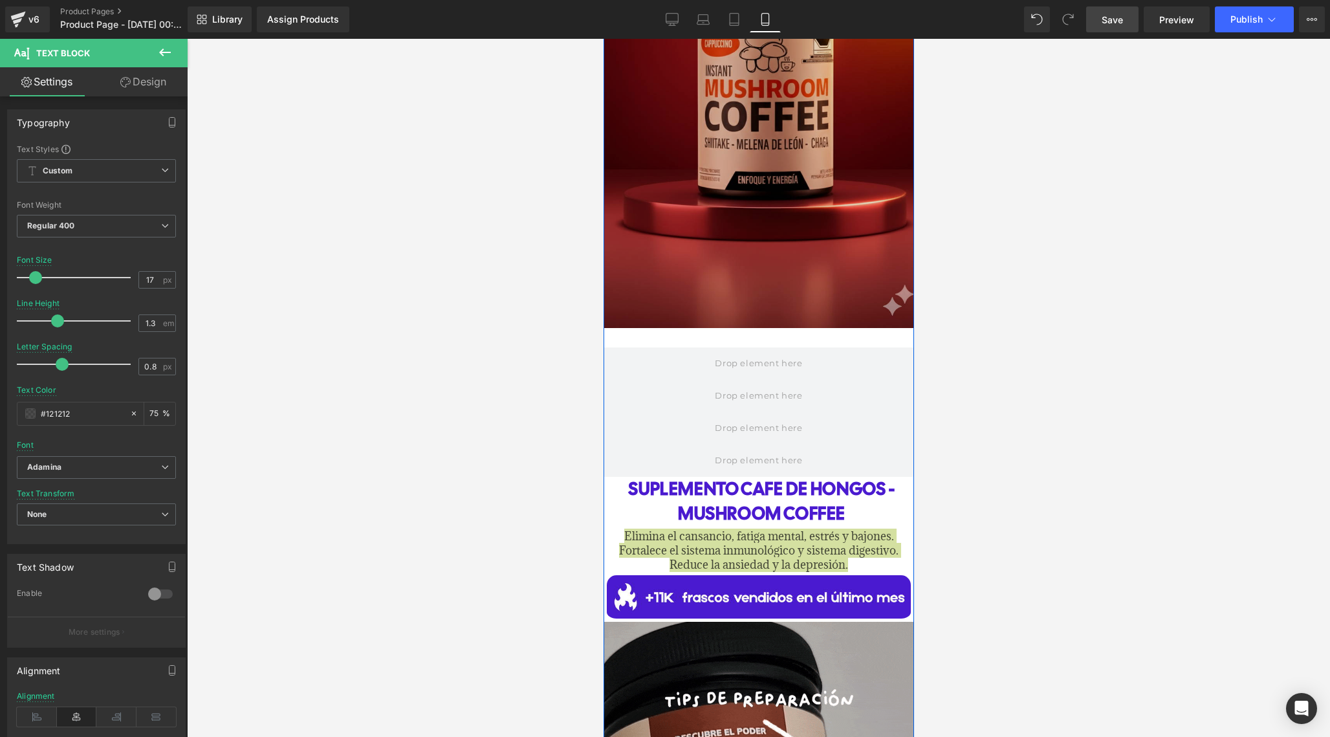
scroll to position [491, 0]
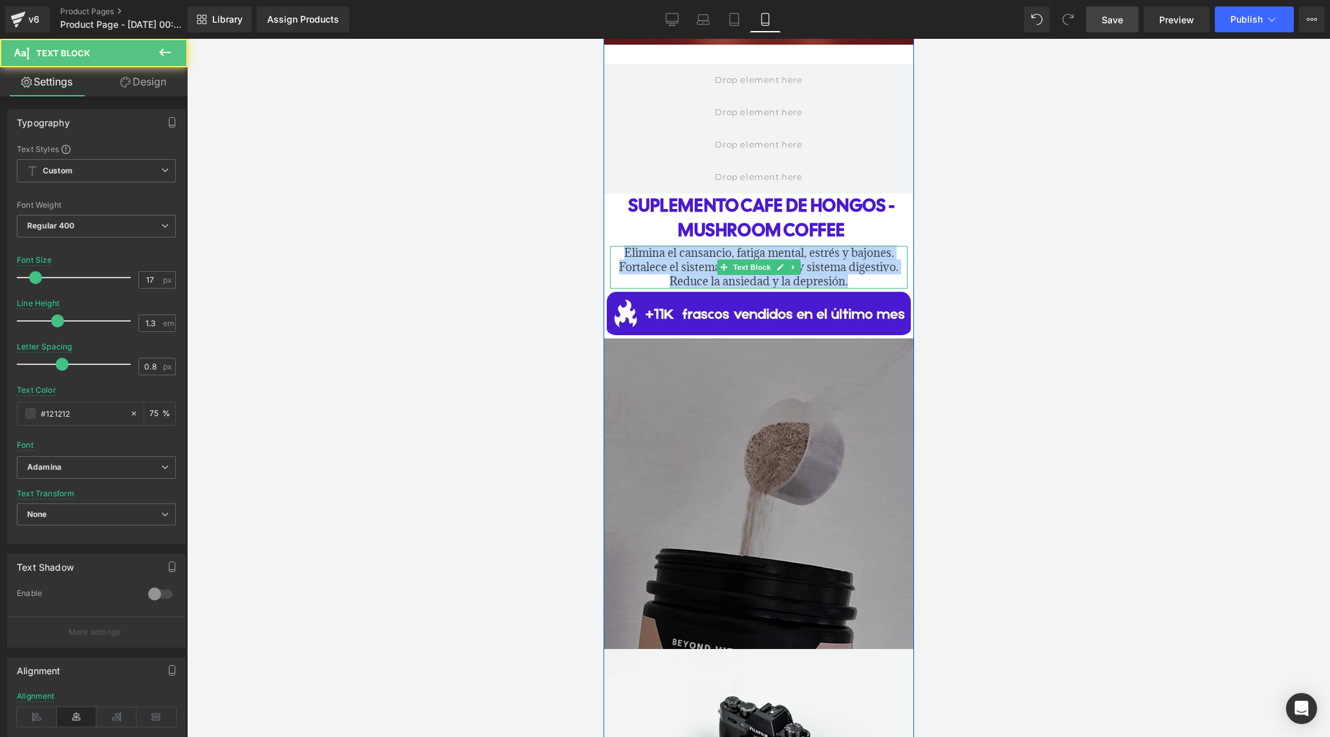
click at [812, 269] on span "Elimina el cansancio, fatiga mental, estrés y bajones. Fortalece el sistema inm…" at bounding box center [757, 266] width 279 height 43
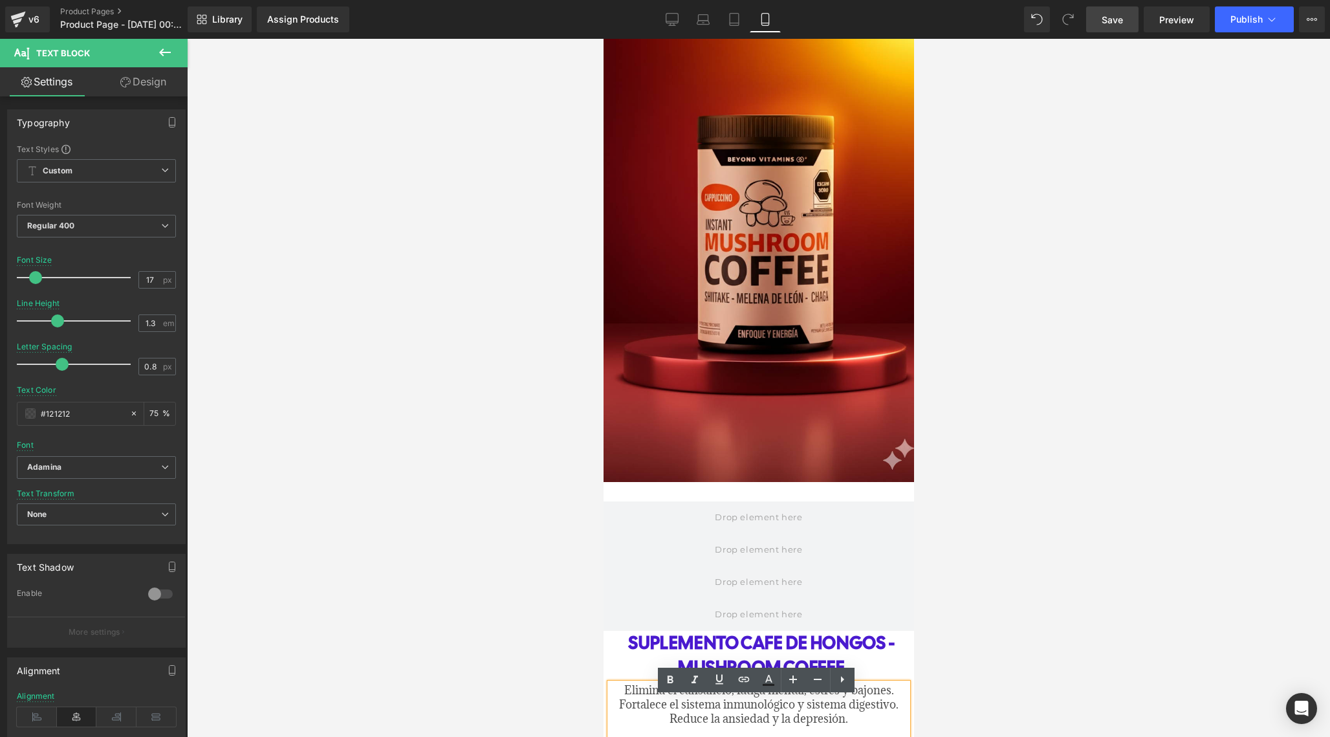
scroll to position [377, 0]
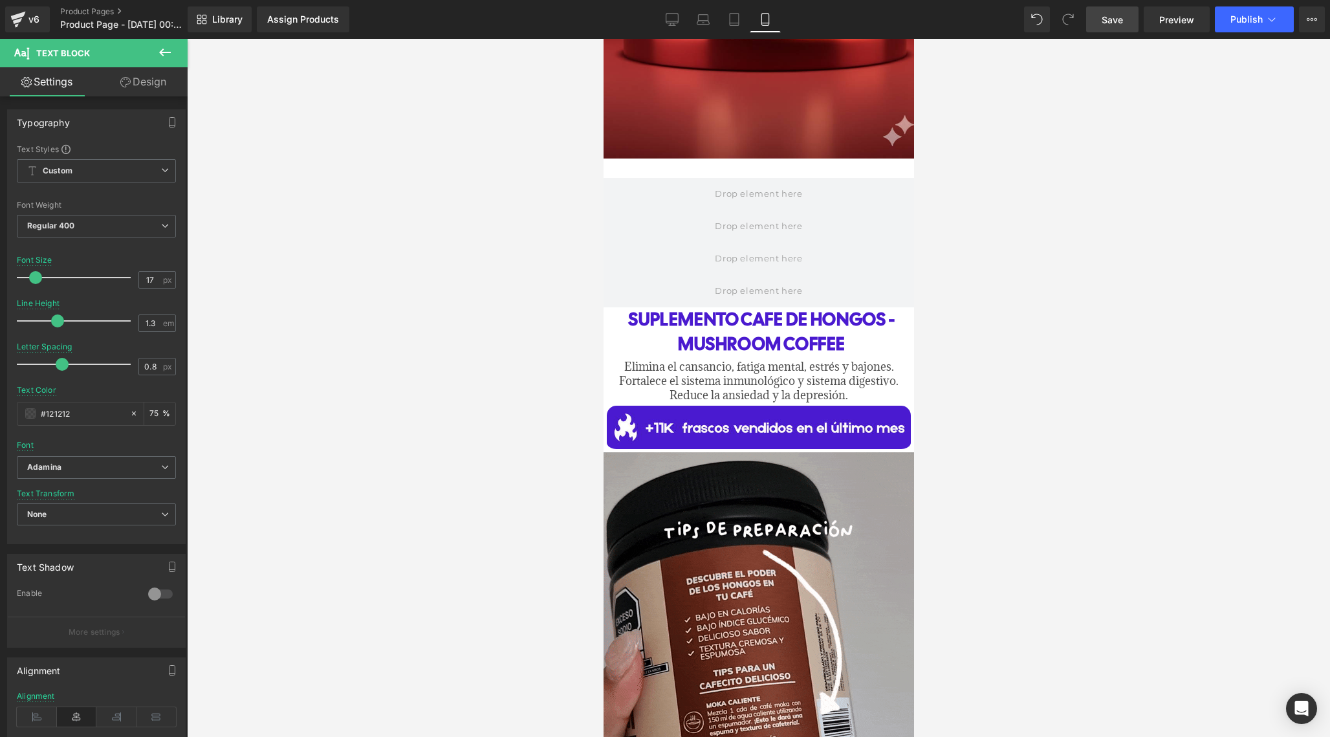
click at [1124, 17] on link "Save" at bounding box center [1112, 19] width 52 height 26
